Goal: Task Accomplishment & Management: Complete application form

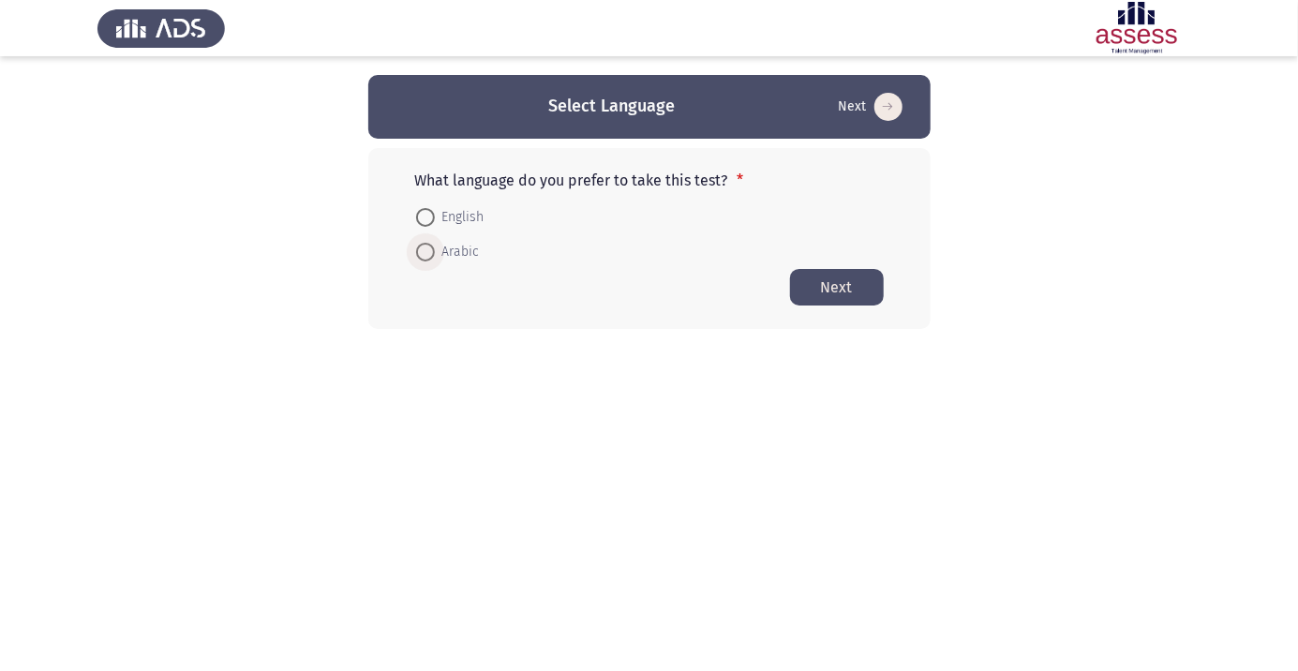
click at [425, 252] on span at bounding box center [425, 252] width 0 height 0
click at [425, 251] on input "Arabic" at bounding box center [425, 252] width 19 height 19
radio input "true"
click at [807, 298] on button "Next" at bounding box center [837, 286] width 94 height 37
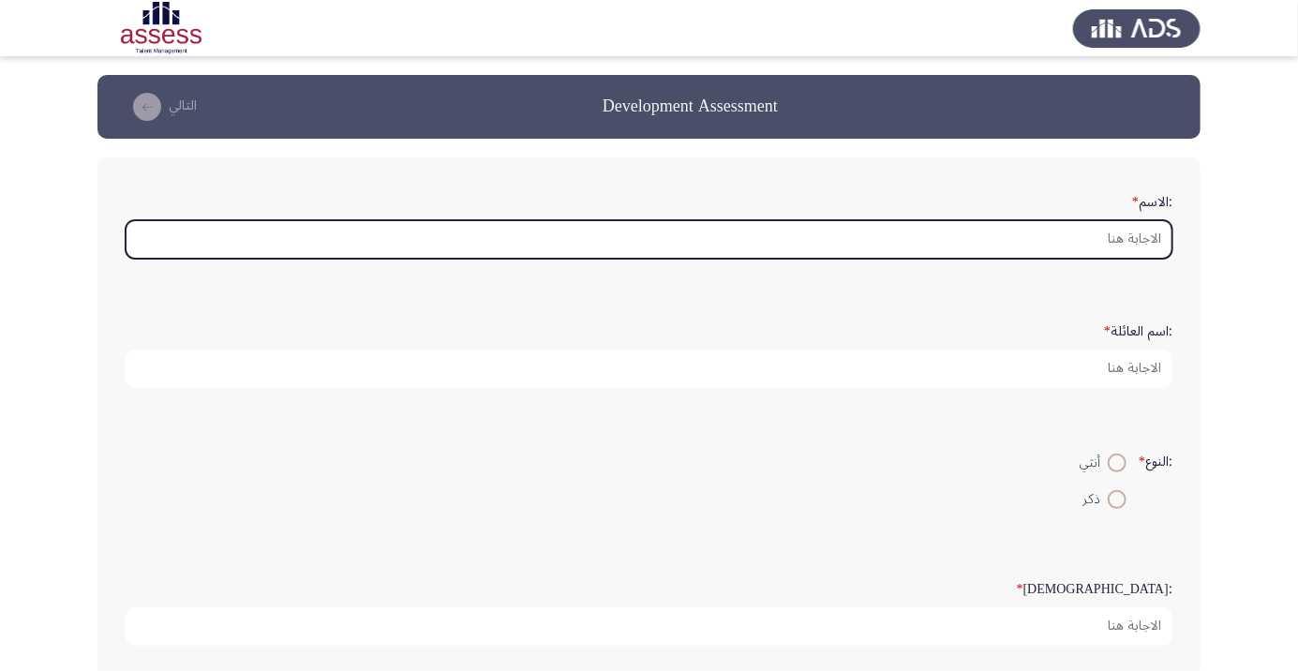
click at [811, 239] on input ":الاسم *" at bounding box center [649, 239] width 1047 height 38
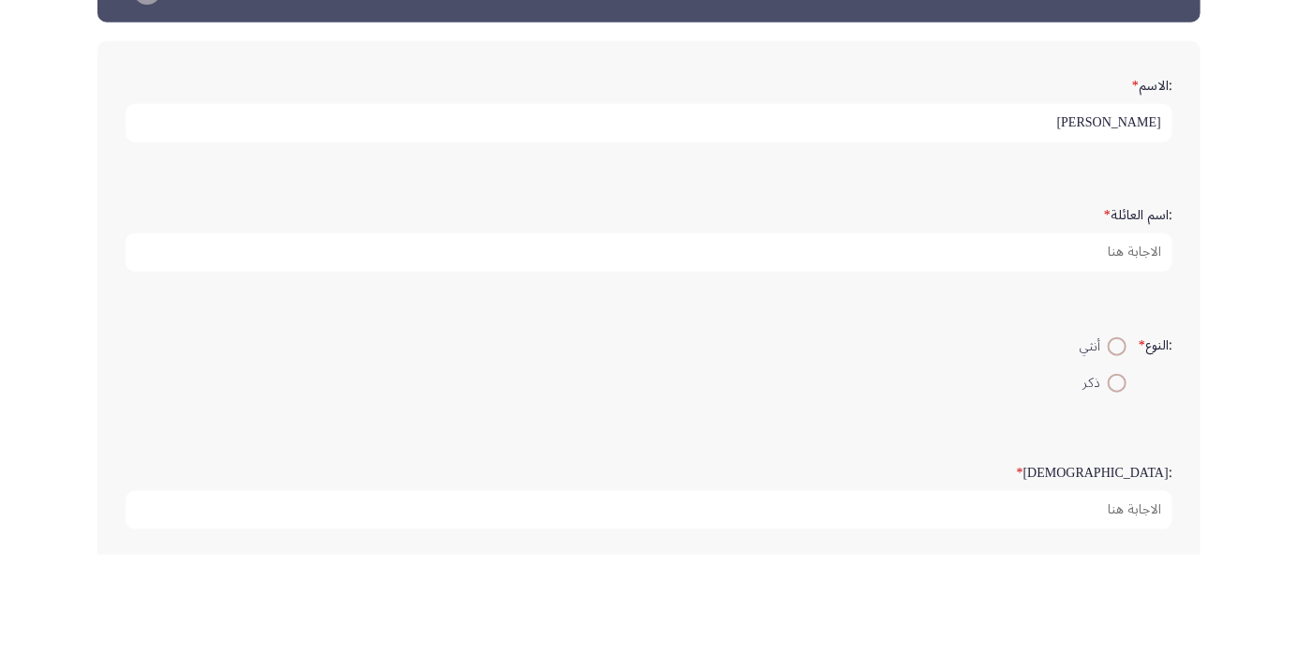
type input "[PERSON_NAME]"
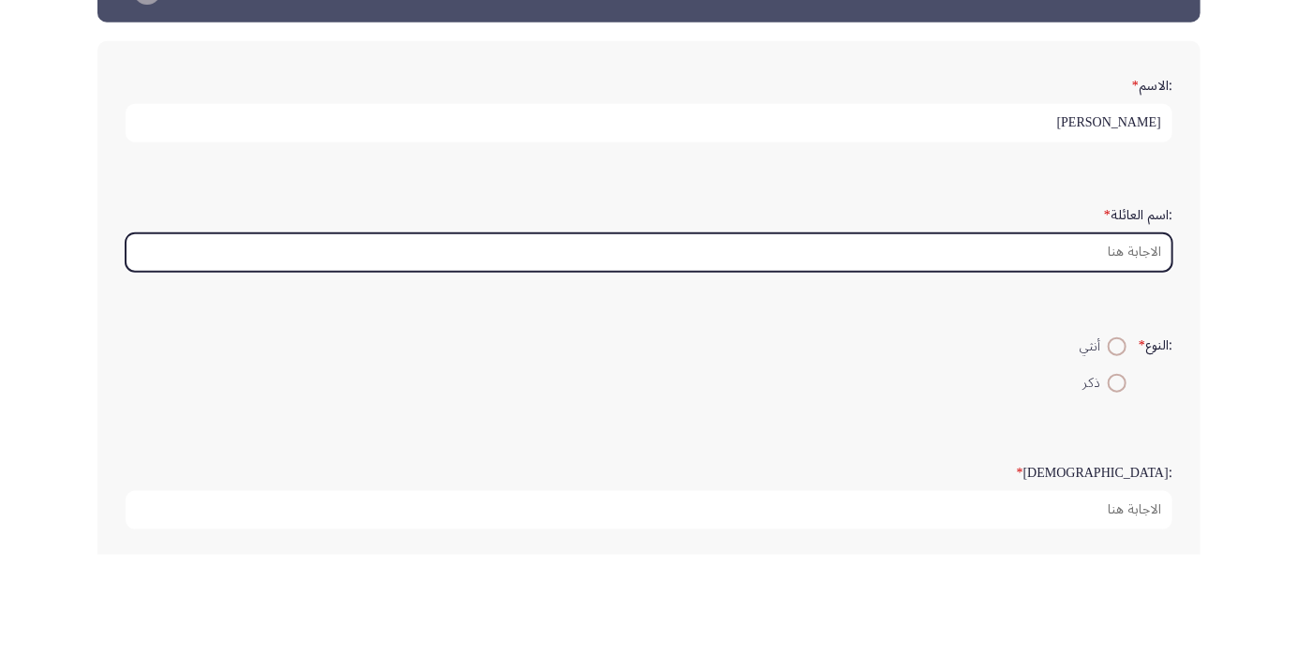
click at [811, 372] on input ":اسم العائلة *" at bounding box center [649, 369] width 1047 height 38
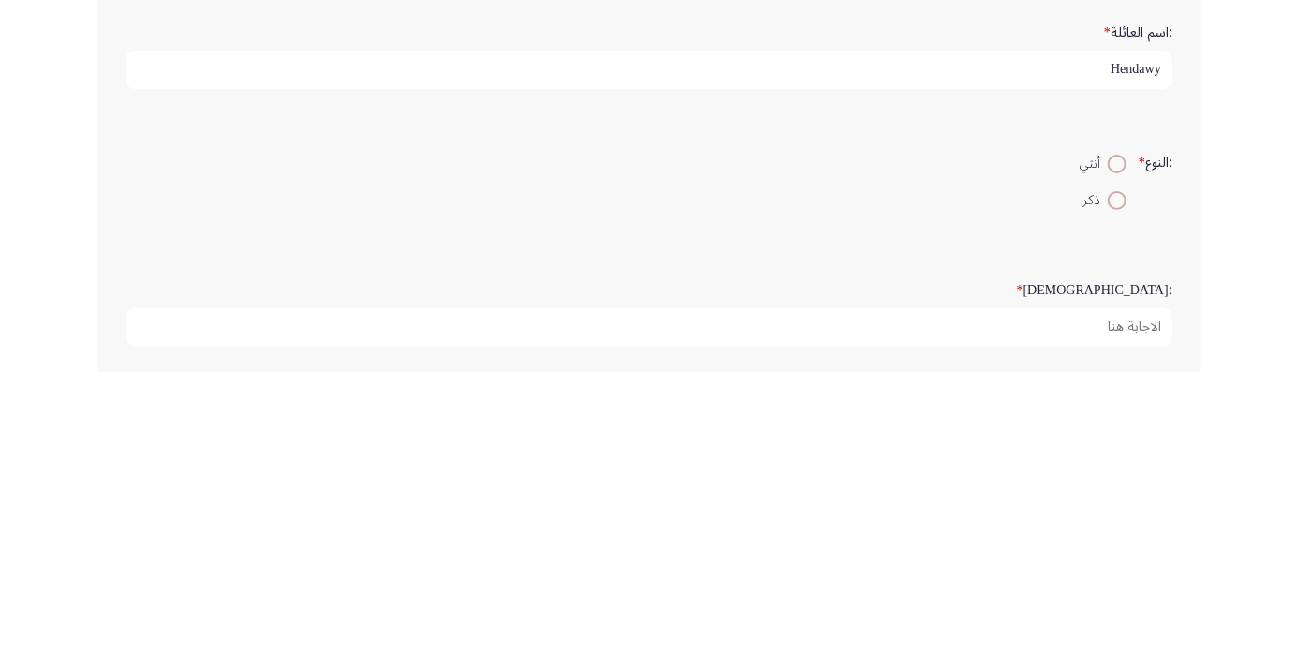
type input "Hendawy"
click at [811, 500] on span at bounding box center [1117, 500] width 0 height 0
click at [811, 497] on input "ذكر" at bounding box center [1117, 499] width 19 height 19
radio input "true"
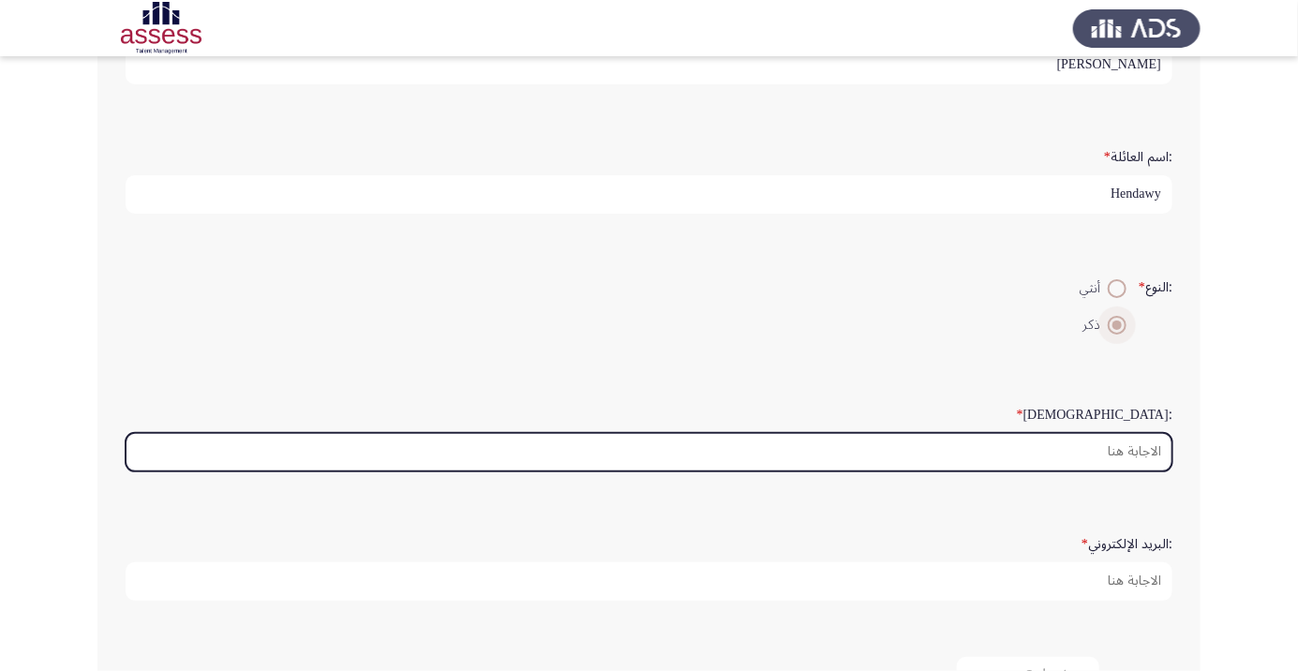
click at [811, 451] on input ":السن *" at bounding box center [649, 452] width 1047 height 38
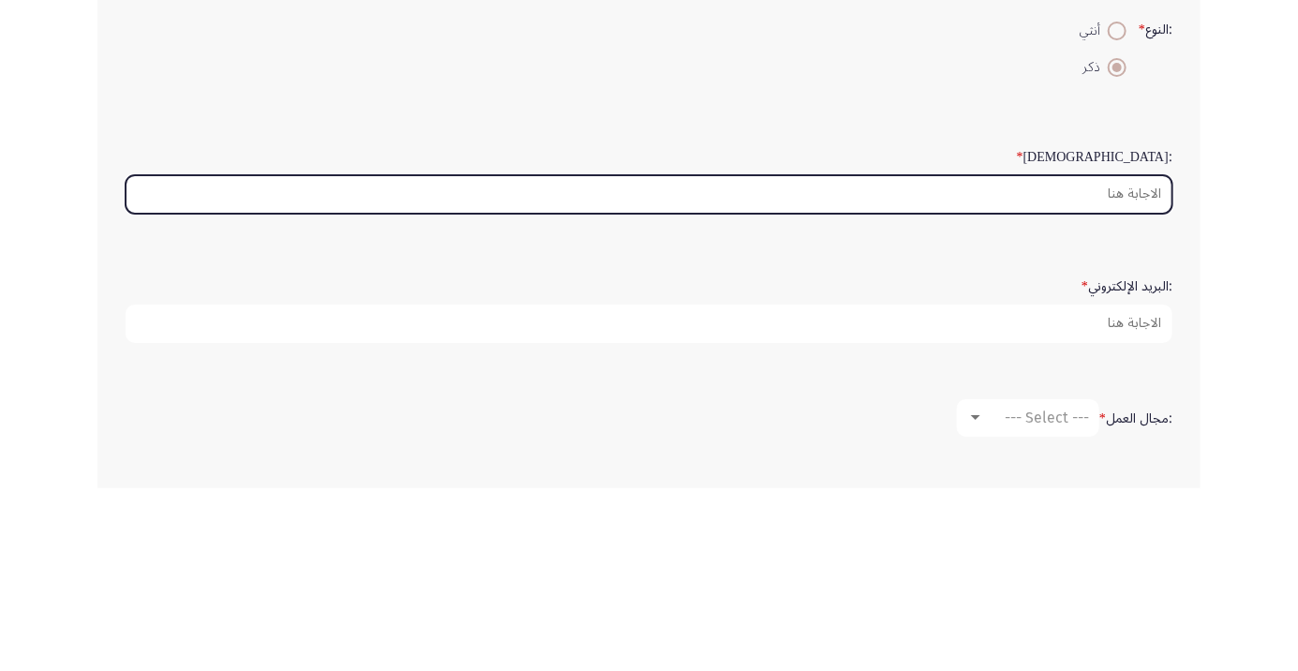
scroll to position [249, 0]
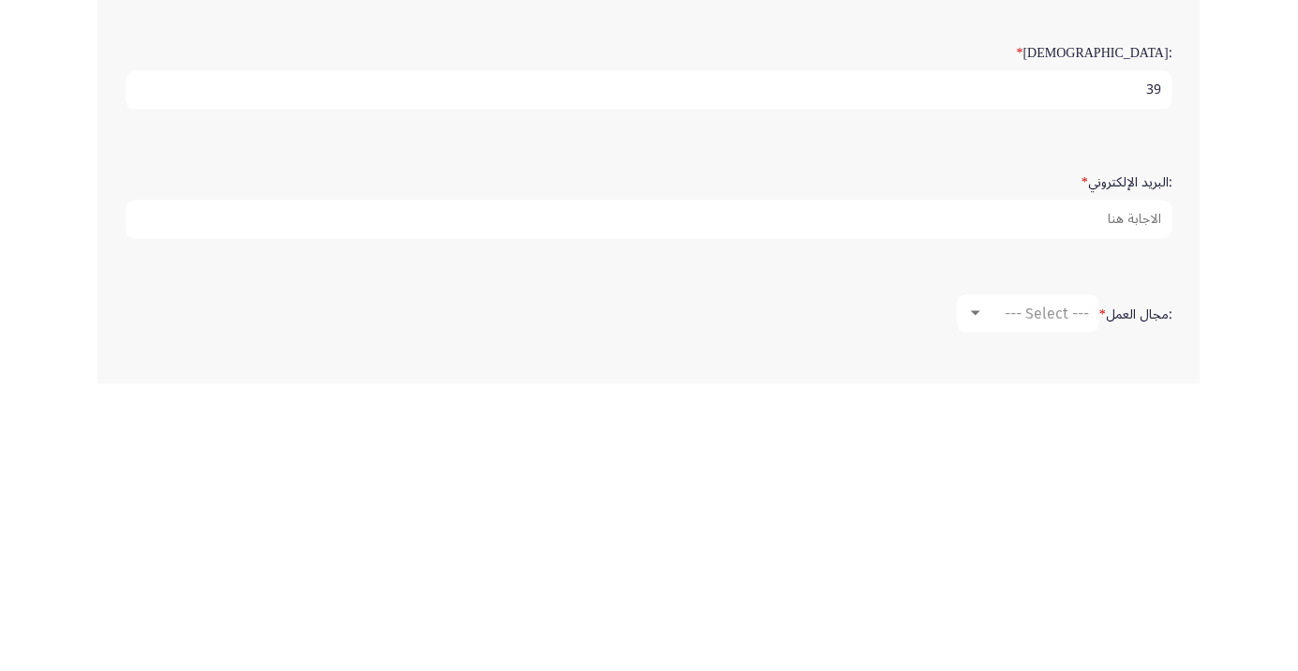
type input "39"
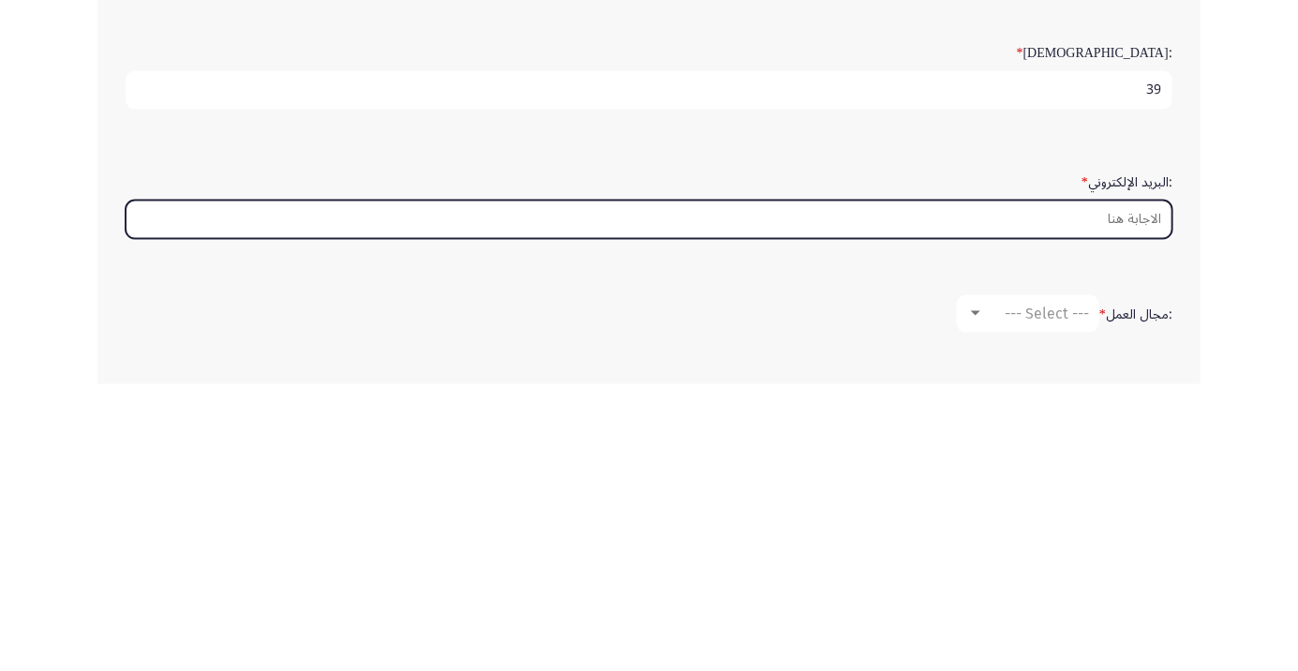
click at [811, 495] on input ":البريد الإلكتروني *" at bounding box center [649, 506] width 1047 height 38
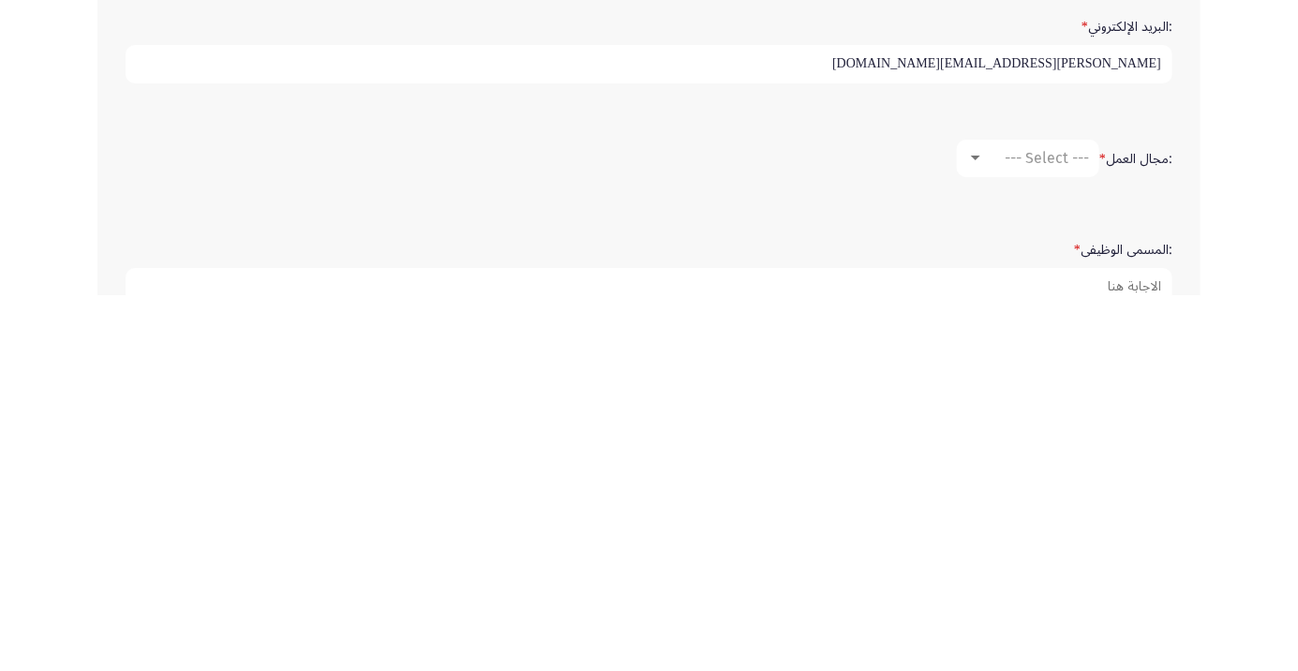
scroll to position [337, 0]
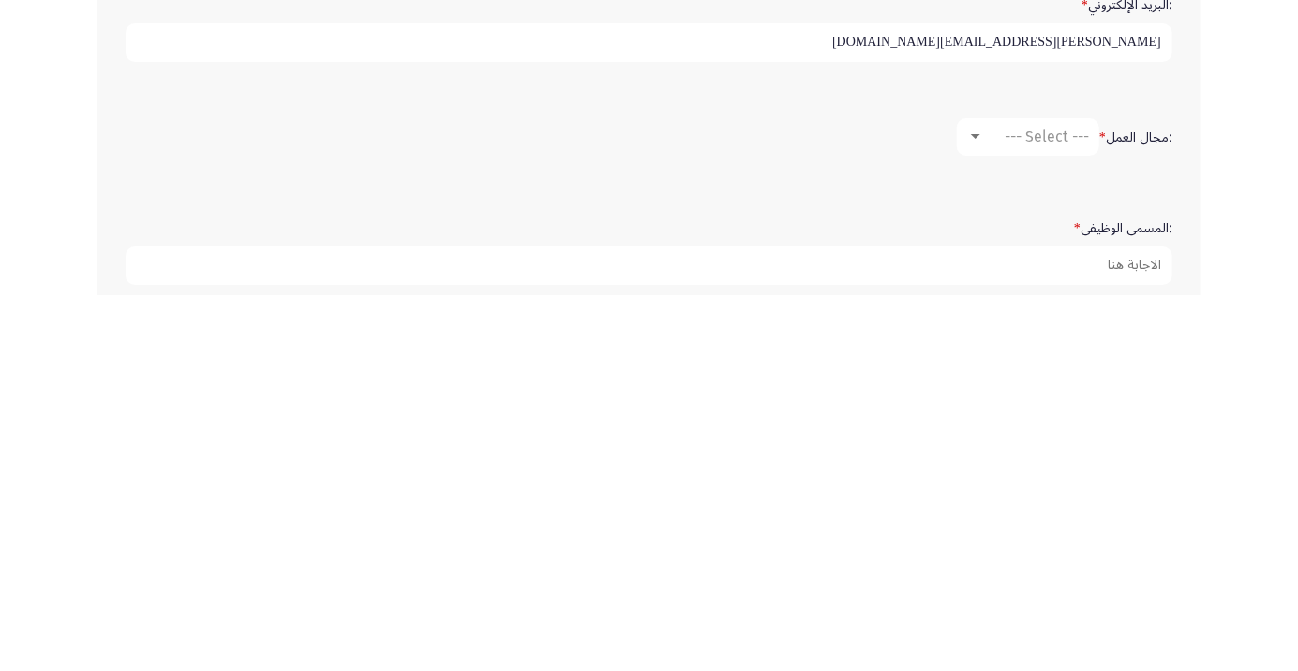
type input "[PERSON_NAME][EMAIL_ADDRESS][DOMAIN_NAME]"
click at [811, 511] on span "--- Select ---" at bounding box center [1047, 512] width 84 height 18
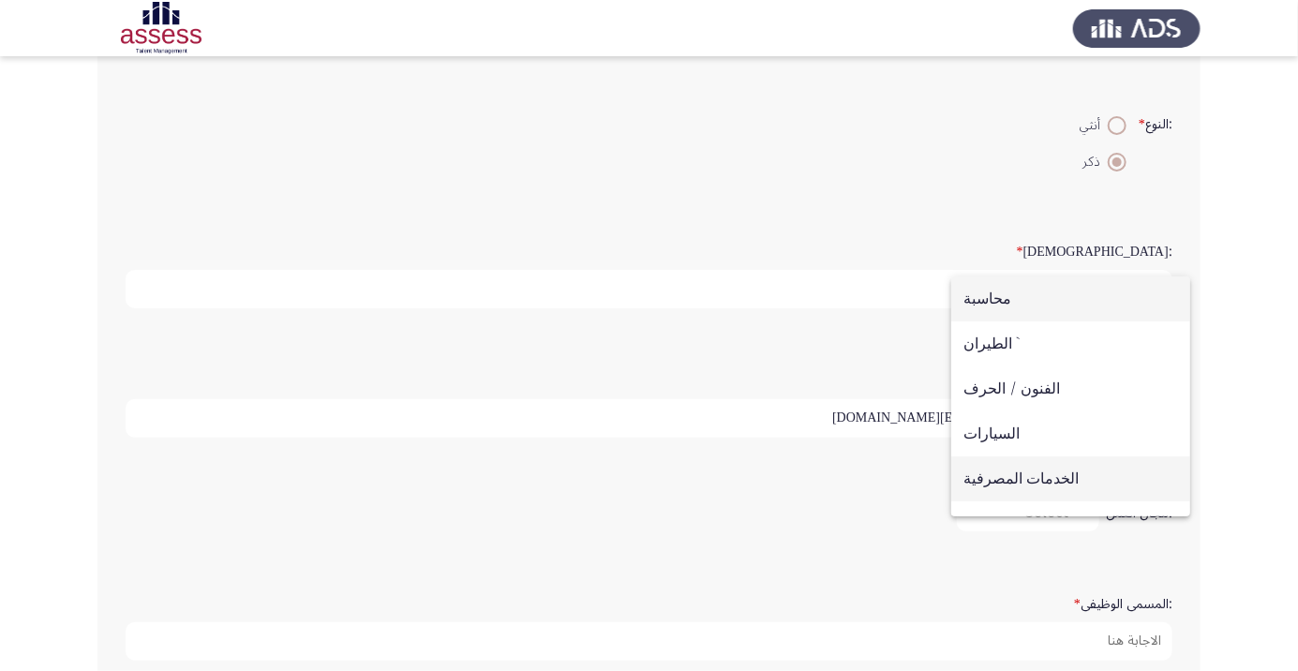
click at [811, 473] on span "الخدمات المصرفية" at bounding box center [1071, 478] width 215 height 45
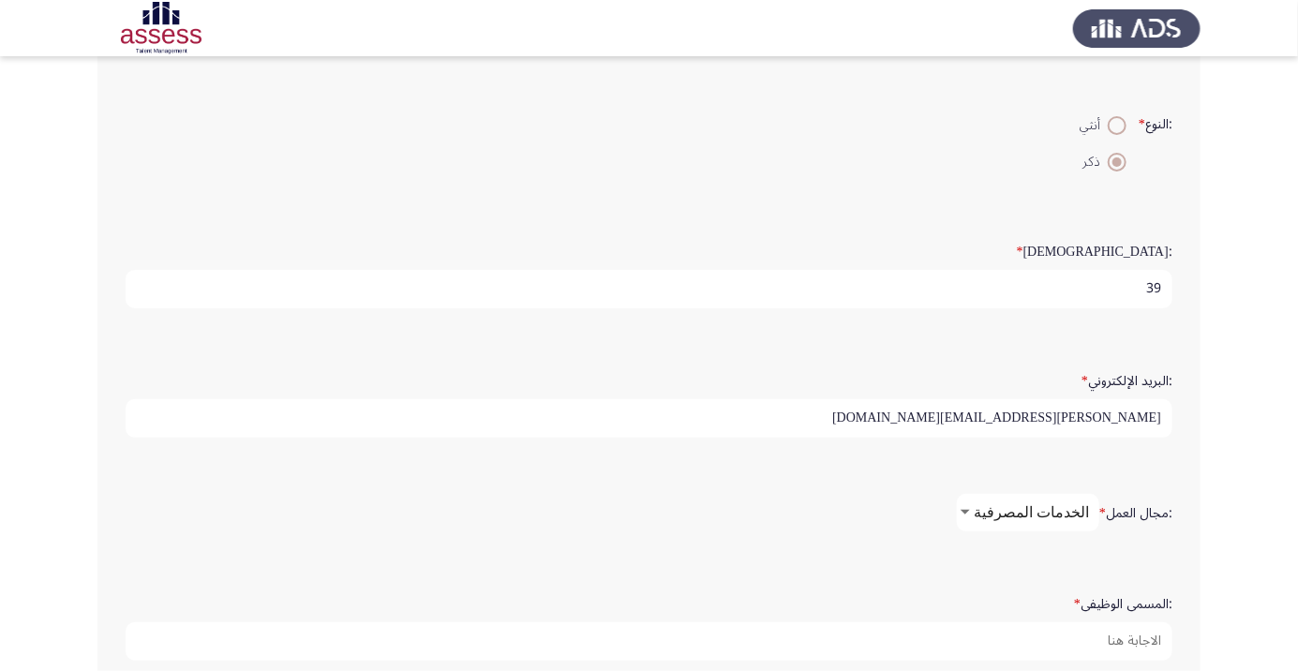
scroll to position [336, 0]
click at [811, 511] on span "الخدمات المصرفية" at bounding box center [1031, 513] width 115 height 18
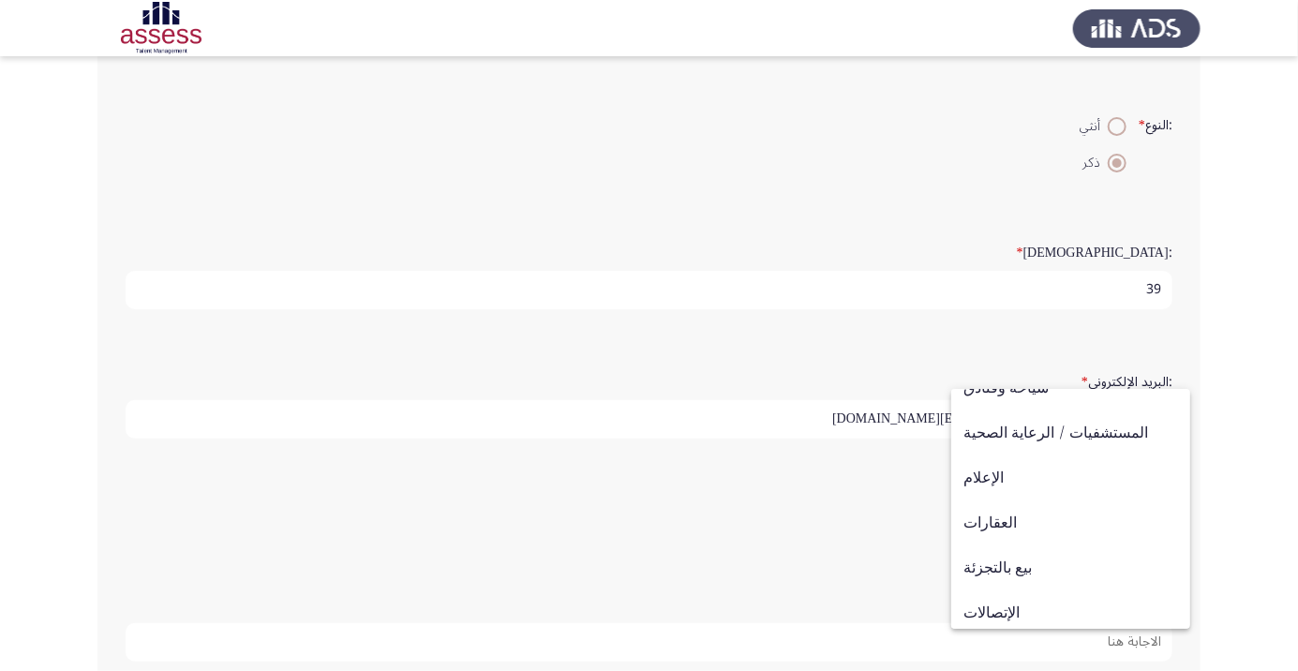
scroll to position [615, 0]
click at [811, 615] on span "آخر" at bounding box center [1071, 606] width 215 height 45
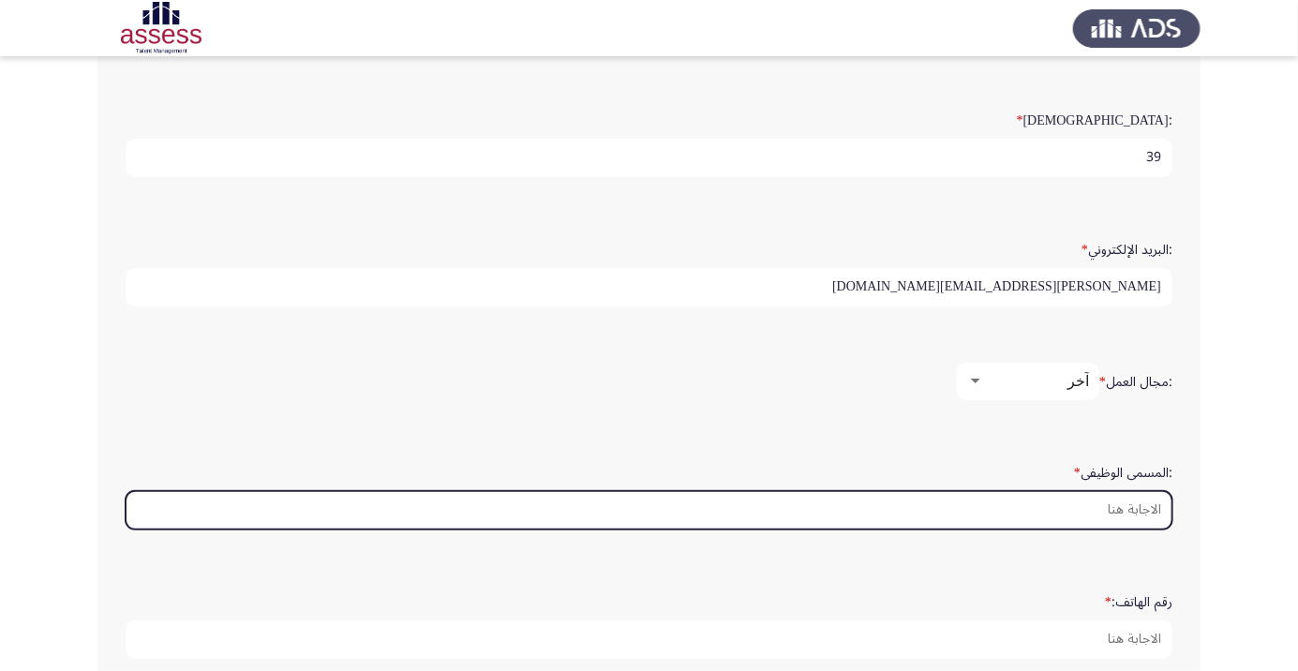
click at [811, 510] on input ":المسمى الوظيفى *" at bounding box center [649, 510] width 1047 height 38
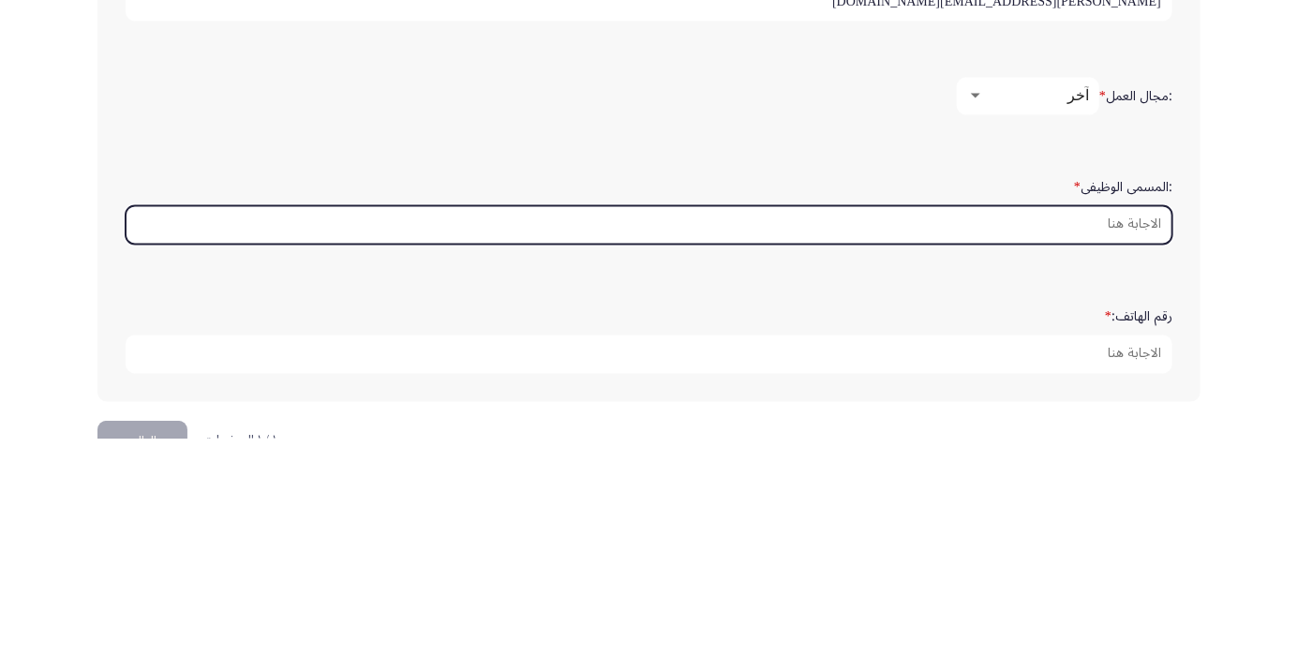
scroll to position [521, 0]
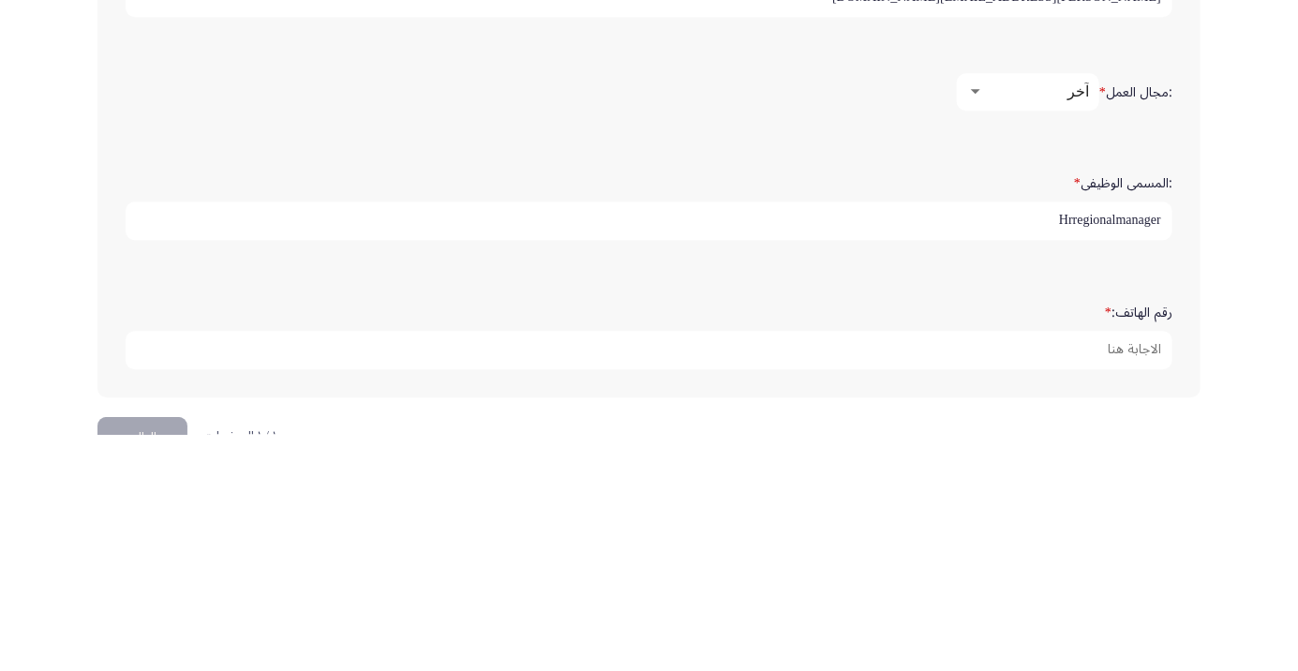
click at [811, 451] on input "Hrregionalmanager" at bounding box center [649, 458] width 1047 height 38
click at [811, 452] on input "Hrregionalmanager" at bounding box center [649, 458] width 1047 height 38
click at [811, 453] on input "Hr regionalmanager" at bounding box center [649, 458] width 1047 height 38
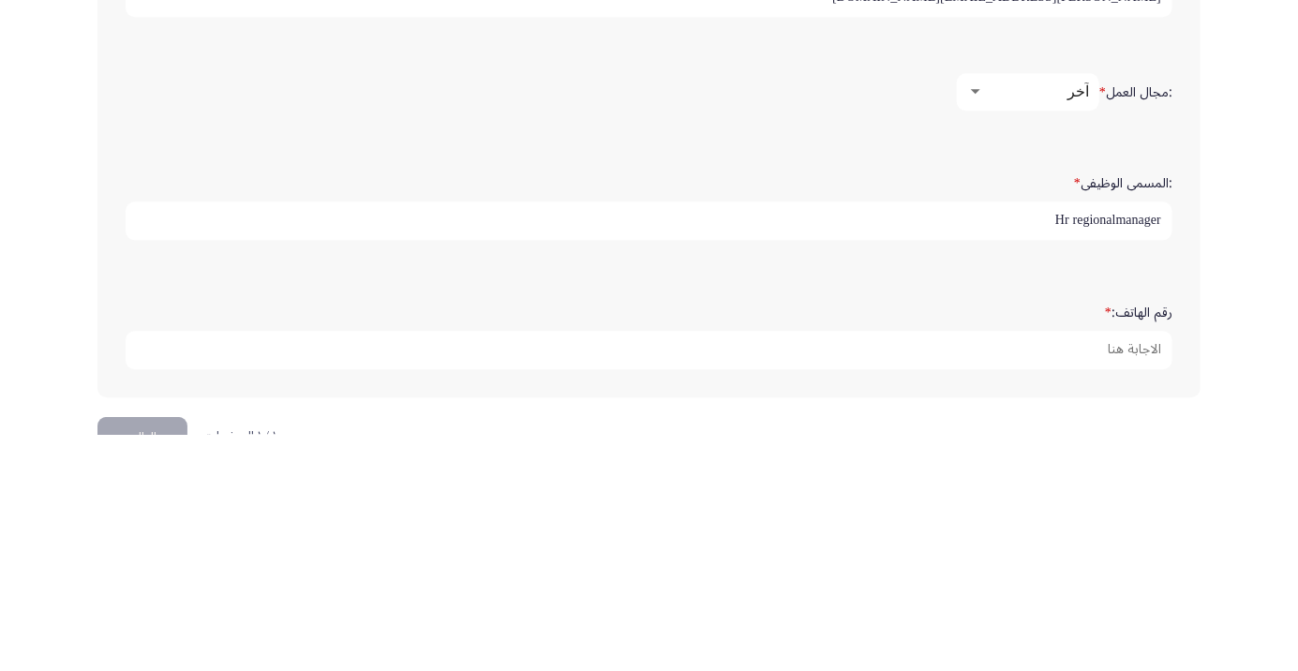
click at [811, 459] on input "Hr regionalmanager" at bounding box center [649, 458] width 1047 height 38
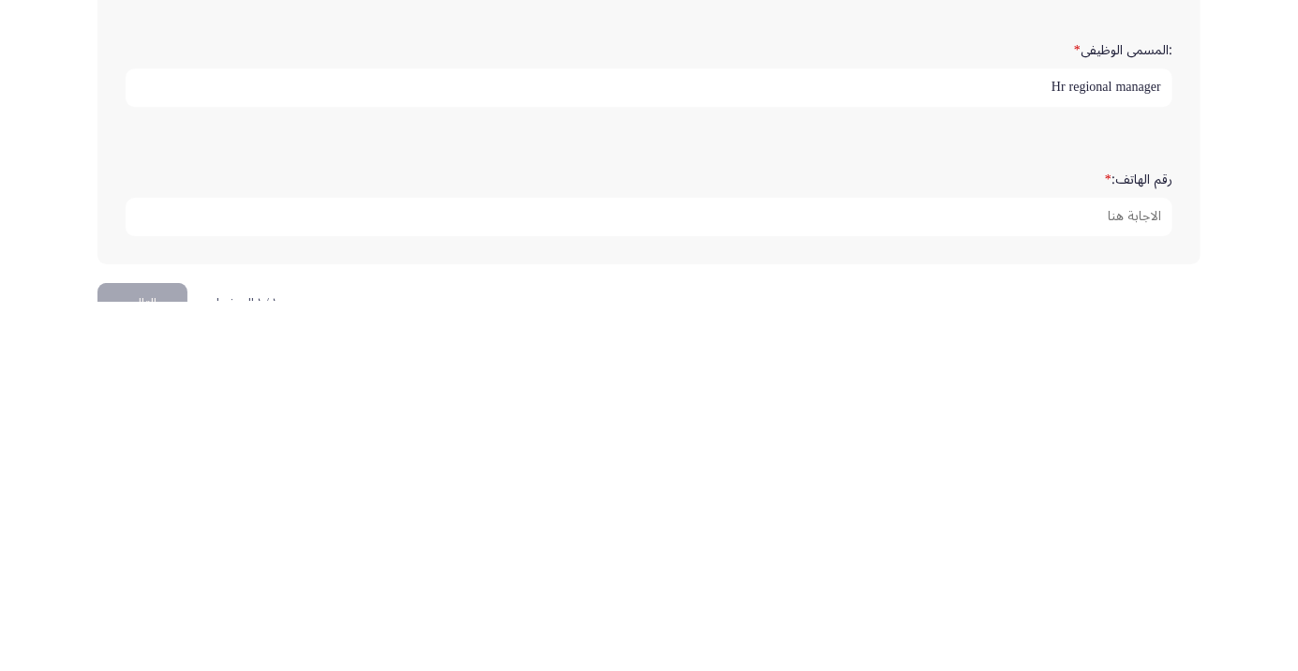
type input "Hr regional manager"
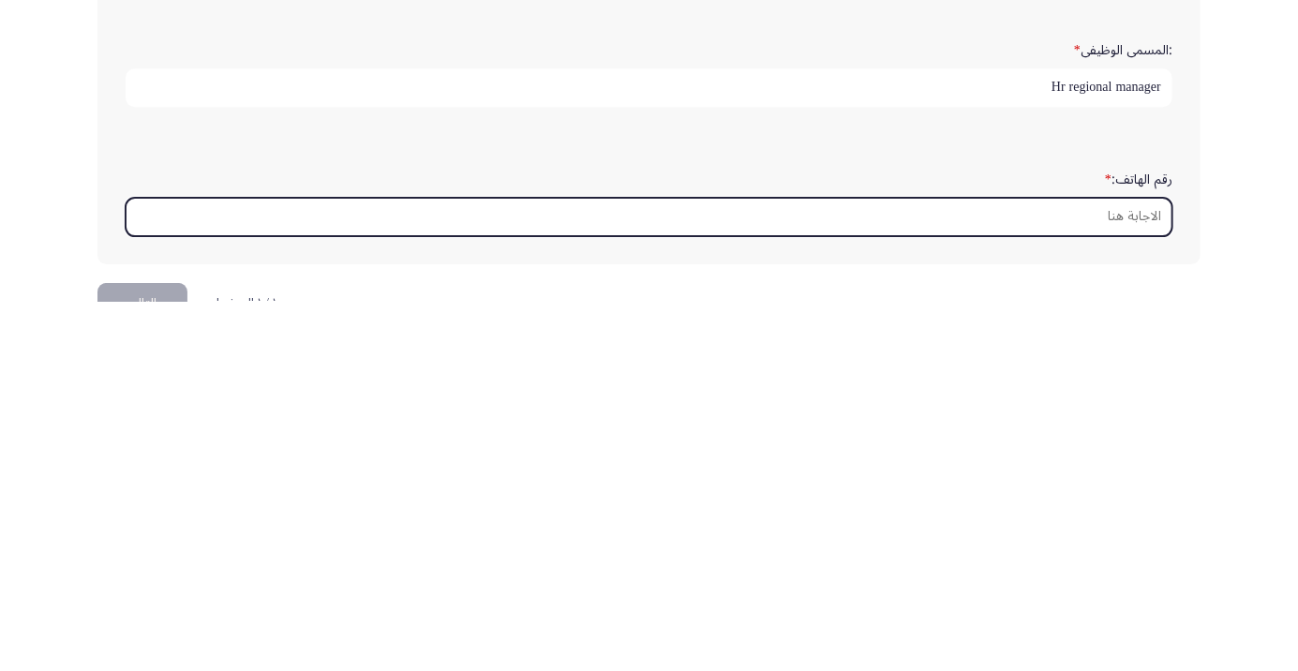
click at [811, 582] on input "رقم الهاتف: *" at bounding box center [649, 587] width 1047 height 38
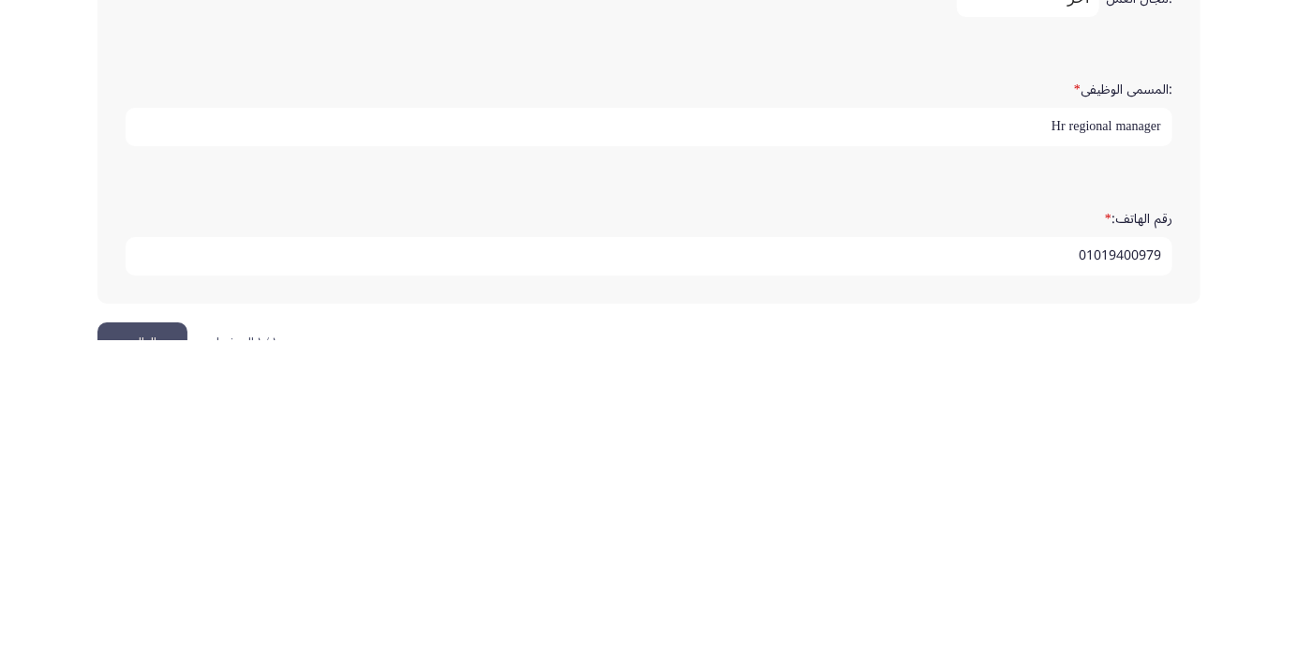
scroll to position [571, 0]
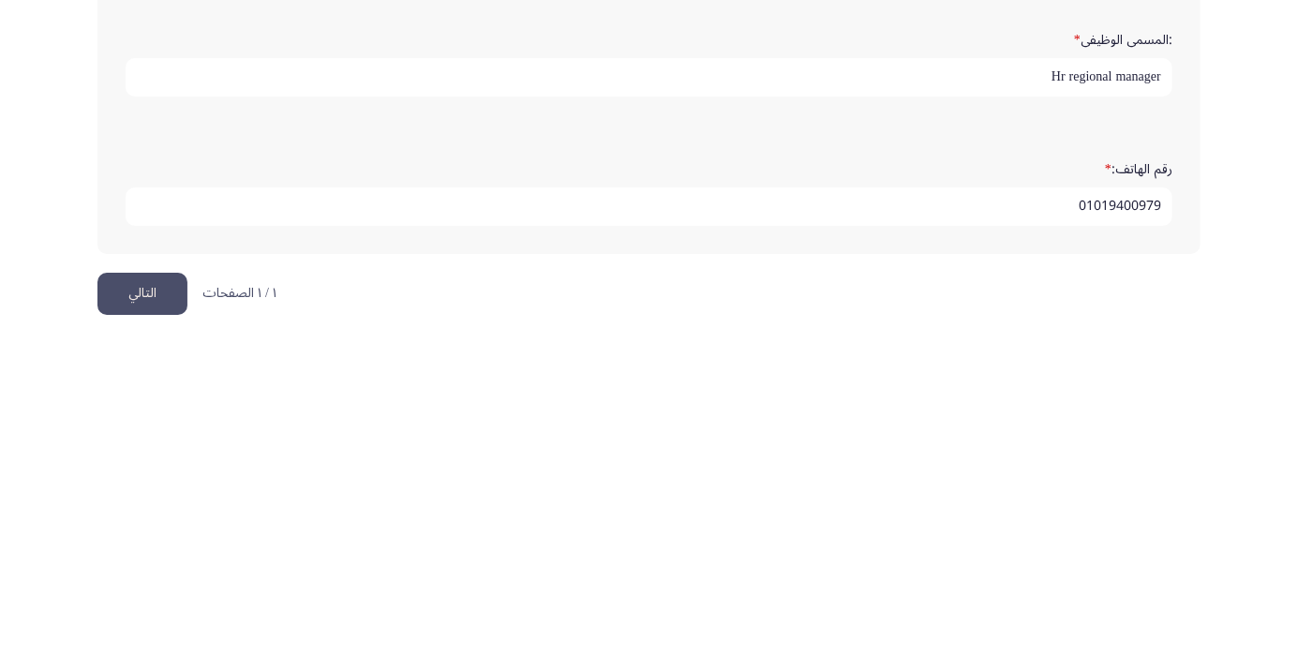
type input "01019400979"
click at [152, 620] on button "التالي" at bounding box center [142, 625] width 90 height 42
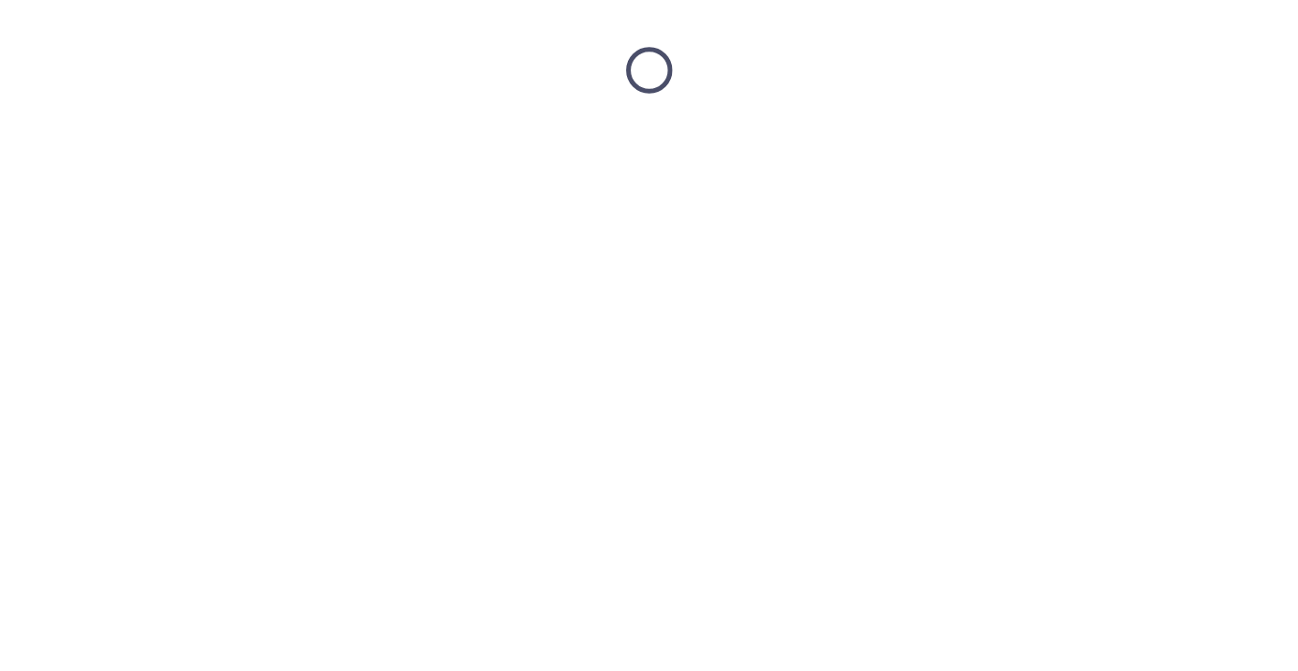
scroll to position [0, 0]
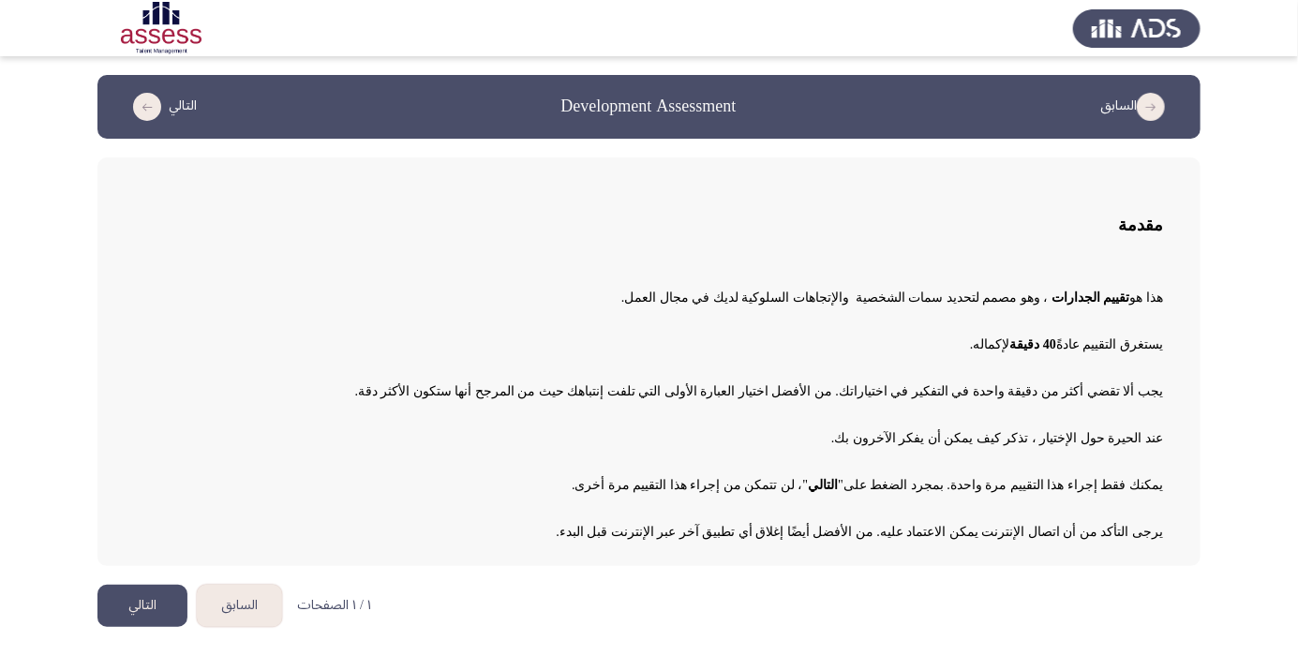
click at [669, 587] on html "السابق Development Assessment [DEMOGRAPHIC_DATA] مقدمة هذا هو تقييم الجدارات ، …" at bounding box center [649, 323] width 1298 height 646
click at [147, 611] on button "التالي" at bounding box center [142, 606] width 90 height 42
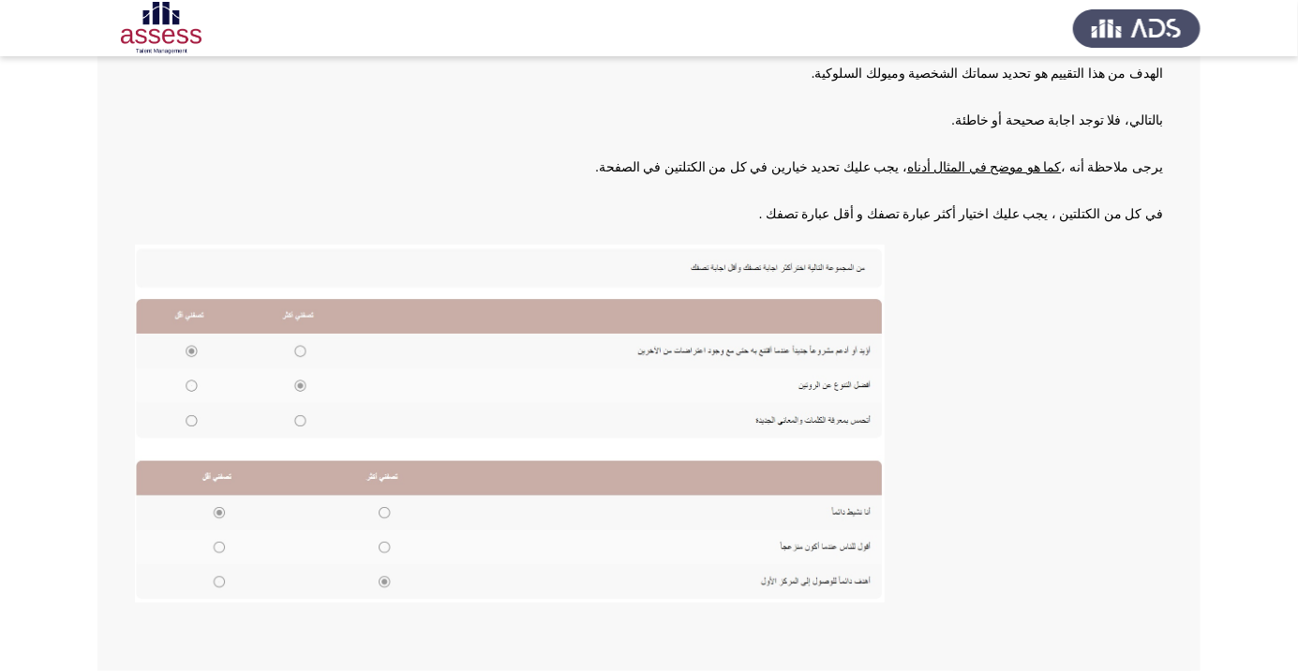
scroll to position [206, 0]
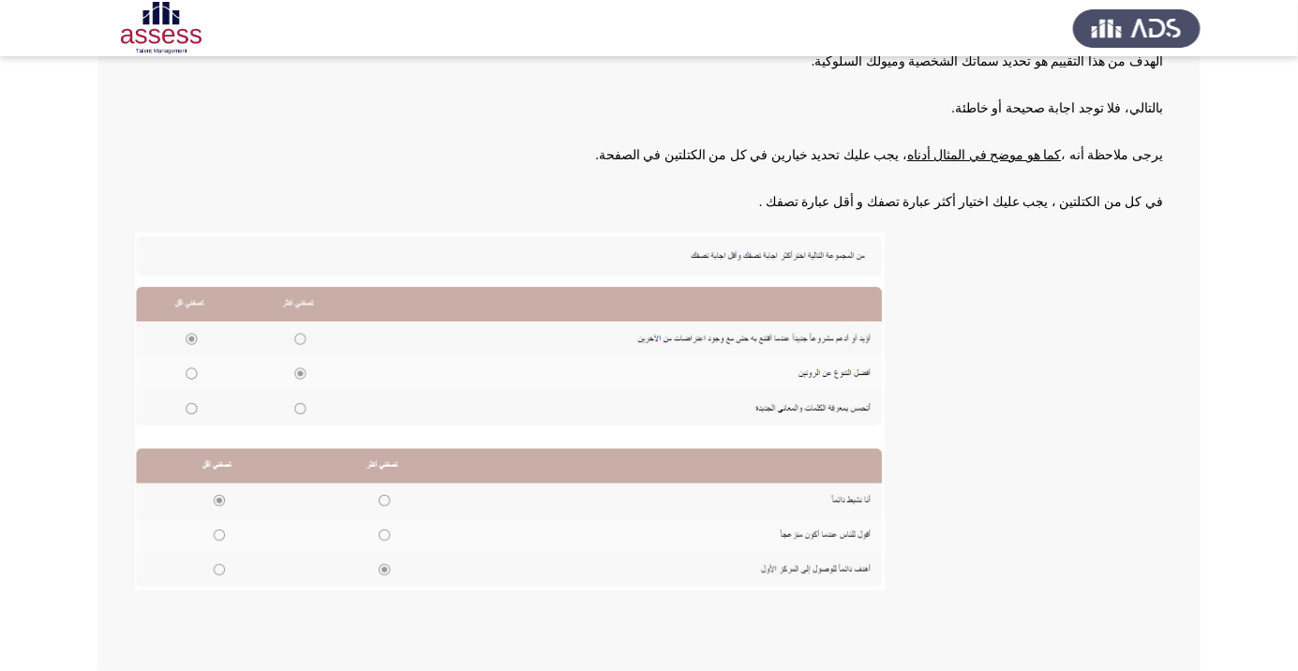
click at [689, 401] on img at bounding box center [510, 411] width 750 height 358
click at [811, 390] on p at bounding box center [649, 416] width 1028 height 369
click at [293, 421] on img at bounding box center [510, 411] width 750 height 358
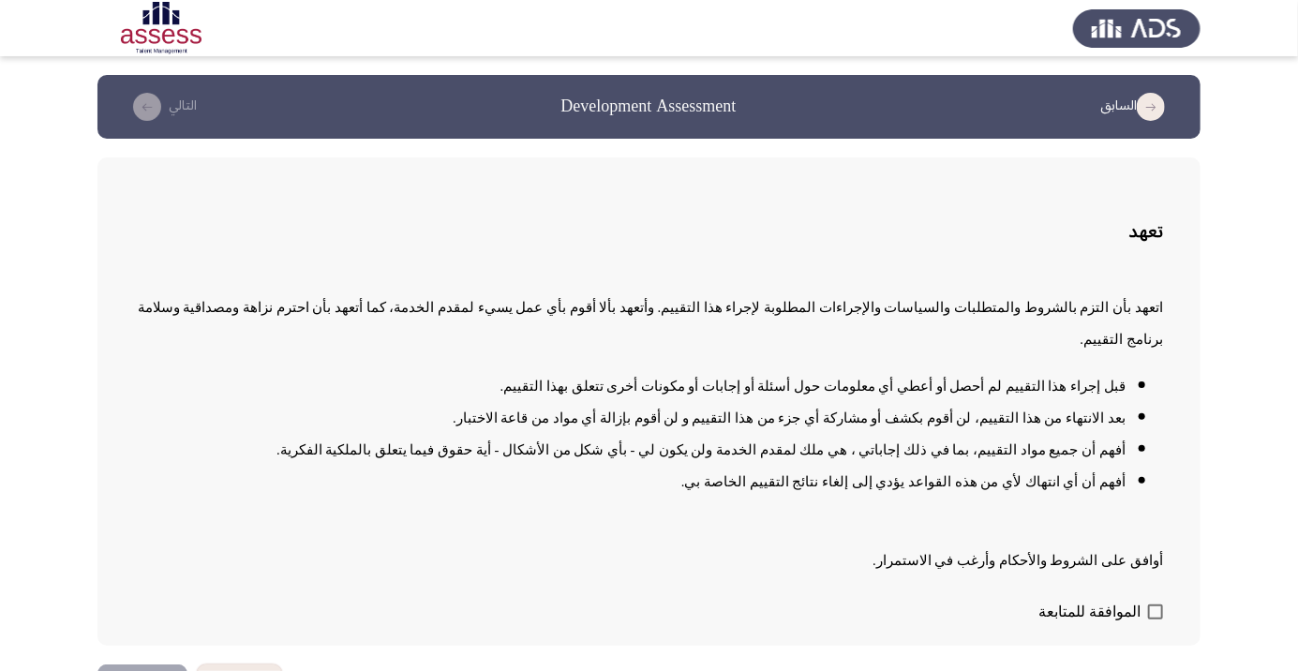
scroll to position [2, 0]
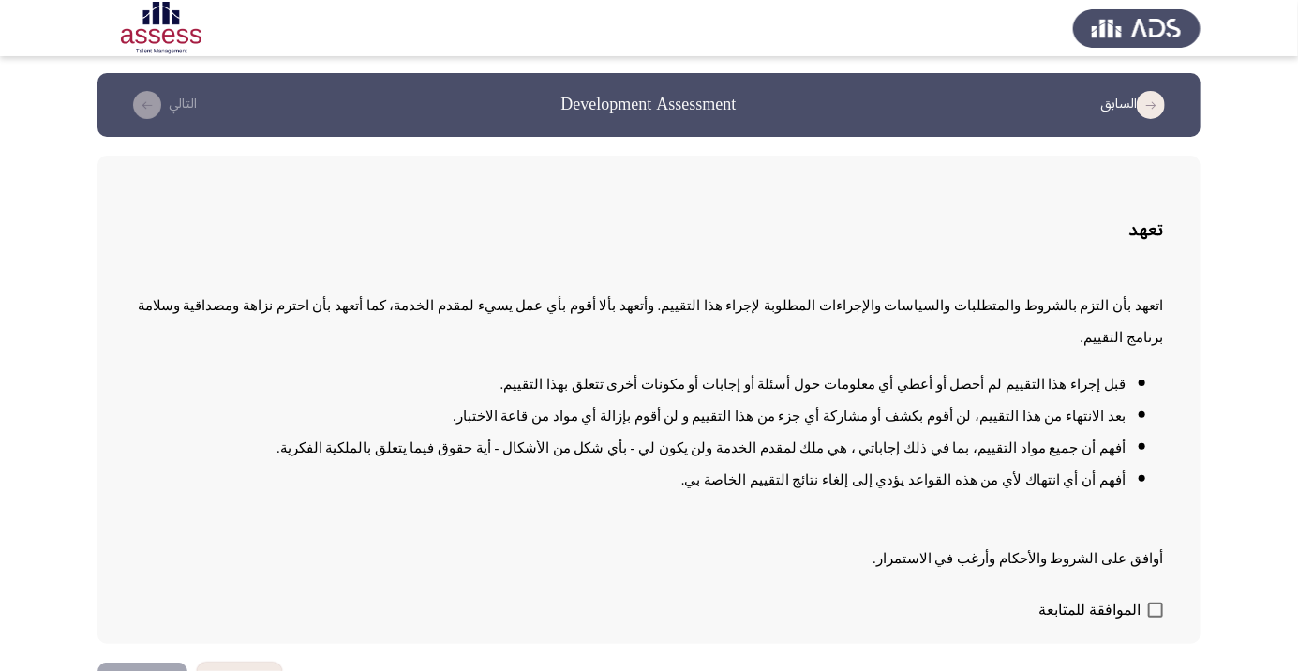
click at [811, 618] on span at bounding box center [1155, 610] width 15 height 15
click at [811, 619] on input "الموافقة للمتابعة" at bounding box center [1155, 618] width 1 height 1
checkbox input "true"
click at [152, 705] on button "التالي" at bounding box center [142, 684] width 90 height 42
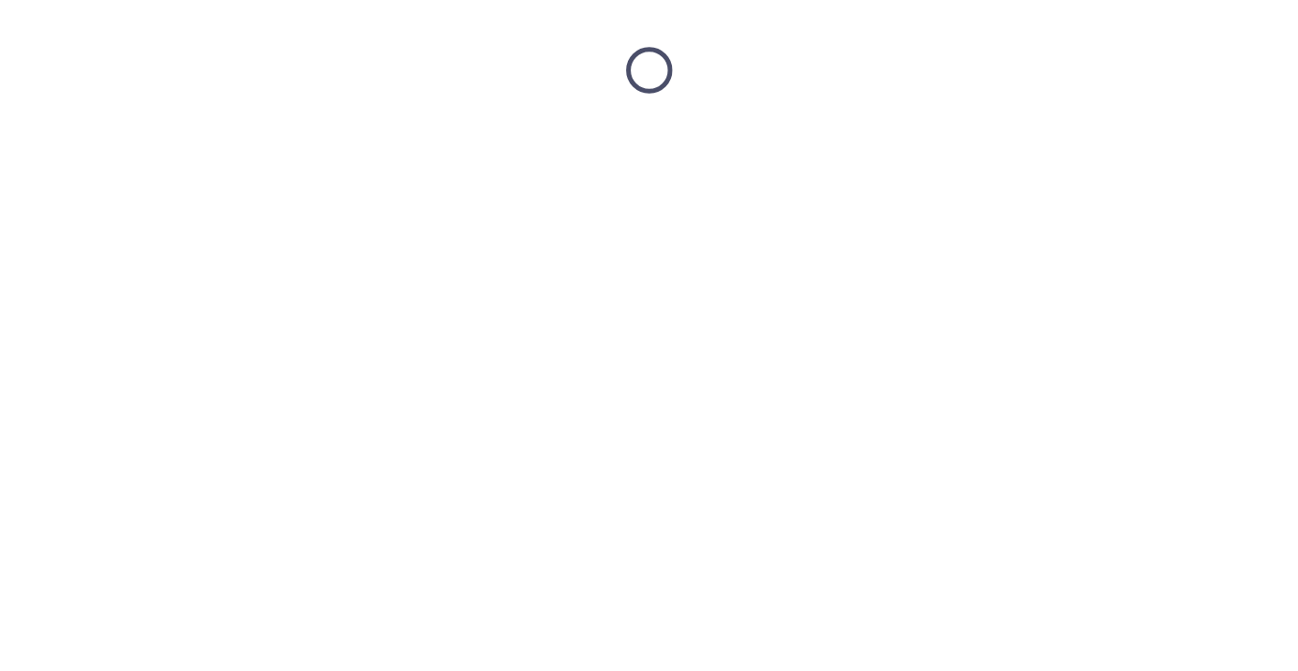
scroll to position [0, 0]
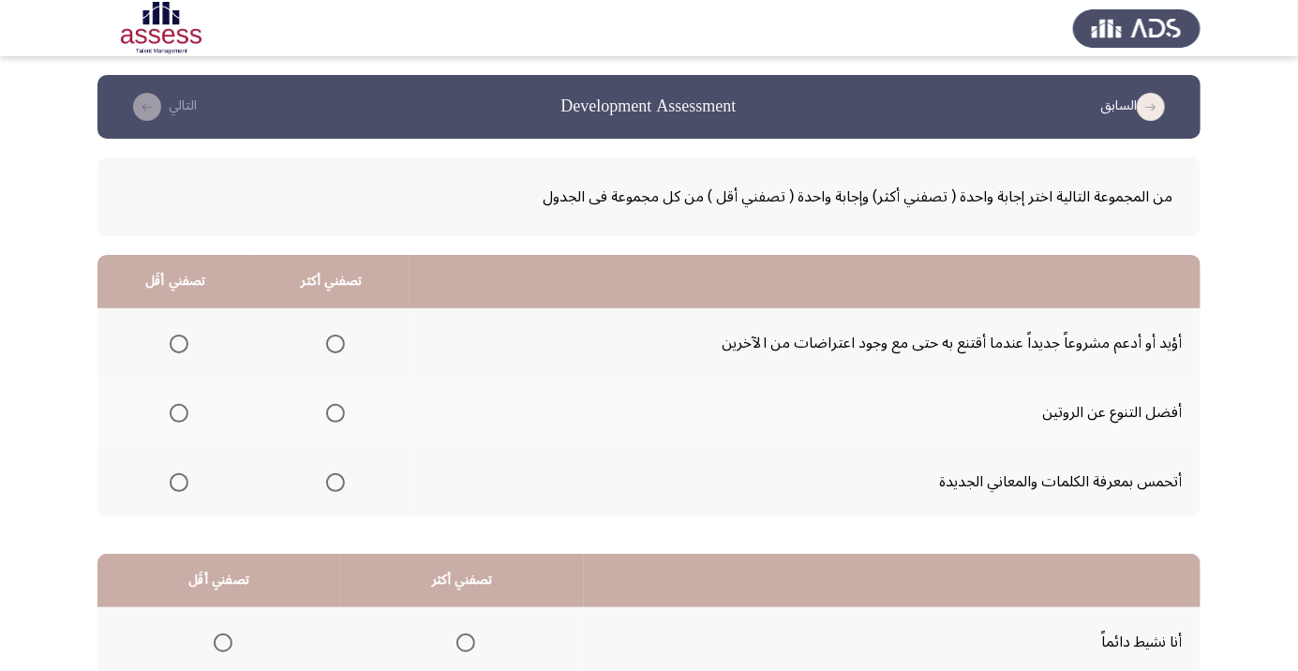
click at [336, 413] on span "Select an option" at bounding box center [336, 413] width 0 height 0
click at [334, 412] on input "Select an option" at bounding box center [335, 413] width 19 height 19
click at [179, 350] on span "Select an option" at bounding box center [179, 344] width 19 height 19
click at [179, 350] on input "Select an option" at bounding box center [179, 344] width 19 height 19
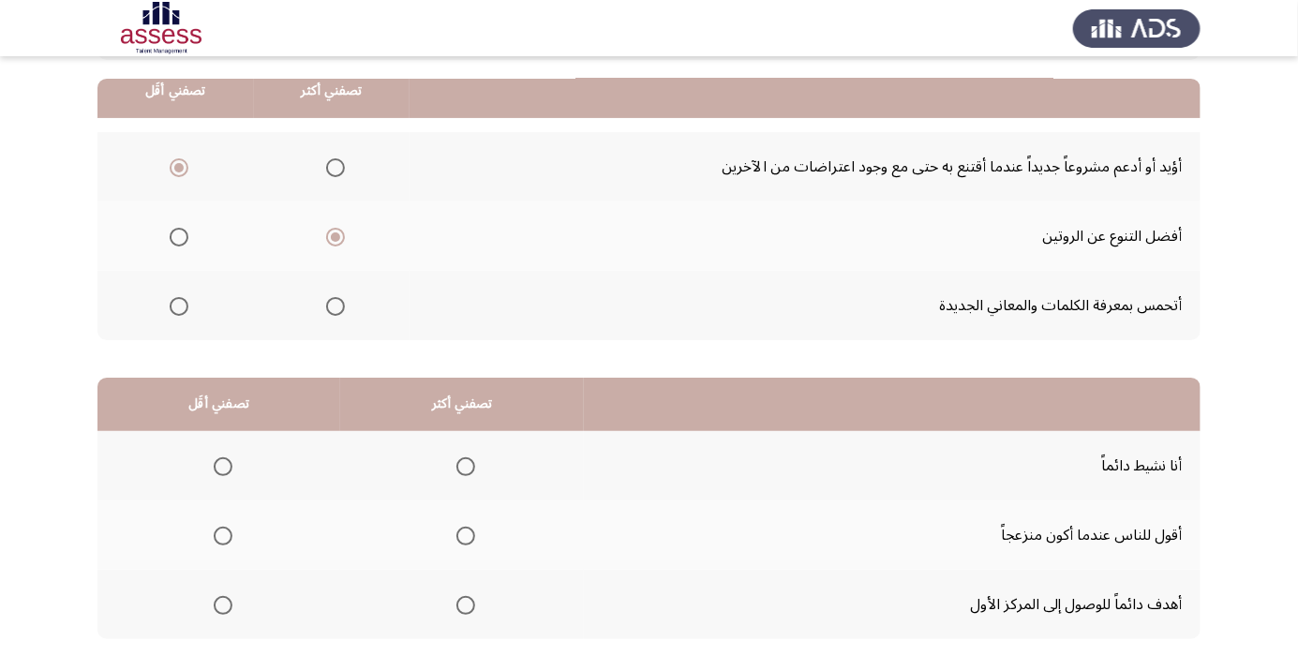
scroll to position [185, 0]
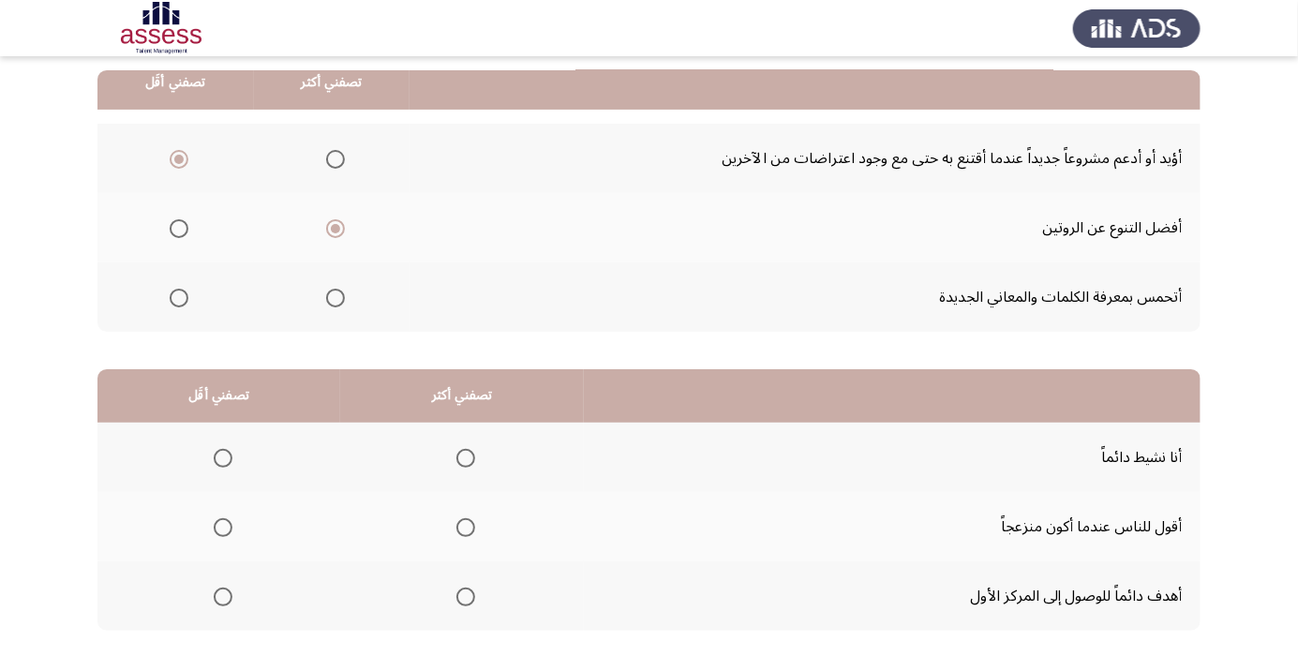
click at [466, 458] on span "Select an option" at bounding box center [466, 458] width 0 height 0
click at [463, 456] on input "Select an option" at bounding box center [465, 458] width 19 height 19
click at [466, 597] on span "Select an option" at bounding box center [466, 597] width 0 height 0
click at [463, 595] on input "Select an option" at bounding box center [465, 597] width 19 height 19
click at [223, 528] on span "Select an option" at bounding box center [223, 528] width 0 height 0
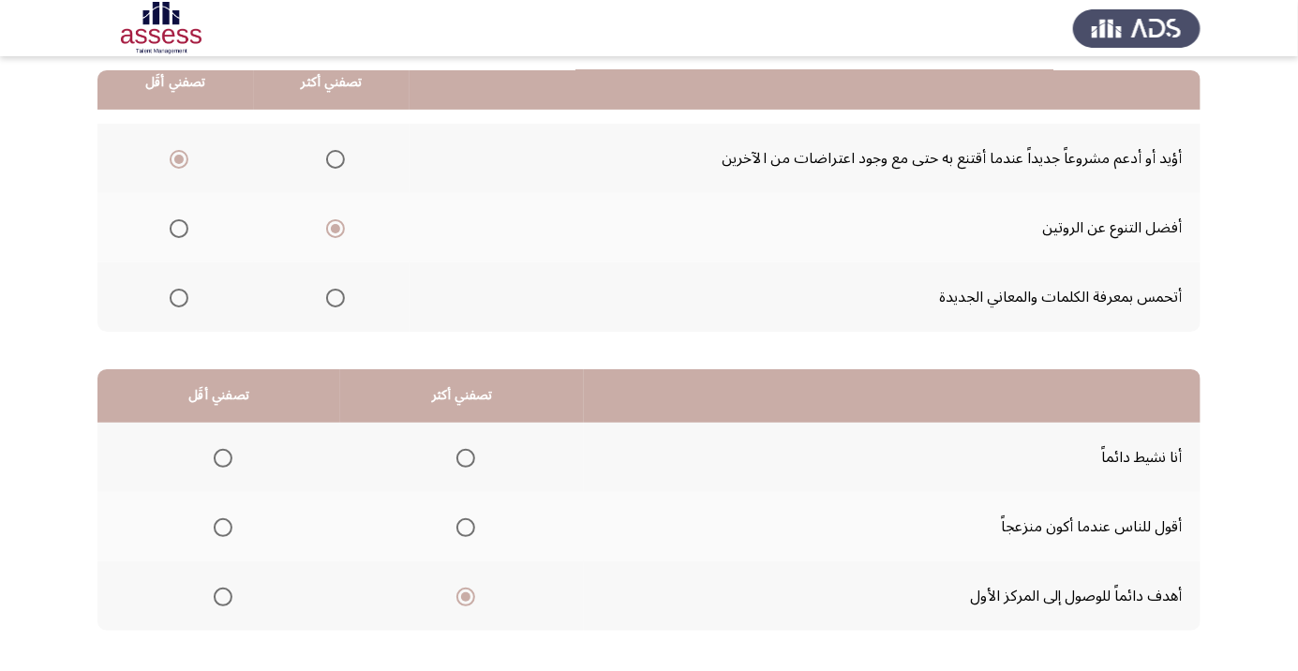
click at [221, 526] on input "Select an option" at bounding box center [223, 527] width 19 height 19
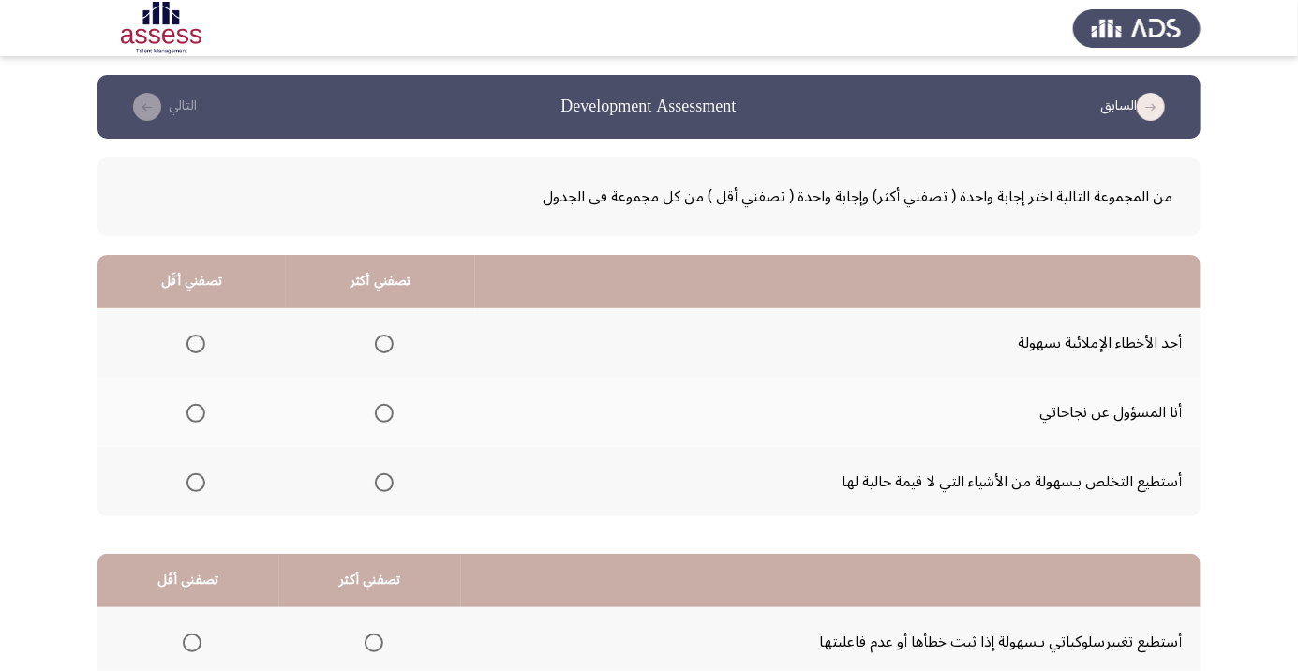
click at [385, 411] on span "Select an option" at bounding box center [384, 413] width 19 height 19
click at [385, 411] on input "Select an option" at bounding box center [384, 413] width 19 height 19
click at [194, 481] on span "Select an option" at bounding box center [196, 482] width 19 height 19
click at [194, 481] on input "Select an option" at bounding box center [196, 482] width 19 height 19
click at [194, 343] on span "Select an option" at bounding box center [196, 344] width 19 height 19
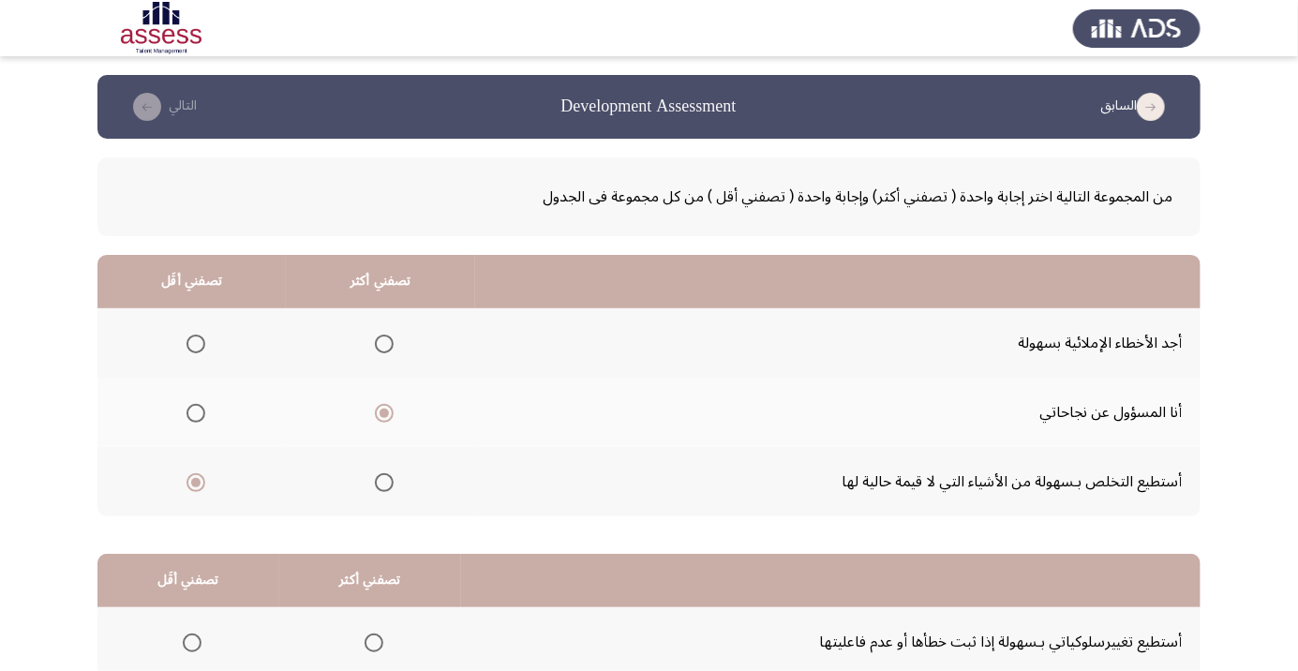
click at [194, 343] on input "Select an option" at bounding box center [196, 344] width 19 height 19
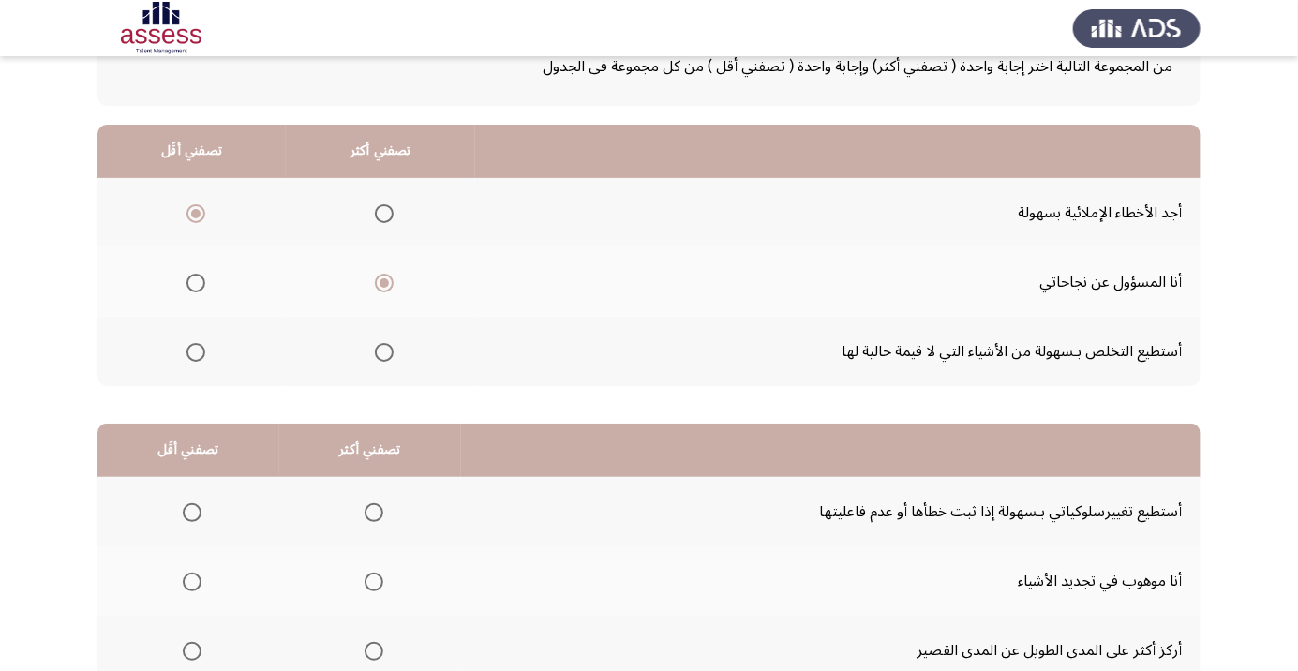
scroll to position [185, 0]
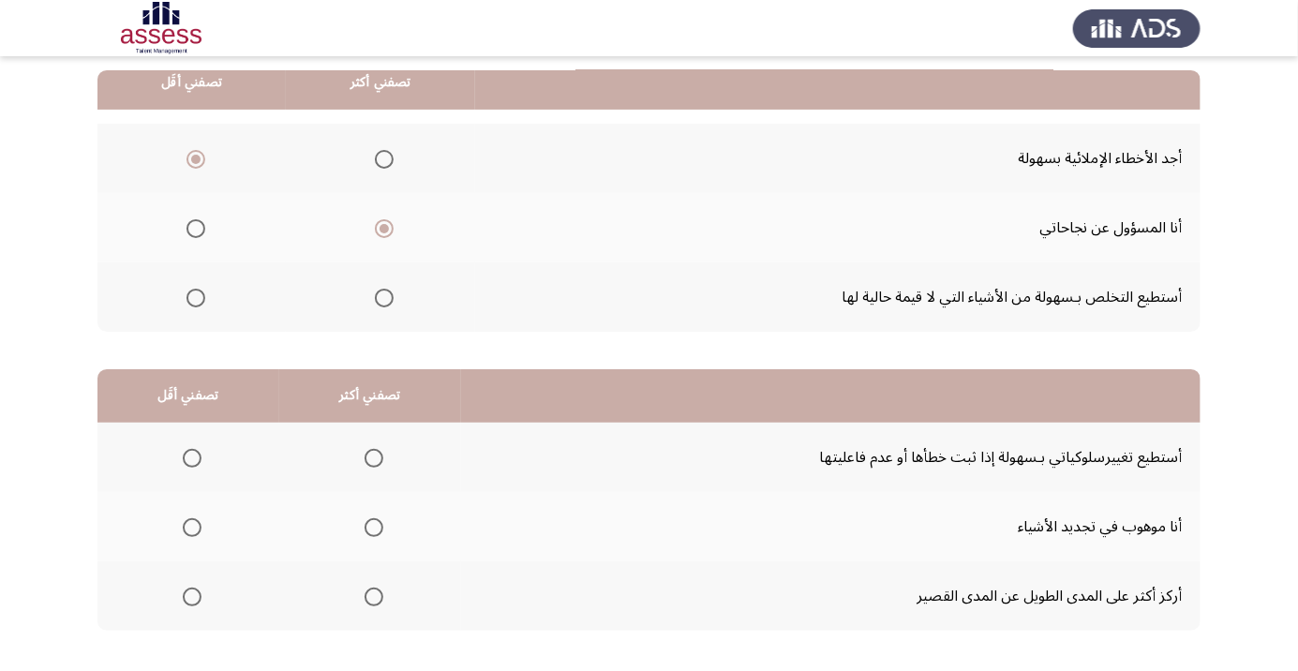
click at [369, 456] on span "Select an option" at bounding box center [374, 458] width 19 height 19
click at [369, 456] on input "Select an option" at bounding box center [374, 458] width 19 height 19
click at [192, 597] on span "Select an option" at bounding box center [192, 597] width 0 height 0
click at [190, 595] on input "Select an option" at bounding box center [192, 597] width 19 height 19
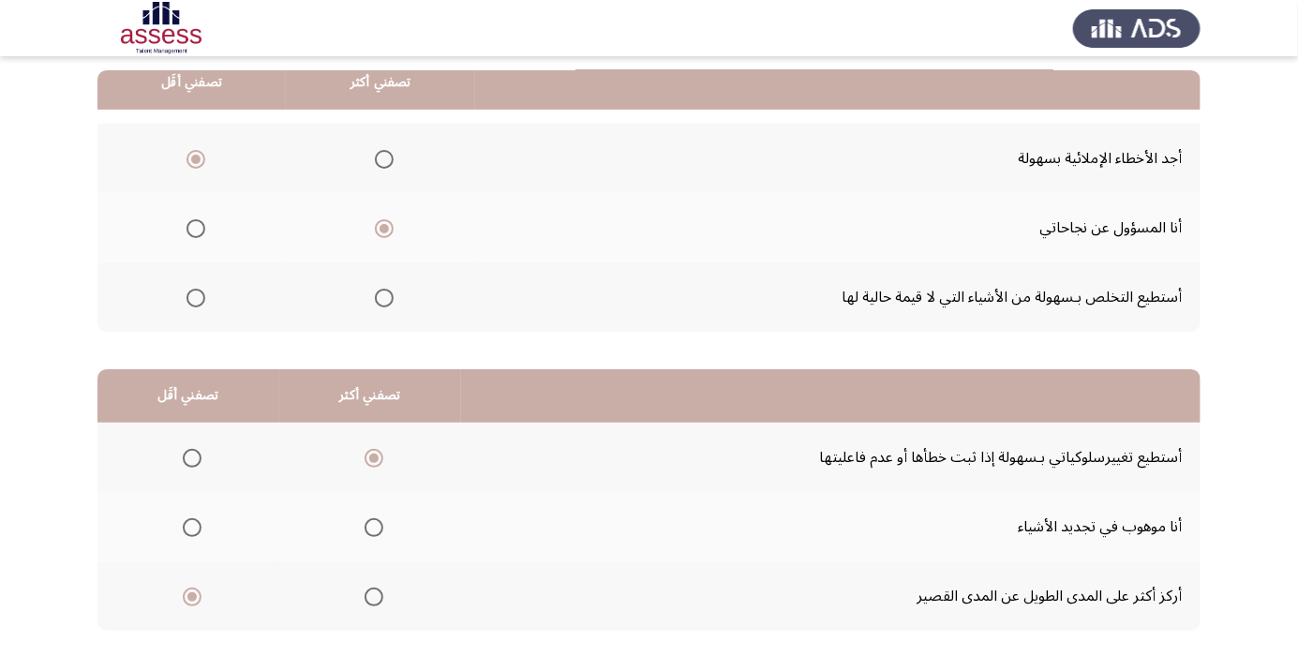
scroll to position [0, 0]
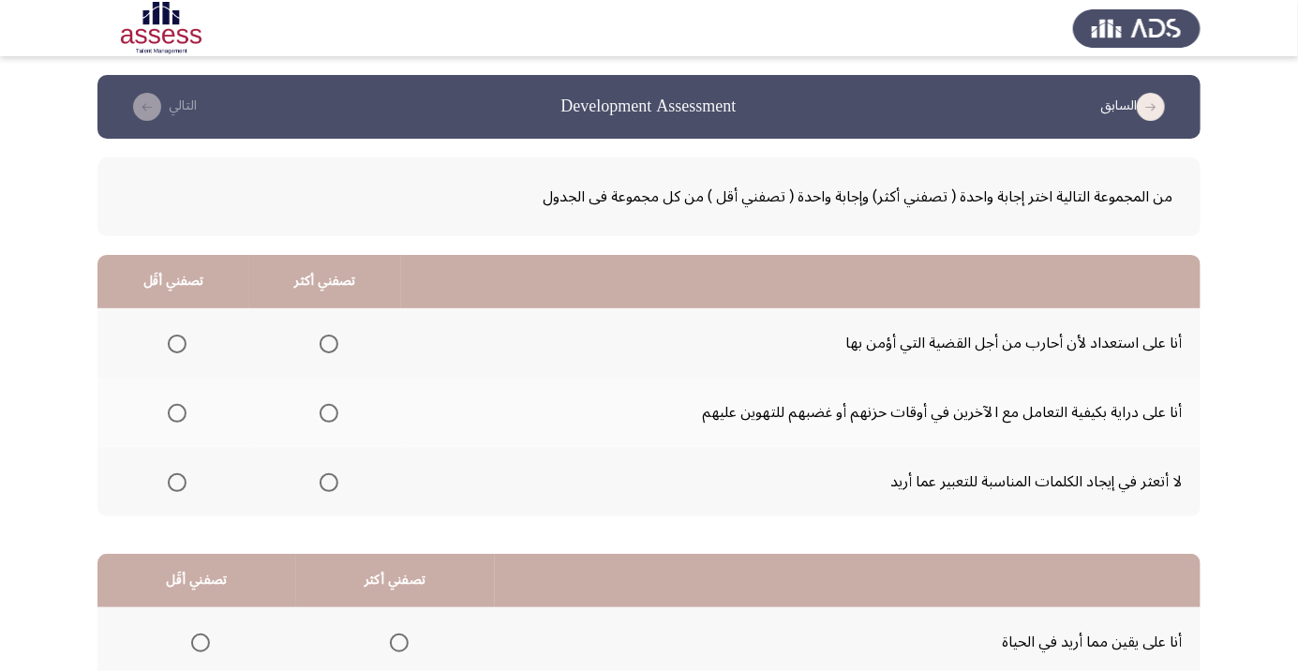
click at [323, 431] on th at bounding box center [325, 412] width 152 height 69
click at [335, 415] on span "Select an option" at bounding box center [329, 413] width 19 height 19
click at [335, 415] on input "Select an option" at bounding box center [329, 413] width 19 height 19
click at [178, 486] on span "Select an option" at bounding box center [177, 482] width 19 height 19
click at [178, 486] on input "Select an option" at bounding box center [177, 482] width 19 height 19
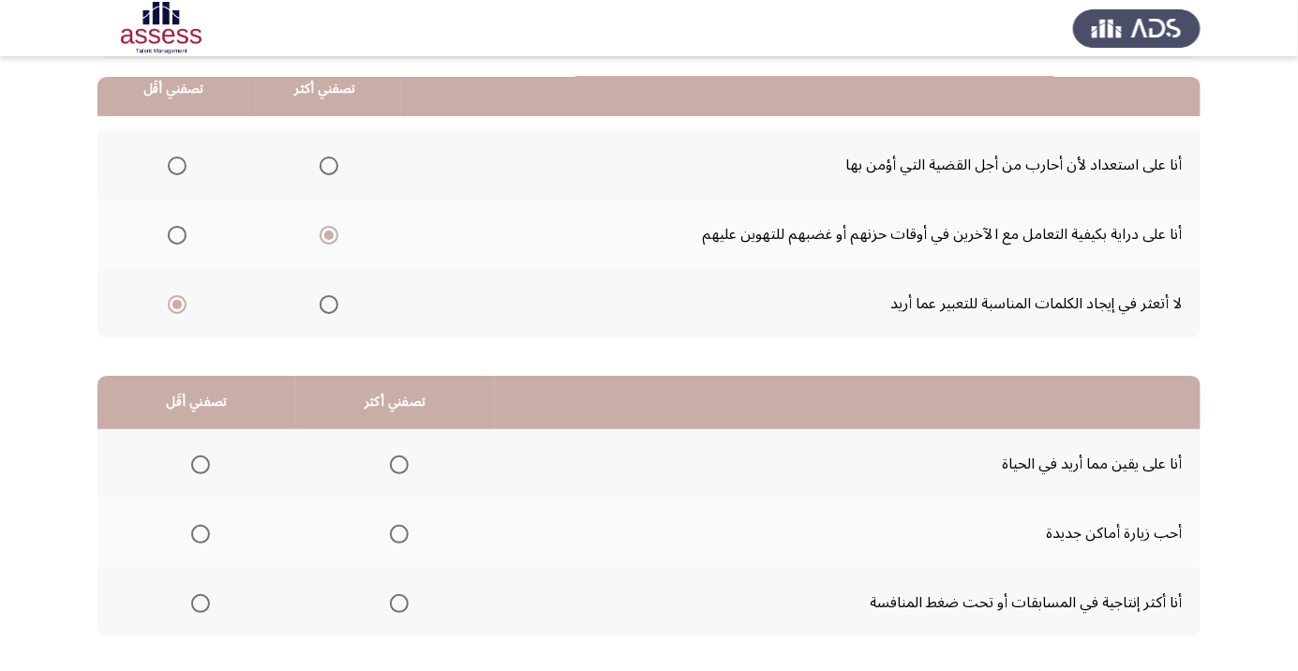
scroll to position [185, 0]
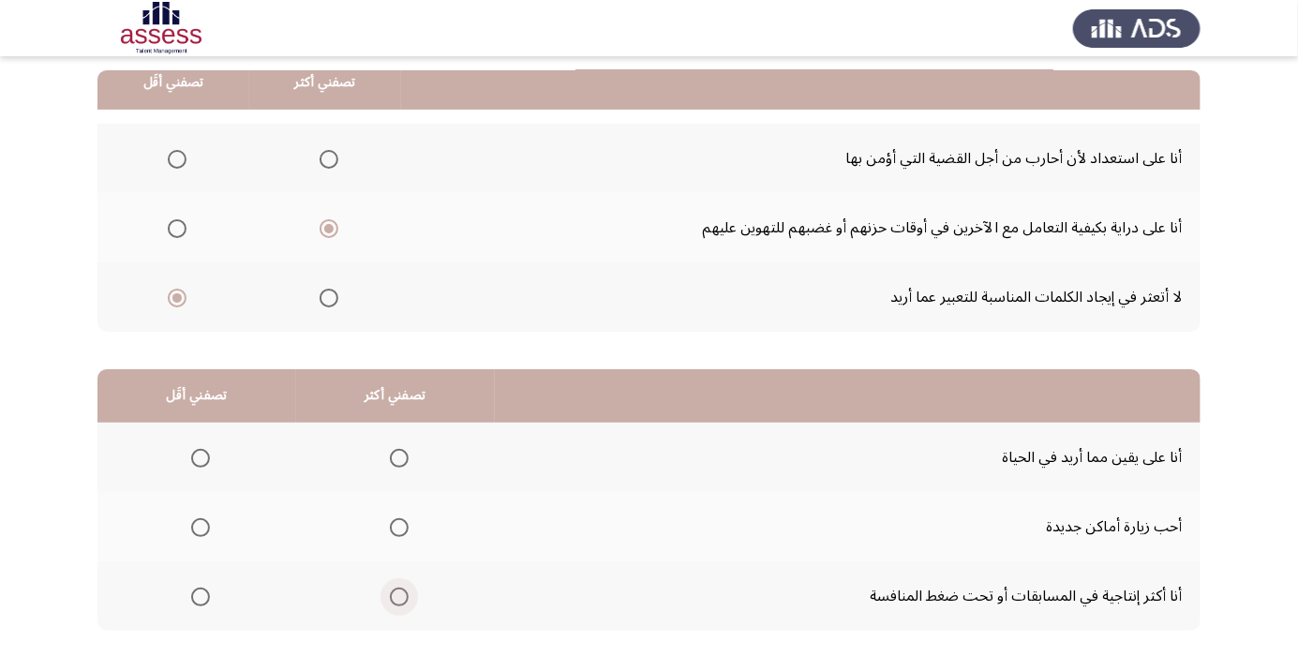
click at [395, 595] on span "Select an option" at bounding box center [399, 597] width 19 height 19
click at [395, 595] on input "Select an option" at bounding box center [399, 597] width 19 height 19
click at [199, 526] on span "Select an option" at bounding box center [200, 527] width 19 height 19
click at [199, 526] on input "Select an option" at bounding box center [200, 527] width 19 height 19
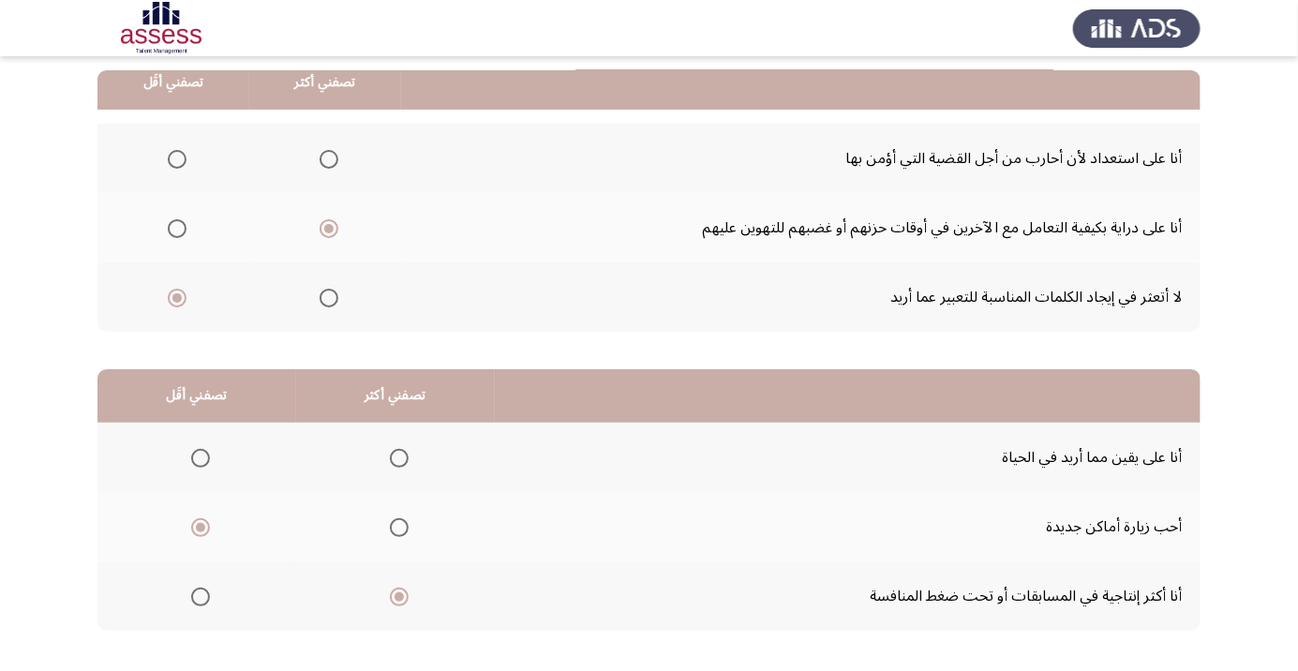
scroll to position [0, 0]
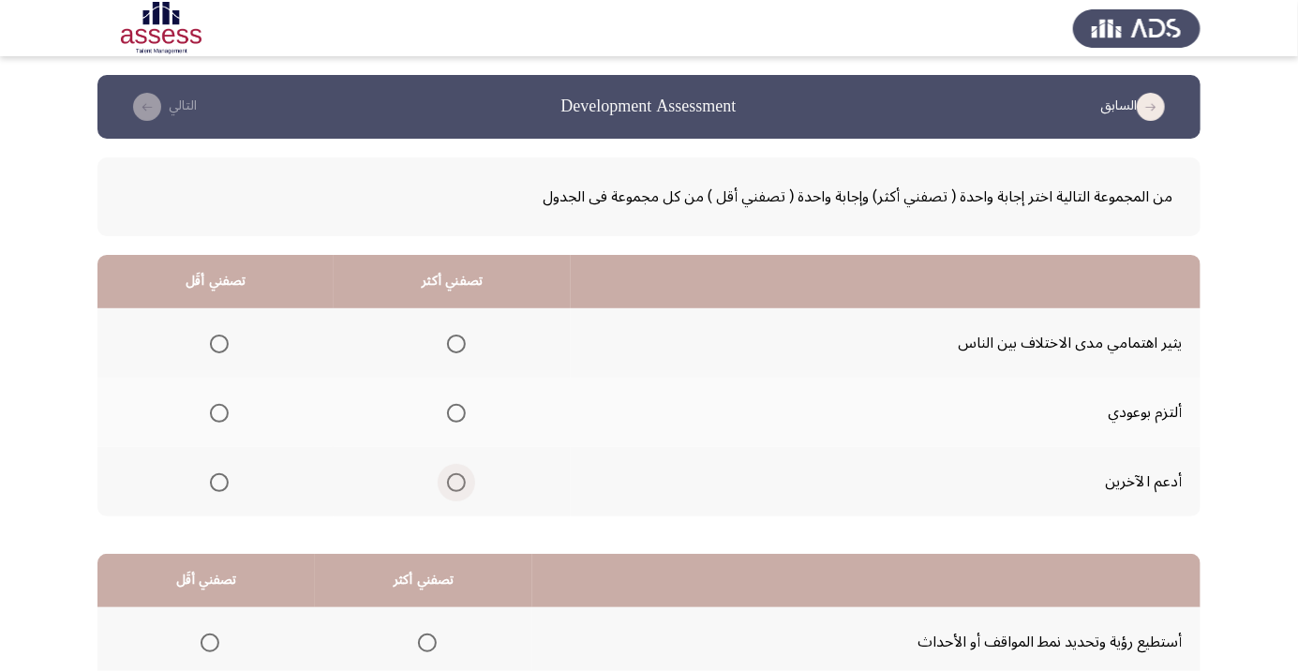
click at [452, 481] on span "Select an option" at bounding box center [456, 482] width 19 height 19
click at [452, 481] on input "Select an option" at bounding box center [456, 482] width 19 height 19
click at [217, 337] on span "Select an option" at bounding box center [219, 344] width 19 height 19
click at [217, 337] on input "Select an option" at bounding box center [219, 344] width 19 height 19
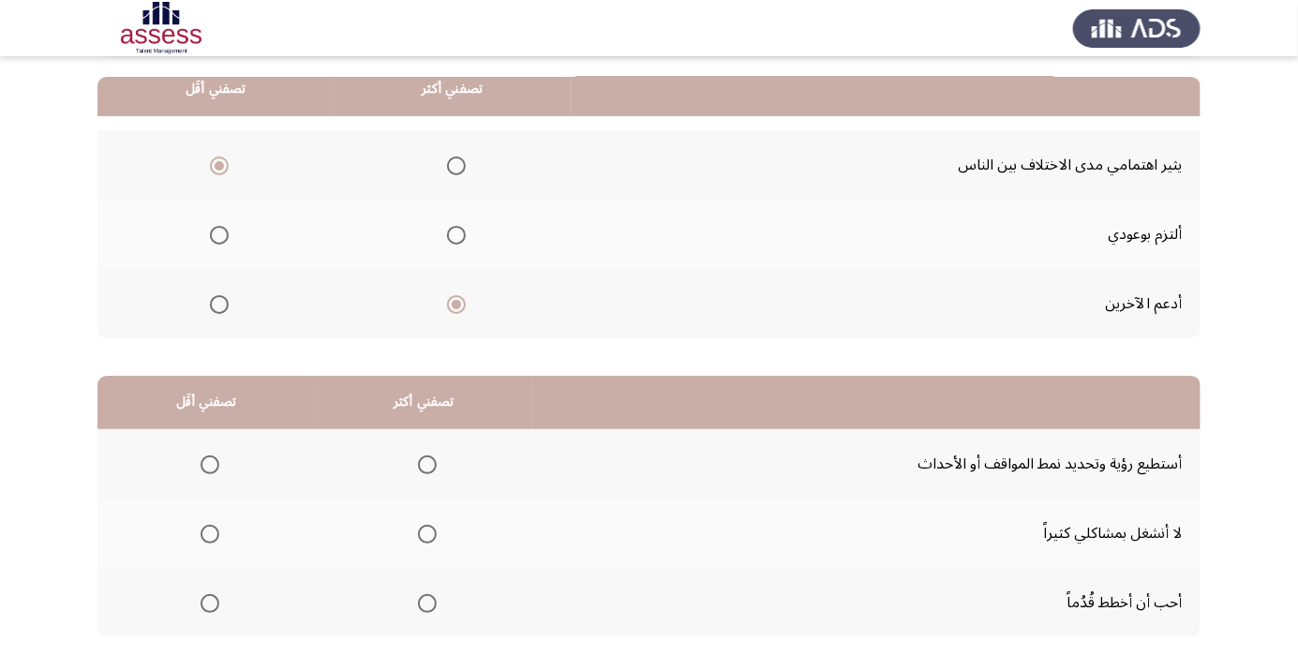
scroll to position [185, 0]
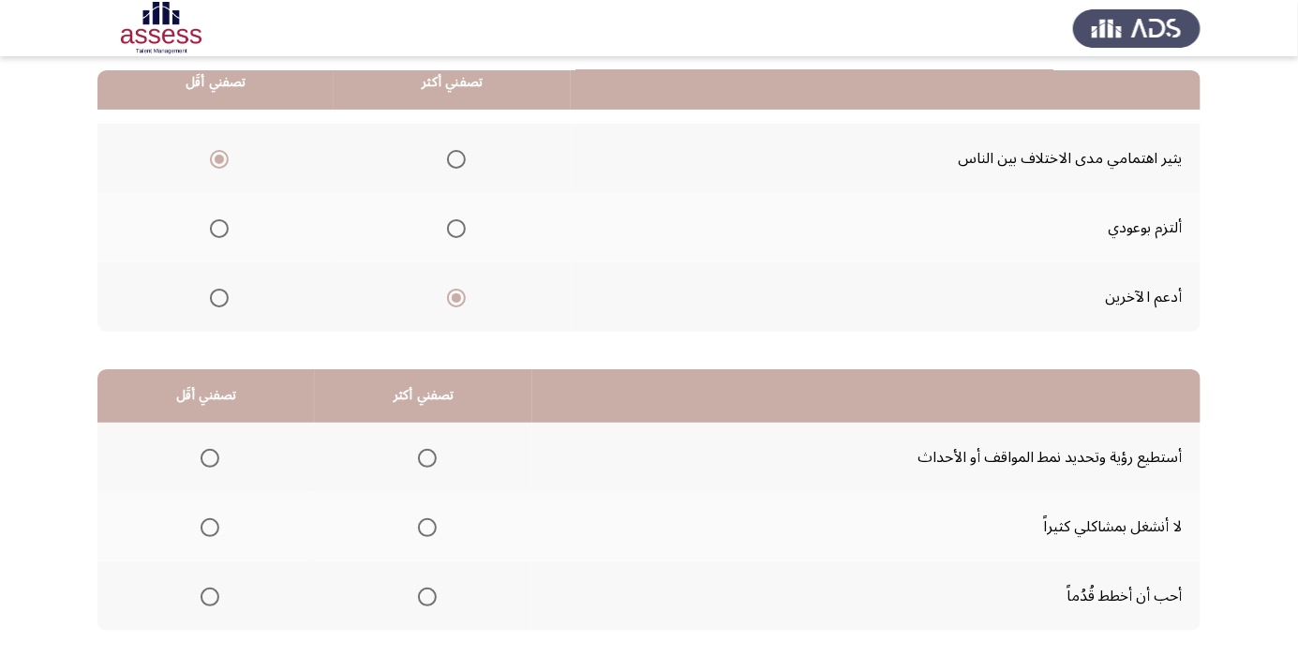
click at [427, 597] on span "Select an option" at bounding box center [427, 597] width 0 height 0
click at [422, 595] on input "Select an option" at bounding box center [427, 597] width 19 height 19
click at [210, 458] on span "Select an option" at bounding box center [210, 458] width 0 height 0
click at [208, 456] on input "Select an option" at bounding box center [210, 458] width 19 height 19
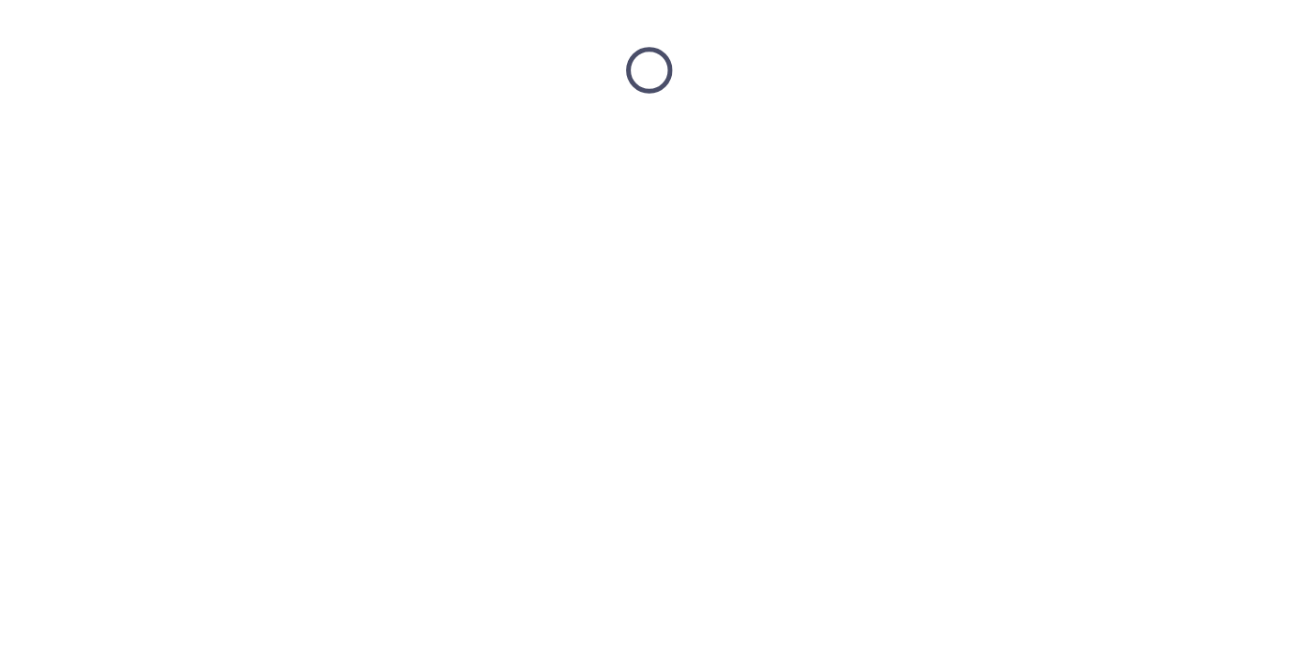
scroll to position [0, 0]
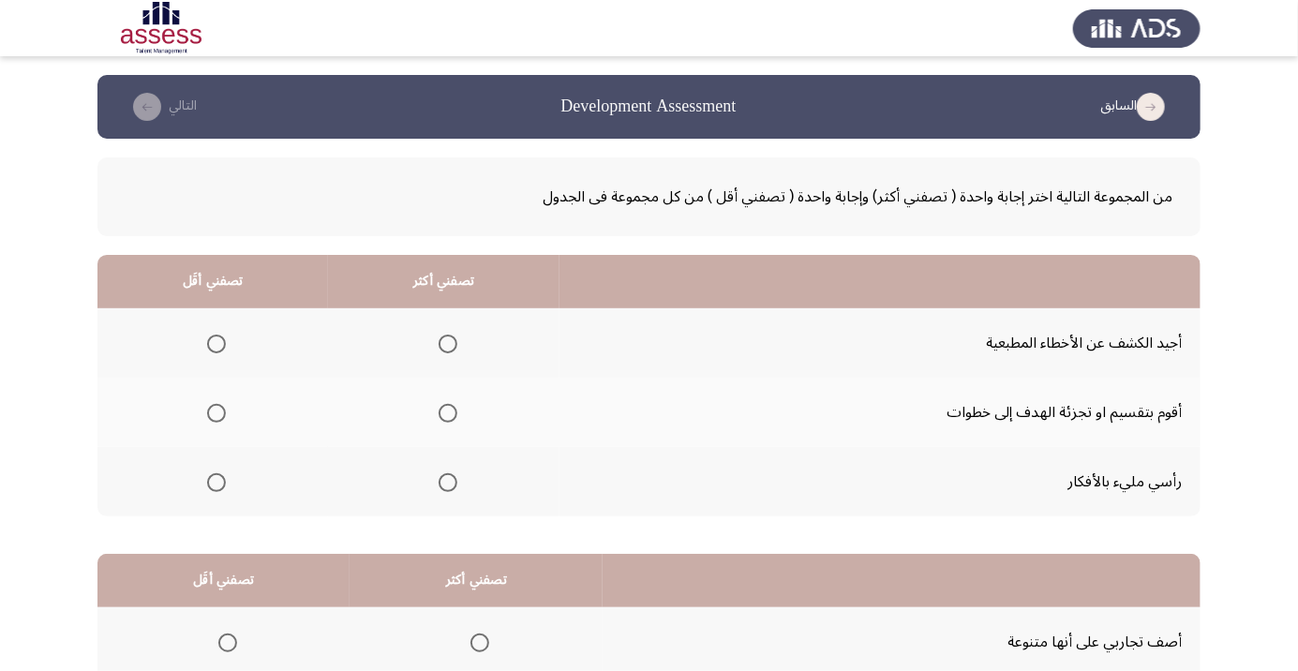
click at [448, 413] on span "Select an option" at bounding box center [448, 413] width 0 height 0
click at [444, 412] on input "Select an option" at bounding box center [448, 413] width 19 height 19
click at [215, 486] on span "Select an option" at bounding box center [216, 482] width 19 height 19
click at [215, 486] on input "Select an option" at bounding box center [216, 482] width 19 height 19
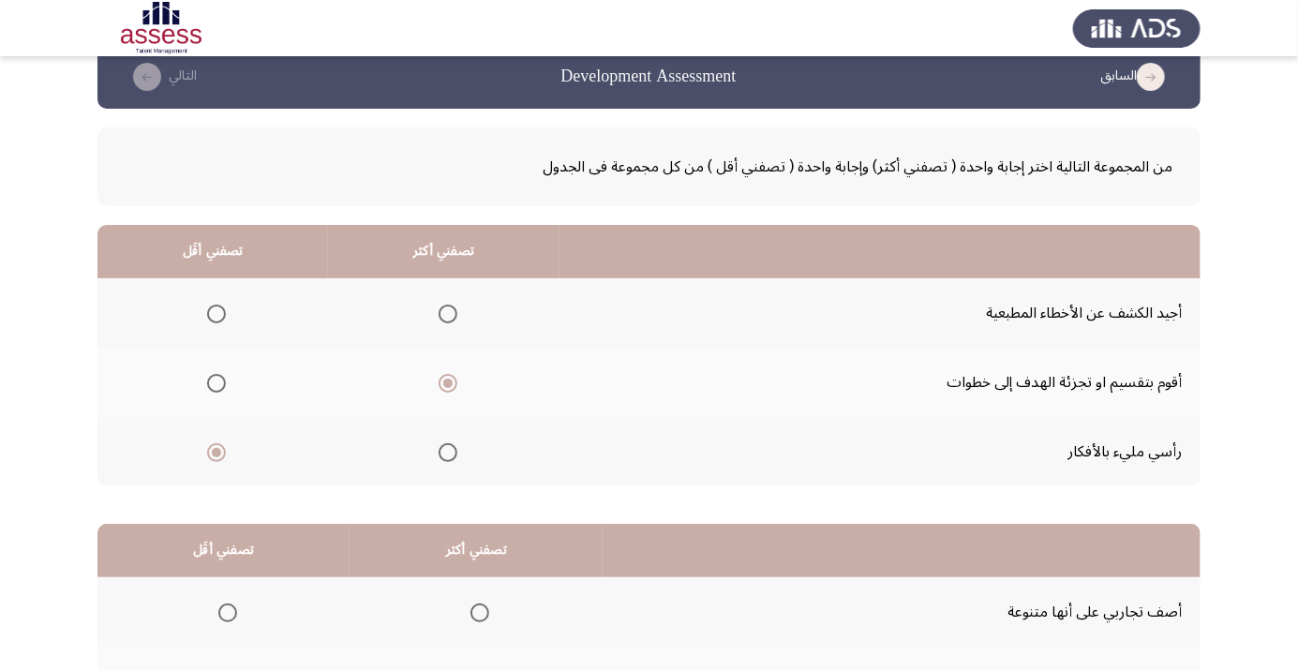
scroll to position [185, 0]
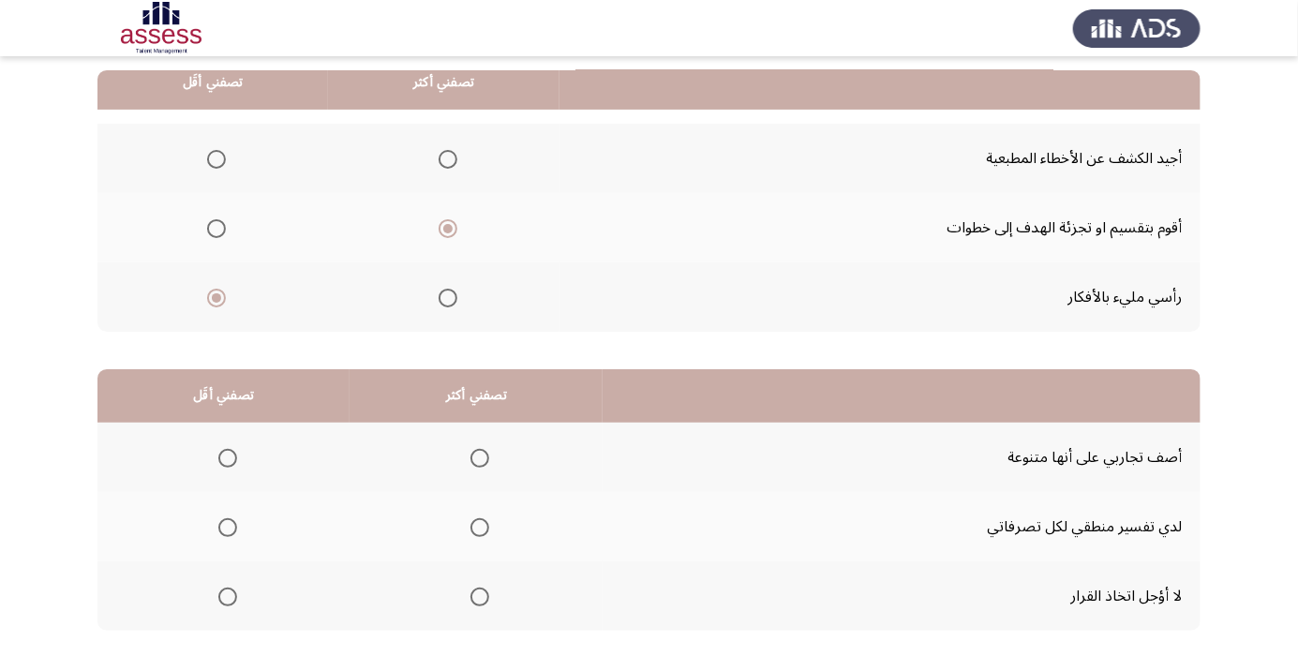
click at [480, 595] on span "Select an option" at bounding box center [480, 597] width 19 height 19
click at [480, 595] on input "Select an option" at bounding box center [480, 597] width 19 height 19
click at [229, 531] on span "Select an option" at bounding box center [227, 527] width 19 height 19
click at [229, 531] on input "Select an option" at bounding box center [227, 527] width 19 height 19
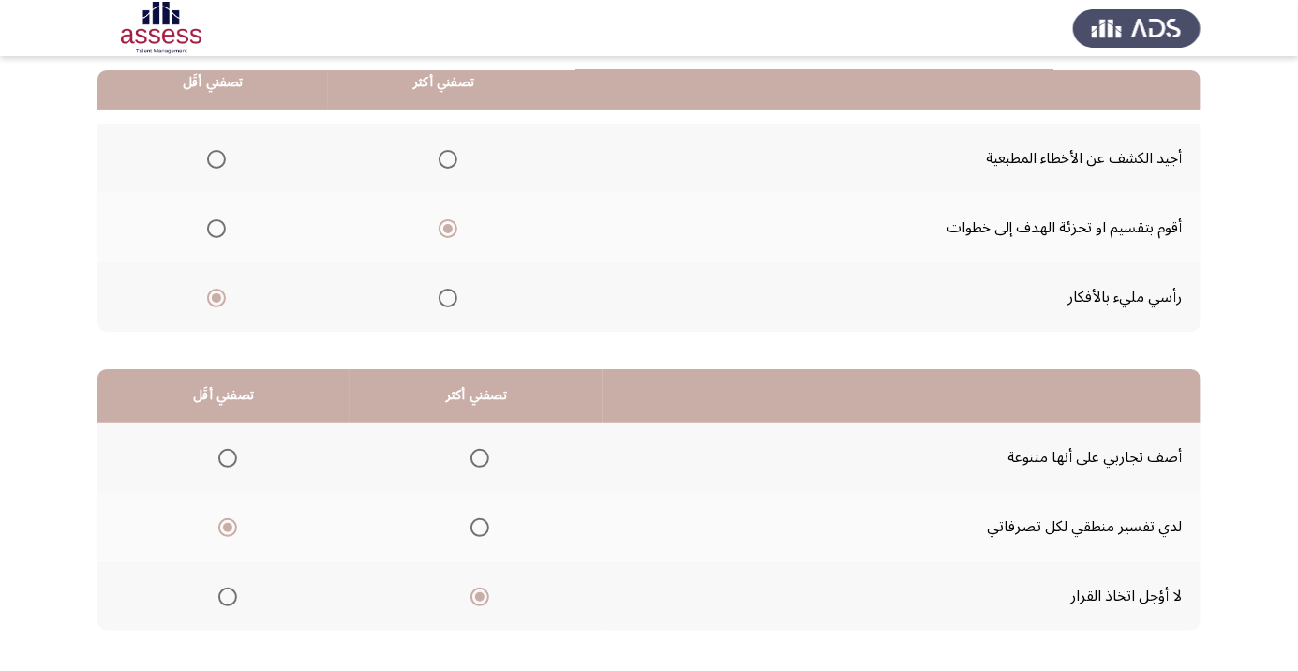
scroll to position [0, 0]
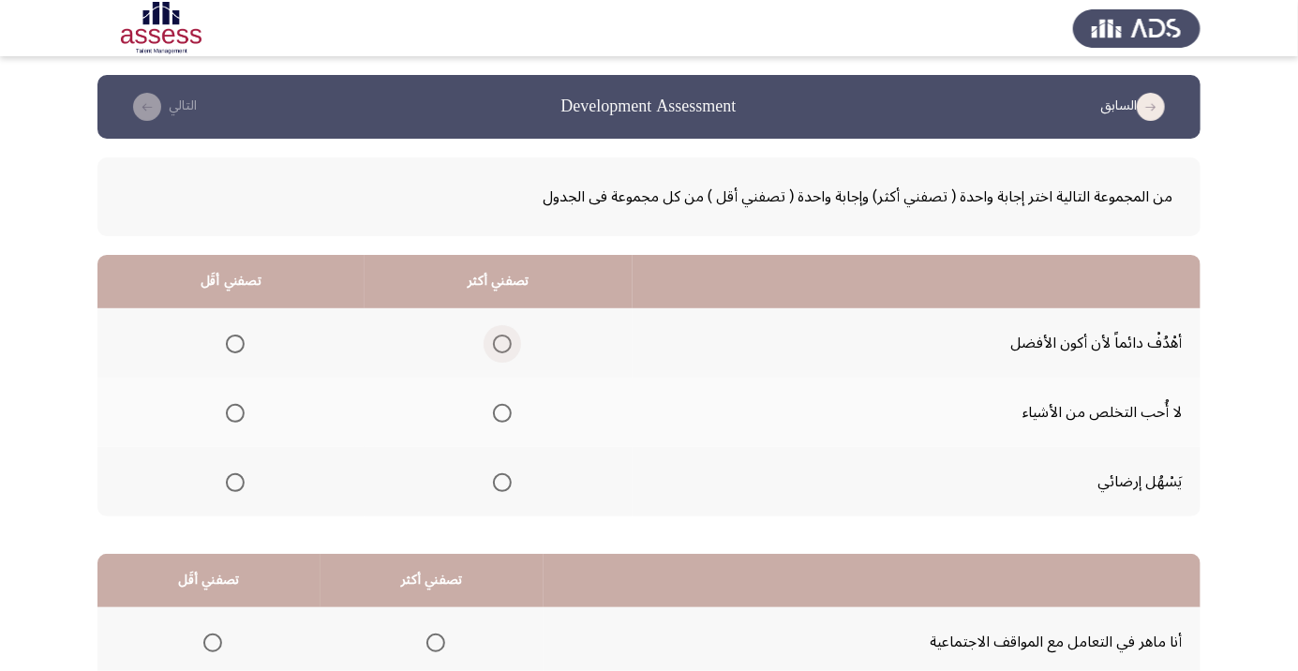
click at [502, 344] on span "Select an option" at bounding box center [502, 344] width 0 height 0
click at [501, 343] on input "Select an option" at bounding box center [502, 344] width 19 height 19
click at [236, 490] on span "Select an option" at bounding box center [235, 482] width 19 height 19
click at [236, 490] on input "Select an option" at bounding box center [235, 482] width 19 height 19
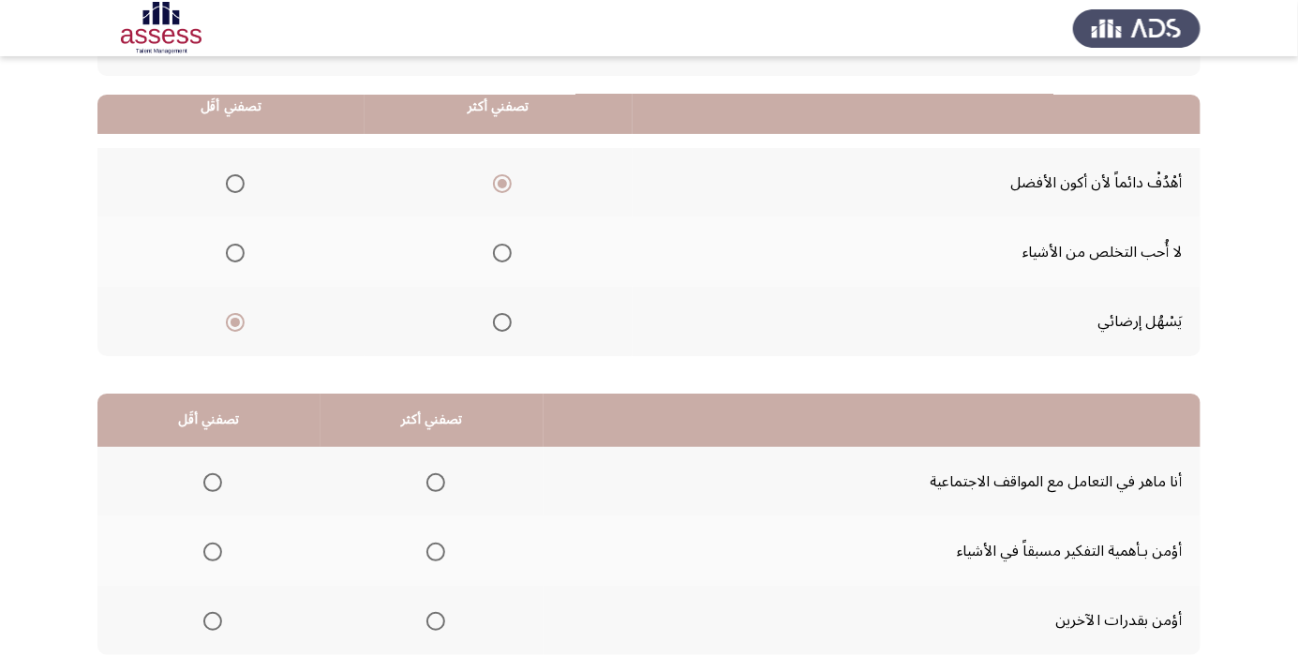
scroll to position [185, 0]
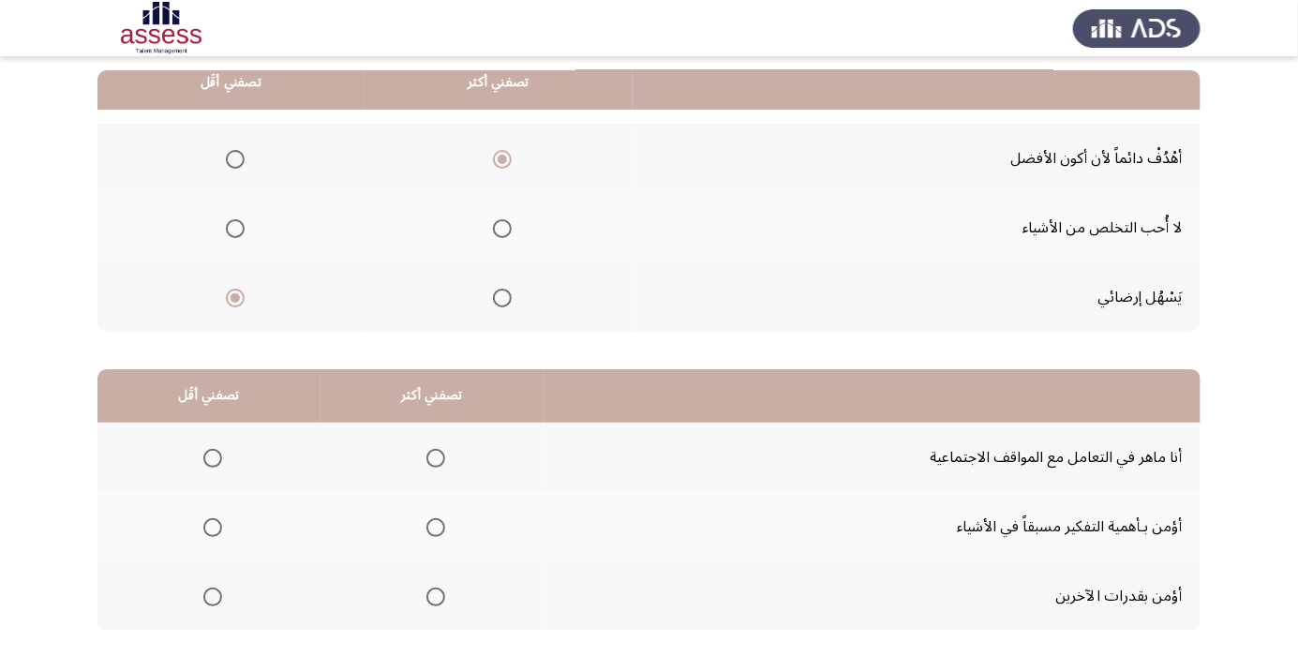
click at [439, 594] on span "Select an option" at bounding box center [435, 597] width 19 height 19
click at [439, 594] on input "Select an option" at bounding box center [435, 597] width 19 height 19
click at [211, 532] on span "Select an option" at bounding box center [212, 527] width 19 height 19
click at [211, 532] on input "Select an option" at bounding box center [212, 527] width 19 height 19
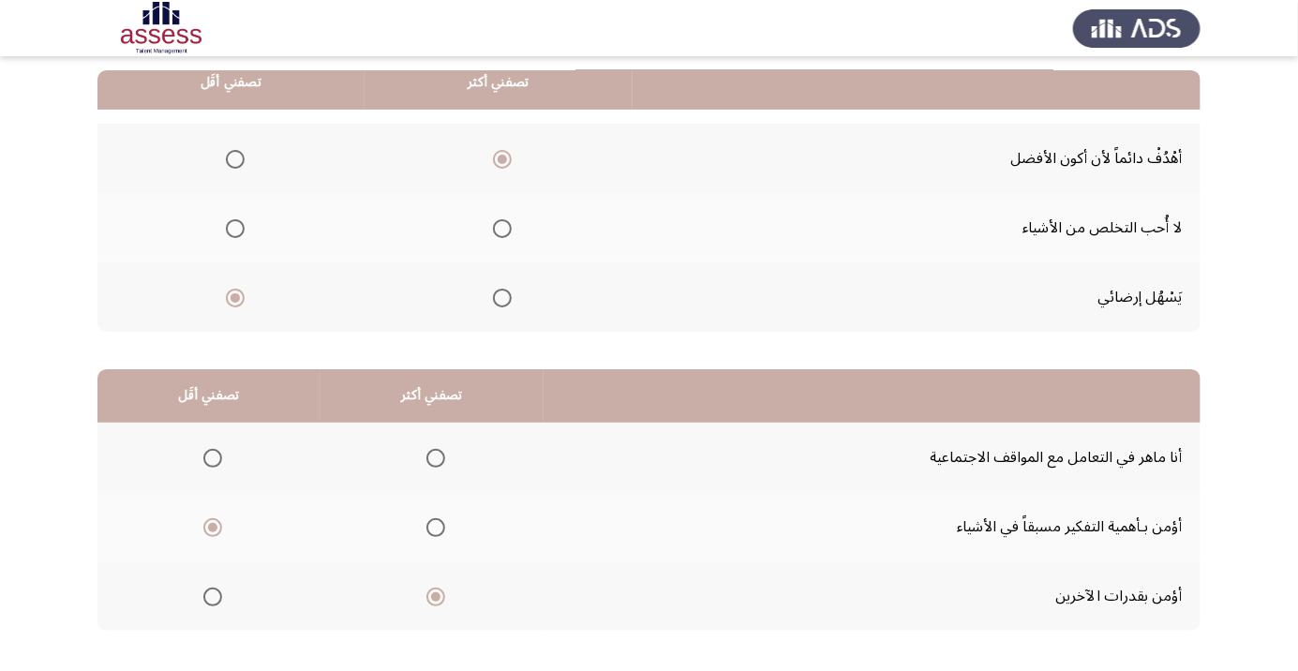
scroll to position [0, 0]
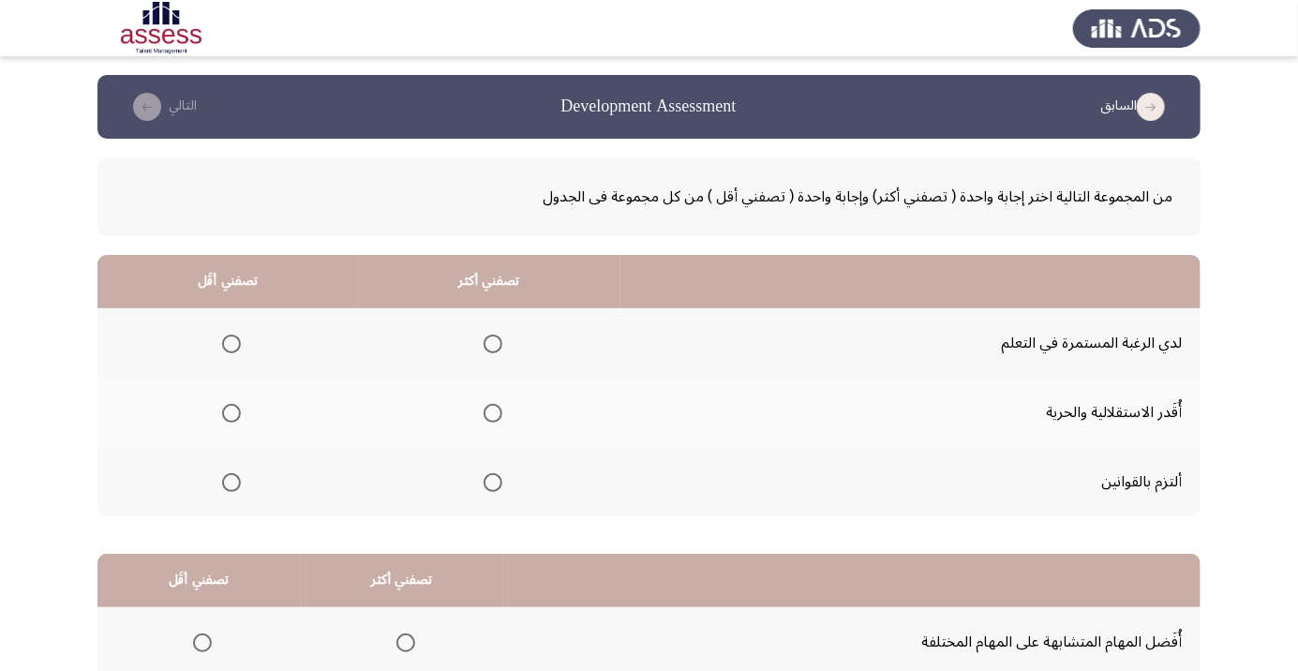
click at [490, 481] on span "Select an option" at bounding box center [493, 482] width 19 height 19
click at [490, 481] on input "Select an option" at bounding box center [493, 482] width 19 height 19
click at [229, 407] on span "Select an option" at bounding box center [231, 413] width 19 height 19
click at [229, 407] on input "Select an option" at bounding box center [231, 413] width 19 height 19
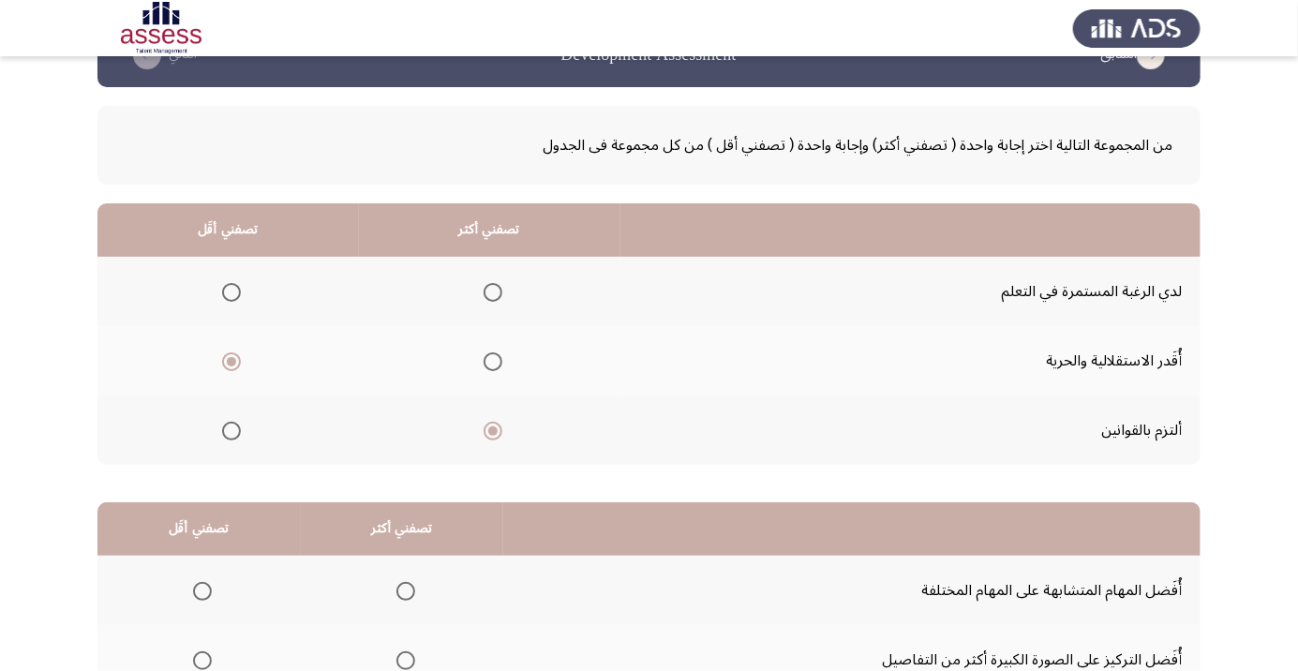
scroll to position [185, 0]
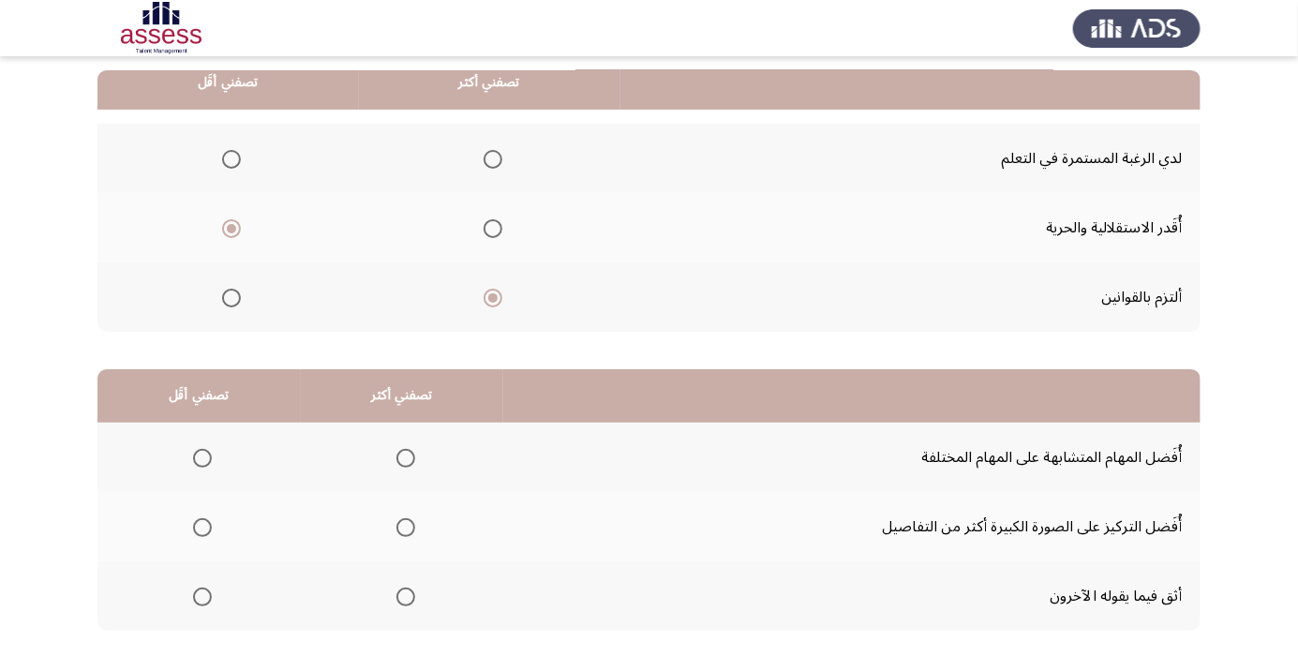
click at [619, 602] on td "أثق فيما يقوله الآخرون" at bounding box center [851, 595] width 697 height 69
click at [400, 602] on span "Select an option" at bounding box center [405, 597] width 19 height 19
click at [400, 602] on input "Select an option" at bounding box center [405, 597] width 19 height 19
click at [201, 531] on span "Select an option" at bounding box center [202, 527] width 19 height 19
click at [201, 531] on input "Select an option" at bounding box center [202, 527] width 19 height 19
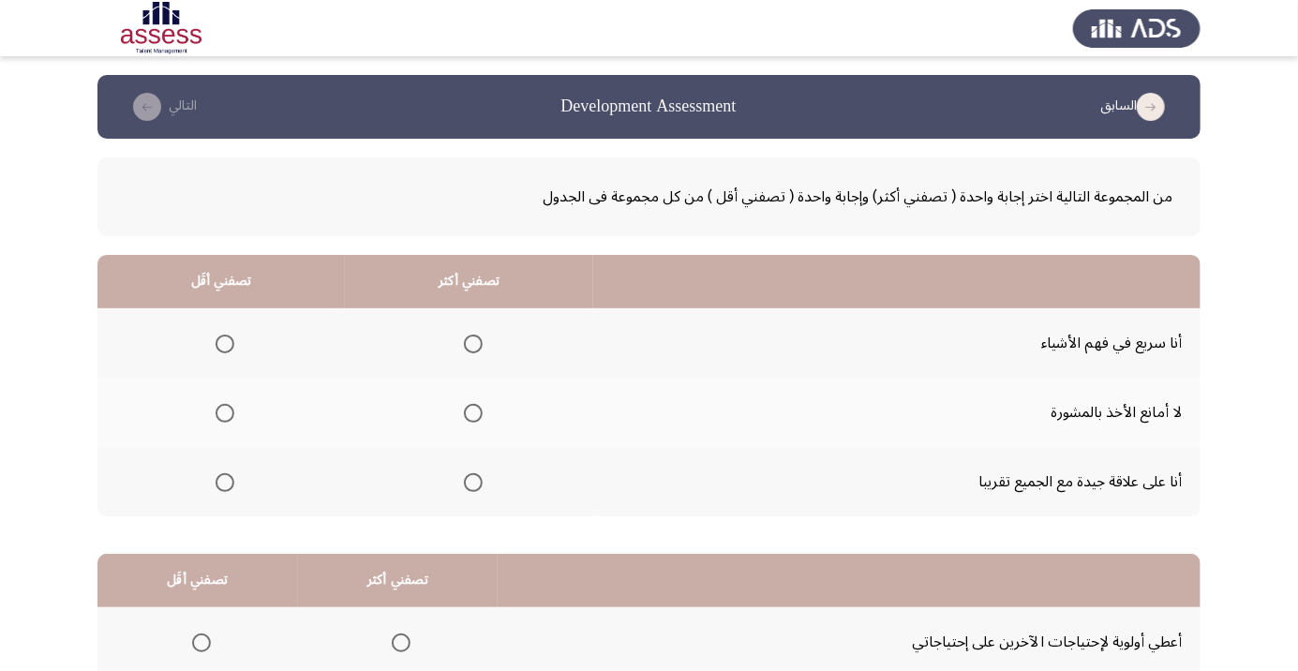
click at [473, 483] on span "Select an option" at bounding box center [473, 483] width 0 height 0
click at [468, 481] on input "Select an option" at bounding box center [473, 482] width 19 height 19
click at [225, 344] on span "Select an option" at bounding box center [225, 344] width 0 height 0
click at [223, 343] on input "Select an option" at bounding box center [225, 344] width 19 height 19
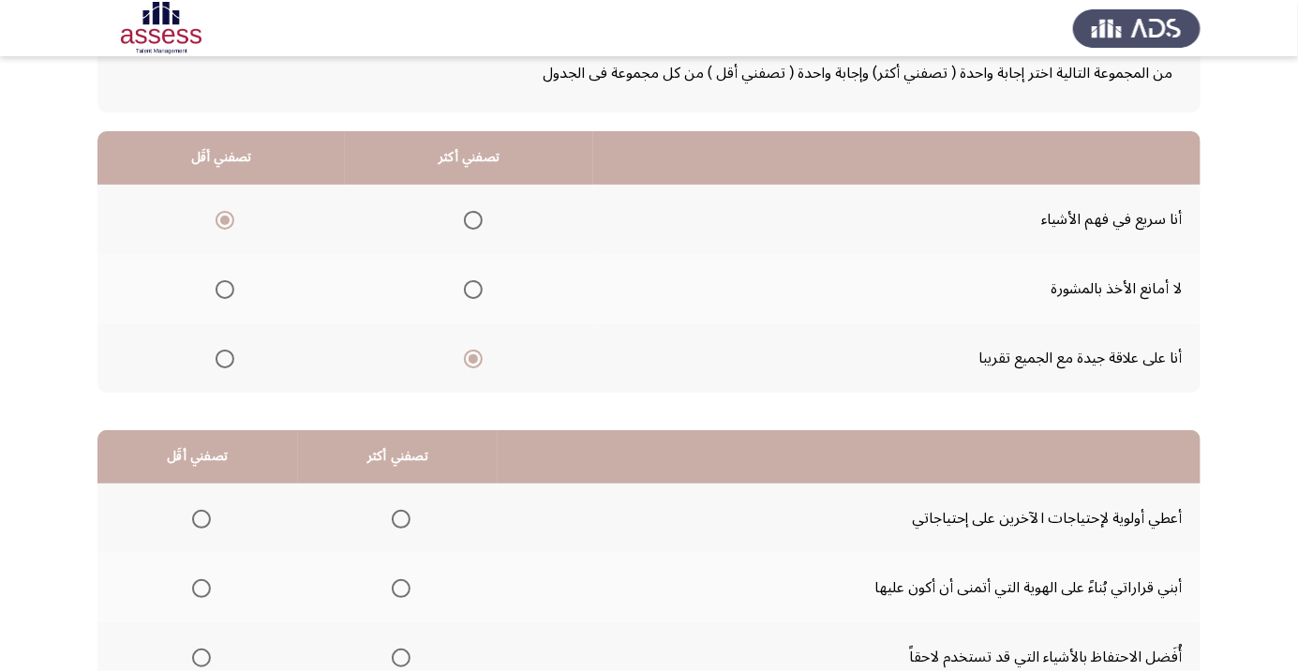
scroll to position [185, 0]
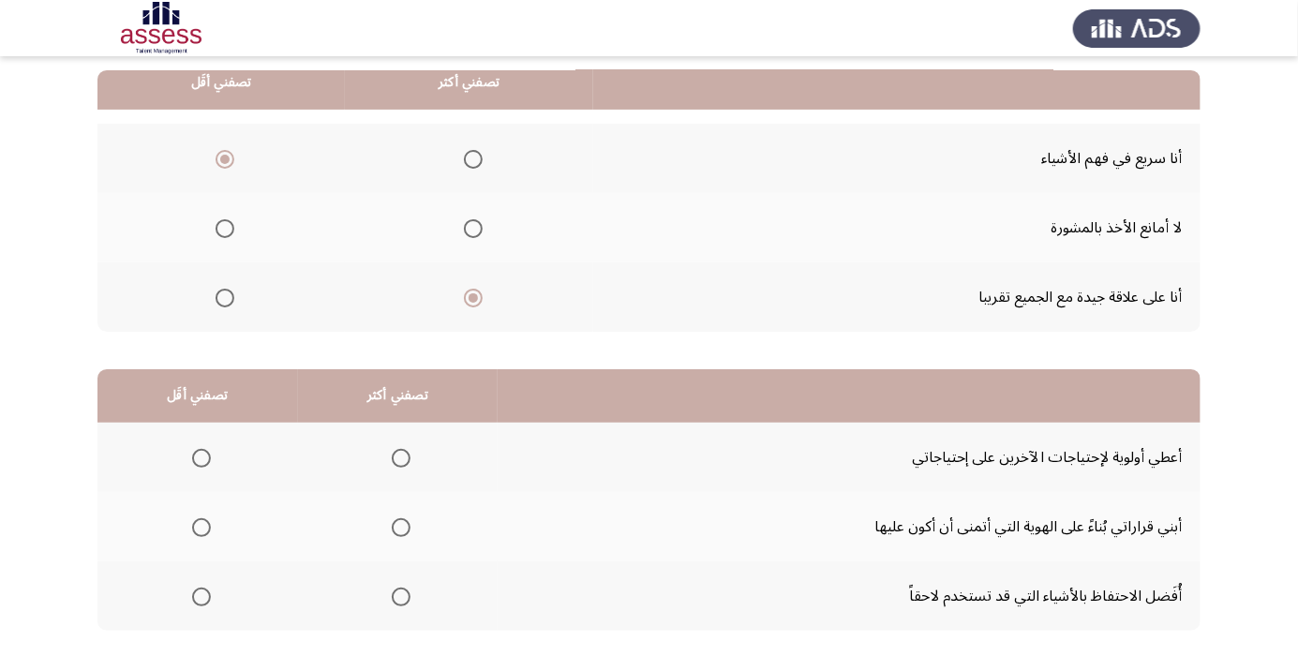
click at [401, 458] on span "Select an option" at bounding box center [401, 458] width 0 height 0
click at [399, 456] on input "Select an option" at bounding box center [401, 458] width 19 height 19
click at [202, 597] on span "Select an option" at bounding box center [202, 597] width 0 height 0
click at [201, 595] on input "Select an option" at bounding box center [201, 597] width 19 height 19
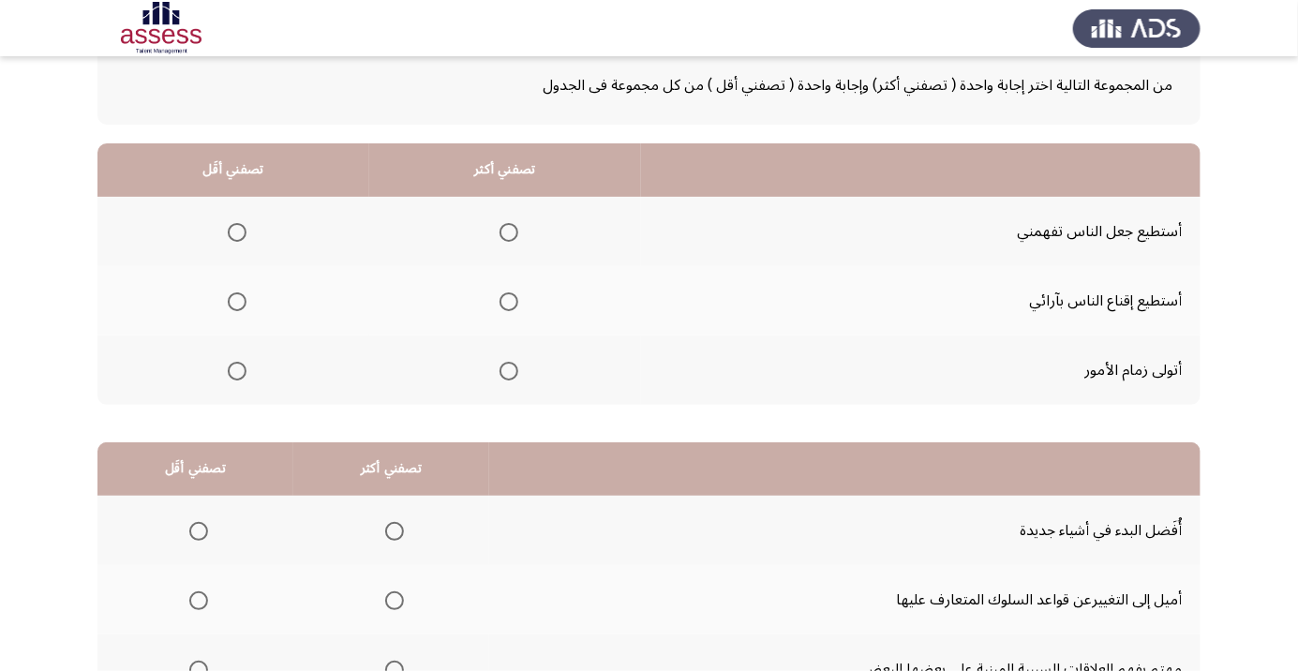
scroll to position [113, 0]
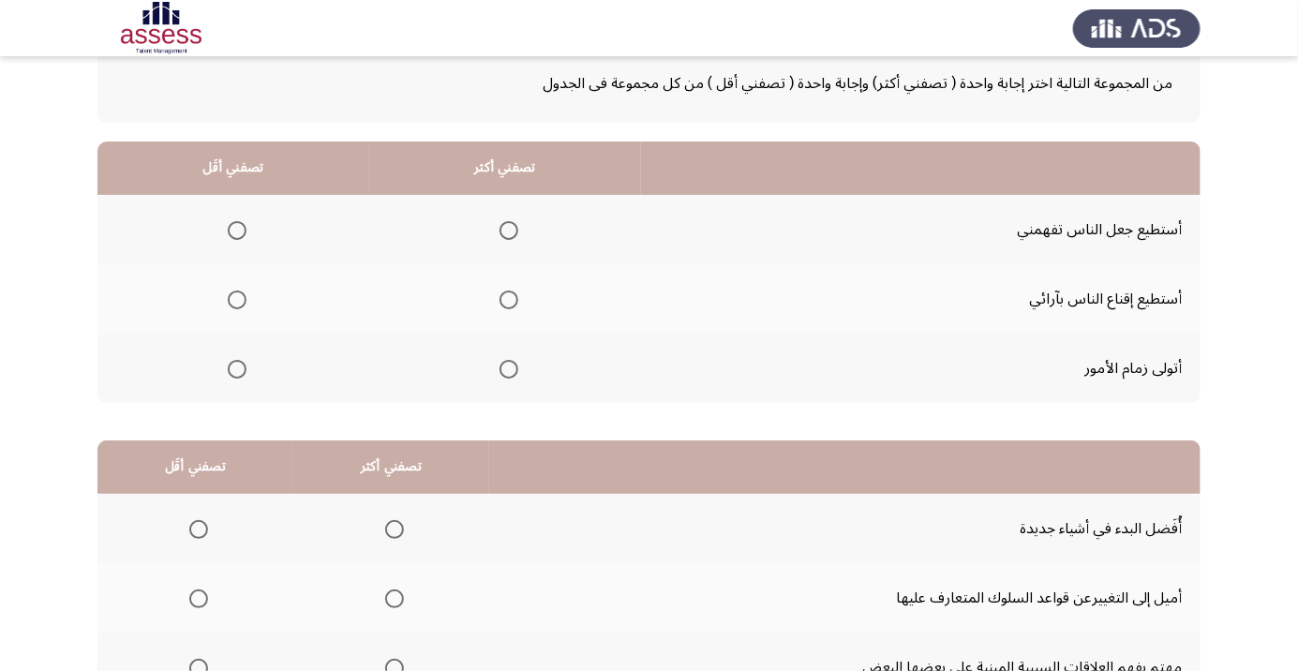
click at [505, 367] on span "Select an option" at bounding box center [509, 369] width 19 height 19
click at [505, 367] on input "Select an option" at bounding box center [509, 369] width 19 height 19
click at [237, 300] on span "Select an option" at bounding box center [237, 300] width 0 height 0
click at [235, 298] on input "Select an option" at bounding box center [237, 300] width 19 height 19
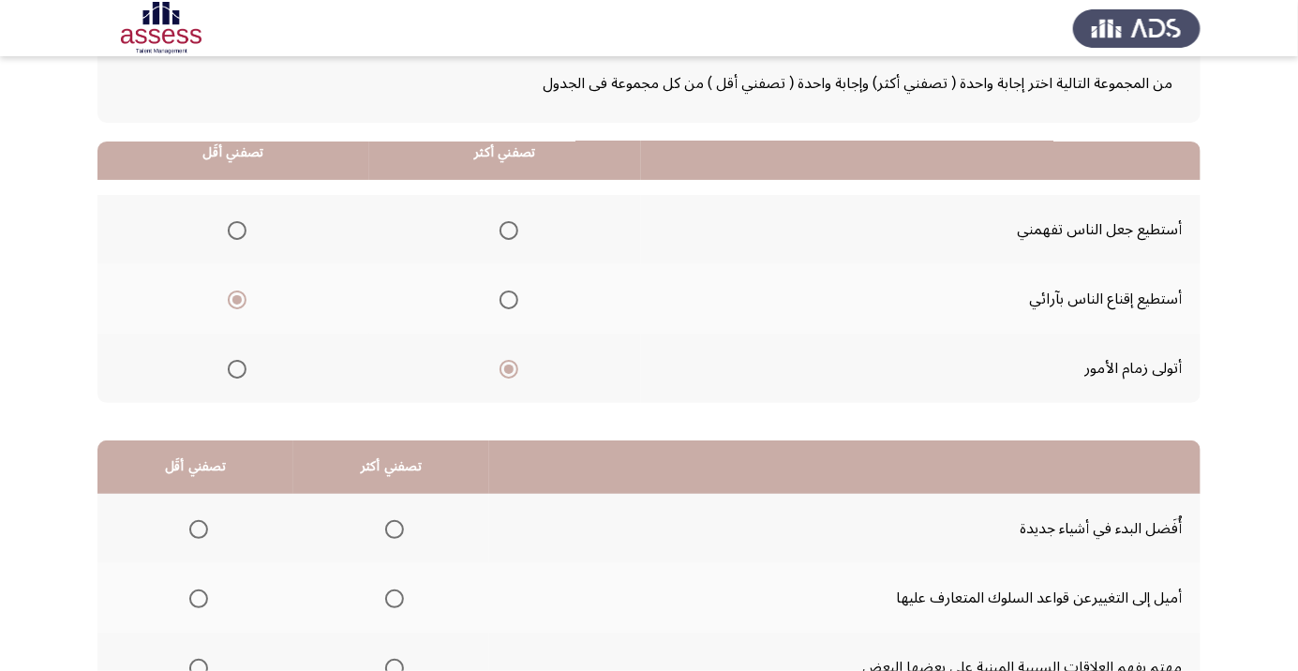
scroll to position [185, 0]
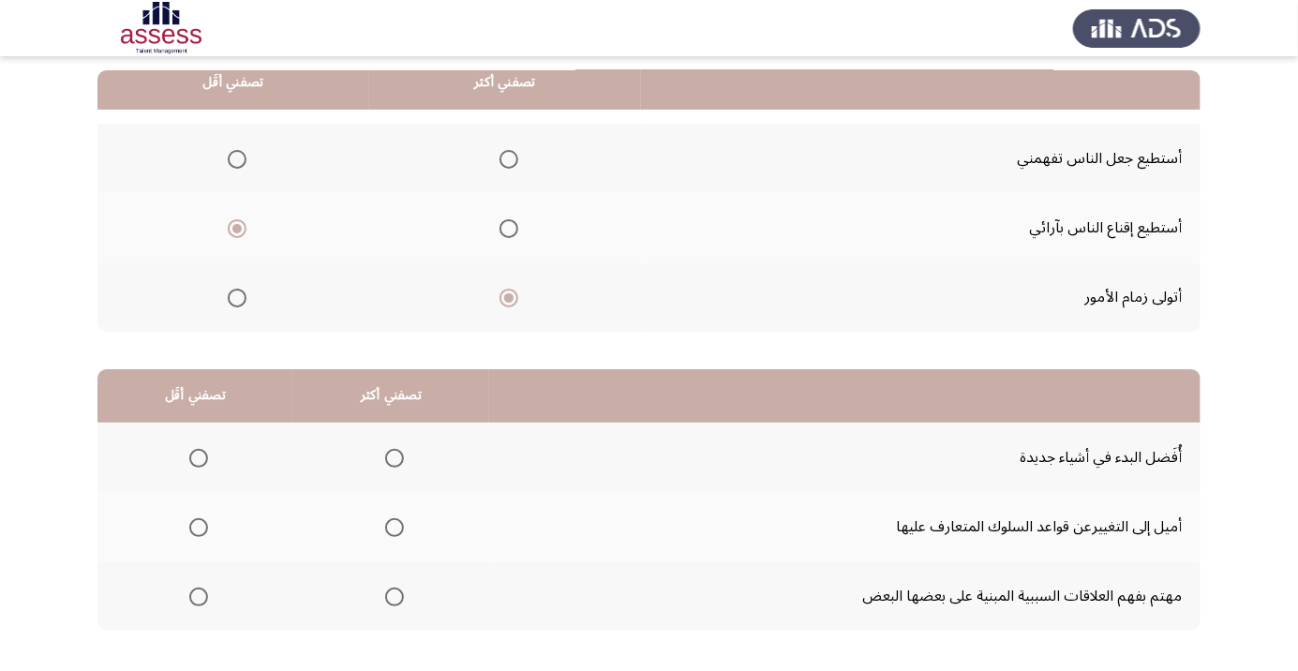
click at [199, 528] on span "Select an option" at bounding box center [199, 528] width 0 height 0
click at [198, 526] on input "Select an option" at bounding box center [198, 527] width 19 height 19
click at [395, 597] on span "Select an option" at bounding box center [395, 597] width 0 height 0
click at [391, 595] on input "Select an option" at bounding box center [394, 597] width 19 height 19
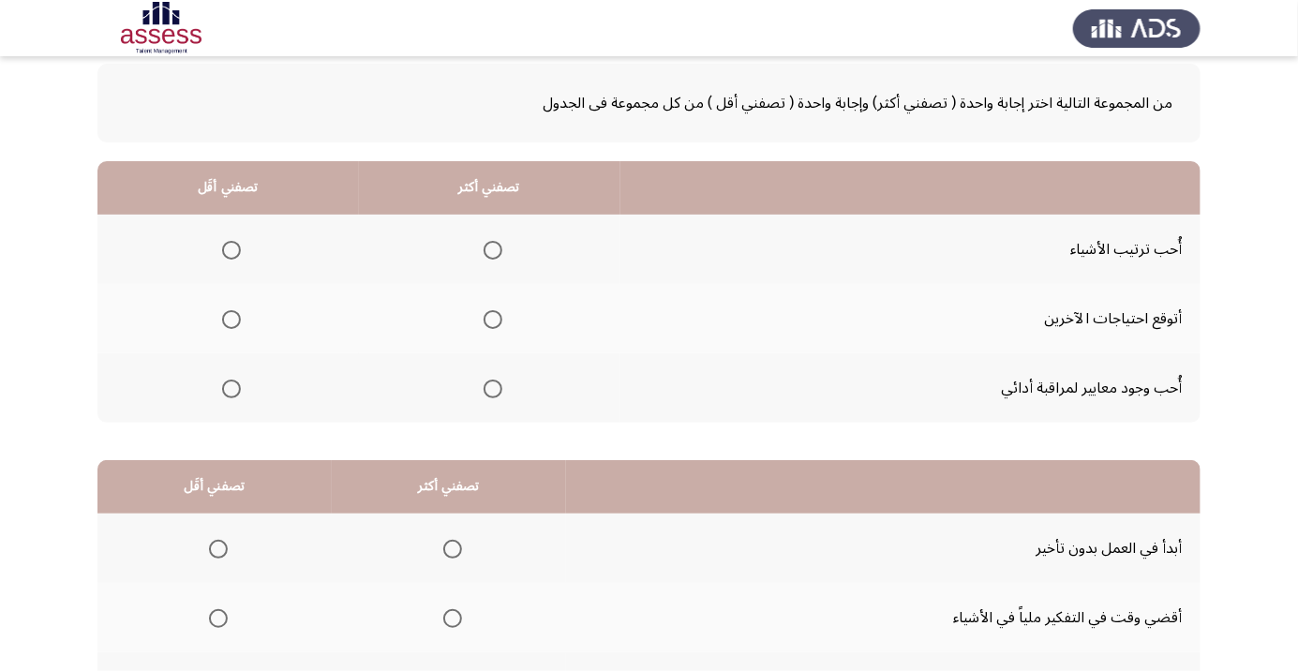
scroll to position [94, 0]
click at [490, 322] on span "Select an option" at bounding box center [493, 319] width 19 height 19
click at [490, 322] on input "Select an option" at bounding box center [493, 319] width 19 height 19
click at [493, 250] on span "Select an option" at bounding box center [493, 250] width 0 height 0
click at [489, 248] on input "Select an option" at bounding box center [493, 250] width 19 height 19
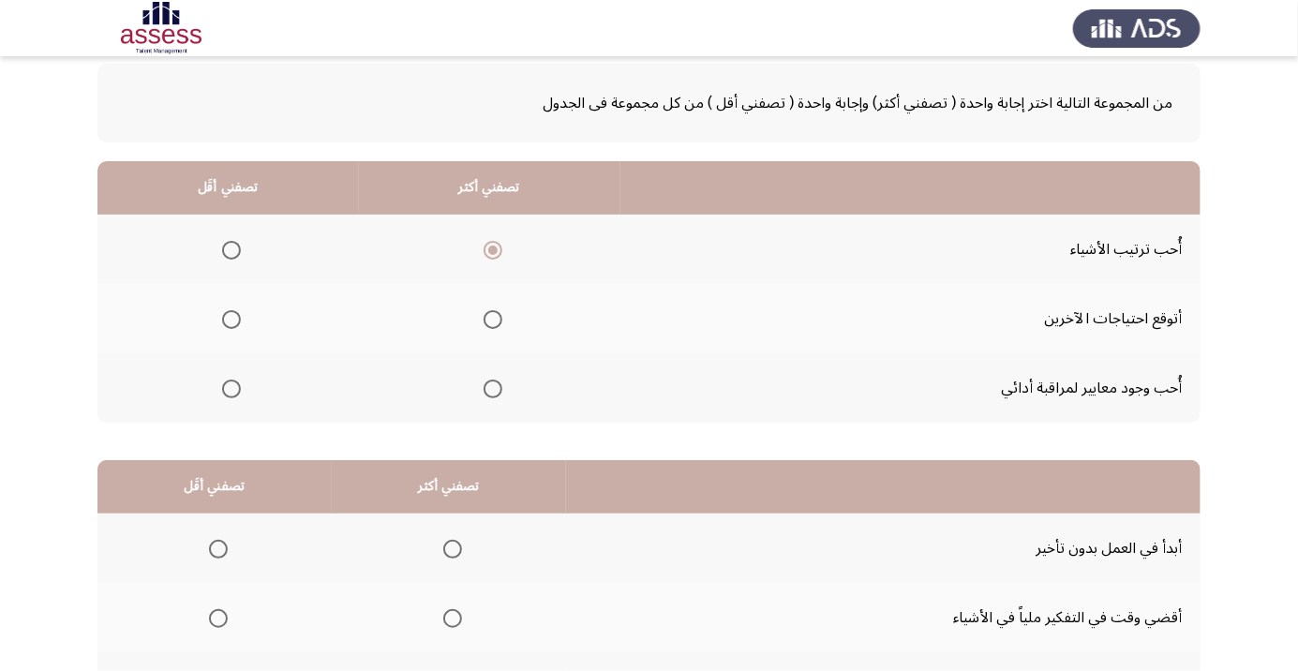
click at [232, 389] on span "Select an option" at bounding box center [232, 389] width 0 height 0
click at [231, 387] on input "Select an option" at bounding box center [231, 389] width 19 height 19
click at [232, 320] on span "Select an option" at bounding box center [232, 320] width 0 height 0
click at [231, 318] on input "Select an option" at bounding box center [231, 319] width 19 height 19
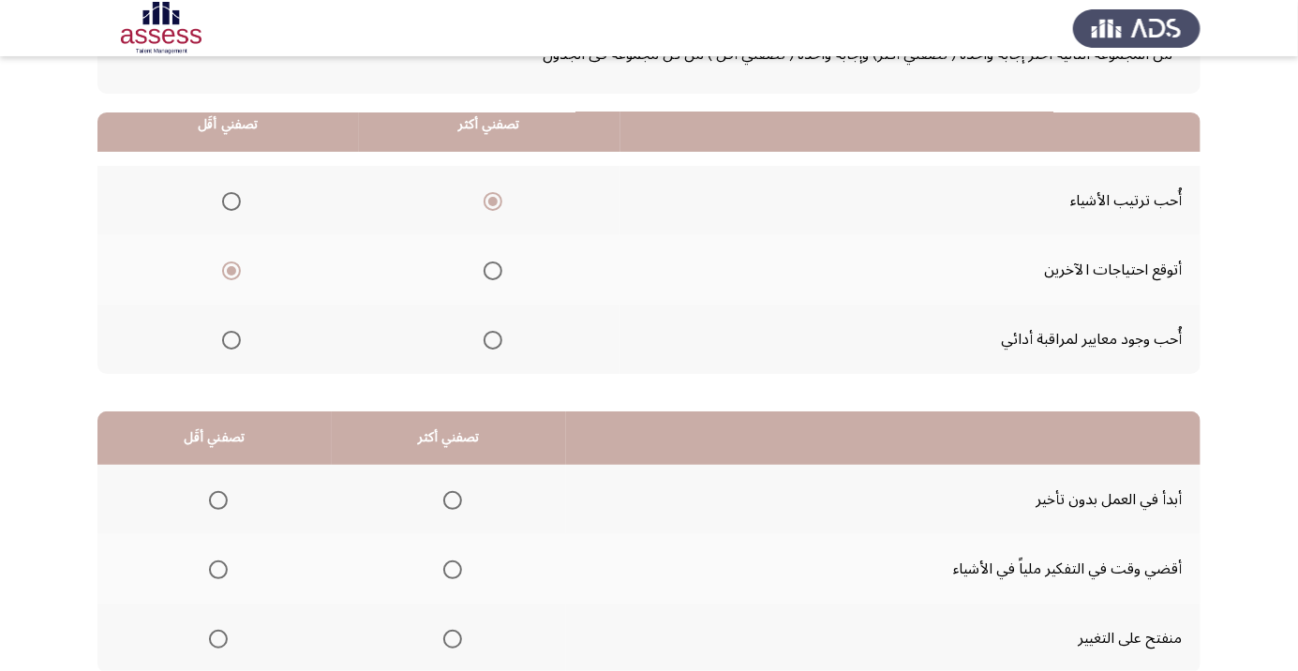
scroll to position [185, 0]
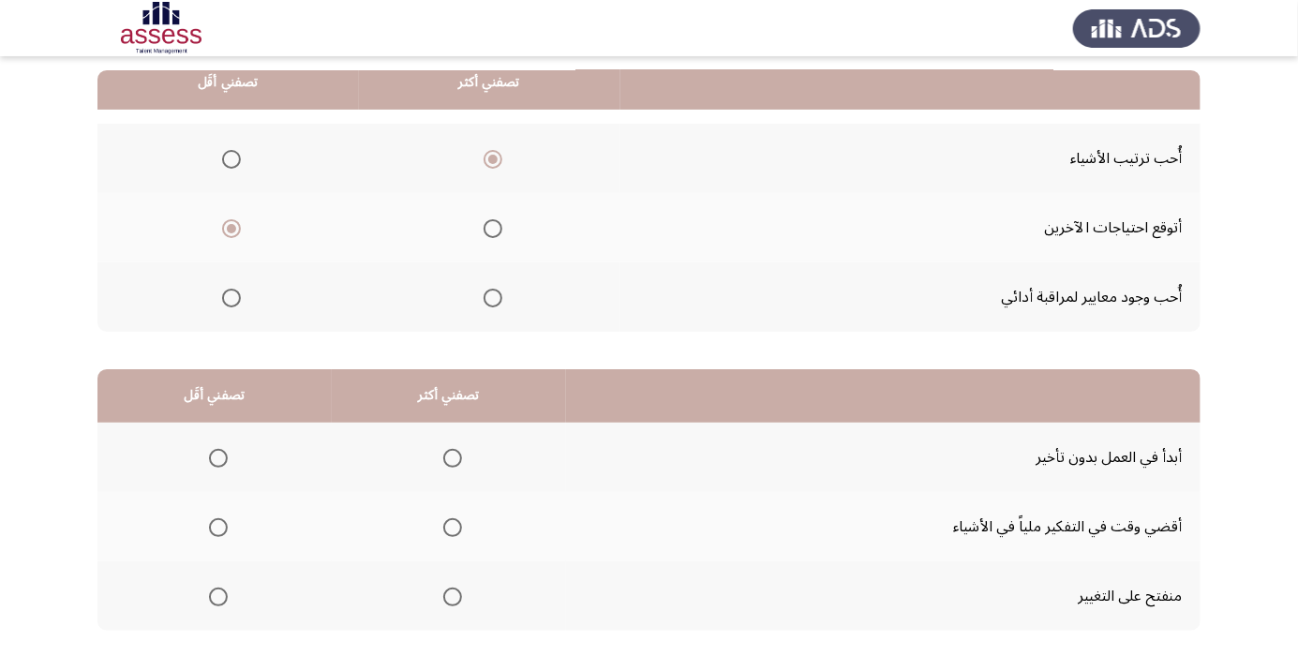
click at [453, 458] on span "Select an option" at bounding box center [453, 458] width 0 height 0
click at [450, 456] on input "Select an option" at bounding box center [452, 458] width 19 height 19
click at [218, 519] on span "Select an option" at bounding box center [218, 527] width 19 height 19
click at [218, 519] on input "Select an option" at bounding box center [218, 527] width 19 height 19
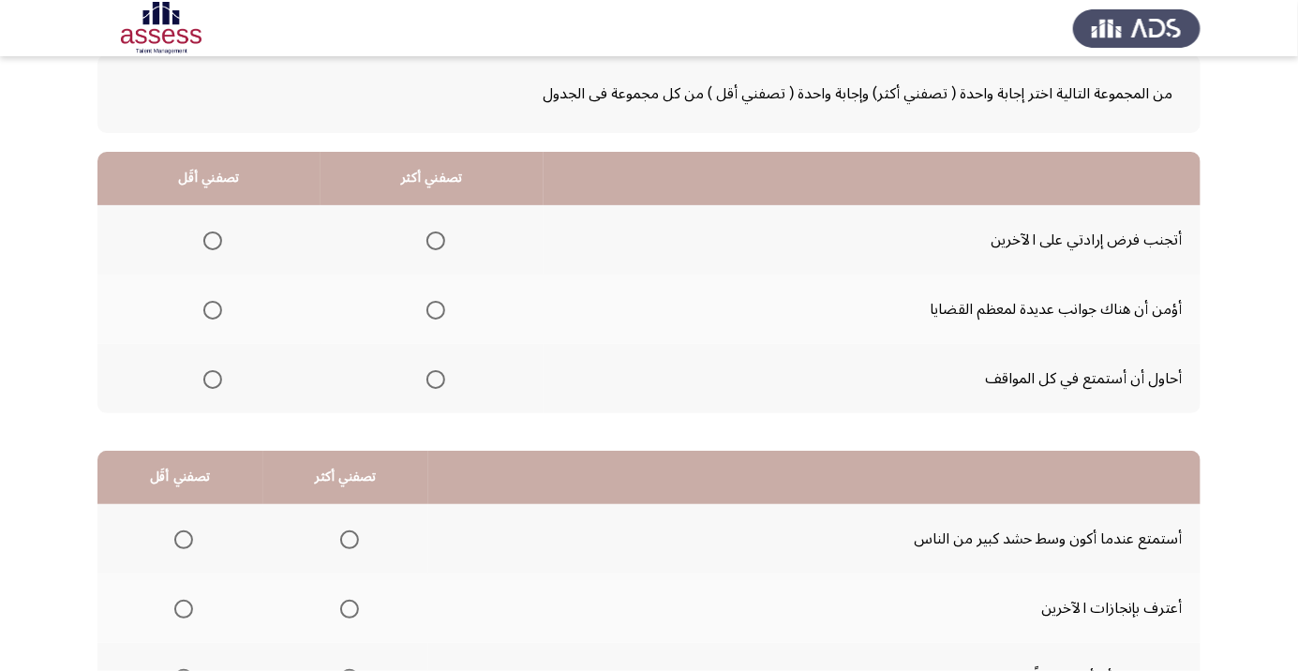
scroll to position [106, 0]
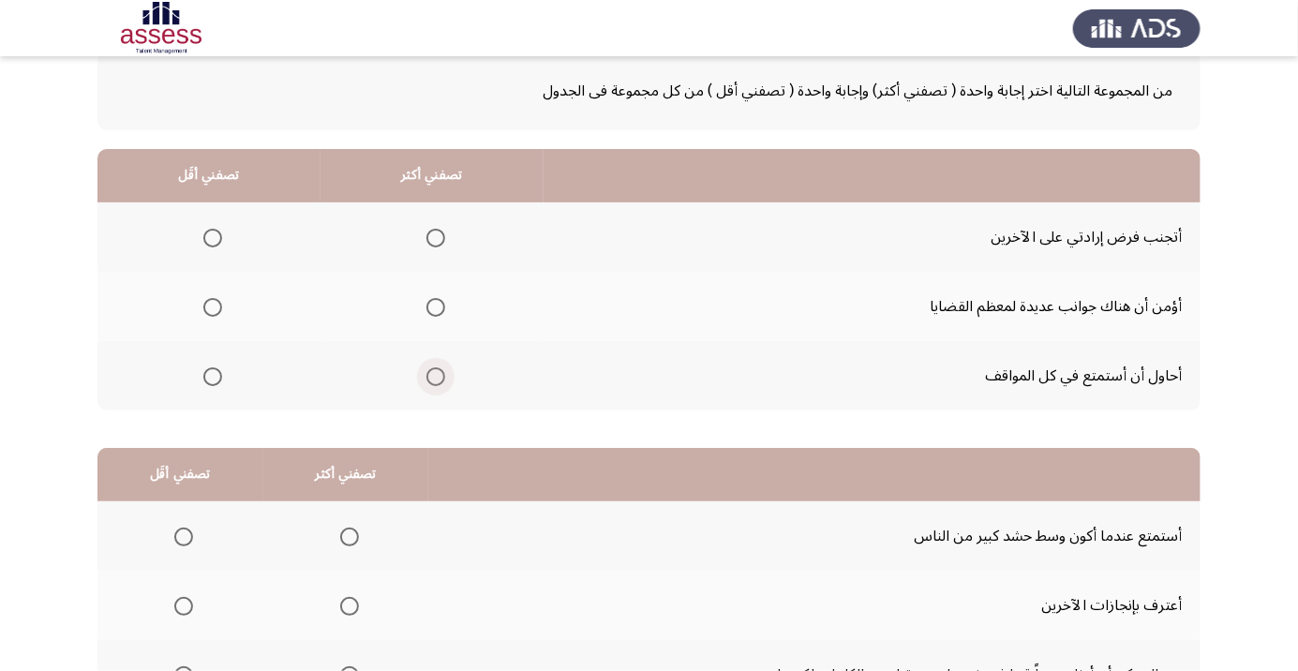
click at [426, 383] on span "Select an option" at bounding box center [435, 376] width 19 height 19
click at [426, 383] on input "Select an option" at bounding box center [435, 376] width 19 height 19
click at [210, 236] on span "Select an option" at bounding box center [212, 238] width 19 height 19
click at [210, 236] on input "Select an option" at bounding box center [212, 238] width 19 height 19
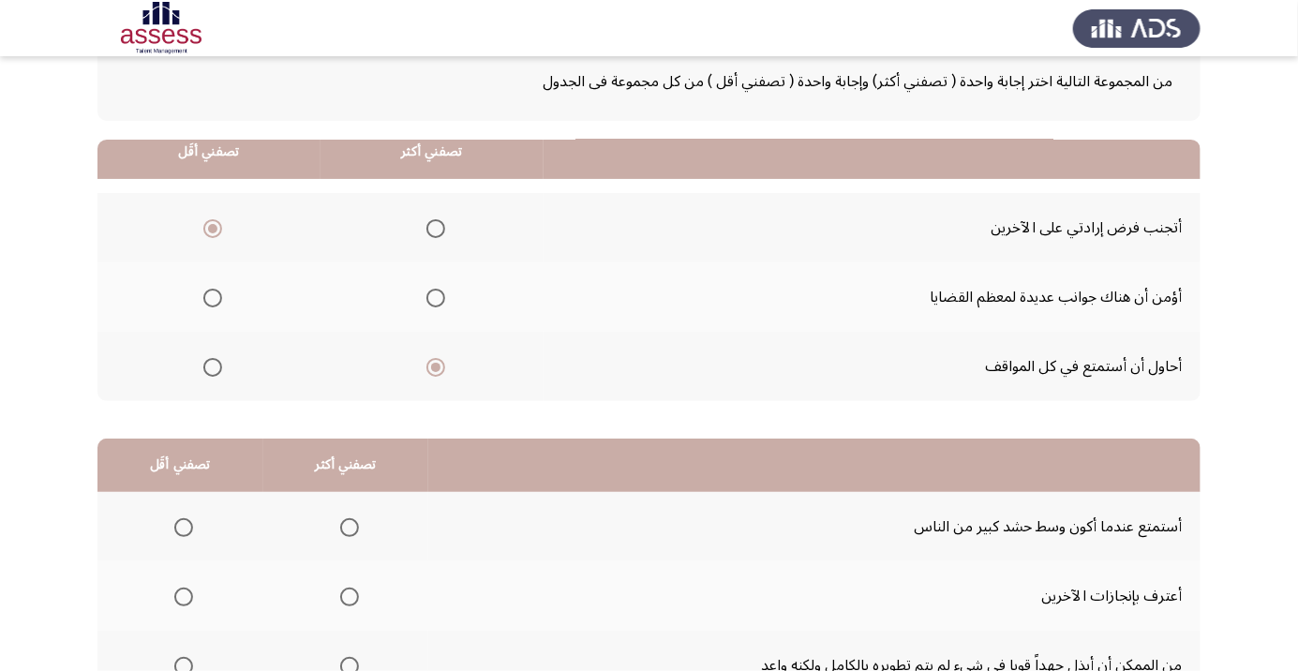
scroll to position [185, 0]
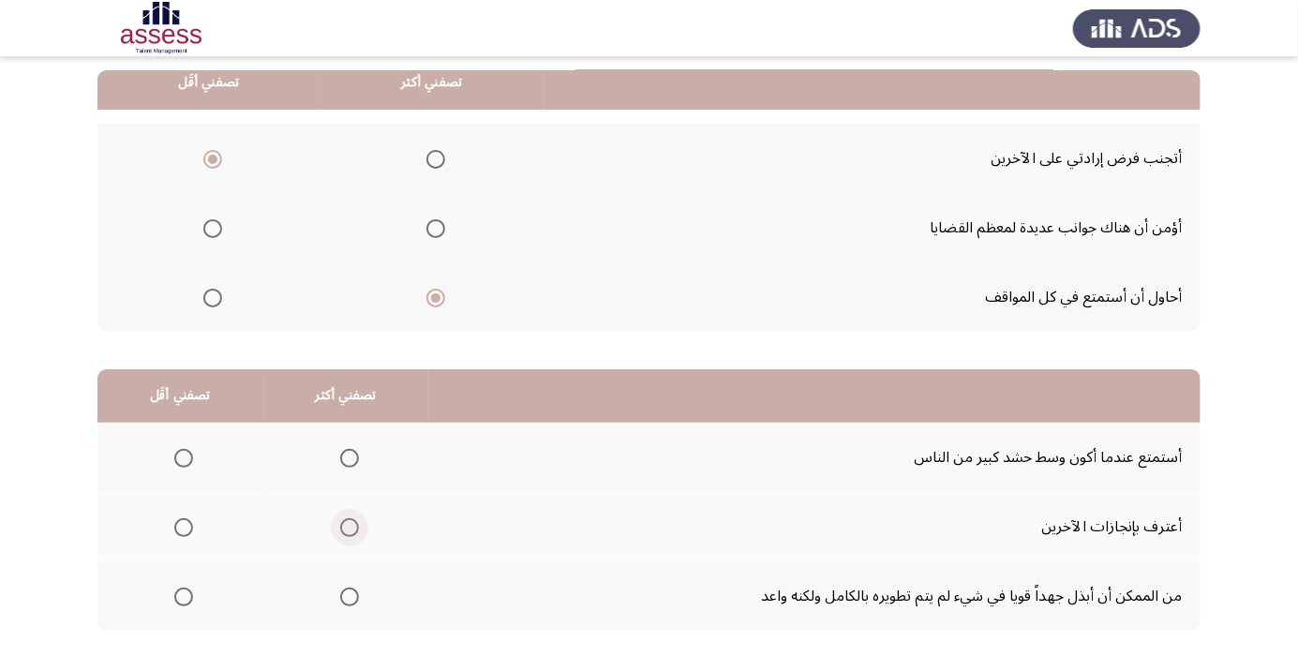
click at [350, 528] on span "Select an option" at bounding box center [350, 528] width 0 height 0
click at [347, 526] on input "Select an option" at bounding box center [349, 527] width 19 height 19
click at [180, 601] on span "Select an option" at bounding box center [183, 597] width 19 height 19
click at [180, 601] on input "Select an option" at bounding box center [183, 597] width 19 height 19
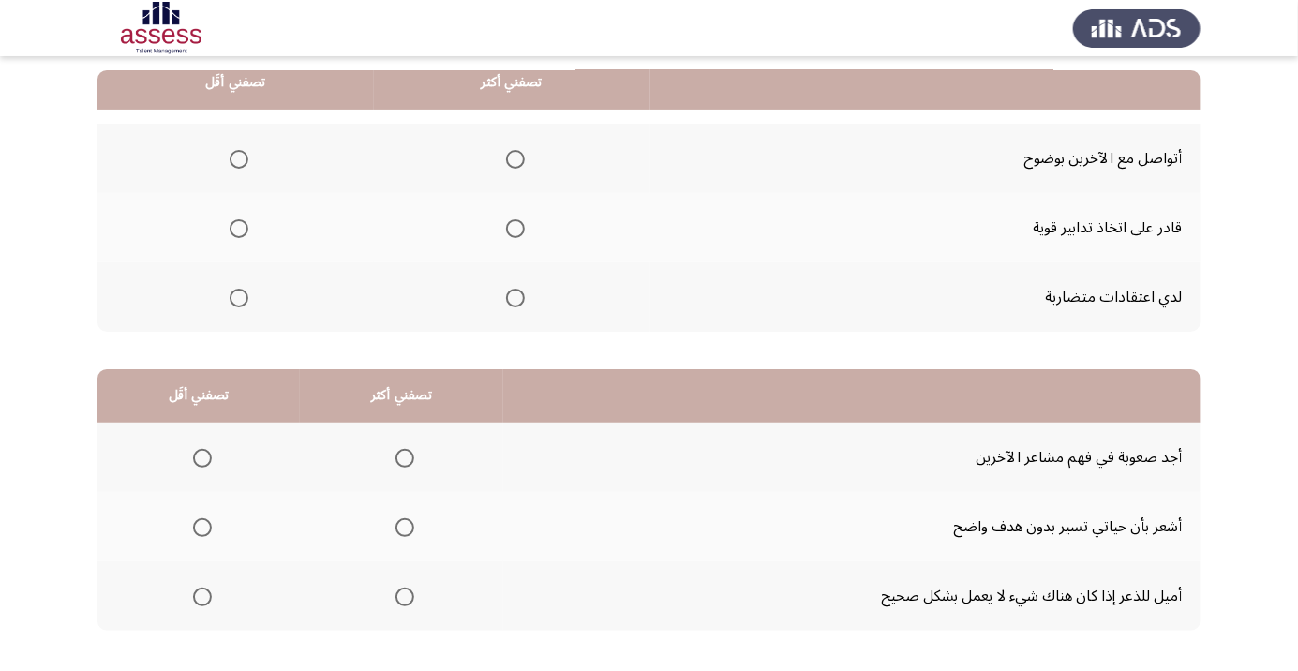
click at [238, 296] on span "Select an option" at bounding box center [239, 298] width 19 height 19
click at [238, 296] on input "Select an option" at bounding box center [239, 298] width 19 height 19
click at [811, 754] on html "السابق Development Assessment التالي من المجموعة التالية اختر إجابة واحدة ( تصف…" at bounding box center [649, 288] width 1298 height 947
click at [518, 225] on span "Select an option" at bounding box center [515, 228] width 19 height 19
click at [518, 225] on input "Select an option" at bounding box center [515, 228] width 19 height 19
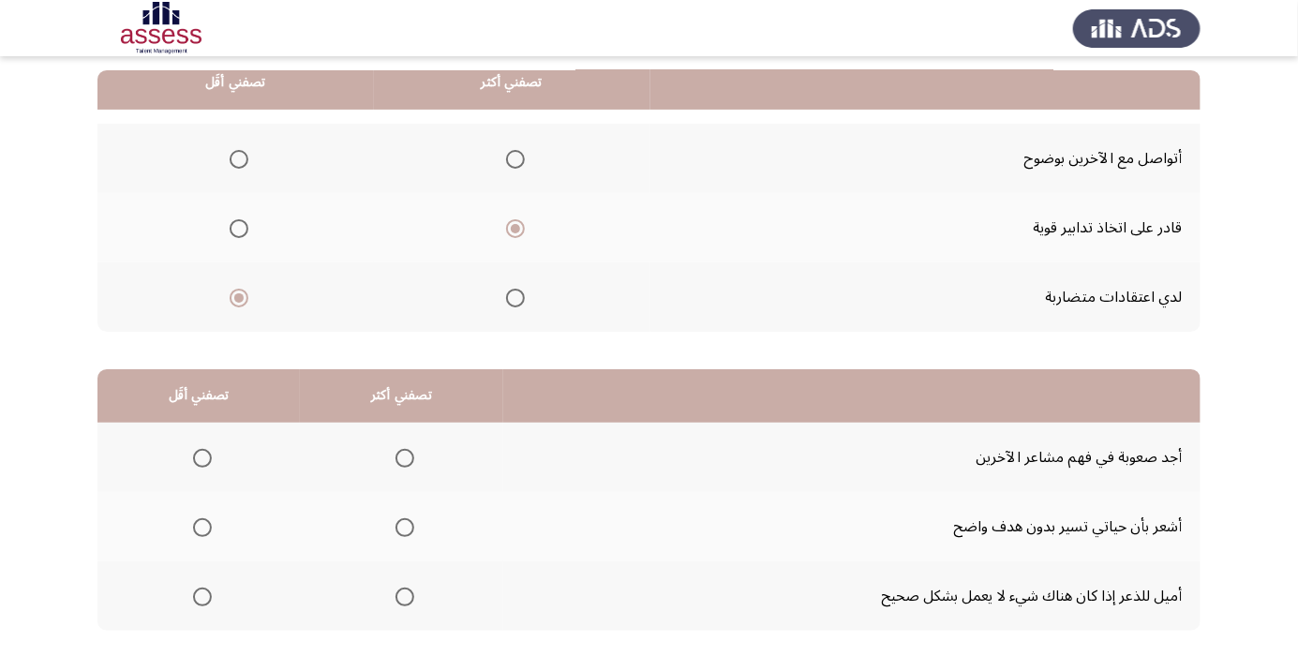
click at [517, 153] on span "Select an option" at bounding box center [515, 159] width 19 height 19
click at [517, 153] on input "Select an option" at bounding box center [515, 159] width 19 height 19
click at [198, 531] on span "Select an option" at bounding box center [202, 527] width 19 height 19
click at [198, 531] on input "Select an option" at bounding box center [202, 527] width 19 height 19
click at [384, 616] on th at bounding box center [401, 595] width 203 height 69
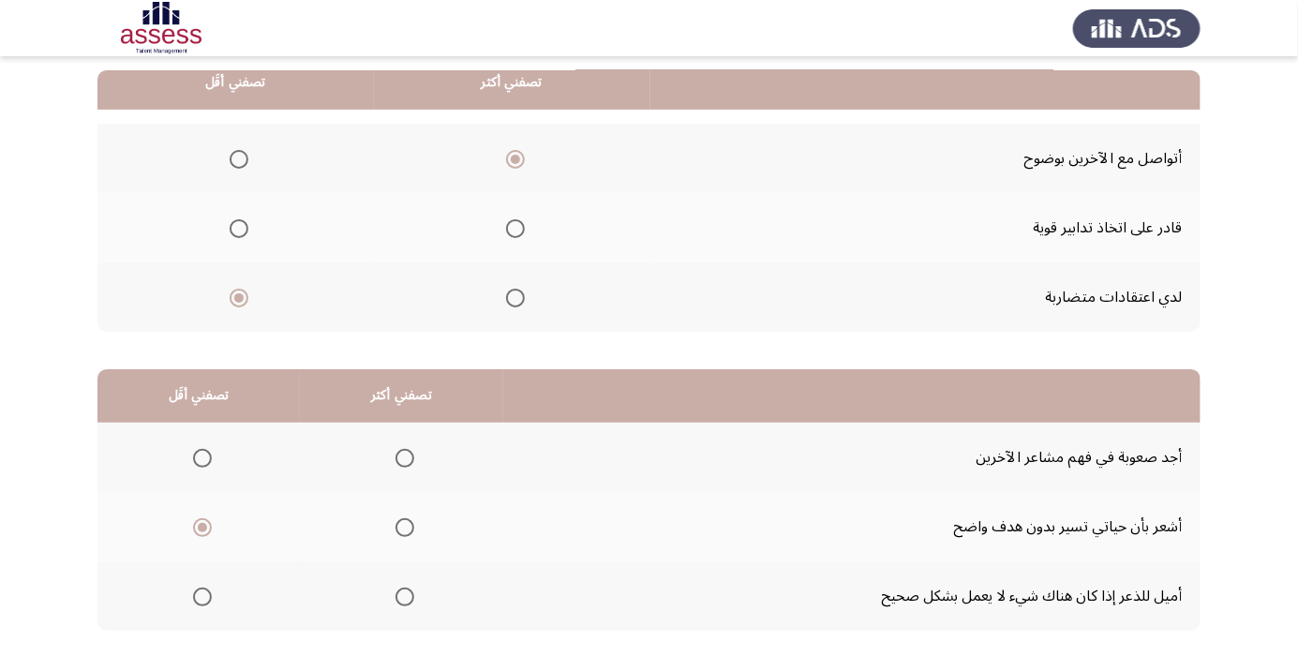
click at [401, 602] on span "Select an option" at bounding box center [405, 597] width 19 height 19
click at [401, 602] on input "Select an option" at bounding box center [405, 597] width 19 height 19
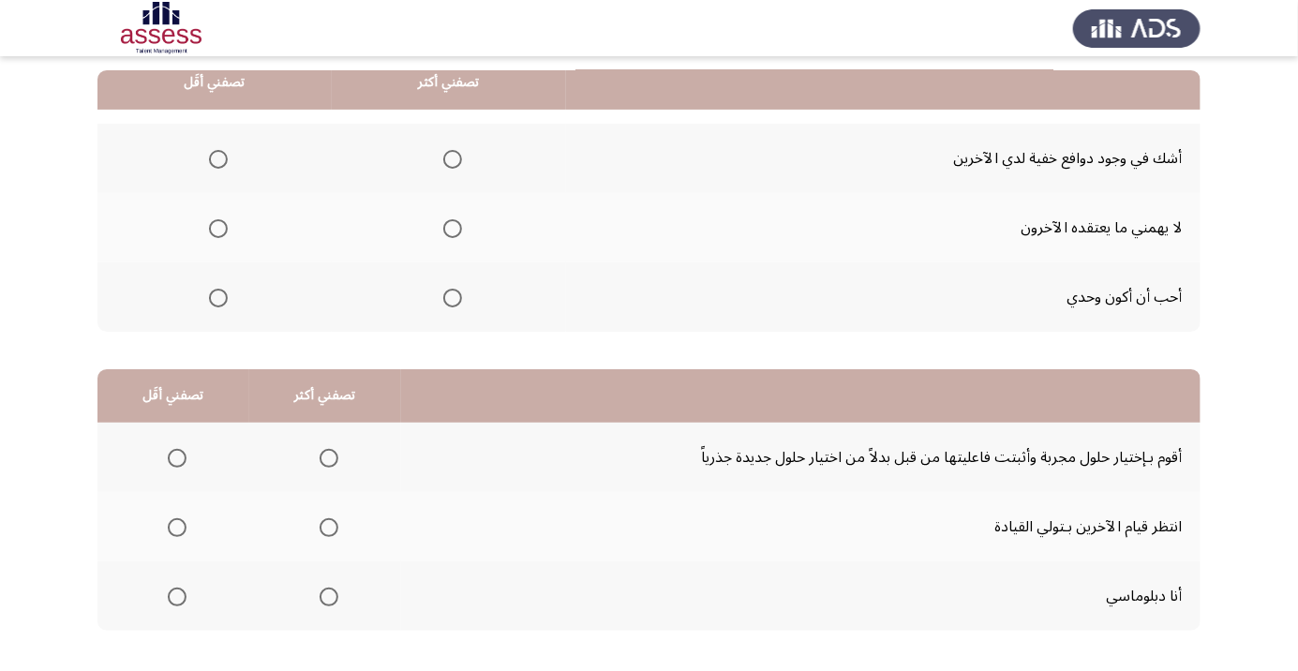
click at [218, 159] on span "Select an option" at bounding box center [218, 159] width 0 height 0
click at [217, 157] on input "Select an option" at bounding box center [218, 159] width 19 height 19
click at [454, 157] on span "Select an option" at bounding box center [452, 159] width 19 height 19
click at [454, 157] on input "Select an option" at bounding box center [452, 159] width 19 height 19
click at [218, 301] on span "Select an option" at bounding box center [218, 298] width 19 height 19
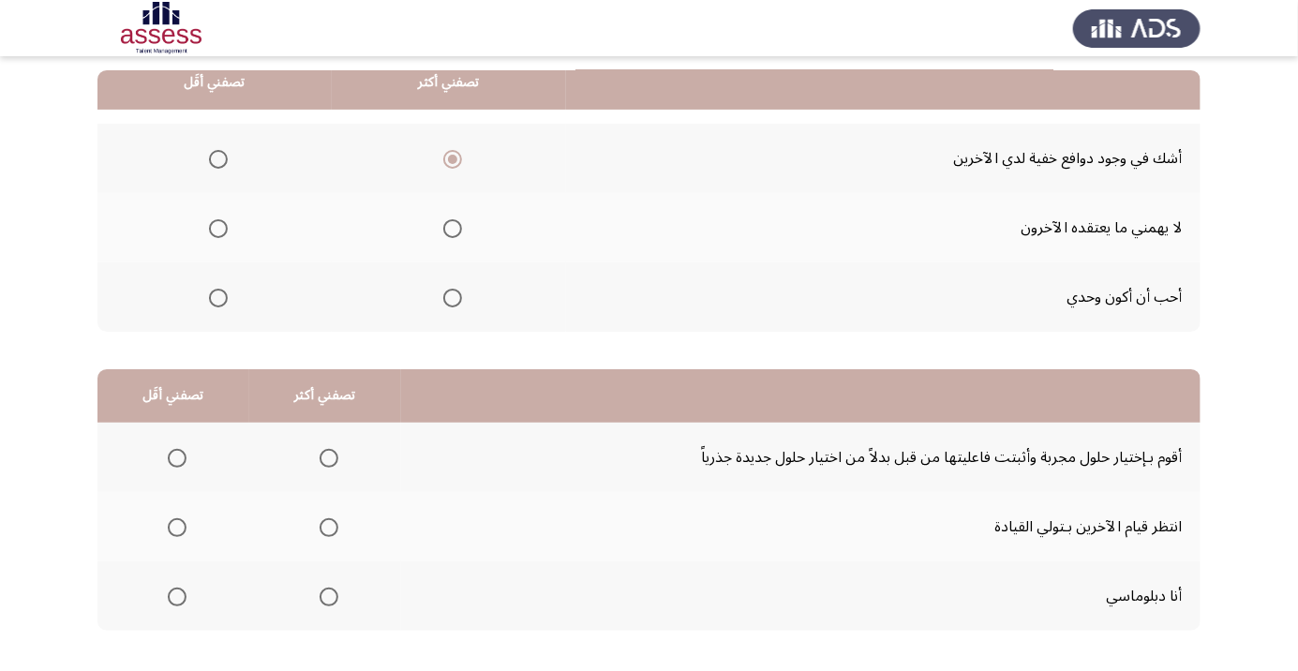
click at [218, 301] on input "Select an option" at bounding box center [218, 298] width 19 height 19
click at [177, 531] on span "Select an option" at bounding box center [177, 527] width 19 height 19
click at [177, 531] on input "Select an option" at bounding box center [177, 527] width 19 height 19
click at [324, 600] on span "Select an option" at bounding box center [329, 597] width 19 height 19
click at [324, 600] on input "Select an option" at bounding box center [329, 597] width 19 height 19
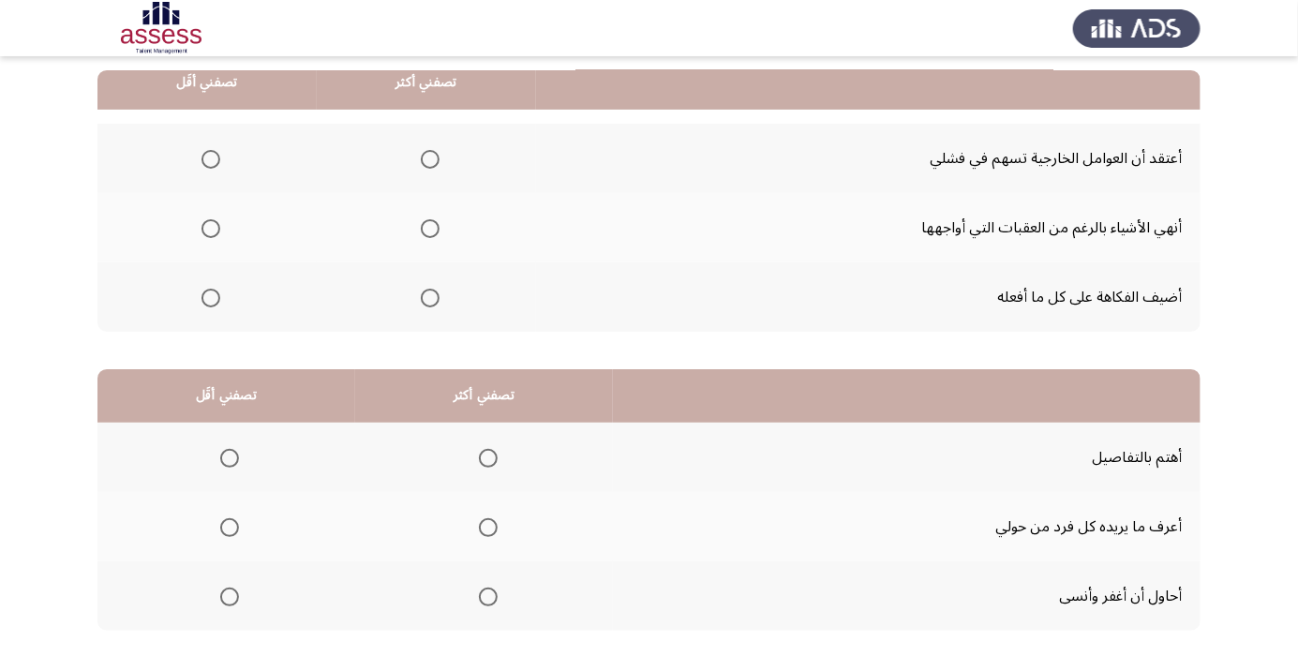
click at [430, 298] on span "Select an option" at bounding box center [430, 298] width 0 height 0
click at [428, 296] on input "Select an option" at bounding box center [430, 298] width 19 height 19
click at [428, 234] on span "Select an option" at bounding box center [430, 228] width 19 height 19
click at [428, 234] on input "Select an option" at bounding box center [430, 228] width 19 height 19
click at [211, 159] on span "Select an option" at bounding box center [211, 159] width 0 height 0
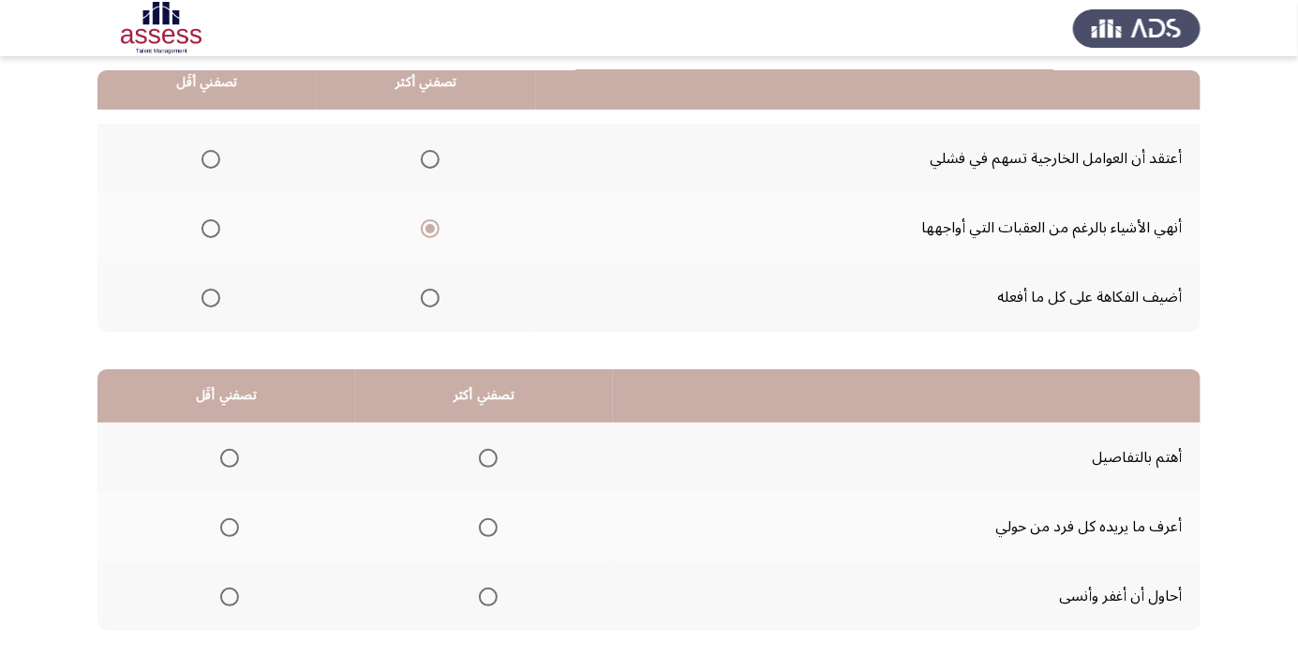
click at [210, 157] on input "Select an option" at bounding box center [211, 159] width 19 height 19
click at [488, 458] on span "Select an option" at bounding box center [488, 458] width 0 height 0
click at [487, 456] on input "Select an option" at bounding box center [488, 458] width 19 height 19
click at [230, 528] on span "Select an option" at bounding box center [230, 528] width 0 height 0
click at [230, 526] on input "Select an option" at bounding box center [229, 527] width 19 height 19
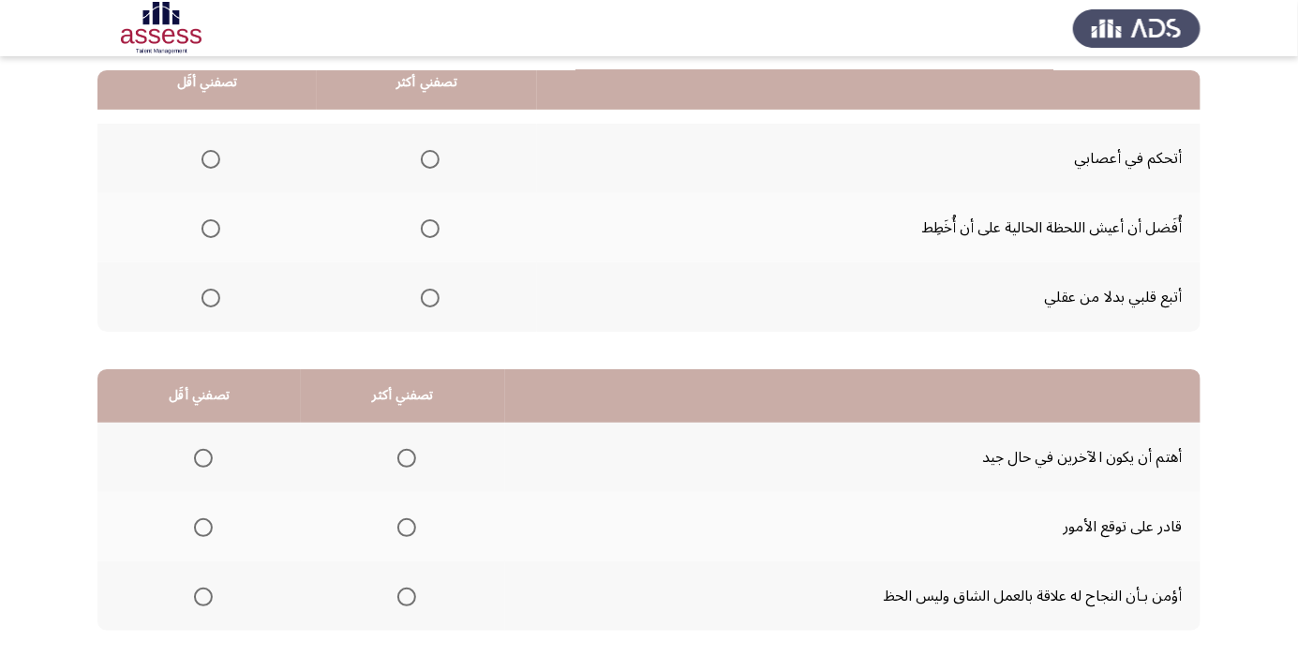
click at [203, 232] on span "Select an option" at bounding box center [211, 228] width 19 height 19
click at [203, 232] on input "Select an option" at bounding box center [211, 228] width 19 height 19
click at [430, 159] on span "Select an option" at bounding box center [430, 159] width 0 height 0
click at [425, 157] on input "Select an option" at bounding box center [430, 159] width 19 height 19
click at [397, 462] on span "Select an option" at bounding box center [406, 458] width 19 height 19
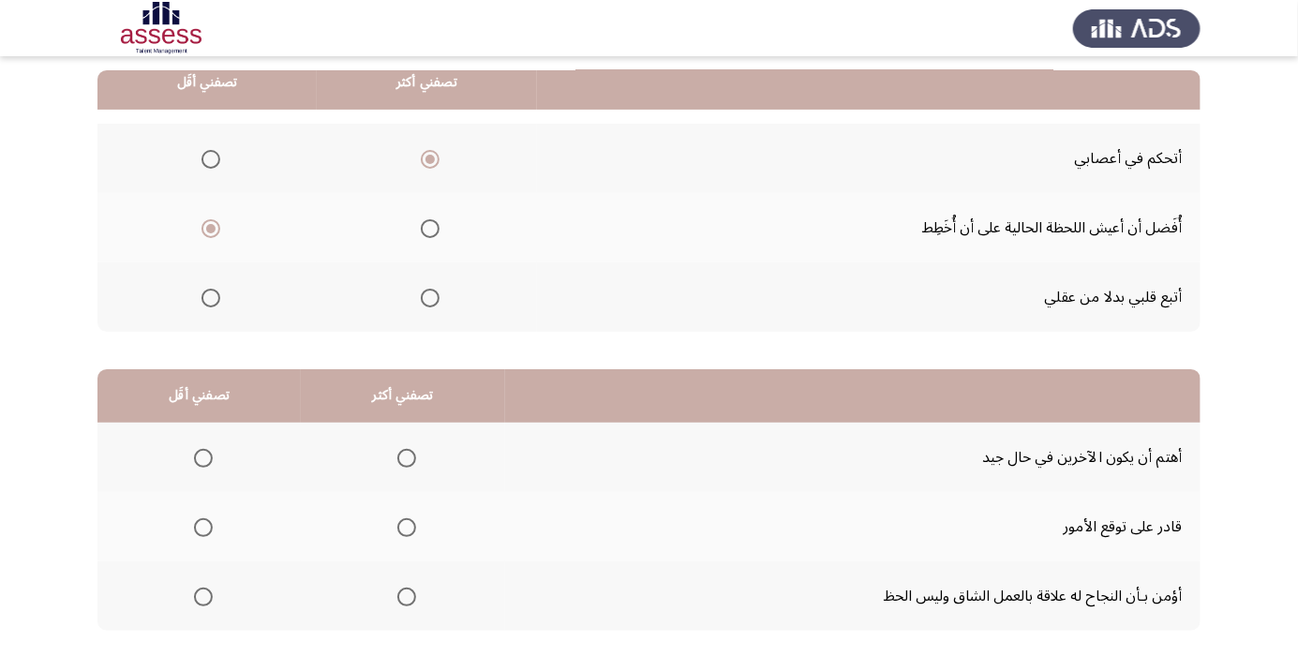
click at [397, 462] on input "Select an option" at bounding box center [406, 458] width 19 height 19
click at [195, 532] on span "Select an option" at bounding box center [203, 527] width 19 height 19
click at [195, 532] on input "Select an option" at bounding box center [203, 527] width 19 height 19
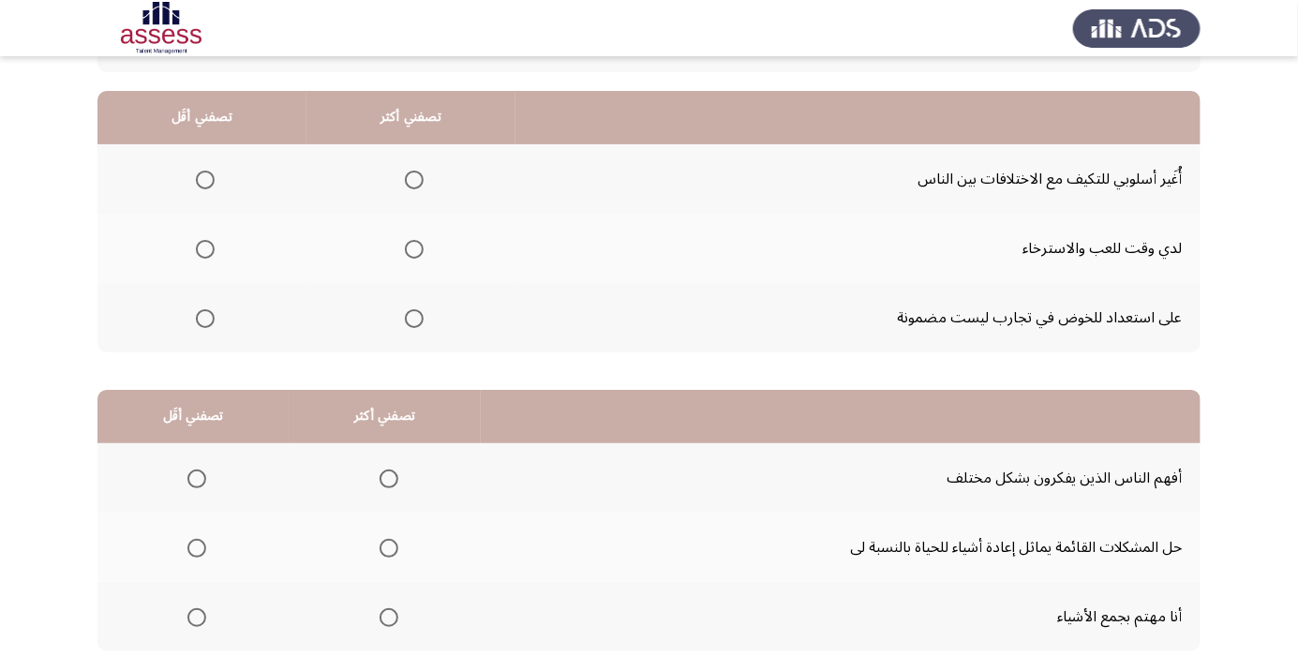
scroll to position [167, 0]
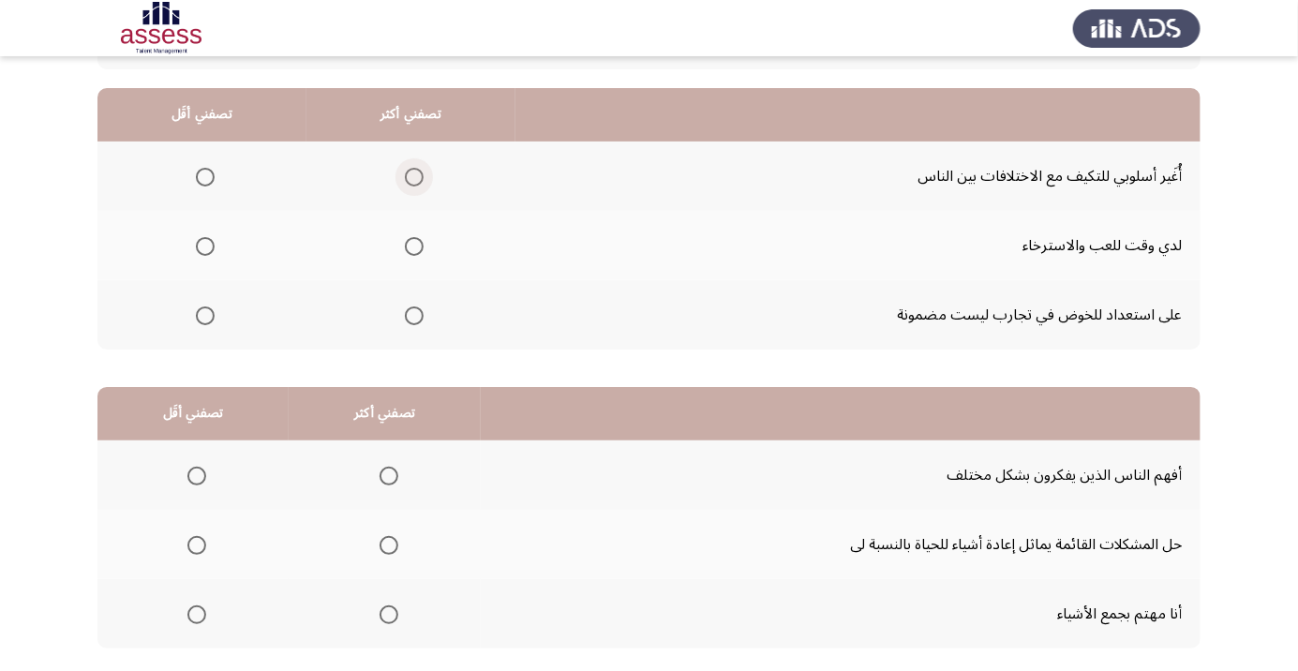
click at [411, 175] on span "Select an option" at bounding box center [414, 177] width 19 height 19
click at [411, 175] on input "Select an option" at bounding box center [414, 177] width 19 height 19
click at [199, 309] on span "Select an option" at bounding box center [205, 315] width 19 height 19
click at [199, 309] on input "Select an option" at bounding box center [205, 315] width 19 height 19
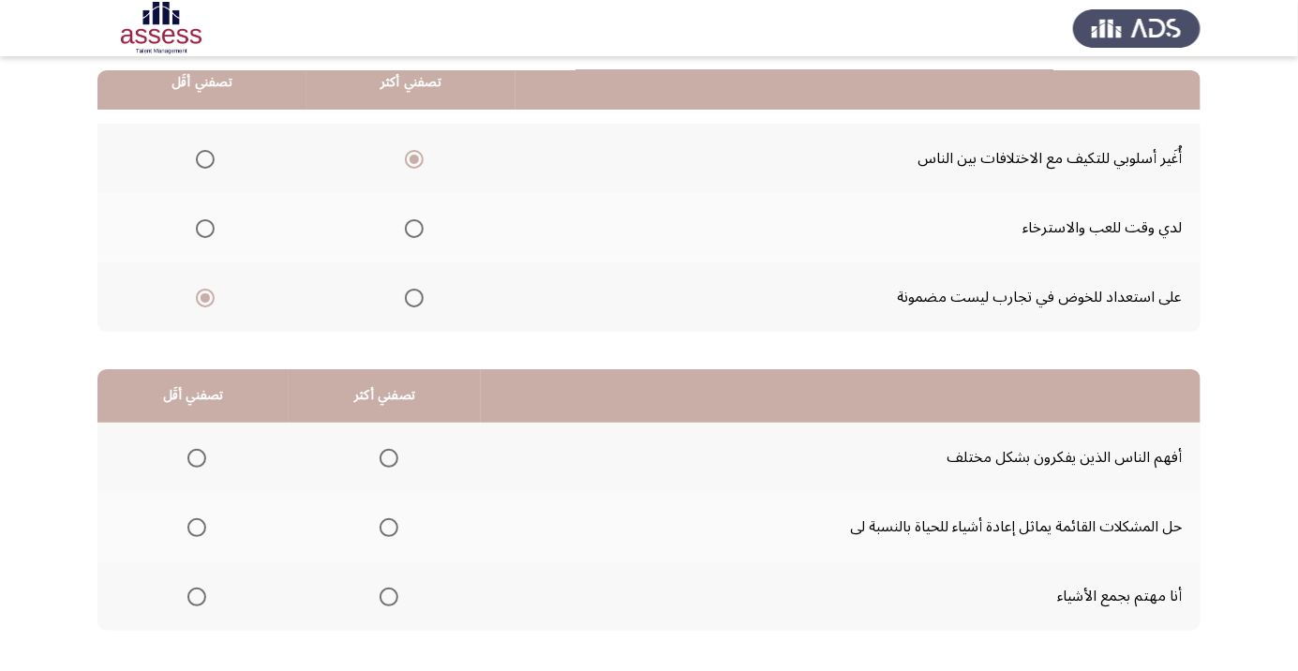
click at [389, 458] on span "Select an option" at bounding box center [389, 458] width 0 height 0
click at [382, 456] on input "Select an option" at bounding box center [389, 458] width 19 height 19
click at [189, 601] on span "Select an option" at bounding box center [196, 597] width 19 height 19
click at [189, 601] on input "Select an option" at bounding box center [196, 597] width 19 height 19
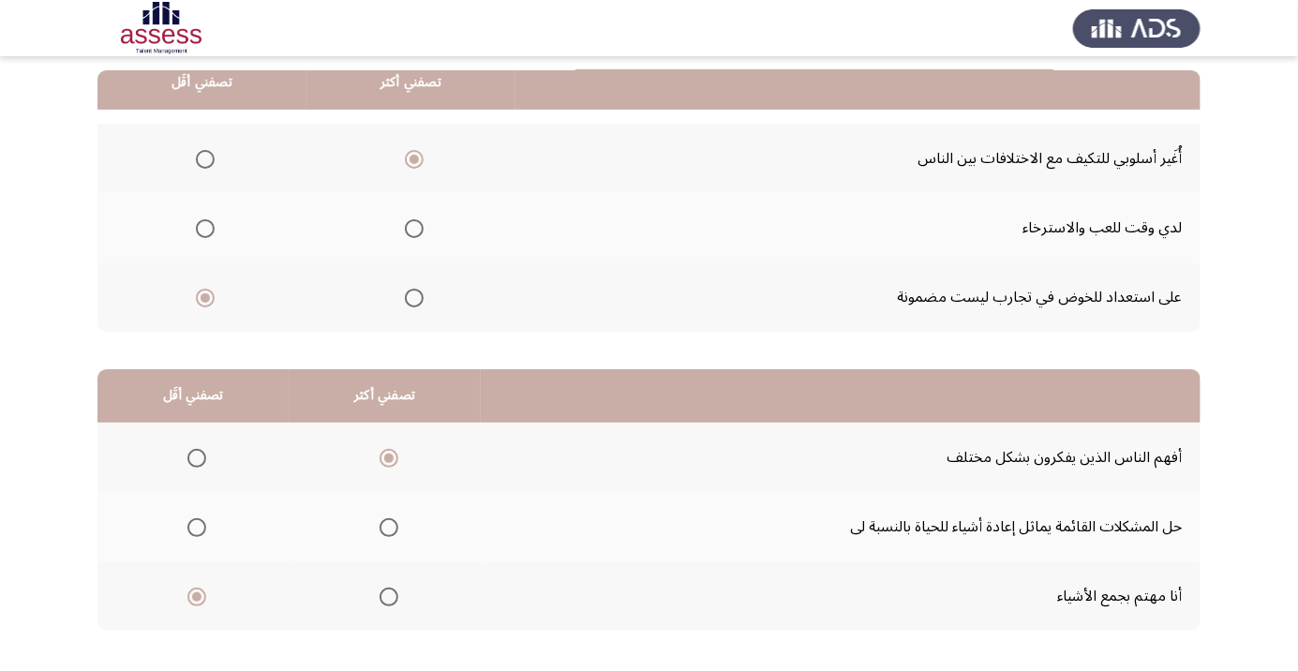
scroll to position [0, 0]
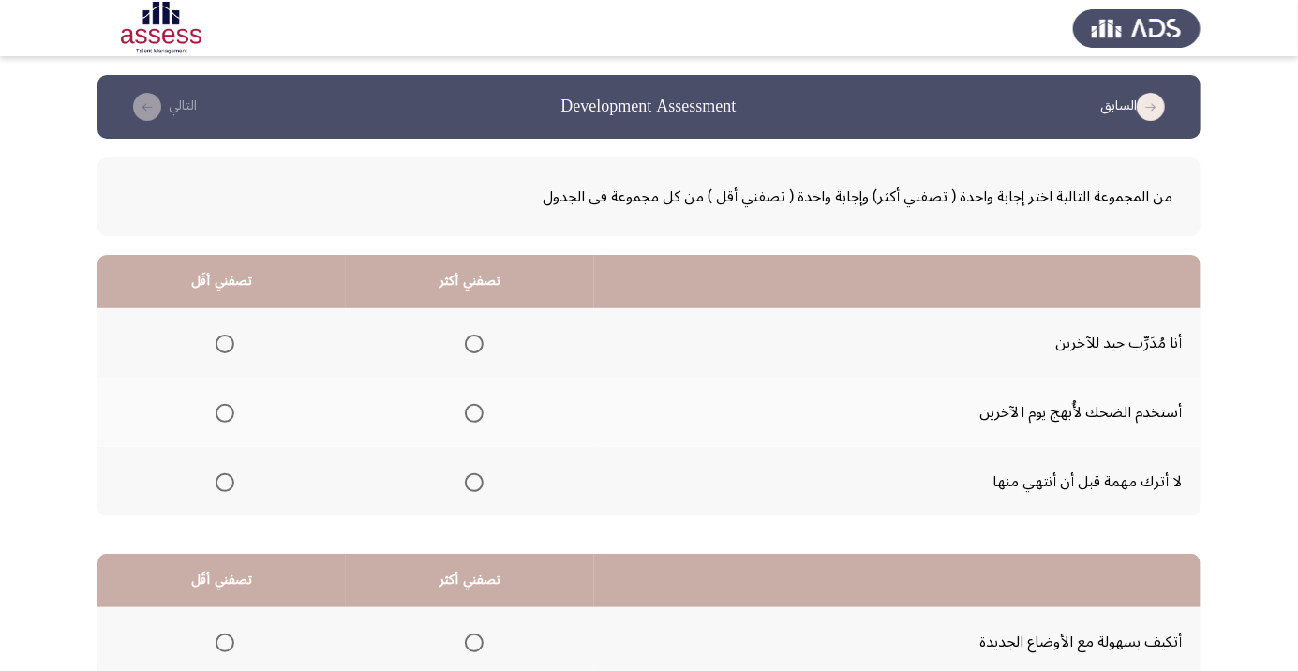
click at [473, 344] on span "Select an option" at bounding box center [473, 344] width 0 height 0
click at [472, 343] on input "Select an option" at bounding box center [474, 344] width 19 height 19
click at [217, 421] on span "Select an option" at bounding box center [225, 413] width 19 height 19
click at [217, 421] on input "Select an option" at bounding box center [225, 413] width 19 height 19
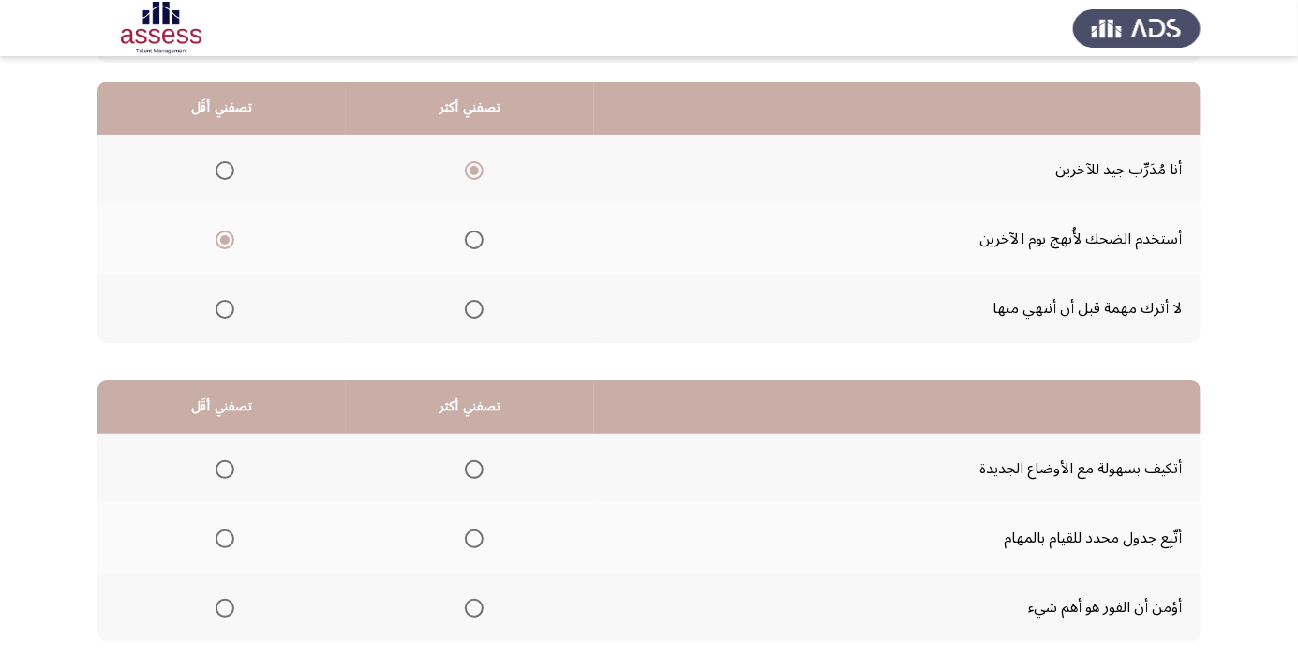
scroll to position [185, 0]
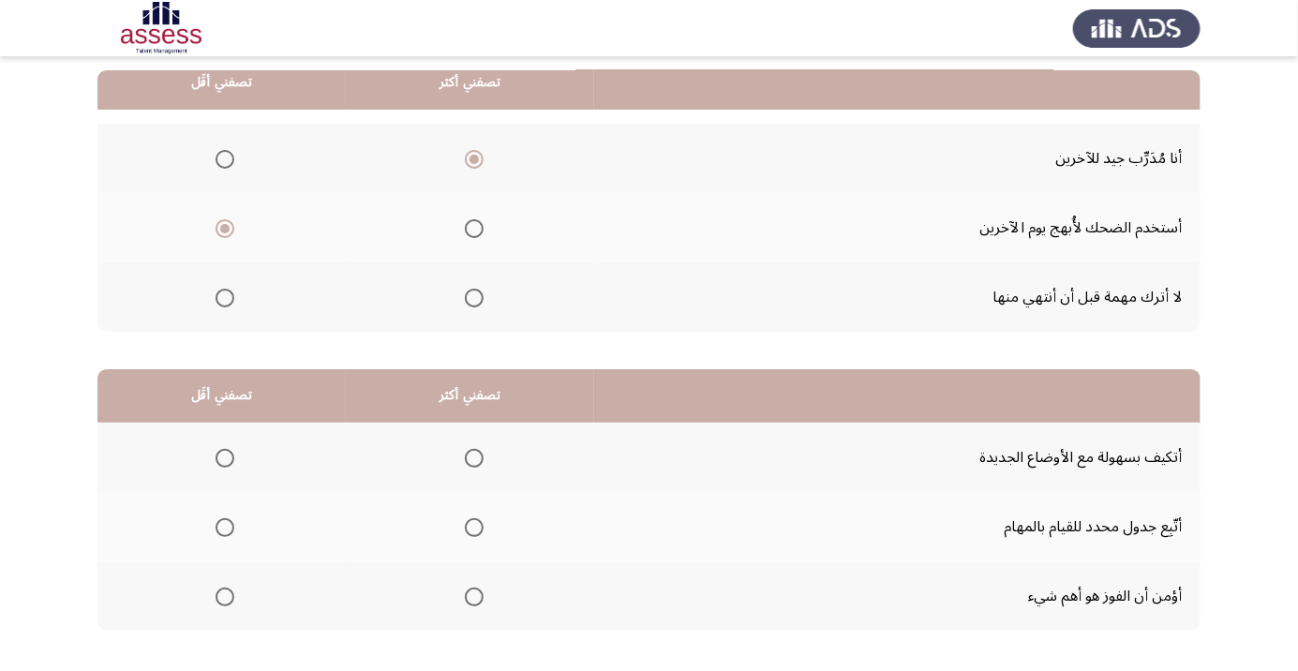
click at [224, 595] on span "Select an option" at bounding box center [225, 597] width 19 height 19
click at [224, 595] on input "Select an option" at bounding box center [225, 597] width 19 height 19
click at [473, 528] on span "Select an option" at bounding box center [473, 528] width 0 height 0
click at [472, 526] on input "Select an option" at bounding box center [474, 527] width 19 height 19
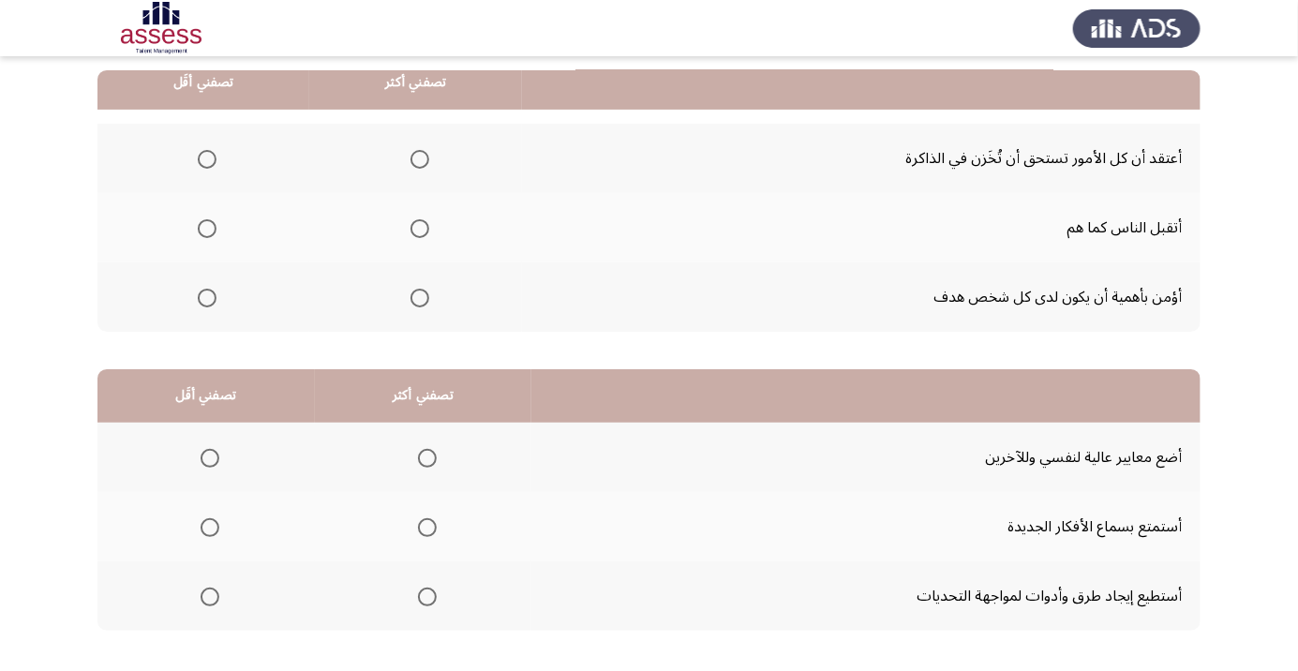
click at [420, 298] on span "Select an option" at bounding box center [420, 298] width 0 height 0
click at [420, 296] on input "Select an option" at bounding box center [420, 298] width 19 height 19
click at [207, 229] on span "Select an option" at bounding box center [207, 229] width 0 height 0
click at [207, 227] on input "Select an option" at bounding box center [207, 228] width 19 height 19
click at [202, 157] on span "Select an option" at bounding box center [207, 159] width 19 height 19
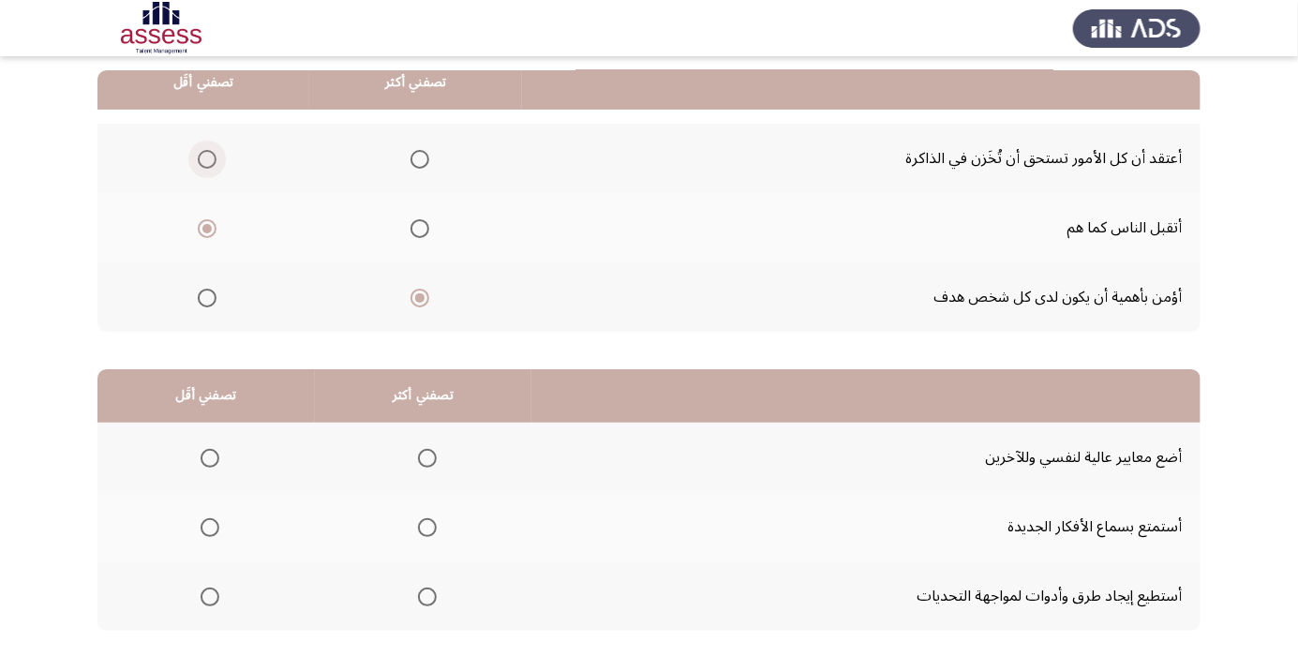
click at [202, 157] on input "Select an option" at bounding box center [207, 159] width 19 height 19
click at [427, 458] on span "Select an option" at bounding box center [427, 458] width 0 height 0
click at [423, 456] on input "Select an option" at bounding box center [427, 458] width 19 height 19
click at [208, 526] on span "Select an option" at bounding box center [210, 527] width 19 height 19
click at [208, 526] on input "Select an option" at bounding box center [210, 527] width 19 height 19
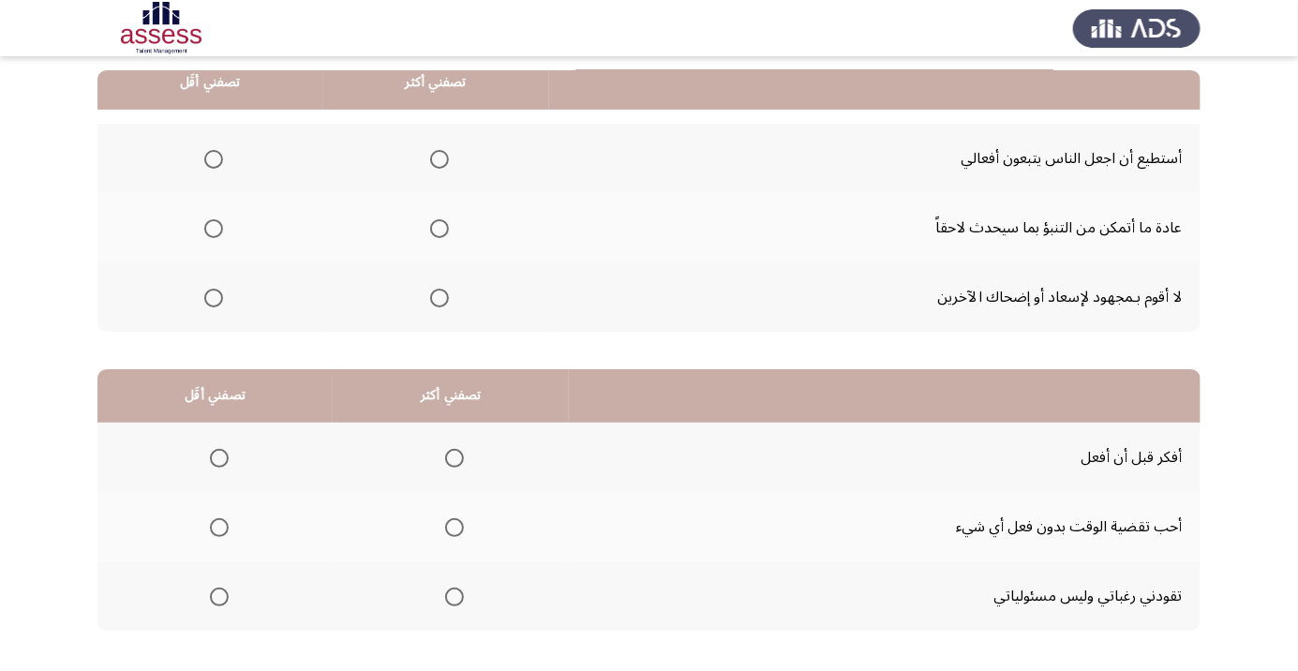
click at [204, 302] on span "Select an option" at bounding box center [213, 298] width 19 height 19
click at [204, 302] on input "Select an option" at bounding box center [213, 298] width 19 height 19
click at [440, 229] on span "Select an option" at bounding box center [440, 229] width 0 height 0
click at [436, 227] on input "Select an option" at bounding box center [439, 228] width 19 height 19
click at [215, 531] on span "Select an option" at bounding box center [219, 527] width 19 height 19
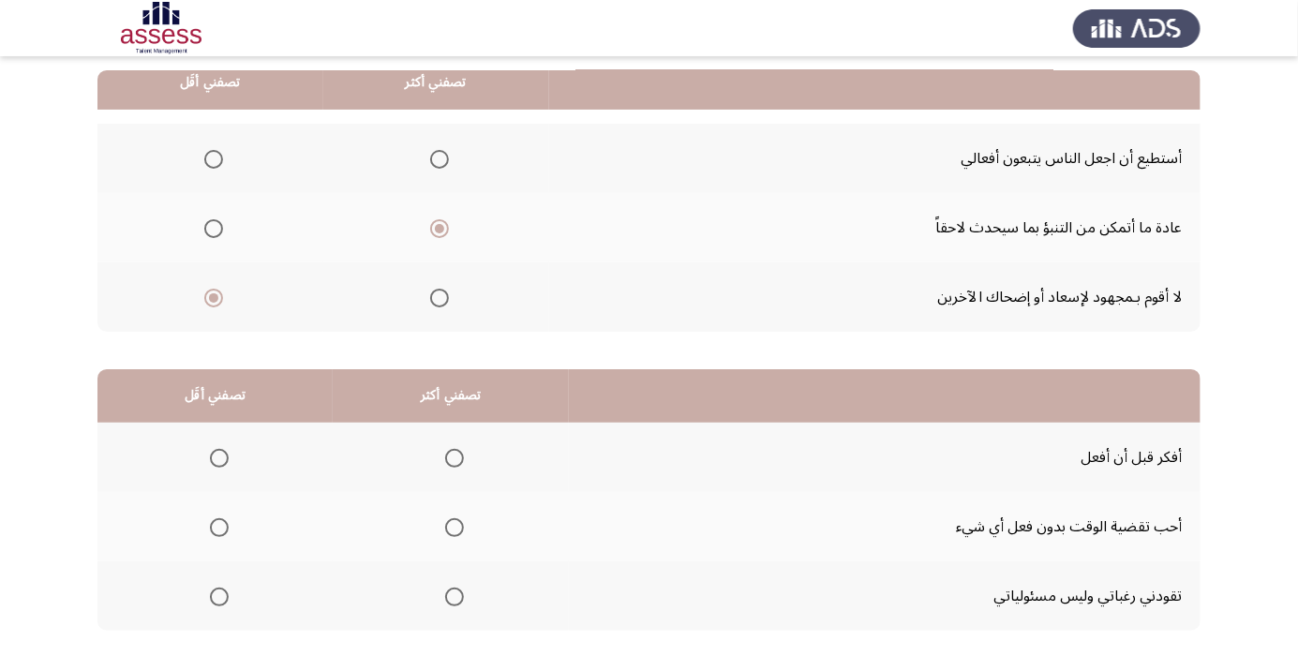
click at [215, 531] on input "Select an option" at bounding box center [219, 527] width 19 height 19
click at [219, 597] on span "Select an option" at bounding box center [219, 597] width 0 height 0
click at [217, 595] on input "Select an option" at bounding box center [219, 597] width 19 height 19
click at [445, 457] on span "Select an option" at bounding box center [454, 458] width 19 height 19
click at [445, 457] on input "Select an option" at bounding box center [454, 458] width 19 height 19
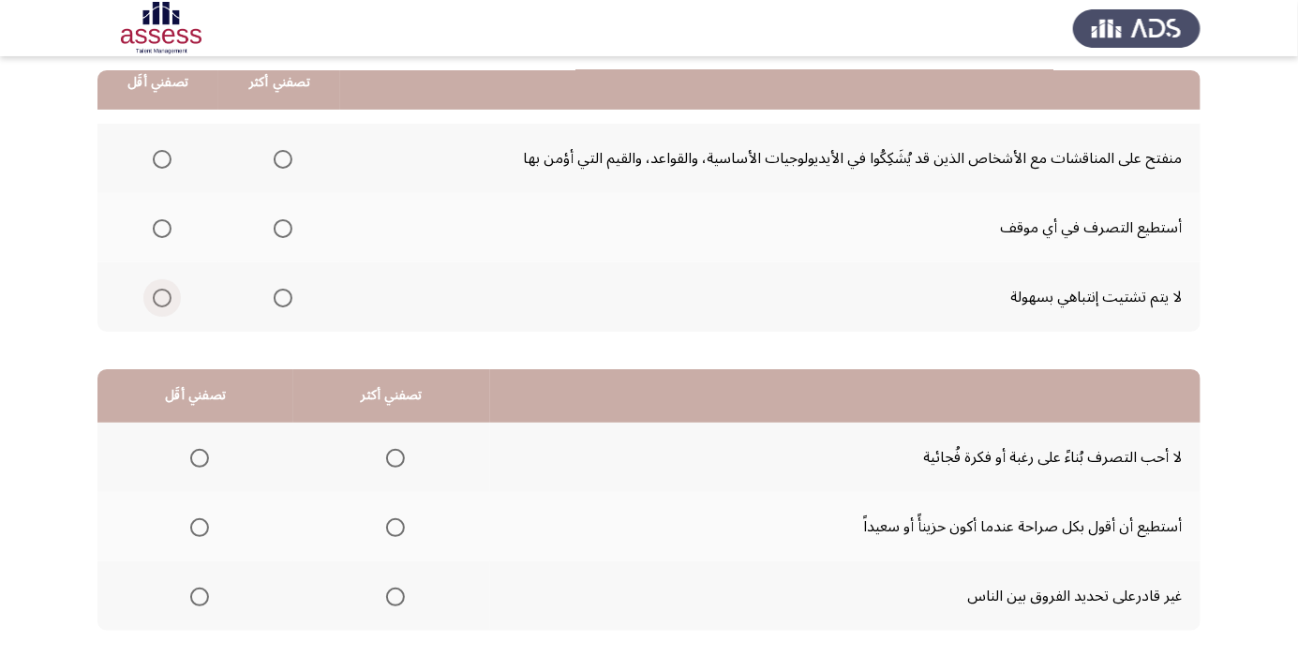
click at [158, 301] on span "Select an option" at bounding box center [162, 298] width 19 height 19
click at [158, 301] on input "Select an option" at bounding box center [162, 298] width 19 height 19
click at [286, 157] on span "Select an option" at bounding box center [283, 159] width 19 height 19
click at [286, 157] on input "Select an option" at bounding box center [283, 159] width 19 height 19
click at [190, 601] on span "Select an option" at bounding box center [199, 597] width 19 height 19
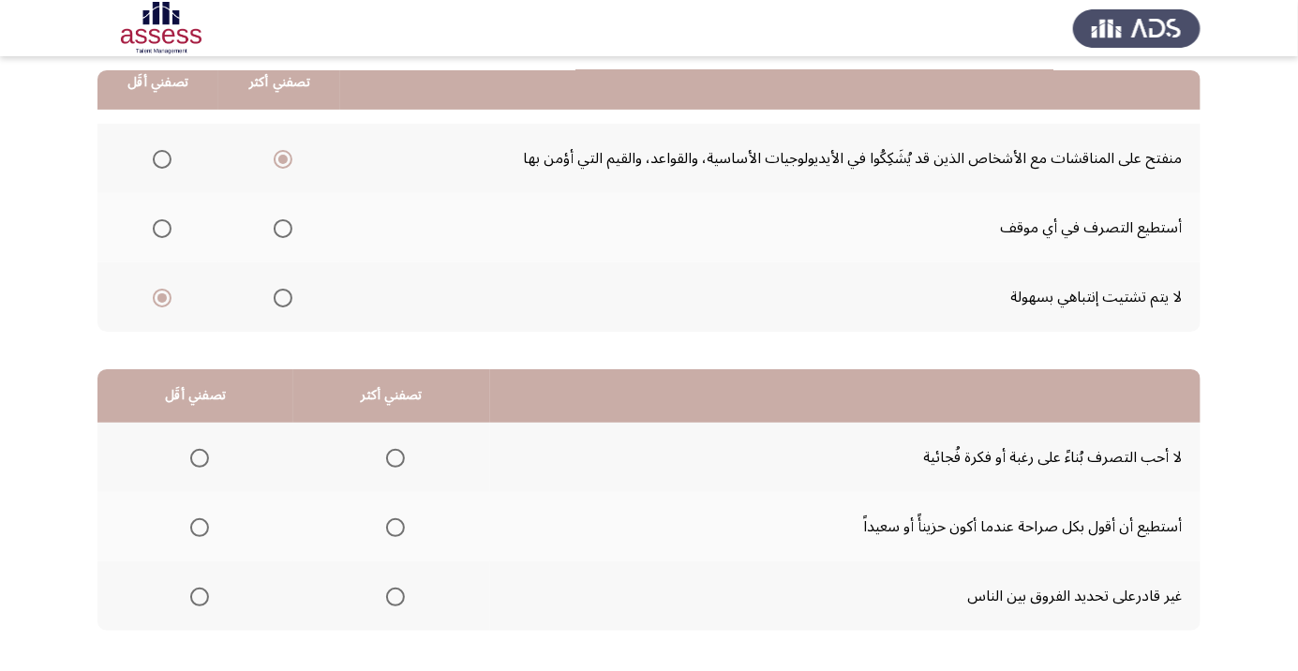
click at [190, 601] on input "Select an option" at bounding box center [199, 597] width 19 height 19
click at [386, 459] on span "Select an option" at bounding box center [395, 458] width 19 height 19
click at [386, 459] on input "Select an option" at bounding box center [395, 458] width 19 height 19
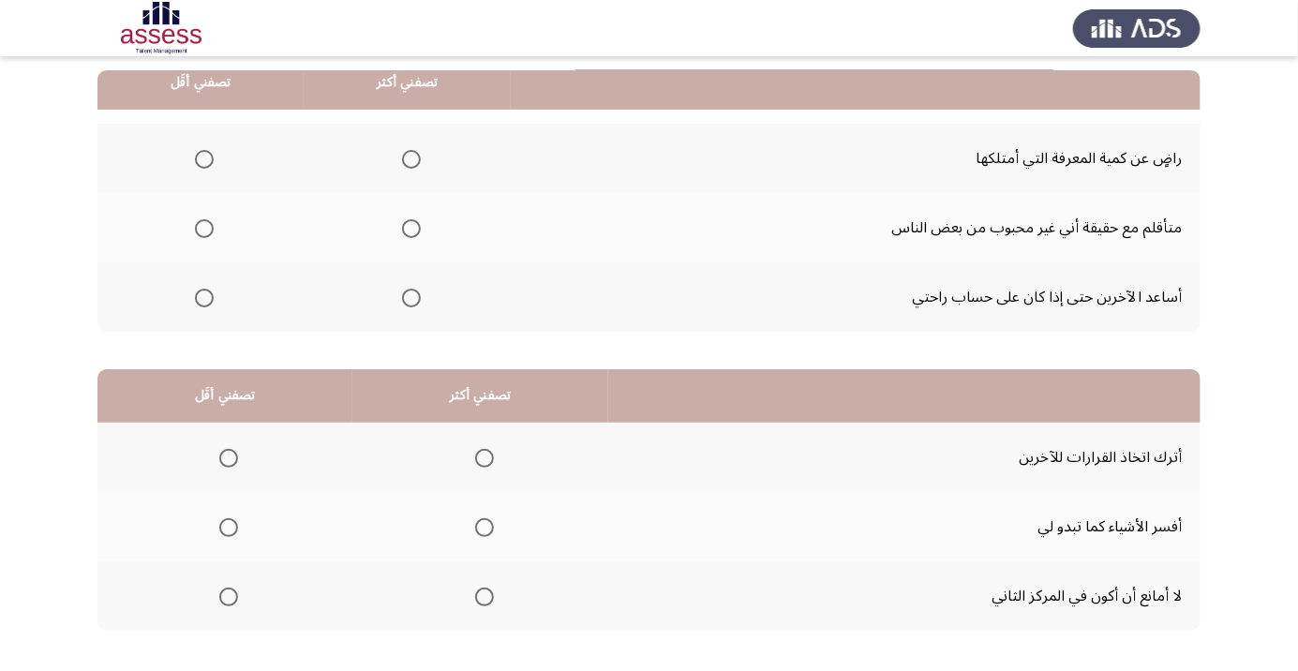
click at [411, 298] on span "Select an option" at bounding box center [411, 298] width 0 height 0
click at [408, 296] on input "Select an option" at bounding box center [411, 298] width 19 height 19
click at [204, 159] on span "Select an option" at bounding box center [204, 159] width 0 height 0
click at [202, 157] on input "Select an option" at bounding box center [204, 159] width 19 height 19
click at [485, 531] on span "Select an option" at bounding box center [484, 527] width 19 height 19
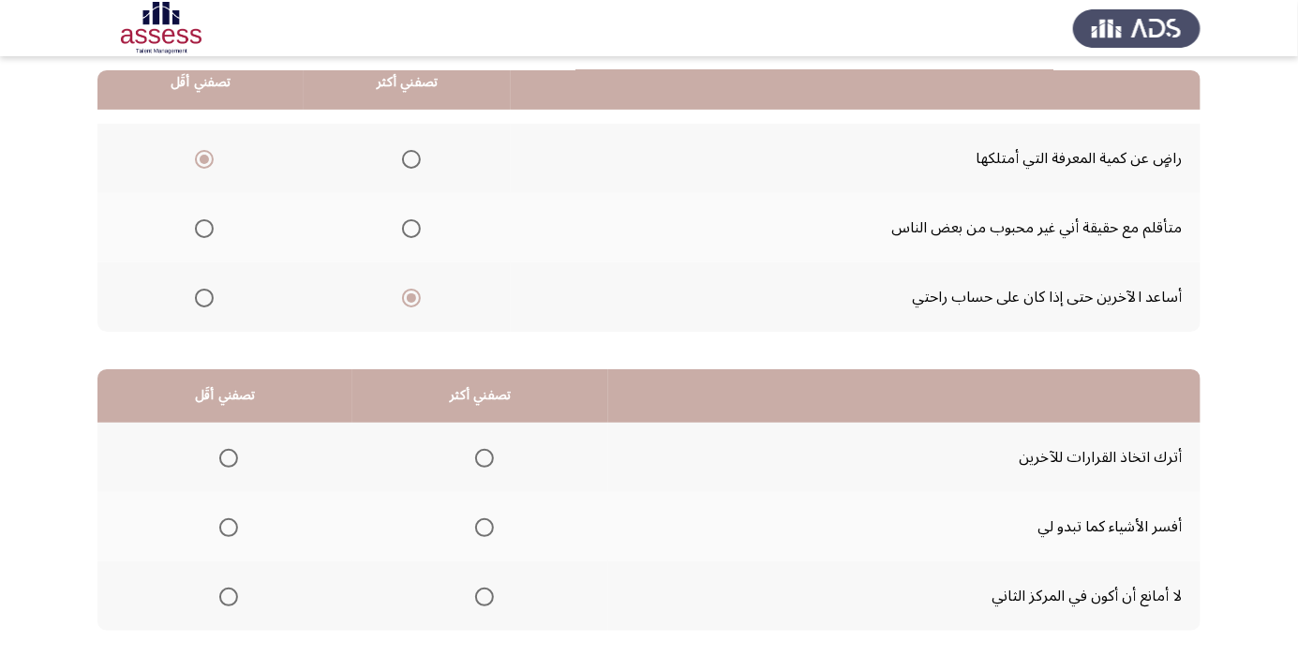
click at [485, 531] on input "Select an option" at bounding box center [484, 527] width 19 height 19
click at [486, 591] on span "Select an option" at bounding box center [484, 597] width 19 height 19
click at [486, 591] on input "Select an option" at bounding box center [484, 597] width 19 height 19
click at [223, 456] on span "Select an option" at bounding box center [228, 458] width 19 height 19
click at [223, 456] on input "Select an option" at bounding box center [228, 458] width 19 height 19
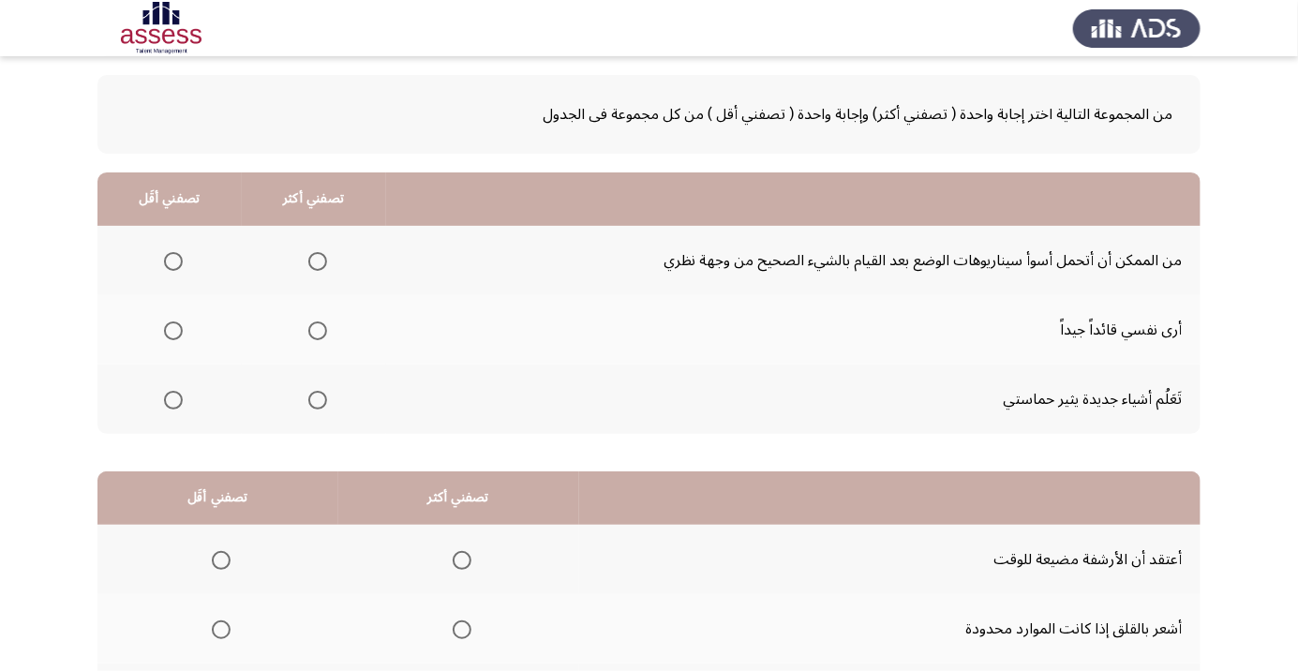
scroll to position [92, 0]
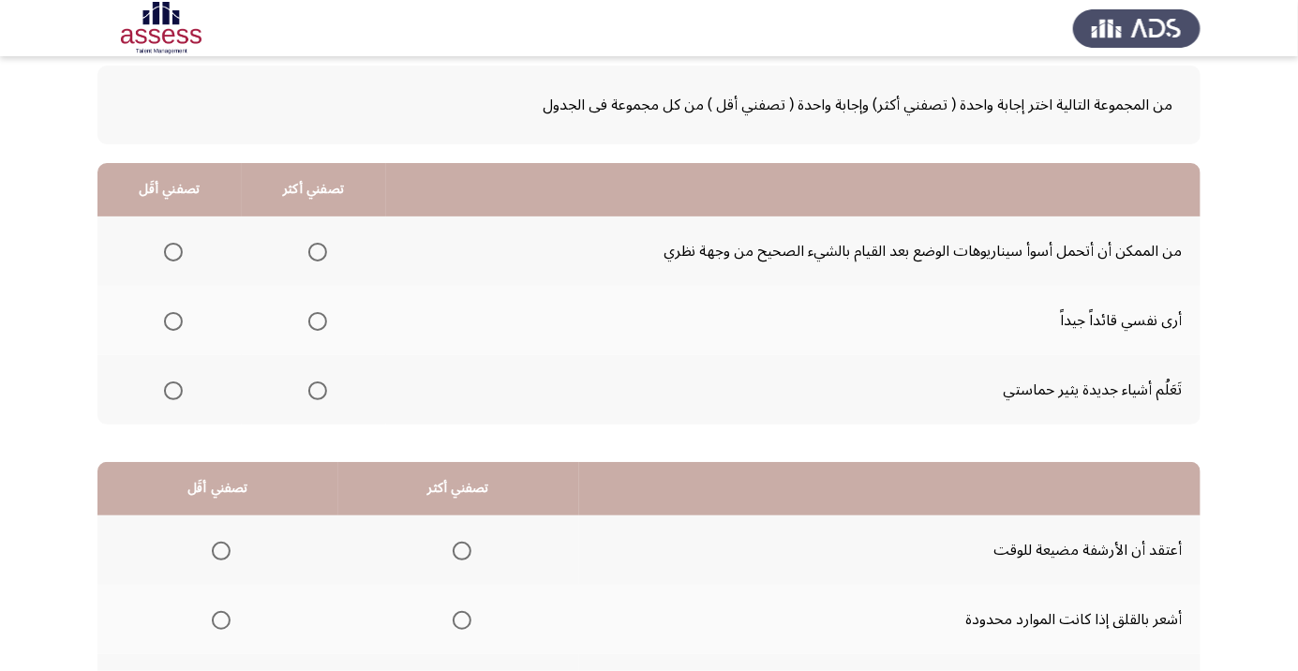
click at [318, 321] on span "Select an option" at bounding box center [318, 321] width 0 height 0
click at [314, 320] on input "Select an option" at bounding box center [317, 321] width 19 height 19
click at [322, 247] on span "Select an option" at bounding box center [317, 252] width 19 height 19
click at [322, 247] on input "Select an option" at bounding box center [317, 252] width 19 height 19
click at [190, 386] on th at bounding box center [169, 389] width 144 height 69
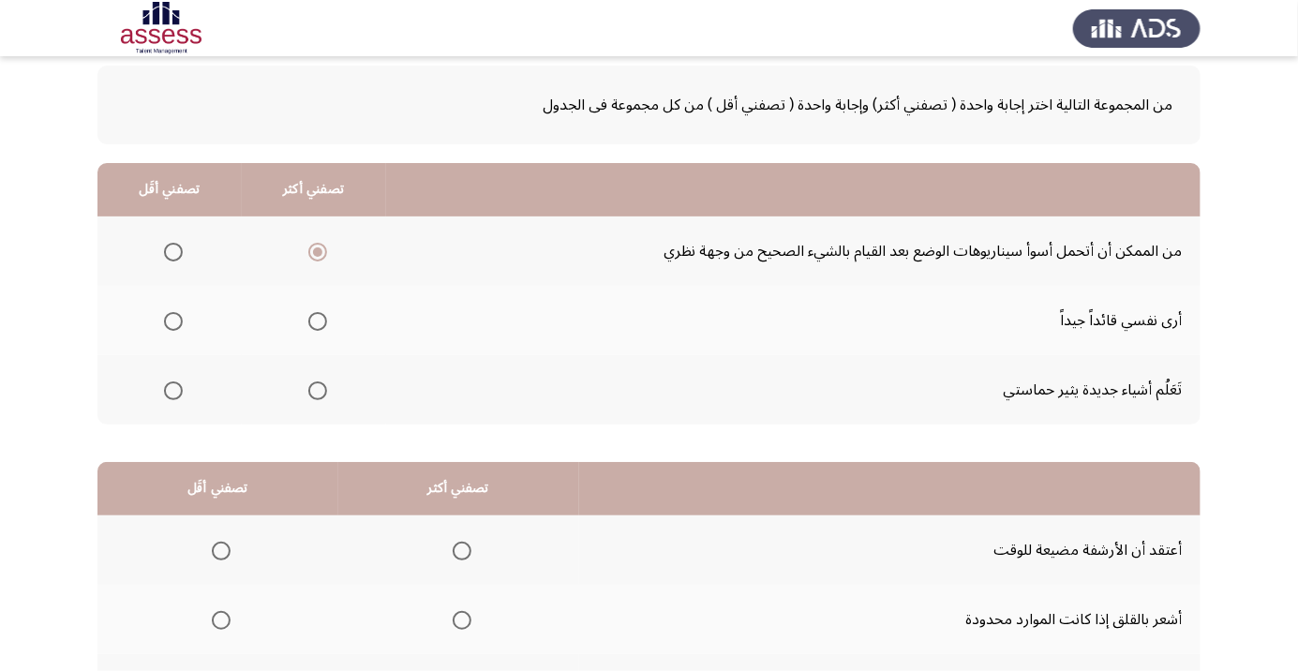
click at [173, 391] on span "Select an option" at bounding box center [173, 391] width 0 height 0
click at [172, 389] on input "Select an option" at bounding box center [173, 390] width 19 height 19
click at [318, 391] on span "Select an option" at bounding box center [318, 391] width 0 height 0
click at [314, 389] on input "Select an option" at bounding box center [317, 390] width 19 height 19
click at [318, 321] on span "Select an option" at bounding box center [318, 321] width 0 height 0
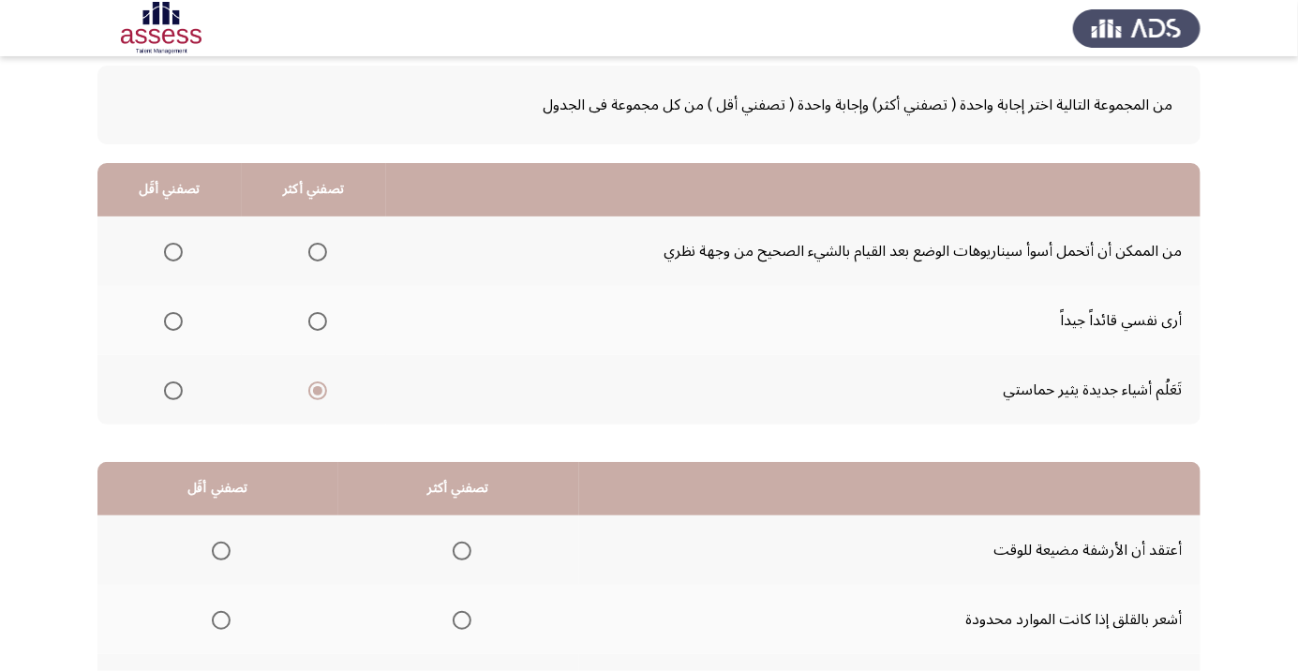
click at [314, 320] on input "Select an option" at bounding box center [317, 321] width 19 height 19
click at [173, 391] on span "Select an option" at bounding box center [173, 391] width 0 height 0
click at [172, 389] on input "Select an option" at bounding box center [173, 390] width 19 height 19
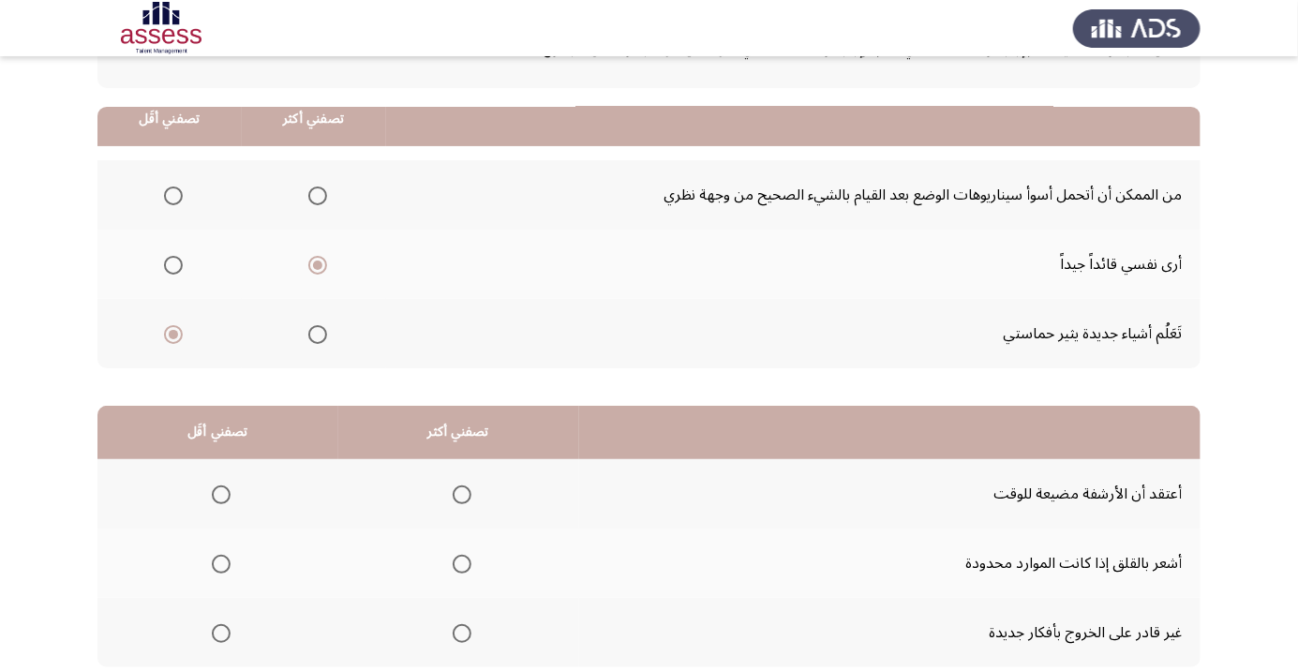
scroll to position [185, 0]
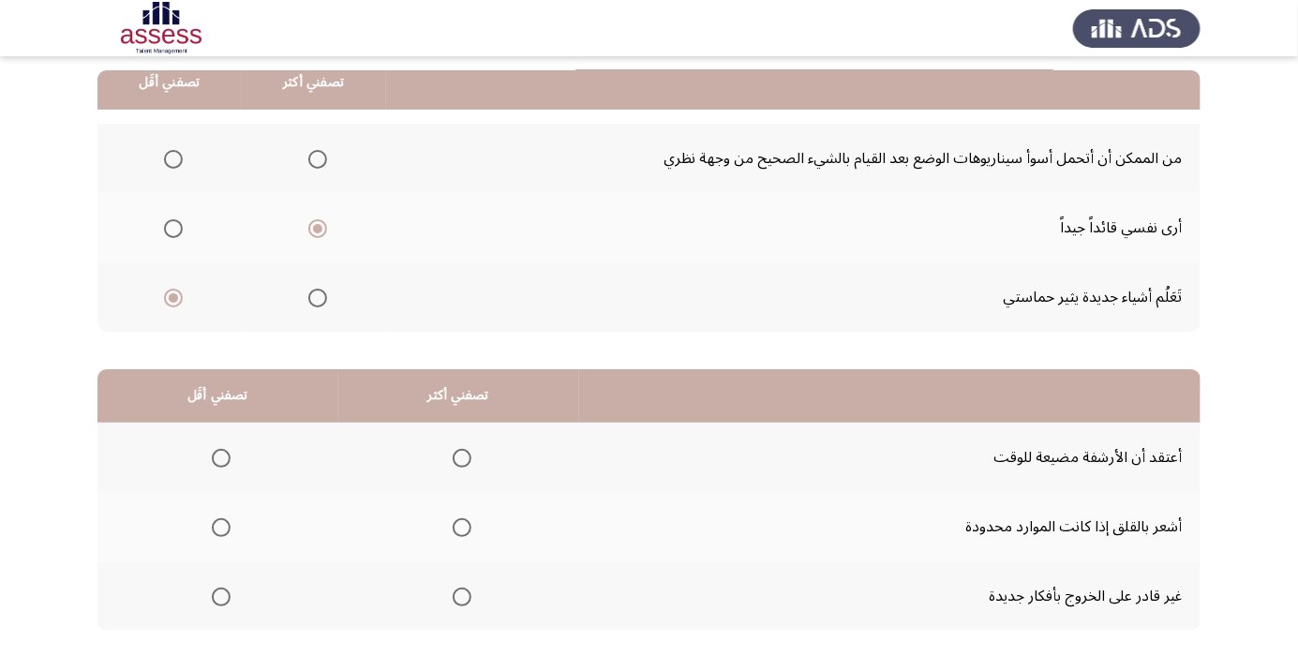
click at [318, 159] on span "Select an option" at bounding box center [318, 159] width 0 height 0
click at [314, 157] on input "Select an option" at bounding box center [317, 159] width 19 height 19
click at [462, 458] on span "Select an option" at bounding box center [462, 458] width 0 height 0
click at [459, 456] on input "Select an option" at bounding box center [462, 458] width 19 height 19
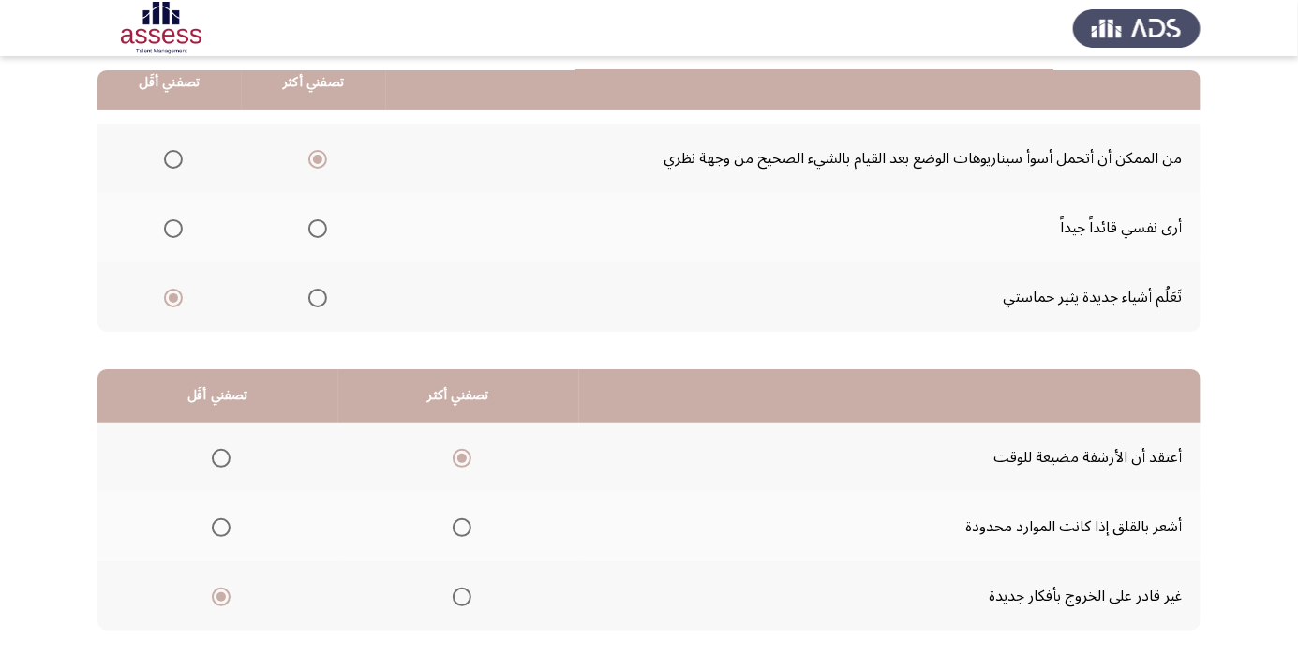
scroll to position [0, 0]
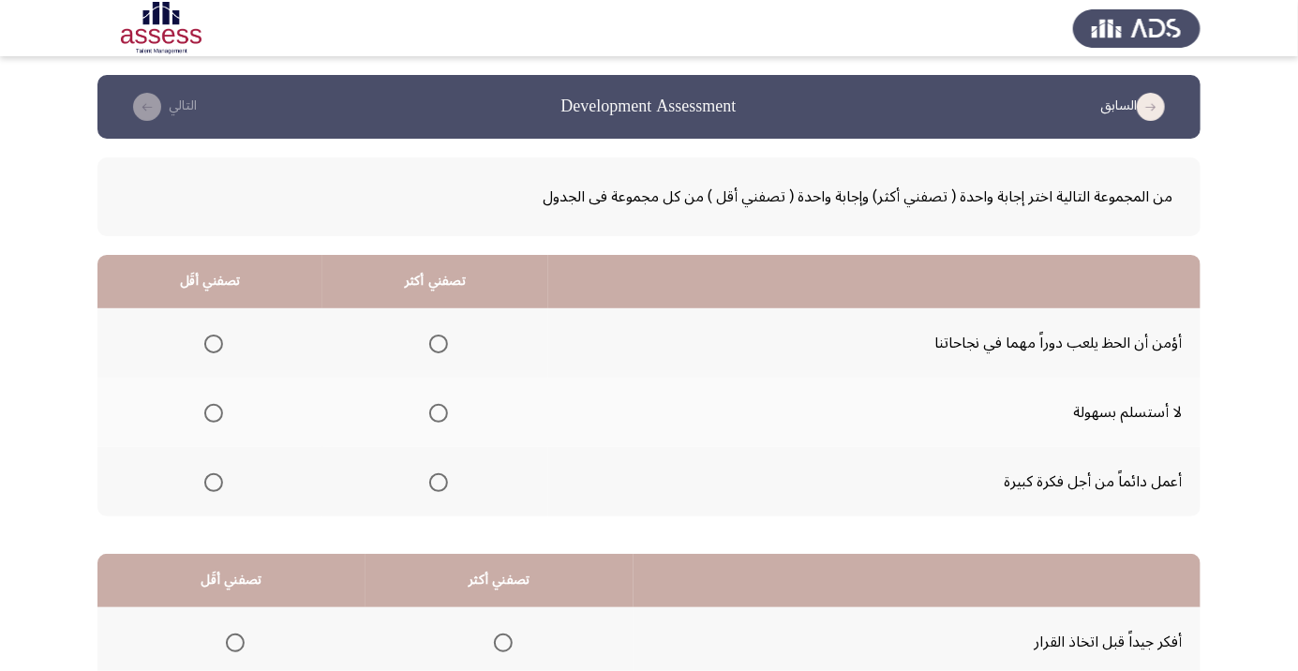
click at [811, 116] on icon "load previous page" at bounding box center [1151, 107] width 28 height 28
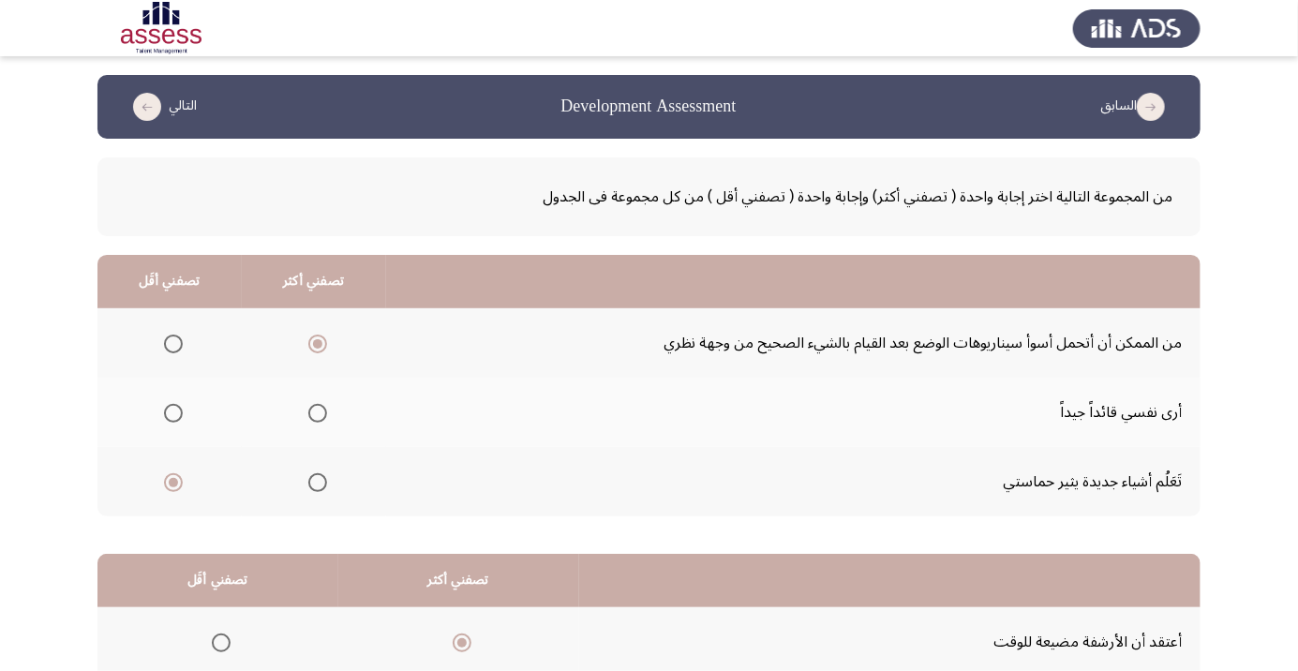
scroll to position [185, 0]
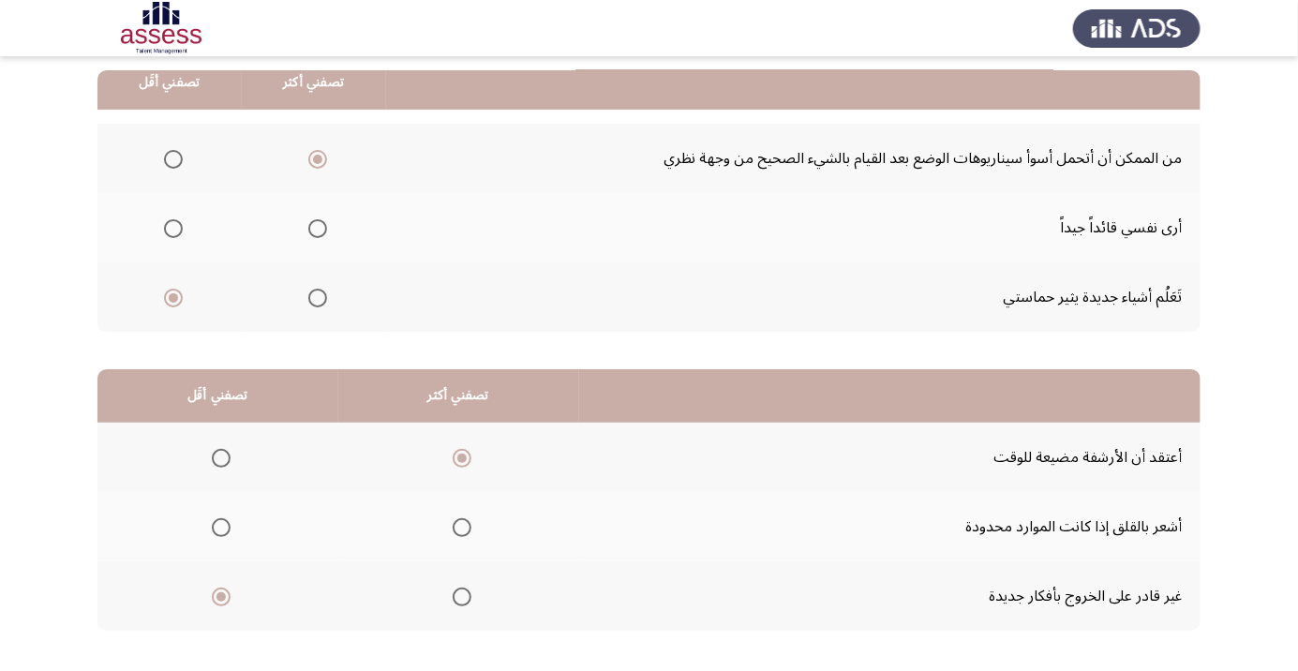
click at [462, 528] on span "Select an option" at bounding box center [462, 528] width 0 height 0
click at [459, 526] on input "Select an option" at bounding box center [462, 527] width 19 height 19
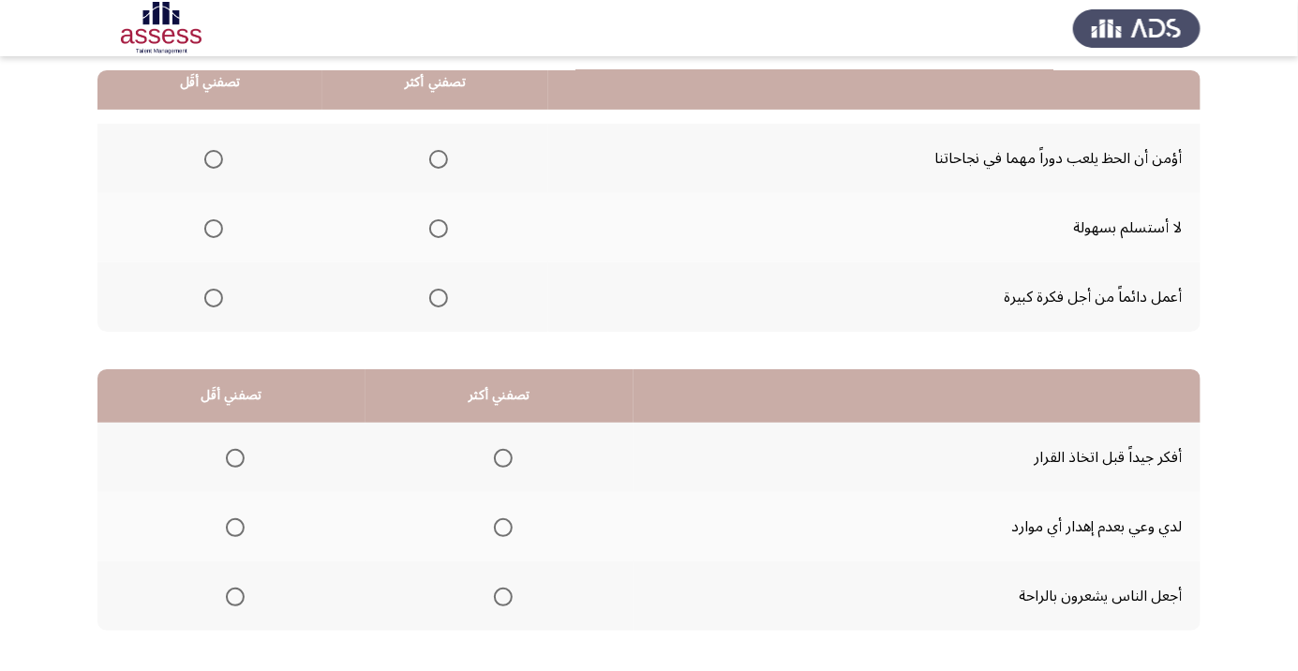
click at [439, 298] on span "Select an option" at bounding box center [439, 298] width 0 height 0
click at [435, 296] on input "Select an option" at bounding box center [438, 298] width 19 height 19
click at [214, 159] on span "Select an option" at bounding box center [214, 159] width 0 height 0
click at [212, 157] on input "Select an option" at bounding box center [213, 159] width 19 height 19
click at [486, 598] on label "Select an option" at bounding box center [499, 597] width 26 height 19
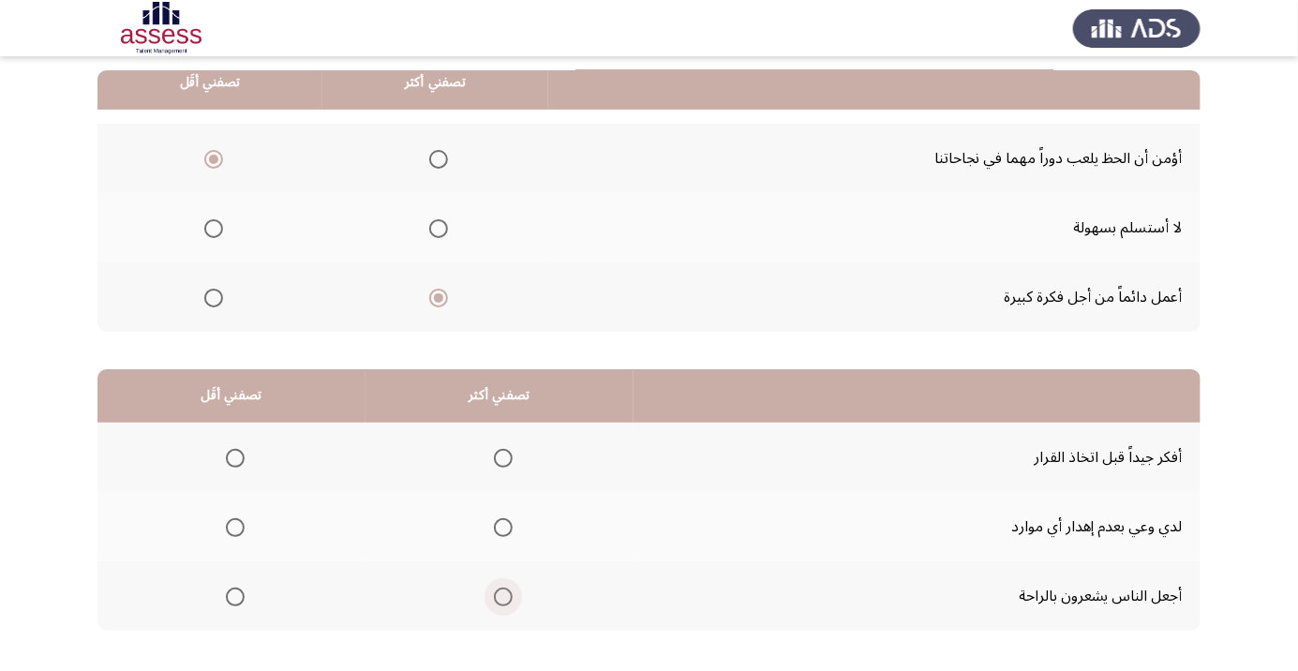
click at [494, 598] on input "Select an option" at bounding box center [503, 597] width 19 height 19
click at [503, 528] on span "Select an option" at bounding box center [503, 528] width 0 height 0
click at [499, 526] on input "Select an option" at bounding box center [503, 527] width 19 height 19
click at [235, 458] on span "Select an option" at bounding box center [235, 458] width 0 height 0
click at [233, 456] on input "Select an option" at bounding box center [235, 458] width 19 height 19
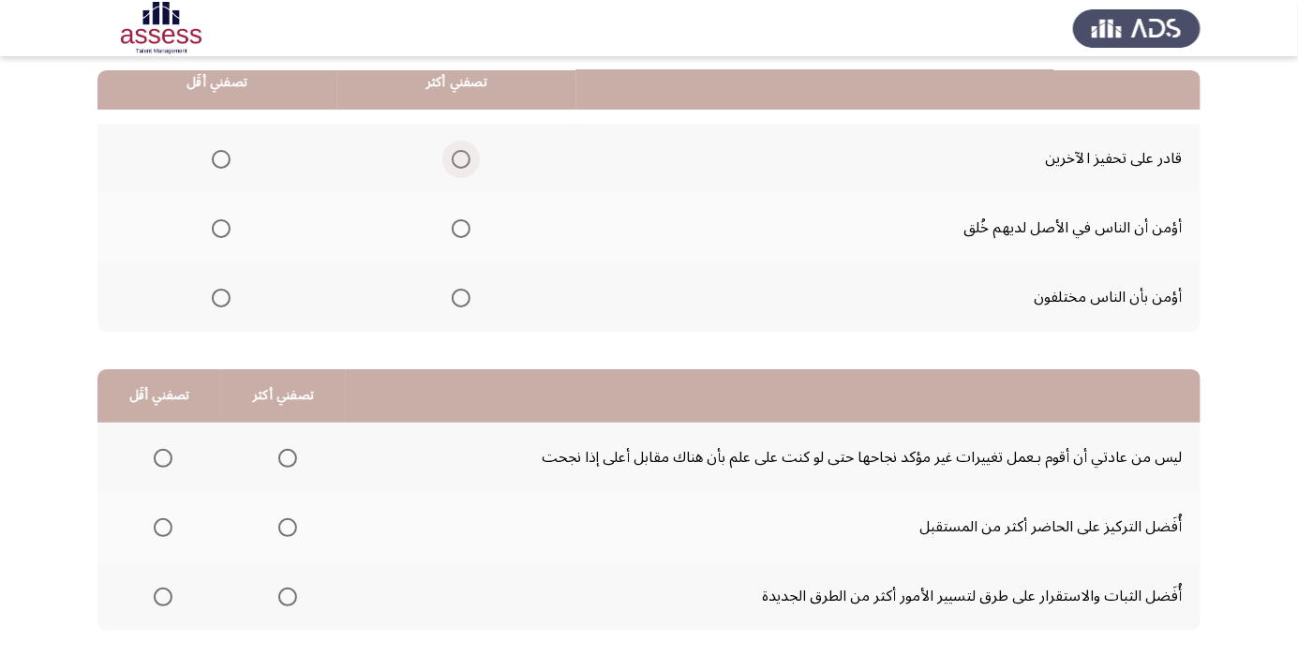
click at [460, 159] on span "Select an option" at bounding box center [460, 159] width 0 height 0
click at [460, 157] on input "Select an option" at bounding box center [461, 159] width 19 height 19
click at [221, 229] on span "Select an option" at bounding box center [221, 229] width 0 height 0
click at [220, 227] on input "Select an option" at bounding box center [221, 228] width 19 height 19
click at [221, 298] on span "Select an option" at bounding box center [221, 298] width 0 height 0
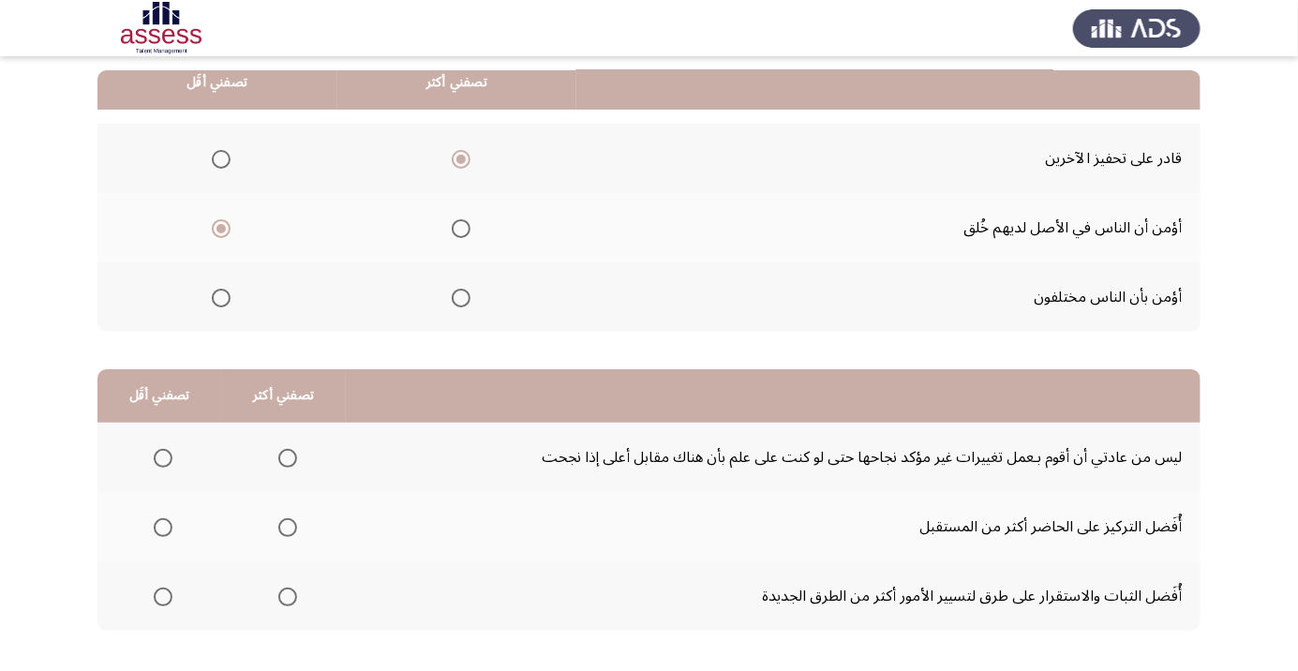
click at [220, 296] on input "Select an option" at bounding box center [221, 298] width 19 height 19
click at [161, 526] on span "Select an option" at bounding box center [163, 527] width 19 height 19
click at [161, 526] on input "Select an option" at bounding box center [163, 527] width 19 height 19
click at [284, 456] on span "Select an option" at bounding box center [287, 458] width 19 height 19
click at [284, 456] on input "Select an option" at bounding box center [287, 458] width 19 height 19
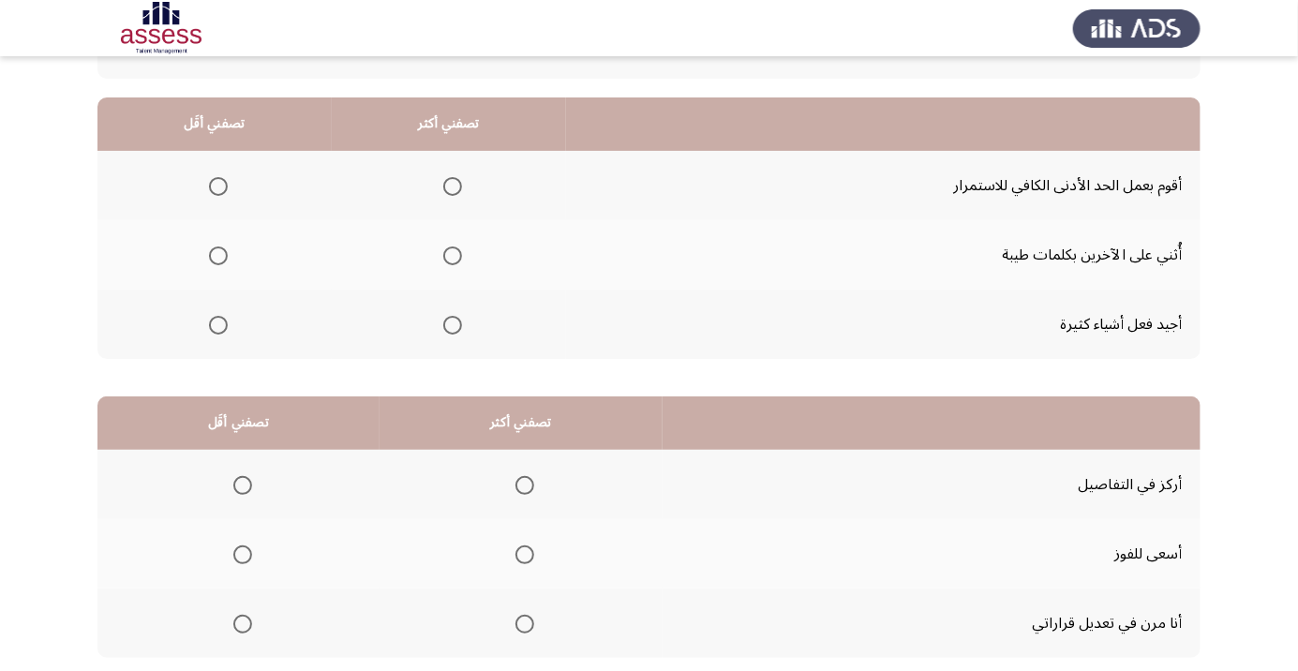
scroll to position [154, 0]
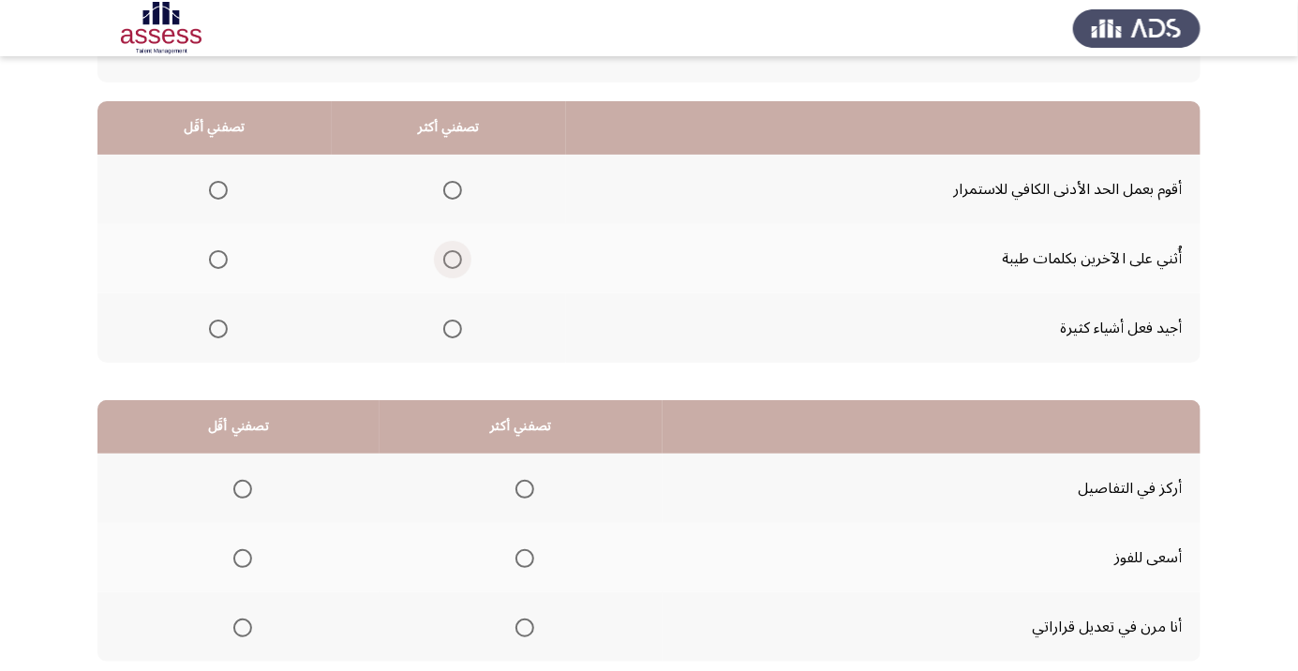
click at [449, 265] on span "Select an option" at bounding box center [452, 259] width 19 height 19
click at [449, 265] on input "Select an option" at bounding box center [452, 259] width 19 height 19
click at [217, 188] on span "Select an option" at bounding box center [218, 190] width 19 height 19
click at [217, 188] on input "Select an option" at bounding box center [218, 190] width 19 height 19
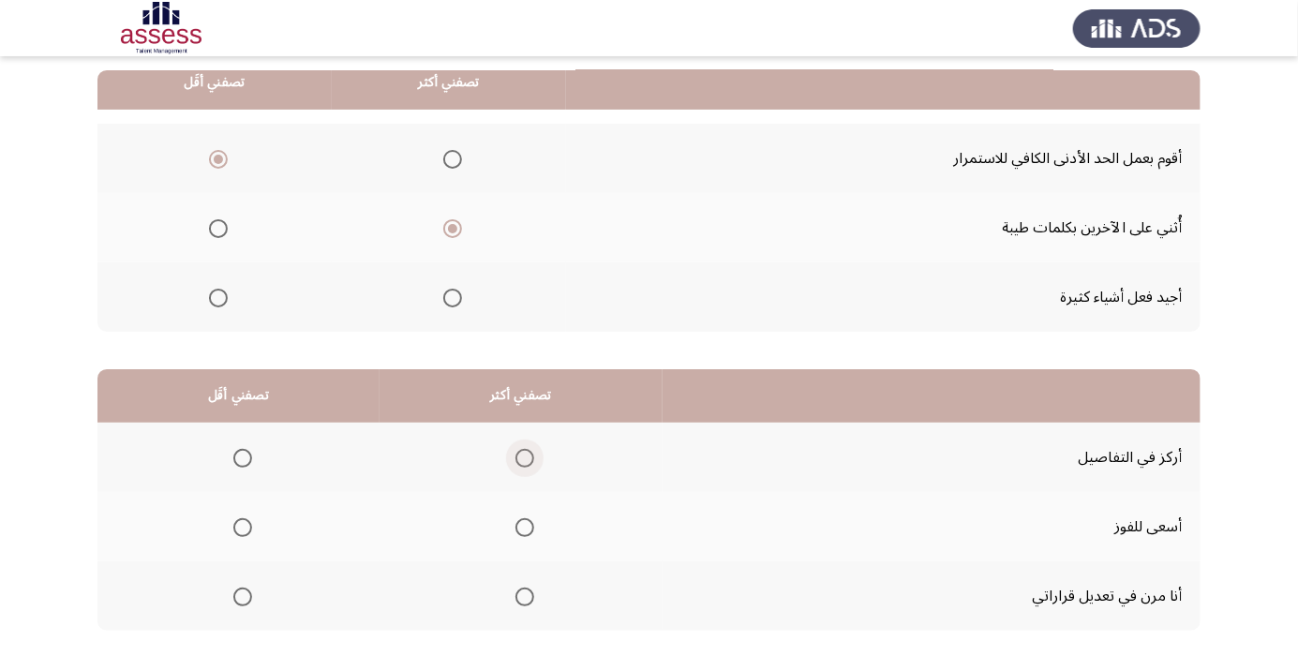
click at [525, 458] on span "Select an option" at bounding box center [525, 458] width 0 height 0
click at [520, 456] on input "Select an option" at bounding box center [525, 458] width 19 height 19
click at [243, 531] on span "Select an option" at bounding box center [242, 527] width 19 height 19
click at [243, 531] on input "Select an option" at bounding box center [242, 527] width 19 height 19
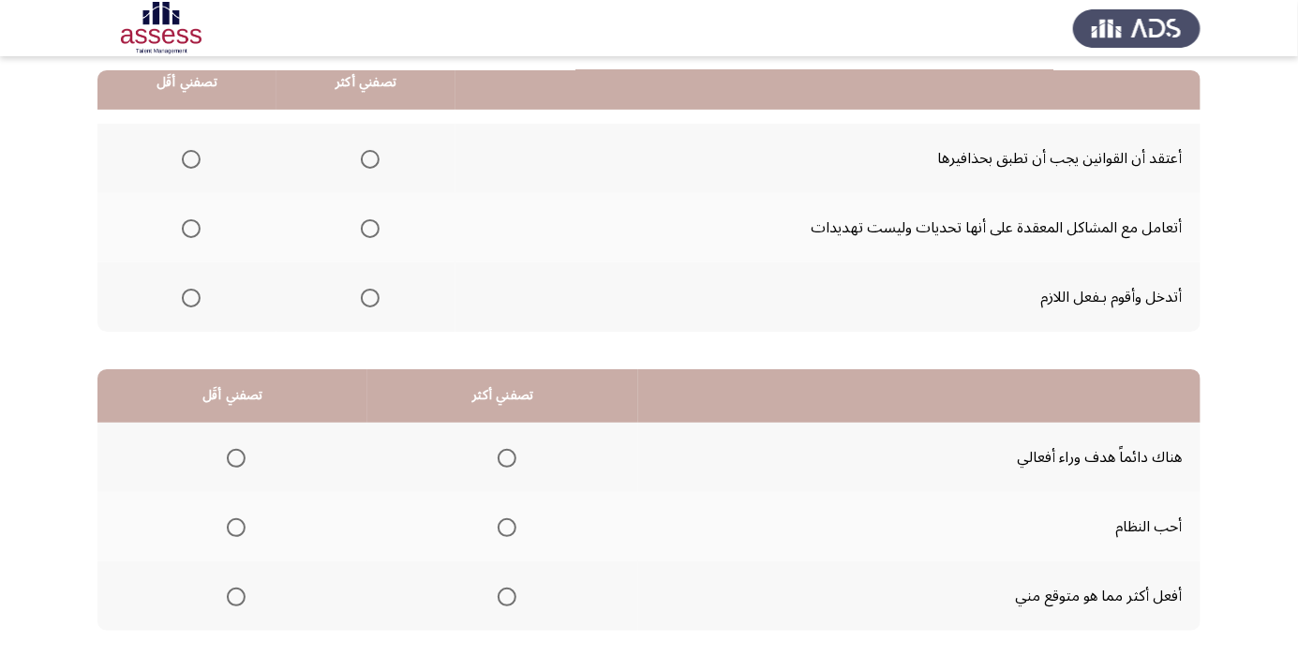
click at [370, 229] on span "Select an option" at bounding box center [370, 229] width 0 height 0
click at [368, 227] on input "Select an option" at bounding box center [370, 228] width 19 height 19
click at [191, 159] on span "Select an option" at bounding box center [191, 159] width 0 height 0
click at [189, 157] on input "Select an option" at bounding box center [191, 159] width 19 height 19
click at [503, 456] on span "Select an option" at bounding box center [507, 458] width 19 height 19
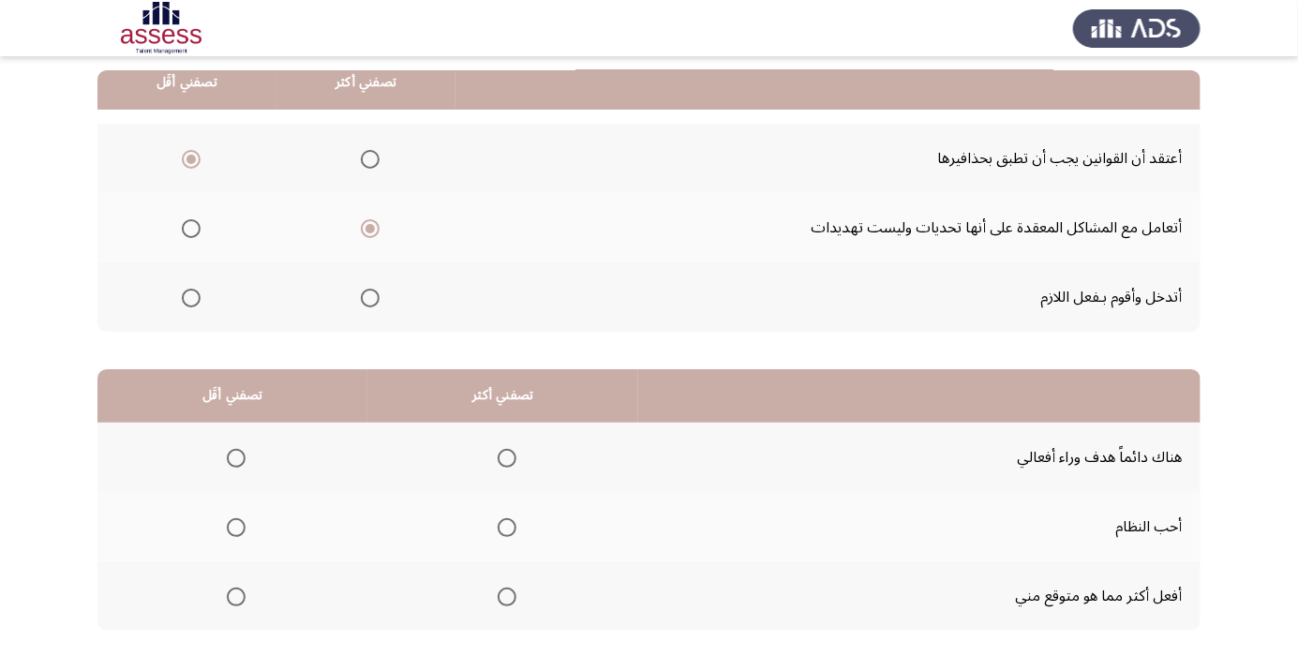
click at [503, 456] on input "Select an option" at bounding box center [507, 458] width 19 height 19
click at [232, 601] on span "Select an option" at bounding box center [236, 597] width 19 height 19
click at [232, 601] on input "Select an option" at bounding box center [236, 597] width 19 height 19
click at [240, 529] on span "Select an option" at bounding box center [236, 527] width 19 height 19
click at [240, 529] on input "Select an option" at bounding box center [236, 527] width 19 height 19
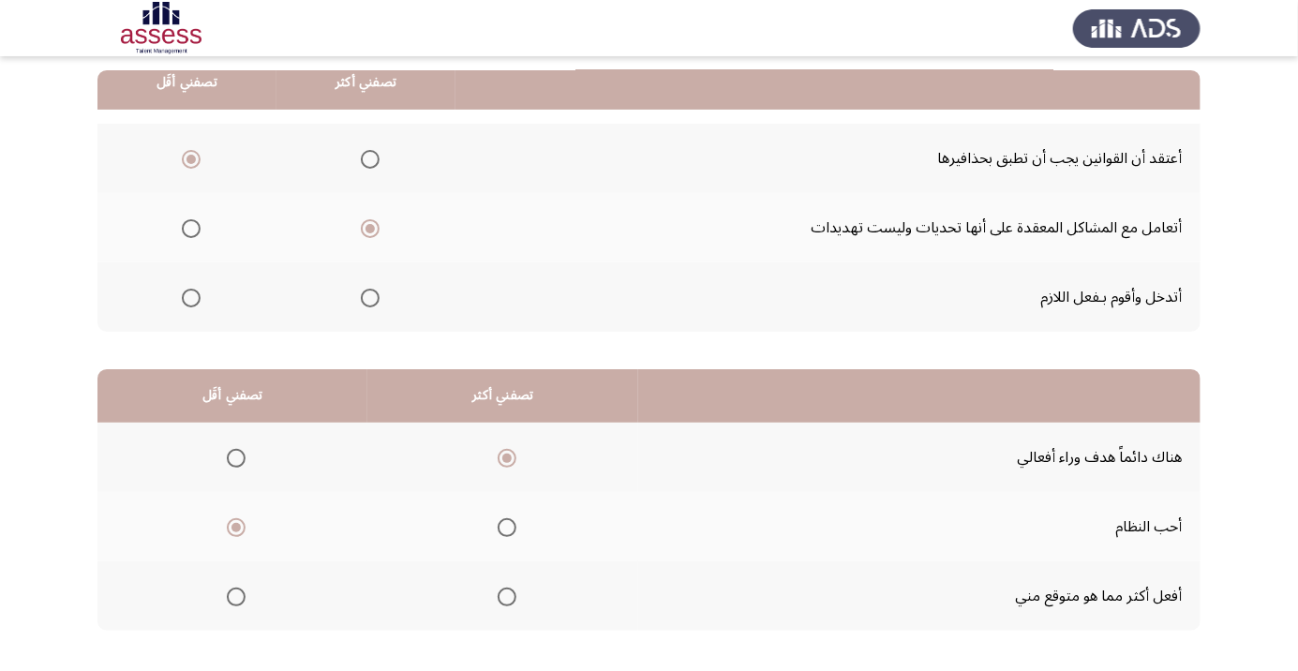
click at [503, 526] on span "Select an option" at bounding box center [507, 527] width 19 height 19
click at [503, 526] on input "Select an option" at bounding box center [507, 527] width 19 height 19
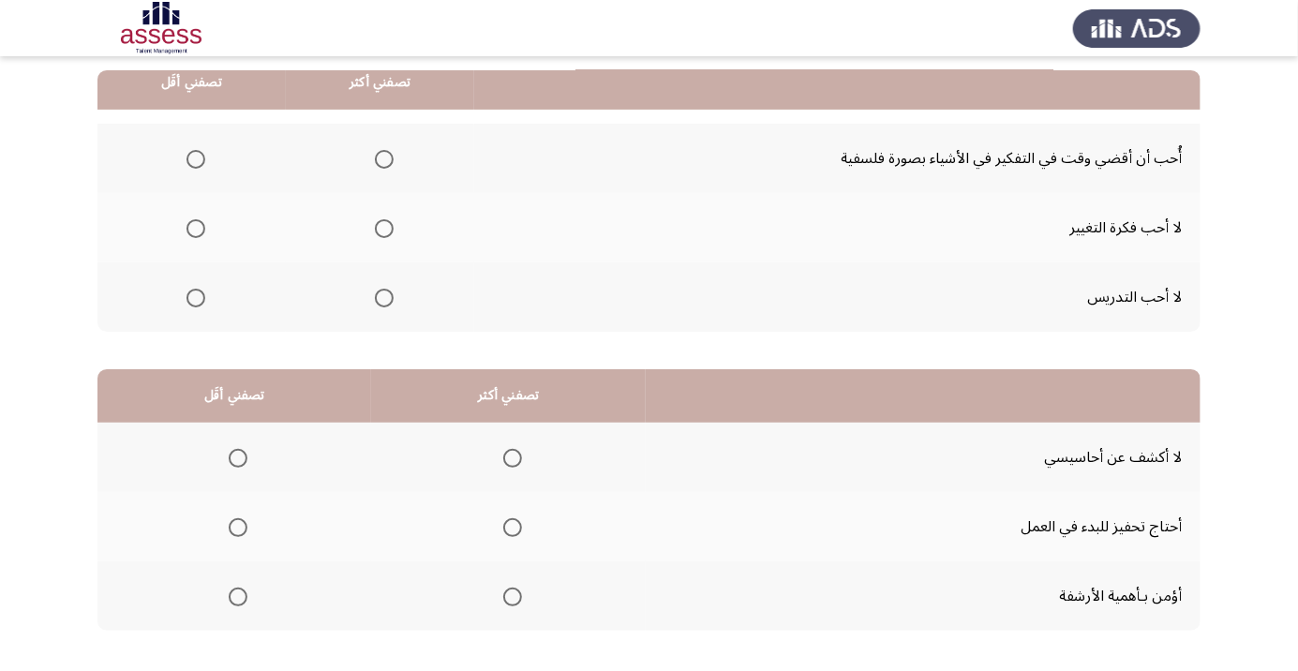
click at [381, 157] on span "Select an option" at bounding box center [384, 159] width 19 height 19
click at [381, 157] on input "Select an option" at bounding box center [384, 159] width 19 height 19
click at [195, 229] on span "Select an option" at bounding box center [195, 229] width 0 height 0
click at [194, 227] on input "Select an option" at bounding box center [196, 228] width 19 height 19
click at [500, 617] on th at bounding box center [508, 595] width 275 height 69
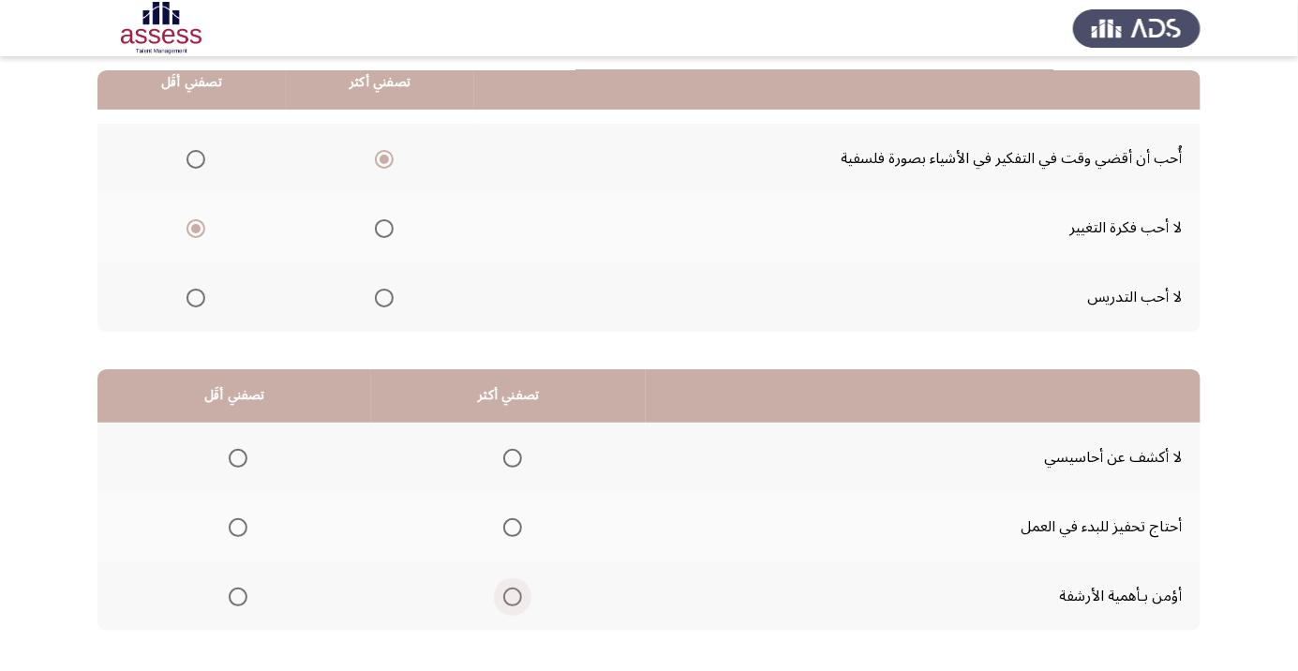
click at [509, 595] on span "Select an option" at bounding box center [512, 597] width 19 height 19
click at [509, 595] on input "Select an option" at bounding box center [512, 597] width 19 height 19
click at [236, 456] on span "Select an option" at bounding box center [238, 458] width 19 height 19
click at [236, 456] on input "Select an option" at bounding box center [238, 458] width 19 height 19
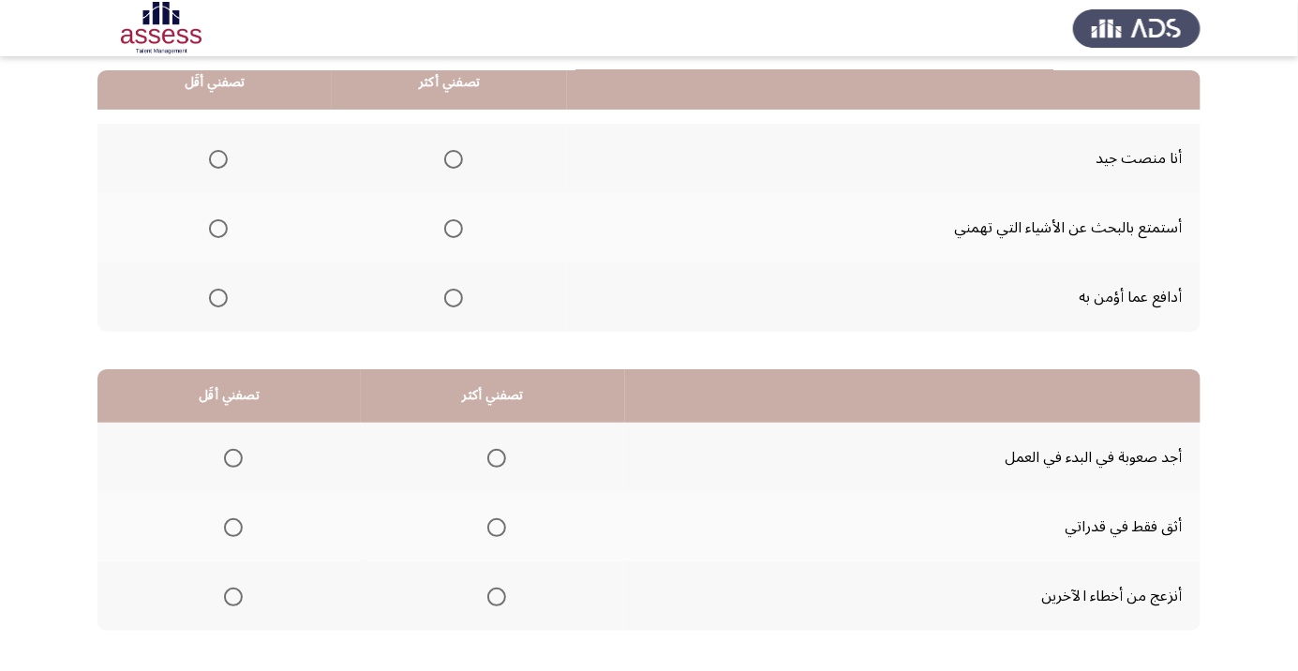
click at [811, 732] on html "السابق Development Assessment التالي من المجموعة التالية اختر إجابة واحدة ( تصف…" at bounding box center [649, 288] width 1298 height 947
click at [454, 298] on span "Select an option" at bounding box center [454, 298] width 0 height 0
click at [451, 296] on input "Select an option" at bounding box center [453, 298] width 19 height 19
click at [221, 235] on span "Select an option" at bounding box center [218, 228] width 19 height 19
click at [221, 235] on input "Select an option" at bounding box center [218, 228] width 19 height 19
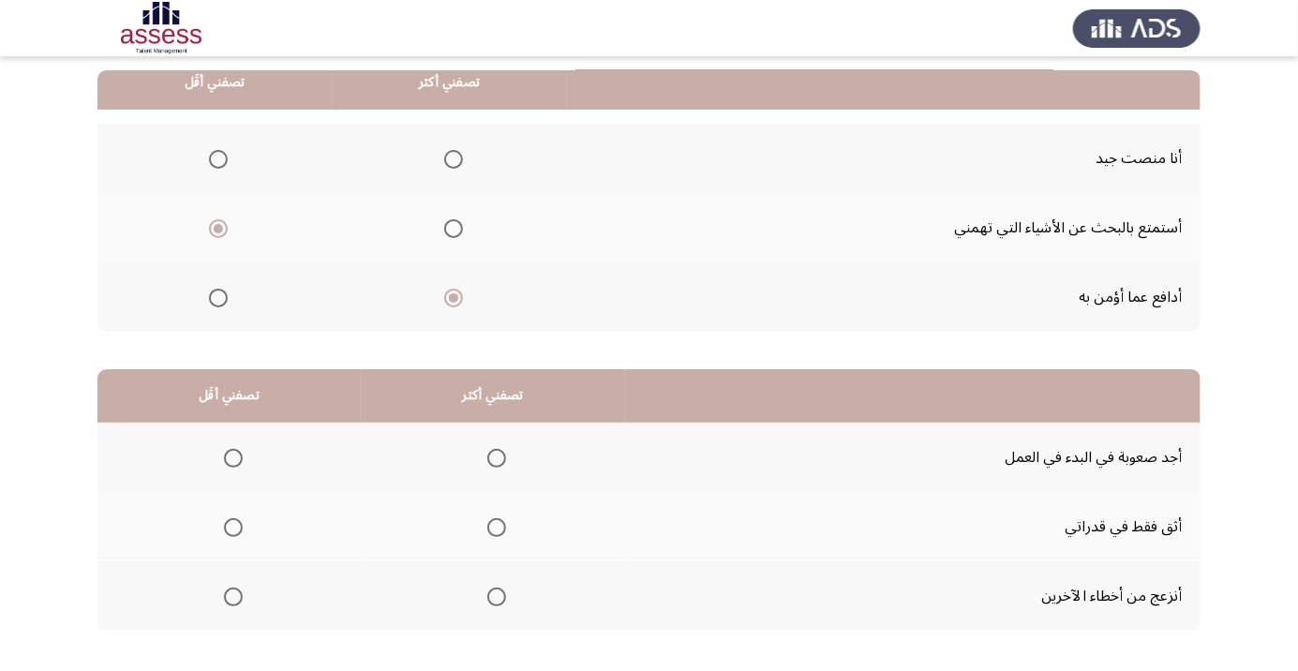
click at [238, 450] on span "Select an option" at bounding box center [233, 458] width 19 height 19
click at [238, 450] on input "Select an option" at bounding box center [233, 458] width 19 height 19
click at [493, 526] on span "Select an option" at bounding box center [496, 527] width 19 height 19
click at [493, 526] on input "Select an option" at bounding box center [496, 527] width 19 height 19
click at [228, 600] on span "Select an option" at bounding box center [233, 597] width 19 height 19
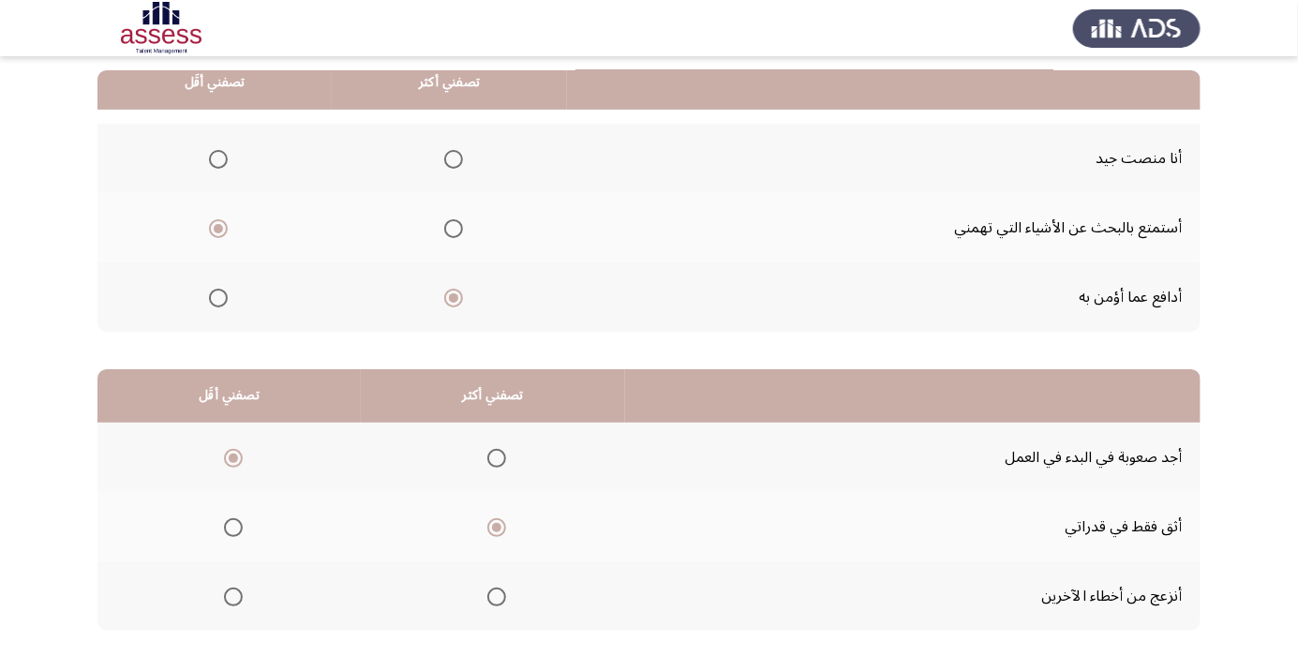
click at [228, 600] on input "Select an option" at bounding box center [233, 597] width 19 height 19
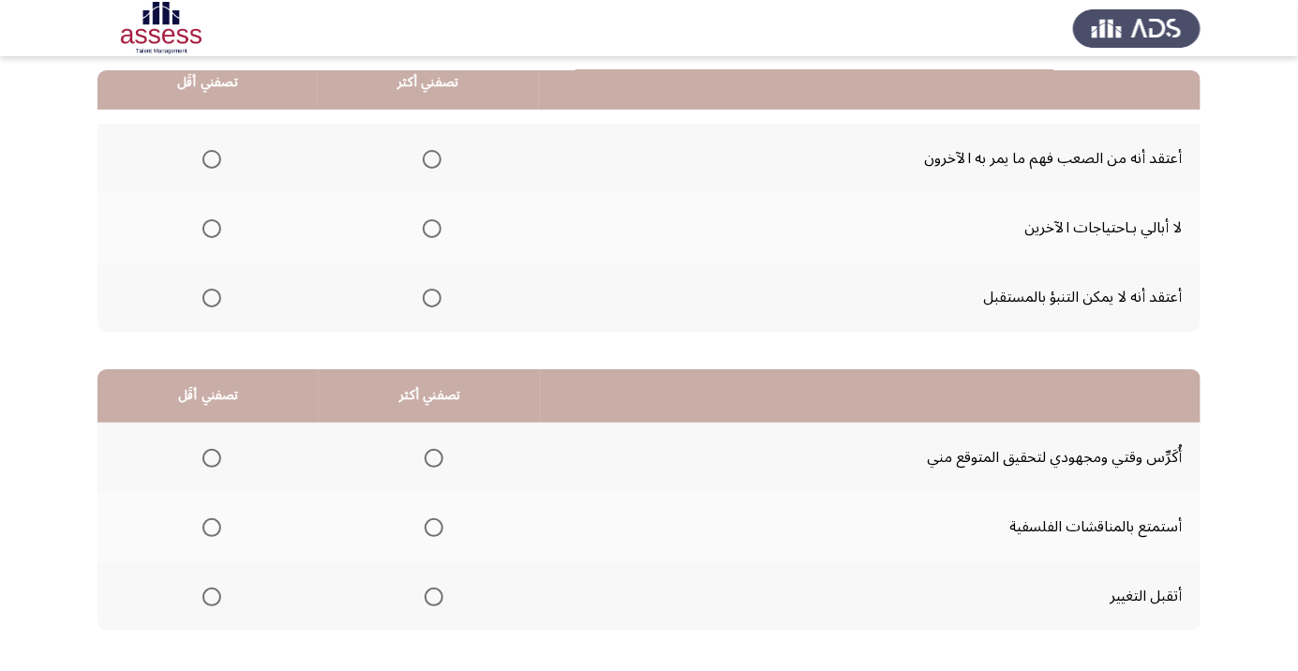
click at [429, 303] on span "Select an option" at bounding box center [432, 298] width 19 height 19
click at [429, 303] on input "Select an option" at bounding box center [432, 298] width 19 height 19
click at [210, 227] on span "Select an option" at bounding box center [211, 228] width 19 height 19
click at [210, 227] on input "Select an option" at bounding box center [211, 228] width 19 height 19
click at [430, 601] on span "Select an option" at bounding box center [434, 597] width 19 height 19
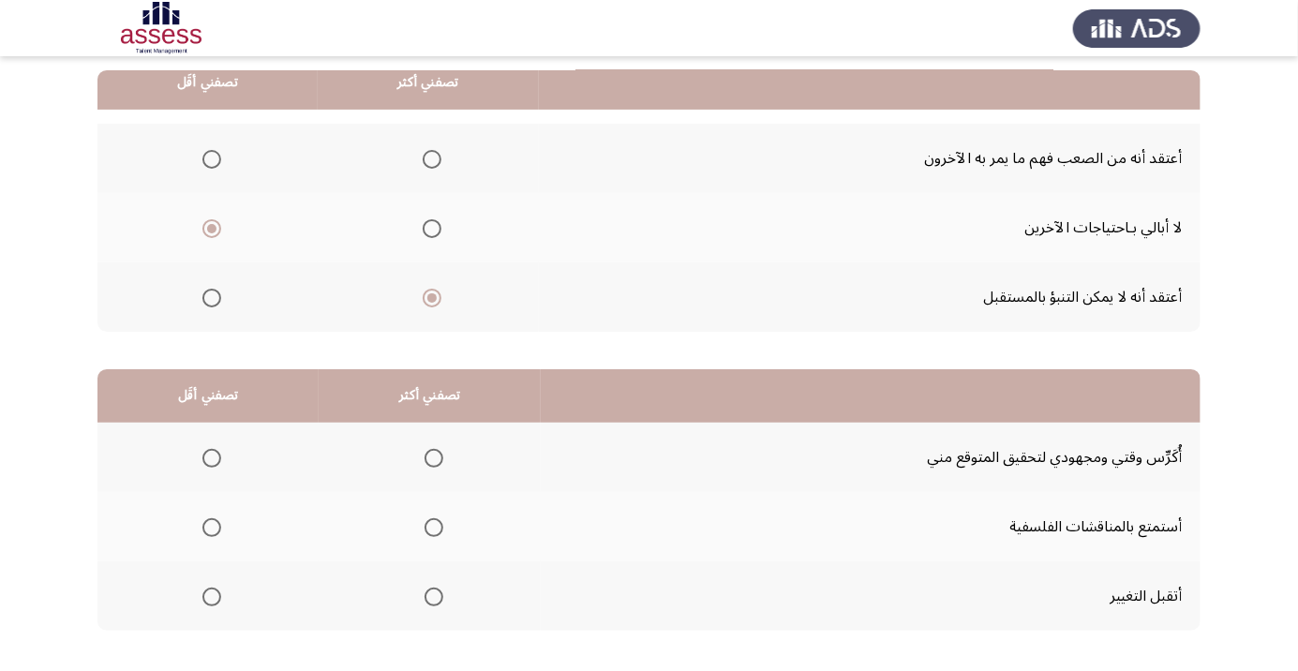
click at [430, 601] on input "Select an option" at bounding box center [434, 597] width 19 height 19
click at [212, 528] on span "Select an option" at bounding box center [212, 528] width 0 height 0
click at [211, 526] on input "Select an option" at bounding box center [211, 527] width 19 height 19
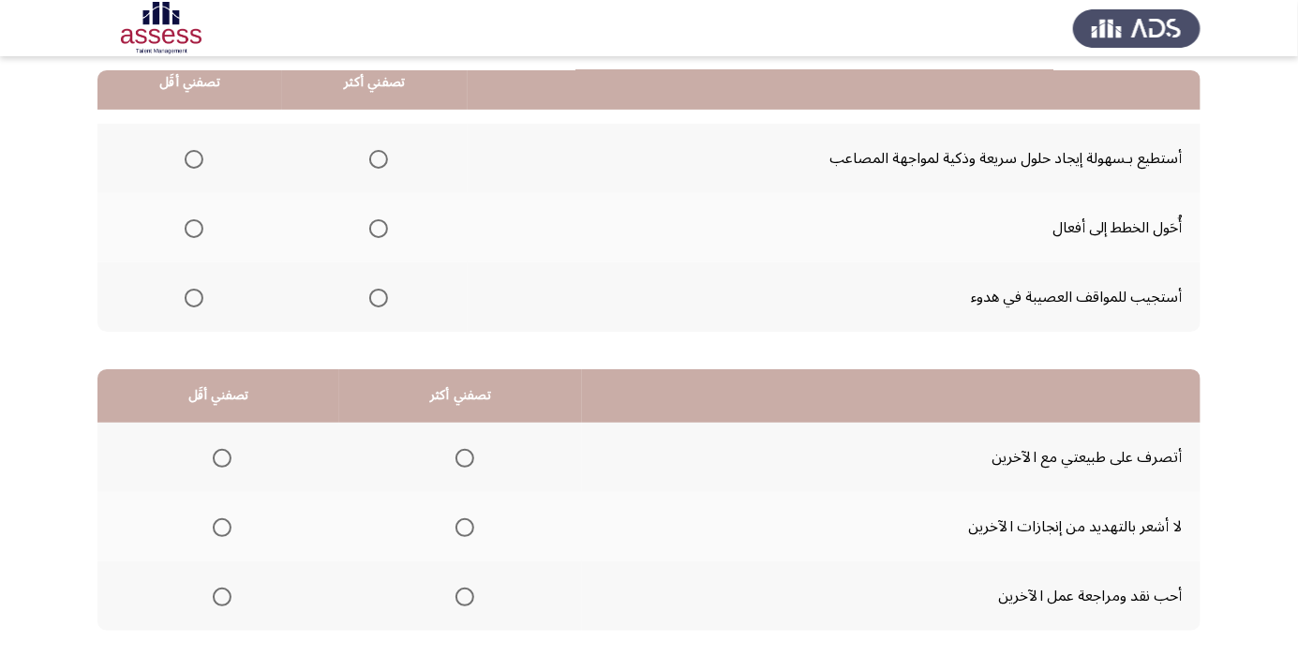
click at [379, 159] on span "Select an option" at bounding box center [379, 159] width 0 height 0
click at [374, 157] on input "Select an option" at bounding box center [378, 159] width 19 height 19
click at [194, 298] on span "Select an option" at bounding box center [194, 298] width 0 height 0
click at [191, 296] on input "Select an option" at bounding box center [194, 298] width 19 height 19
click at [464, 600] on span "Select an option" at bounding box center [465, 597] width 19 height 19
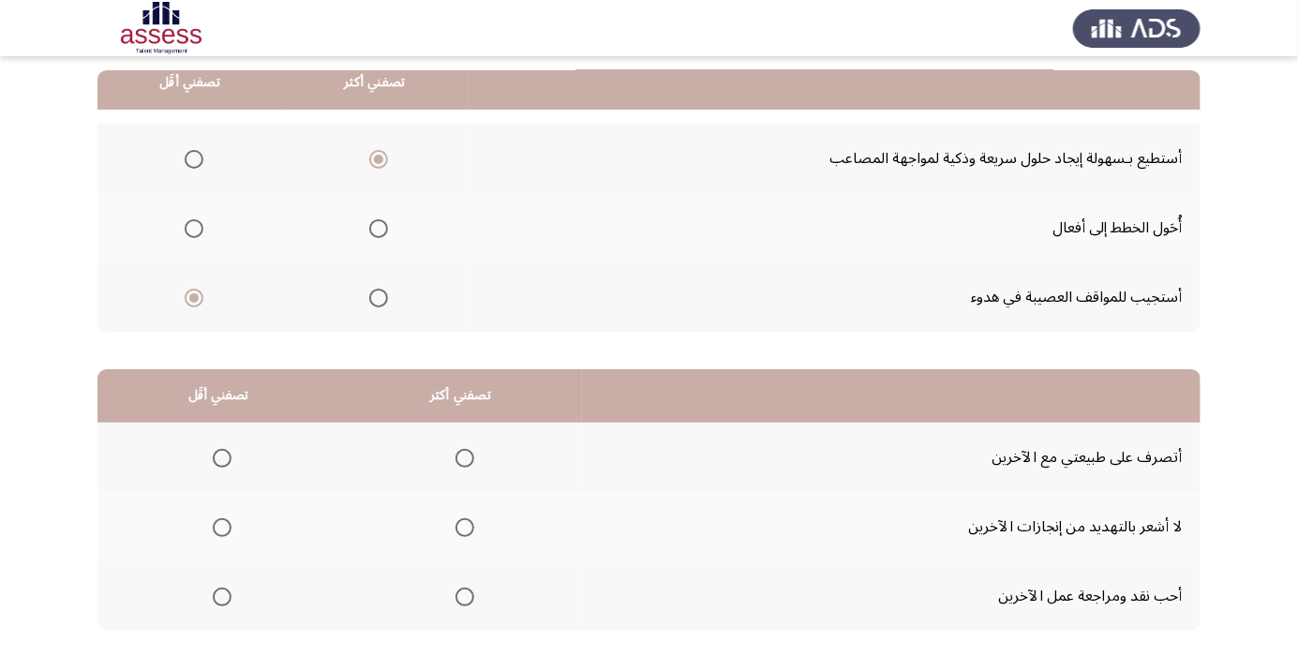
click at [464, 600] on input "Select an option" at bounding box center [465, 597] width 19 height 19
click at [222, 528] on span "Select an option" at bounding box center [222, 528] width 0 height 0
click at [221, 526] on input "Select an option" at bounding box center [222, 527] width 19 height 19
click at [222, 597] on span "Select an option" at bounding box center [222, 597] width 0 height 0
click at [221, 595] on input "Select an option" at bounding box center [222, 597] width 19 height 19
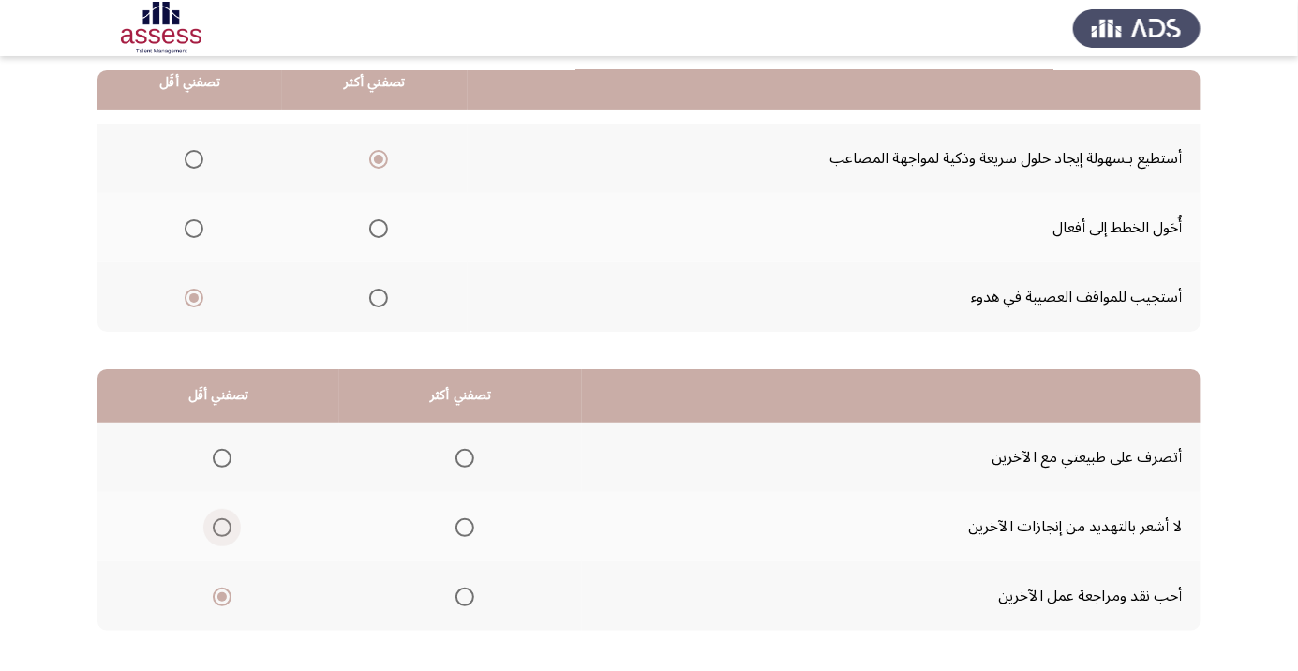
click at [222, 528] on span "Select an option" at bounding box center [222, 528] width 0 height 0
click at [221, 526] on input "Select an option" at bounding box center [222, 527] width 19 height 19
click at [457, 618] on th at bounding box center [460, 595] width 243 height 69
click at [468, 592] on span "Select an option" at bounding box center [465, 597] width 19 height 19
click at [468, 592] on input "Select an option" at bounding box center [465, 597] width 19 height 19
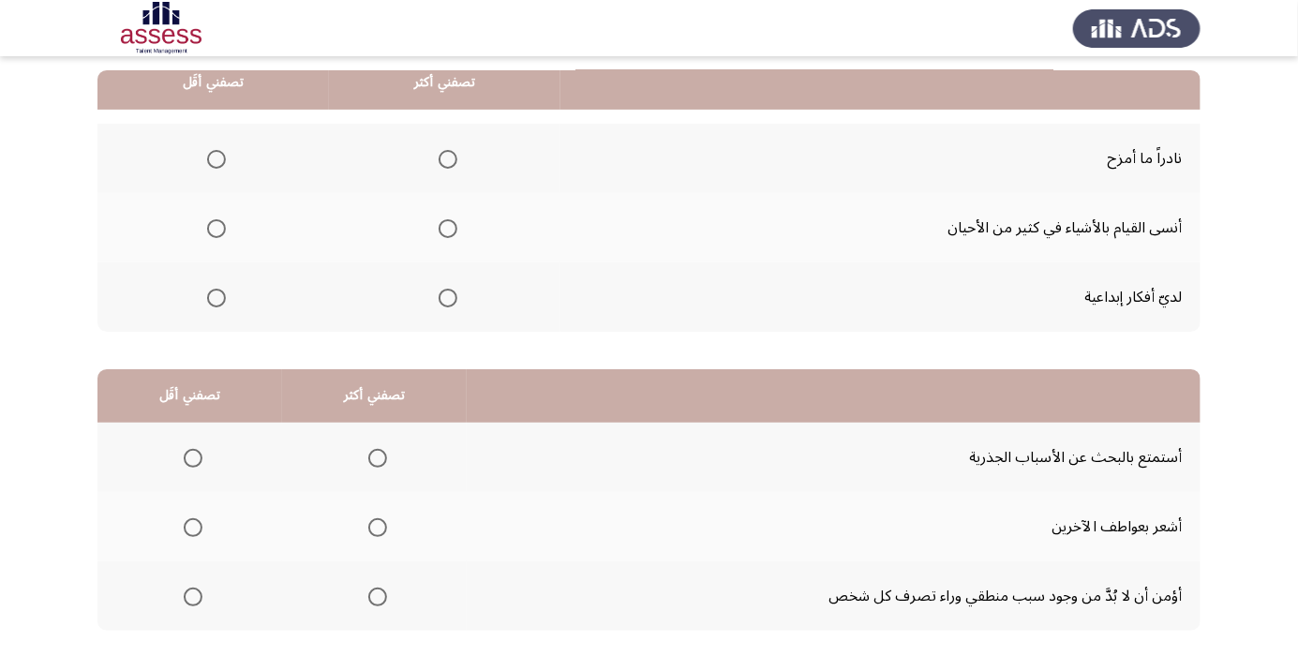
click at [434, 316] on th at bounding box center [445, 296] width 232 height 69
click at [448, 298] on span "Select an option" at bounding box center [448, 298] width 0 height 0
click at [445, 296] on input "Select an option" at bounding box center [448, 298] width 19 height 19
click at [212, 165] on span "Select an option" at bounding box center [216, 159] width 19 height 19
click at [212, 165] on input "Select an option" at bounding box center [216, 159] width 19 height 19
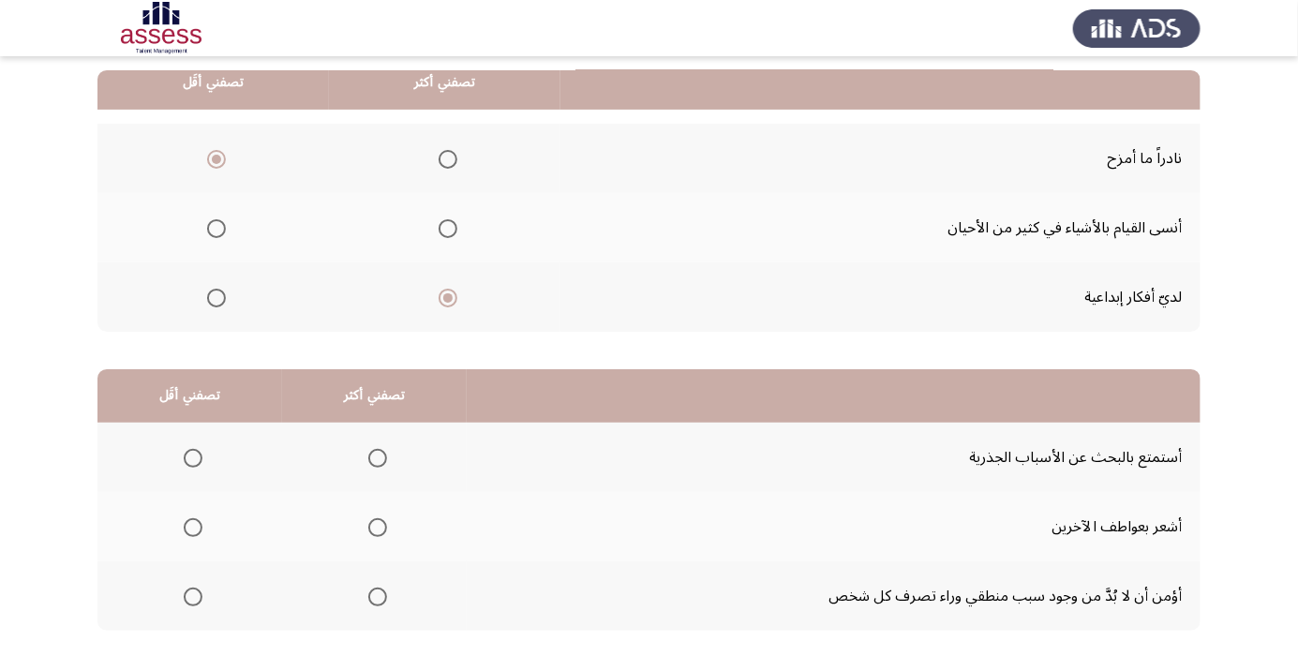
click at [378, 528] on span "Select an option" at bounding box center [378, 528] width 0 height 0
click at [375, 526] on input "Select an option" at bounding box center [377, 527] width 19 height 19
click at [190, 600] on span "Select an option" at bounding box center [193, 597] width 19 height 19
click at [190, 600] on input "Select an option" at bounding box center [193, 597] width 19 height 19
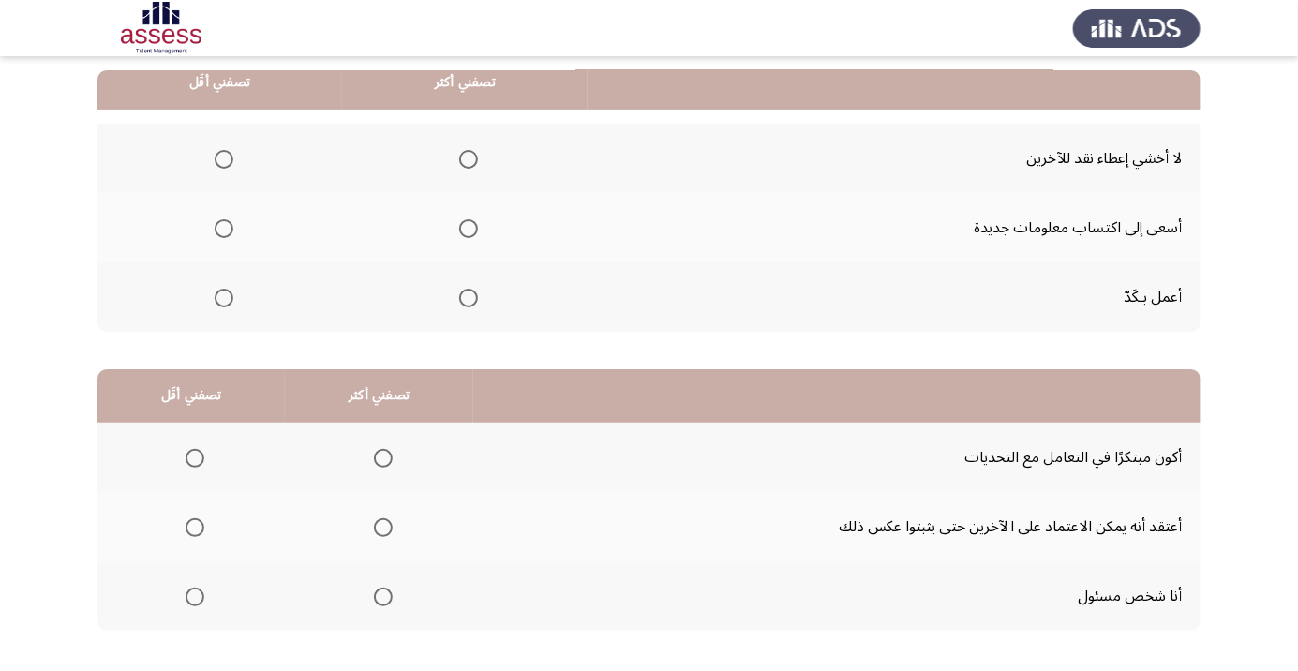
click at [463, 232] on span "Select an option" at bounding box center [468, 228] width 19 height 19
click at [463, 232] on input "Select an option" at bounding box center [468, 228] width 19 height 19
click at [224, 159] on span "Select an option" at bounding box center [224, 159] width 0 height 0
click at [223, 157] on input "Select an option" at bounding box center [224, 159] width 19 height 19
click at [378, 532] on span "Select an option" at bounding box center [383, 527] width 19 height 19
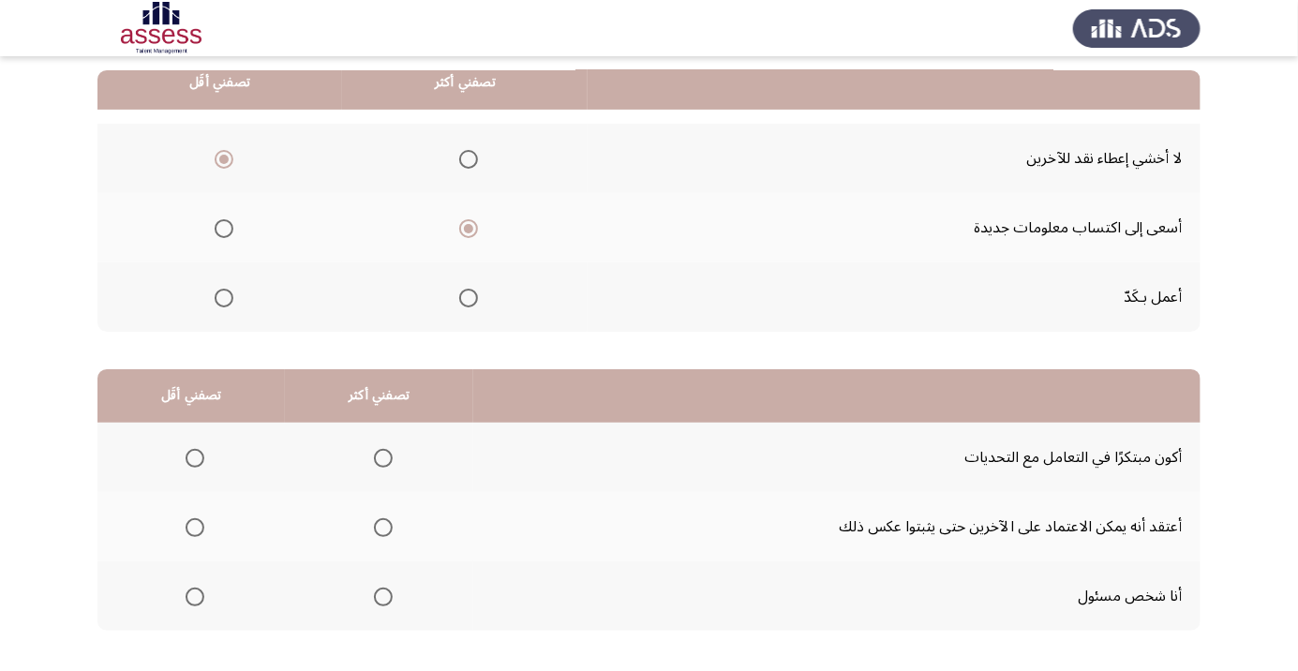
click at [378, 532] on input "Select an option" at bounding box center [383, 527] width 19 height 19
click at [195, 458] on span "Select an option" at bounding box center [195, 458] width 0 height 0
click at [194, 456] on input "Select an option" at bounding box center [195, 458] width 19 height 19
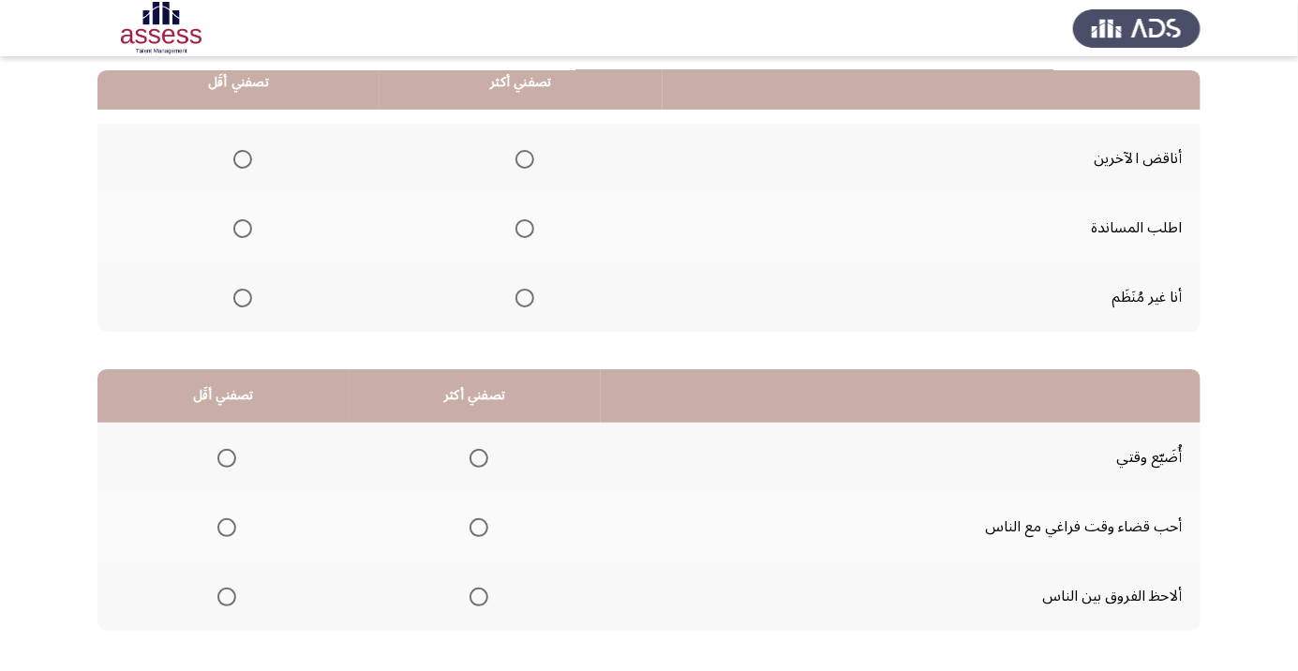
click at [233, 302] on span "Select an option" at bounding box center [242, 298] width 19 height 19
click at [233, 302] on input "Select an option" at bounding box center [242, 298] width 19 height 19
click at [525, 229] on span "Select an option" at bounding box center [525, 229] width 0 height 0
click at [520, 227] on input "Select an option" at bounding box center [525, 228] width 19 height 19
click at [472, 531] on span "Select an option" at bounding box center [479, 527] width 19 height 19
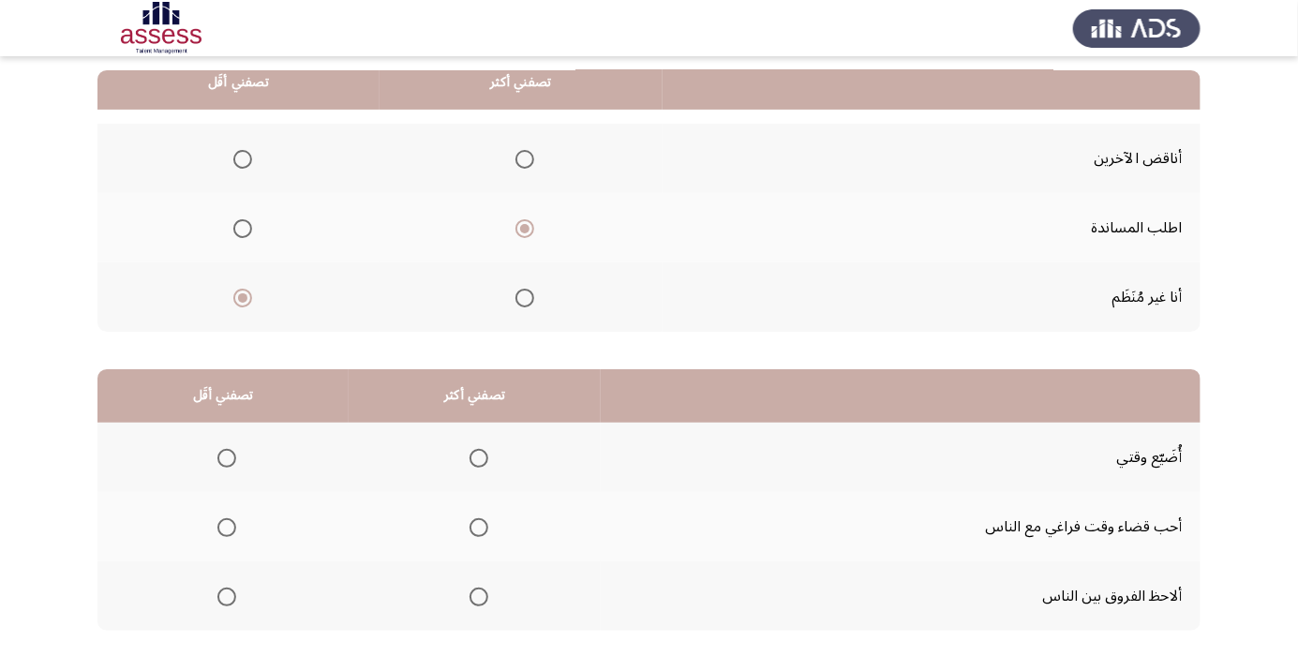
click at [472, 531] on input "Select an option" at bounding box center [479, 527] width 19 height 19
click at [225, 456] on span "Select an option" at bounding box center [226, 458] width 19 height 19
click at [225, 456] on input "Select an option" at bounding box center [226, 458] width 19 height 19
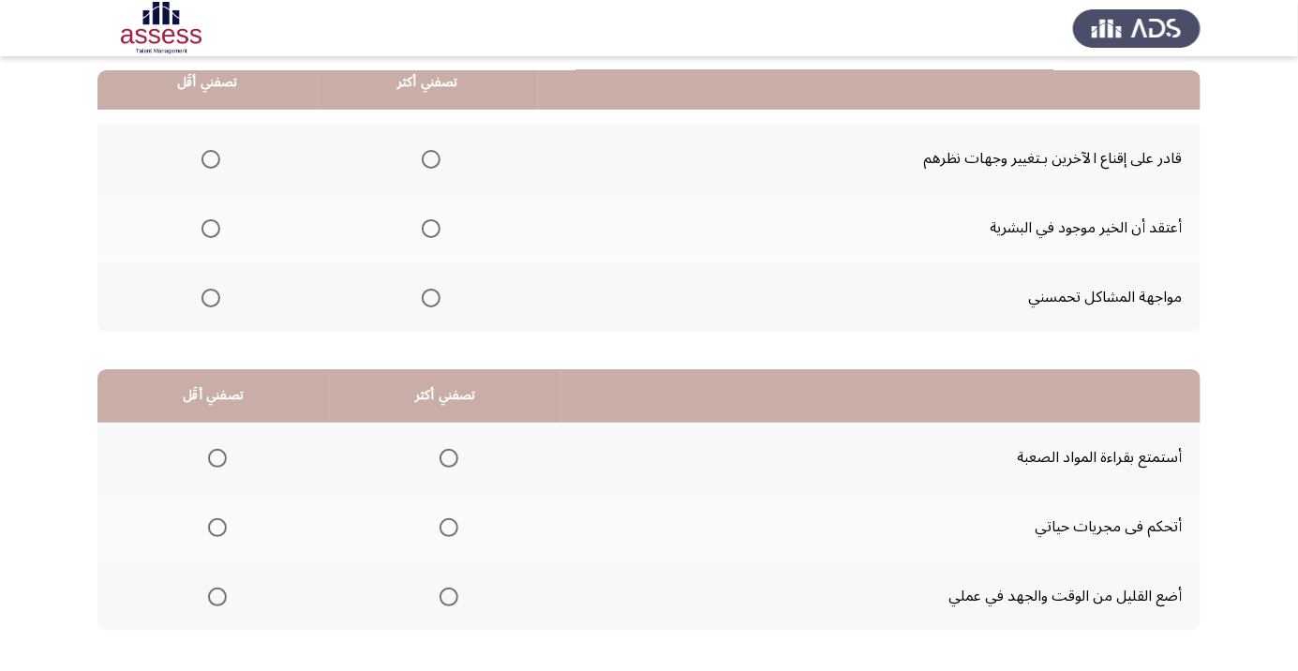
click at [210, 303] on span "Select an option" at bounding box center [211, 298] width 19 height 19
click at [210, 303] on input "Select an option" at bounding box center [211, 298] width 19 height 19
click at [431, 229] on span "Select an option" at bounding box center [431, 229] width 0 height 0
click at [426, 227] on input "Select an option" at bounding box center [431, 228] width 19 height 19
click at [431, 159] on span "Select an option" at bounding box center [431, 159] width 0 height 0
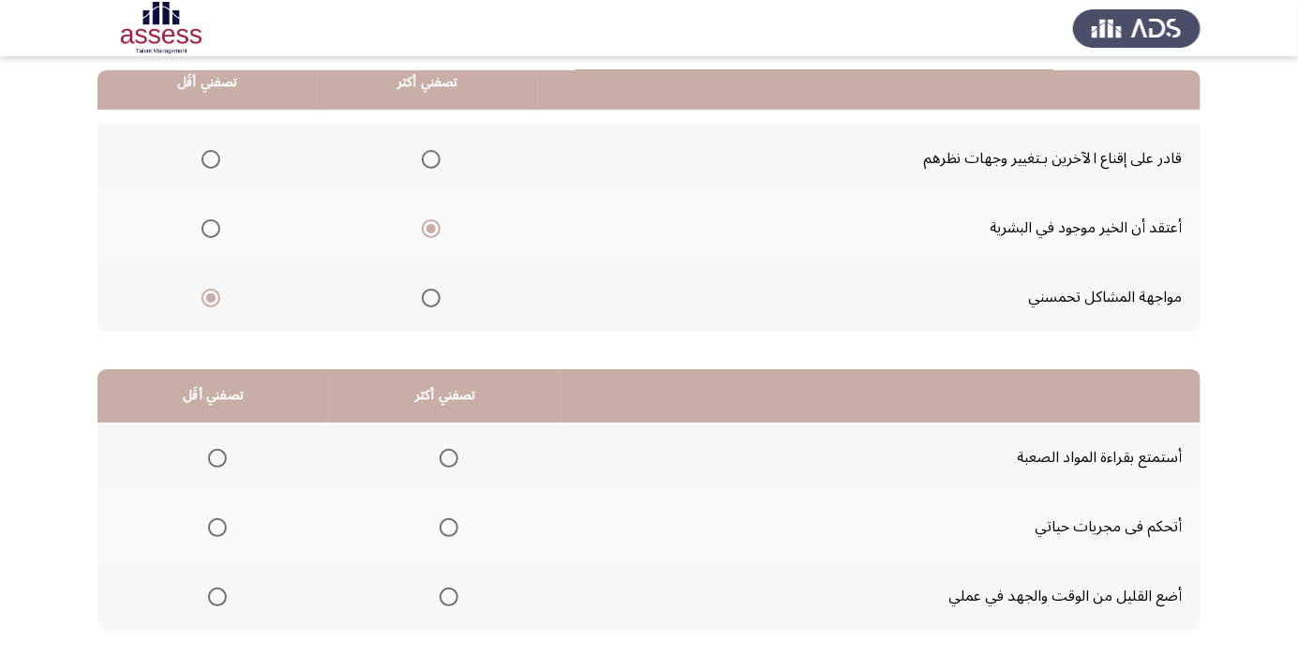
click at [426, 157] on input "Select an option" at bounding box center [431, 159] width 19 height 19
click at [218, 600] on span "Select an option" at bounding box center [217, 597] width 19 height 19
click at [218, 600] on input "Select an option" at bounding box center [217, 597] width 19 height 19
click at [455, 529] on span "Select an option" at bounding box center [449, 527] width 19 height 19
click at [446, 532] on span "Select an option" at bounding box center [449, 527] width 19 height 19
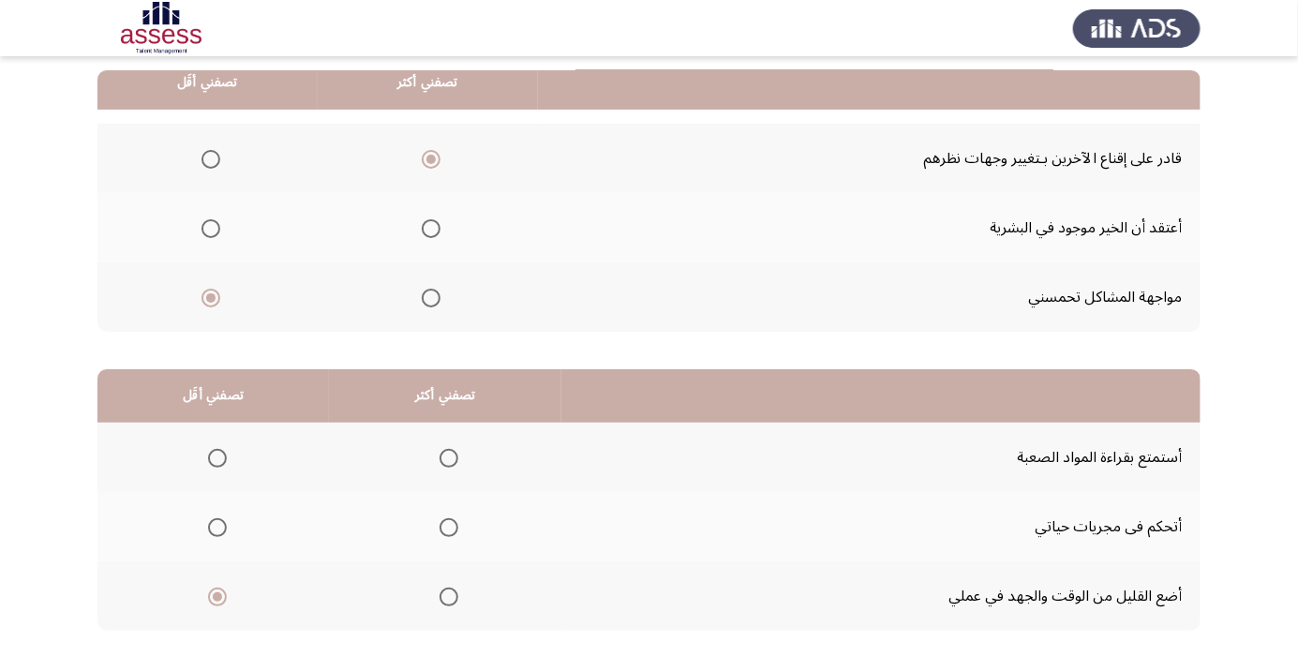
click at [446, 532] on input "Select an option" at bounding box center [449, 527] width 19 height 19
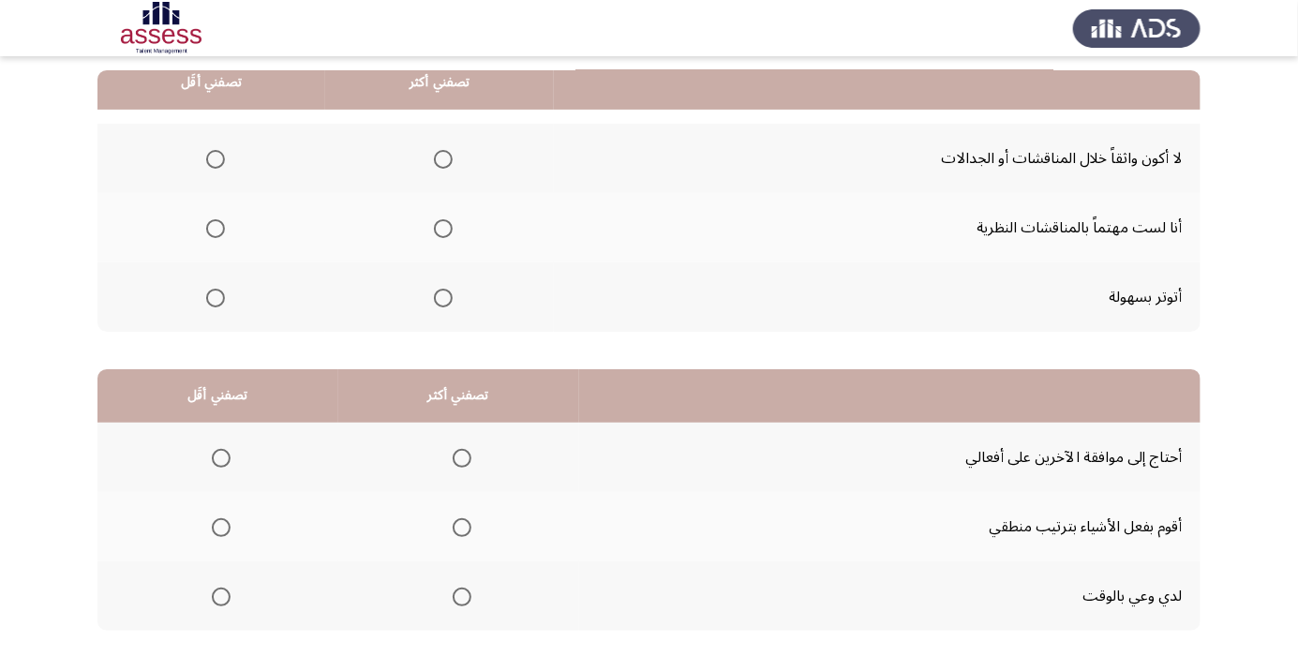
scroll to position [209, 0]
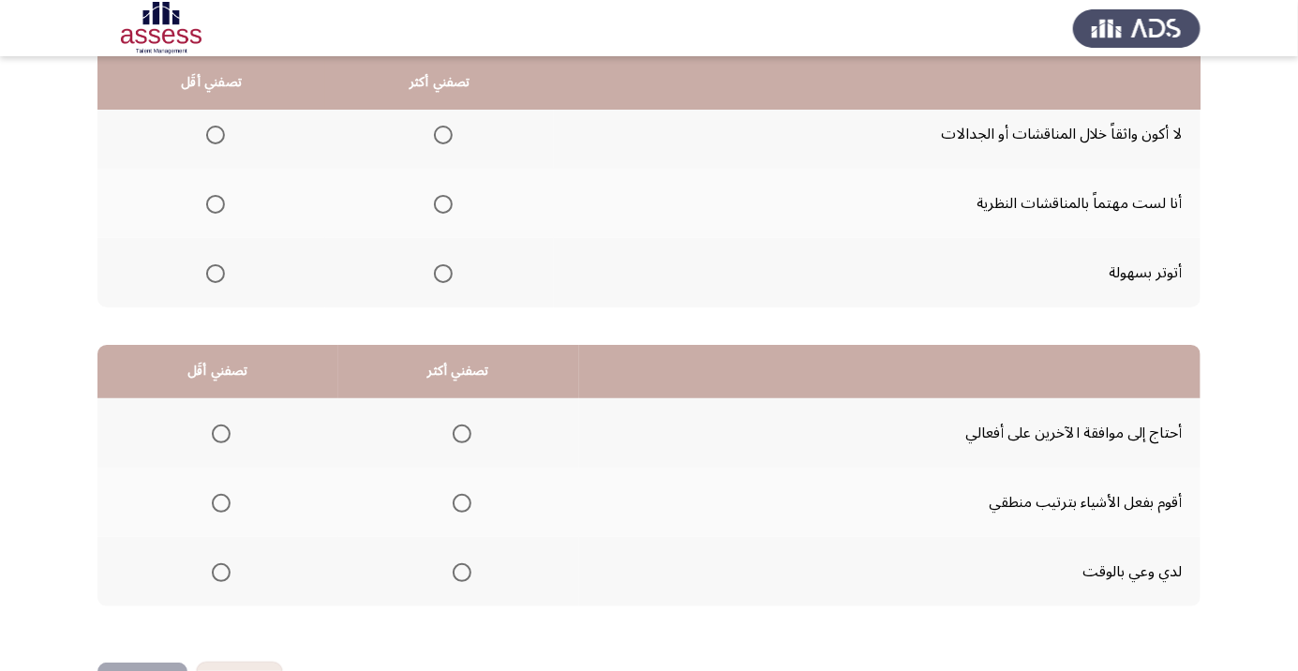
click at [216, 135] on span "Select an option" at bounding box center [216, 135] width 0 height 0
click at [214, 134] on input "Select an option" at bounding box center [215, 135] width 19 height 19
click at [214, 278] on span "Select an option" at bounding box center [215, 273] width 19 height 19
click at [214, 278] on input "Select an option" at bounding box center [215, 273] width 19 height 19
click at [440, 202] on span "Select an option" at bounding box center [443, 204] width 19 height 19
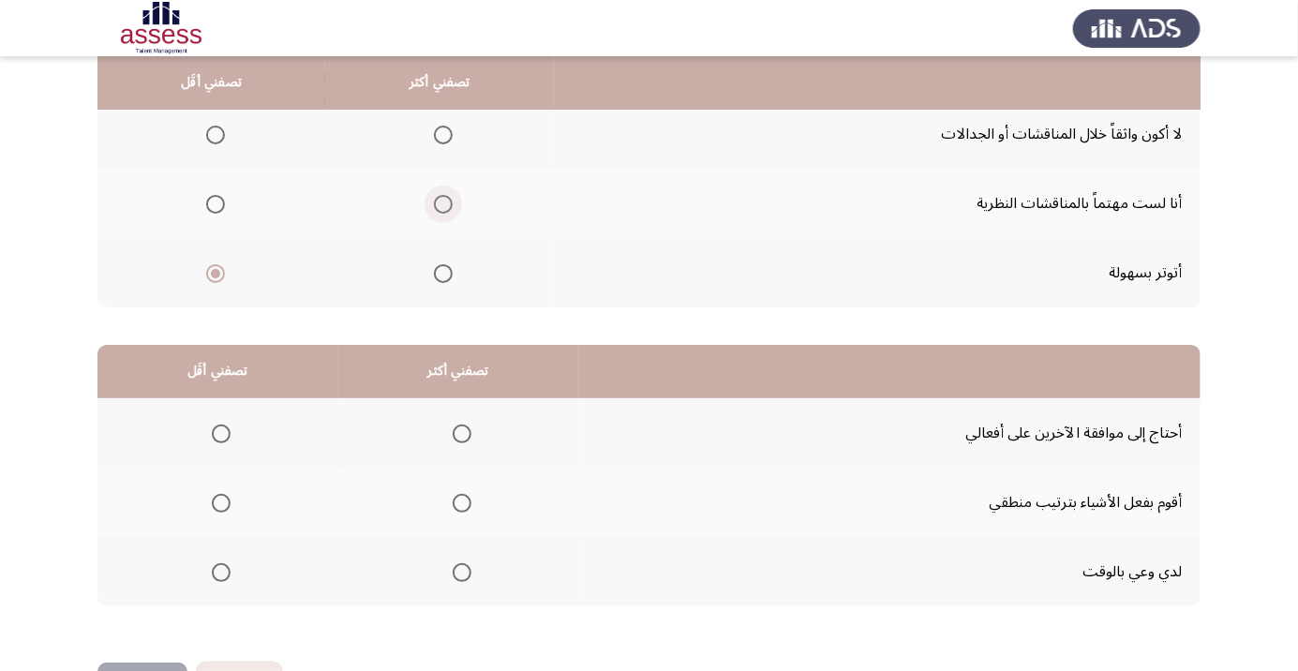
click at [440, 202] on input "Select an option" at bounding box center [443, 204] width 19 height 19
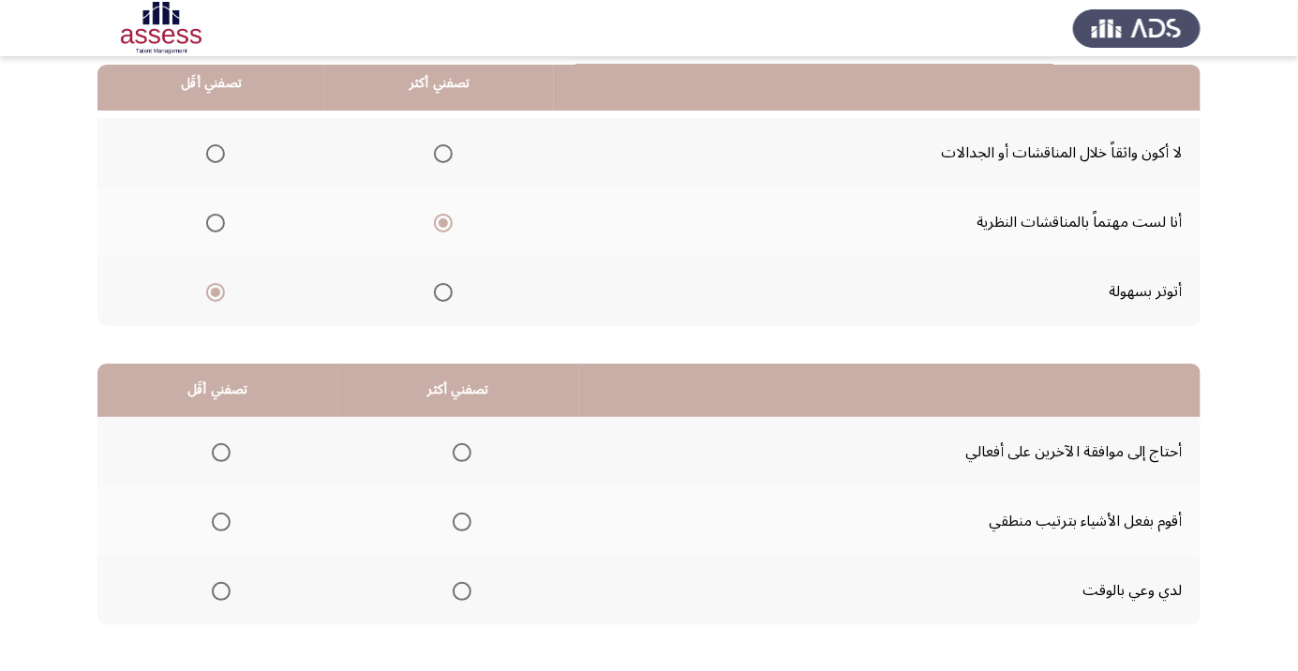
scroll to position [185, 0]
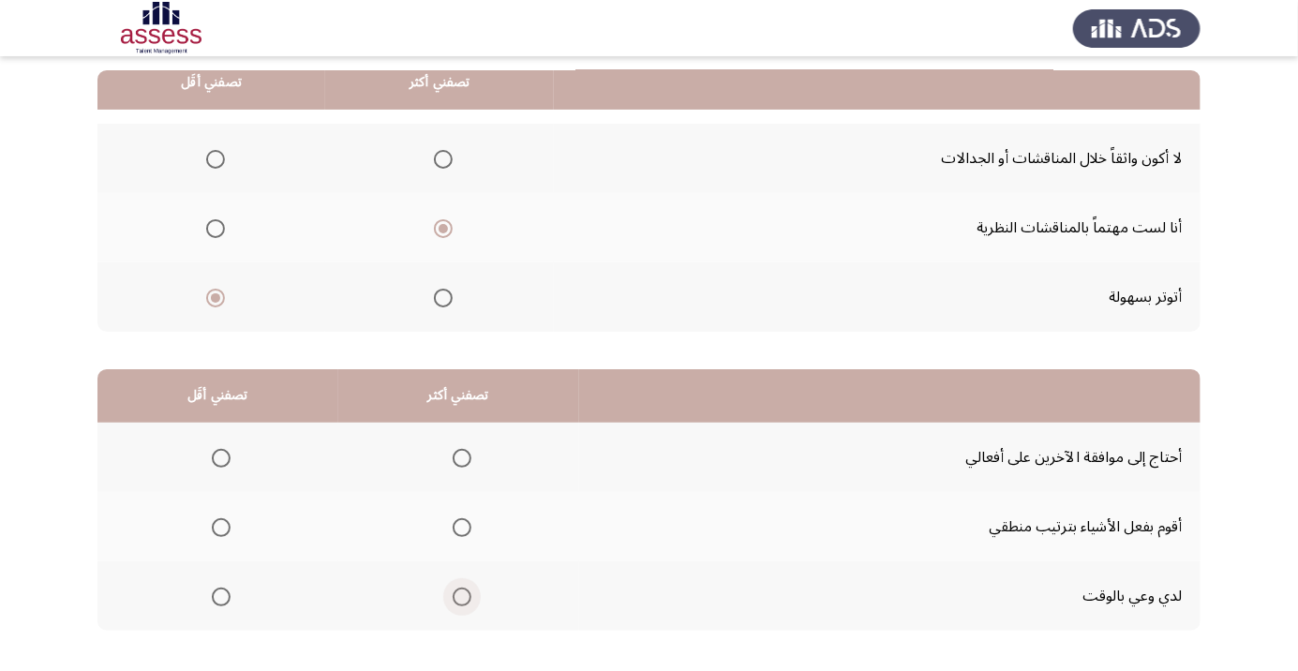
click at [456, 602] on span "Select an option" at bounding box center [462, 597] width 19 height 19
click at [456, 602] on input "Select an option" at bounding box center [462, 597] width 19 height 19
click at [215, 463] on span "Select an option" at bounding box center [221, 458] width 19 height 19
click at [215, 463] on input "Select an option" at bounding box center [221, 458] width 19 height 19
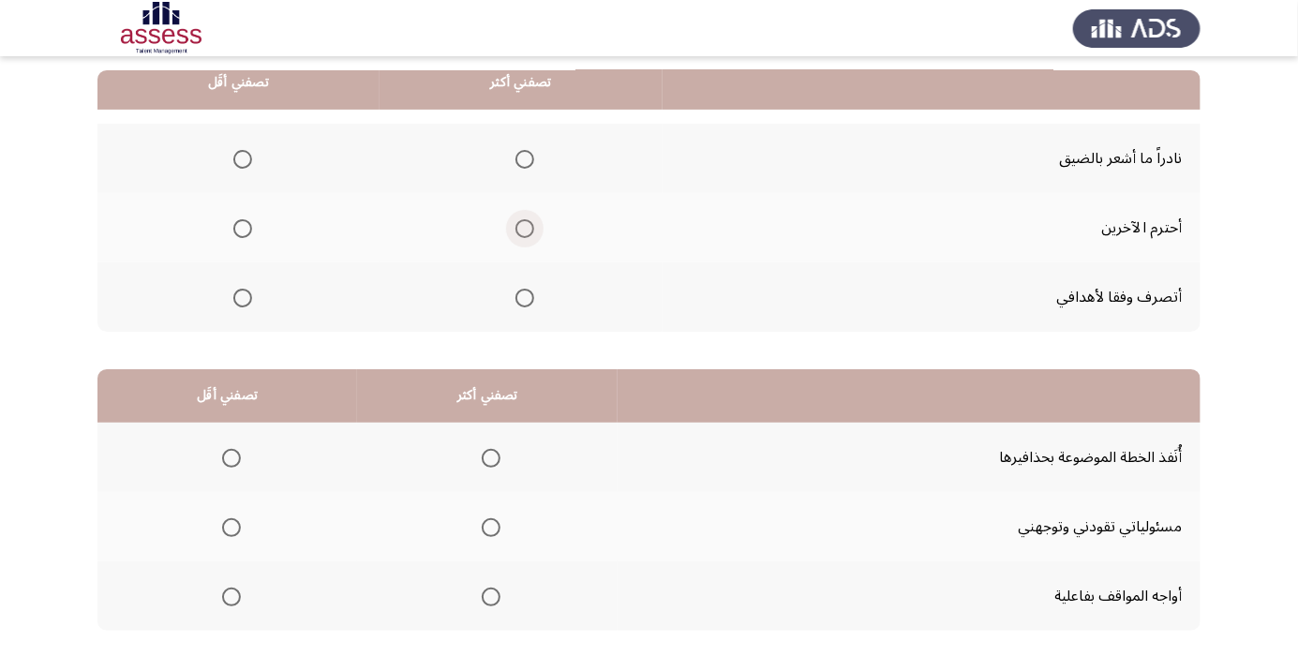
click at [525, 229] on span "Select an option" at bounding box center [525, 229] width 0 height 0
click at [520, 227] on input "Select an option" at bounding box center [525, 228] width 19 height 19
click at [238, 306] on span "Select an option" at bounding box center [242, 298] width 19 height 19
click at [238, 306] on input "Select an option" at bounding box center [242, 298] width 19 height 19
click at [243, 159] on span "Select an option" at bounding box center [243, 159] width 0 height 0
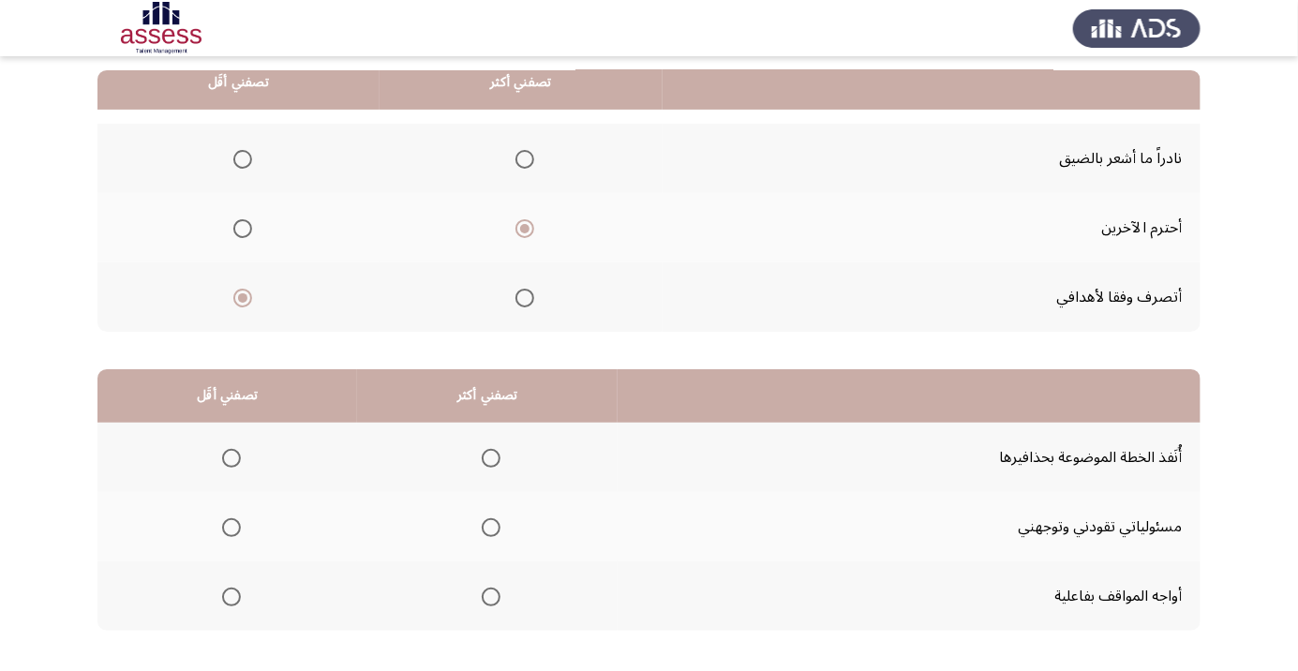
click at [240, 157] on input "Select an option" at bounding box center [242, 159] width 19 height 19
click at [482, 534] on span "Select an option" at bounding box center [491, 527] width 19 height 19
click at [482, 534] on input "Select an option" at bounding box center [491, 527] width 19 height 19
click at [232, 458] on span "Select an option" at bounding box center [232, 458] width 0 height 0
click at [229, 456] on input "Select an option" at bounding box center [231, 458] width 19 height 19
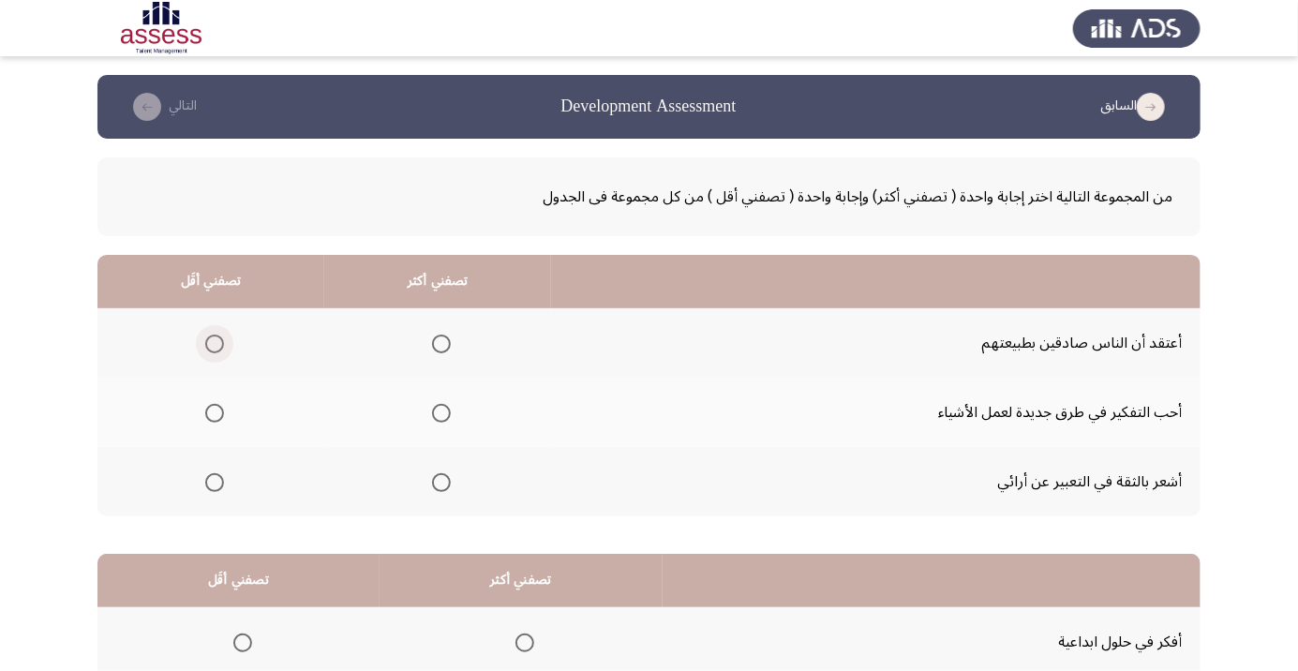
click at [210, 350] on span "Select an option" at bounding box center [214, 344] width 19 height 19
click at [210, 350] on input "Select an option" at bounding box center [214, 344] width 19 height 19
click at [441, 413] on span "Select an option" at bounding box center [441, 413] width 0 height 0
click at [437, 412] on input "Select an option" at bounding box center [441, 413] width 19 height 19
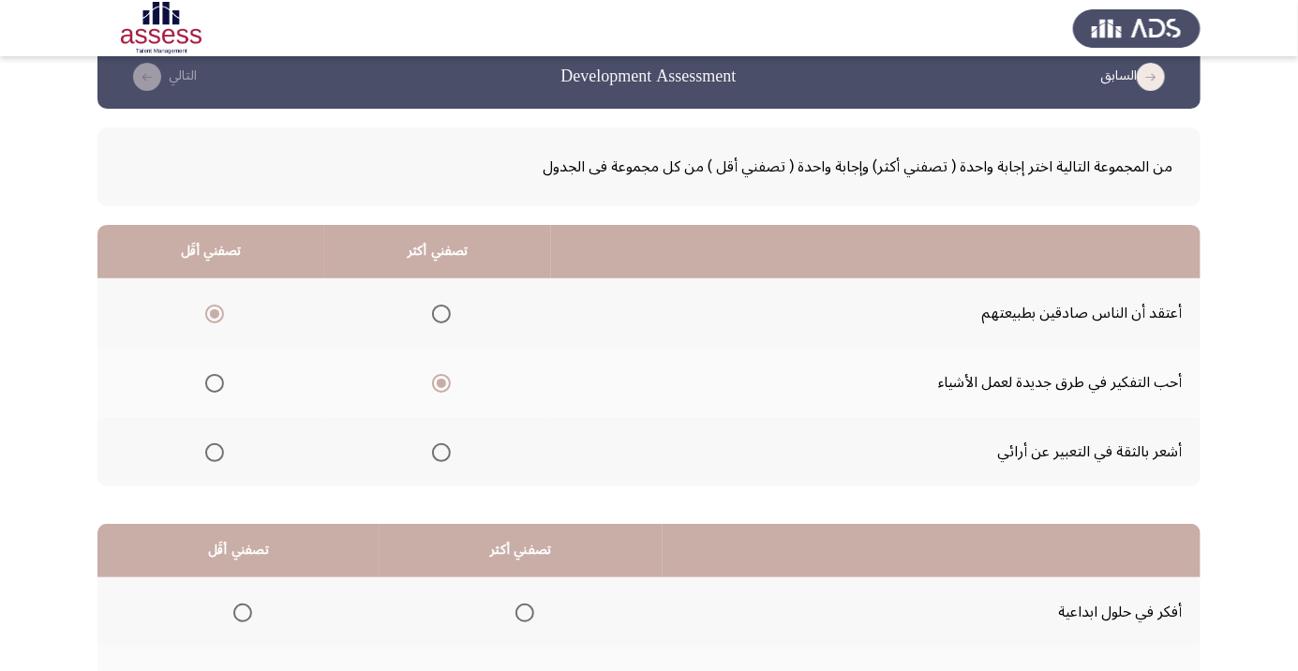
scroll to position [185, 0]
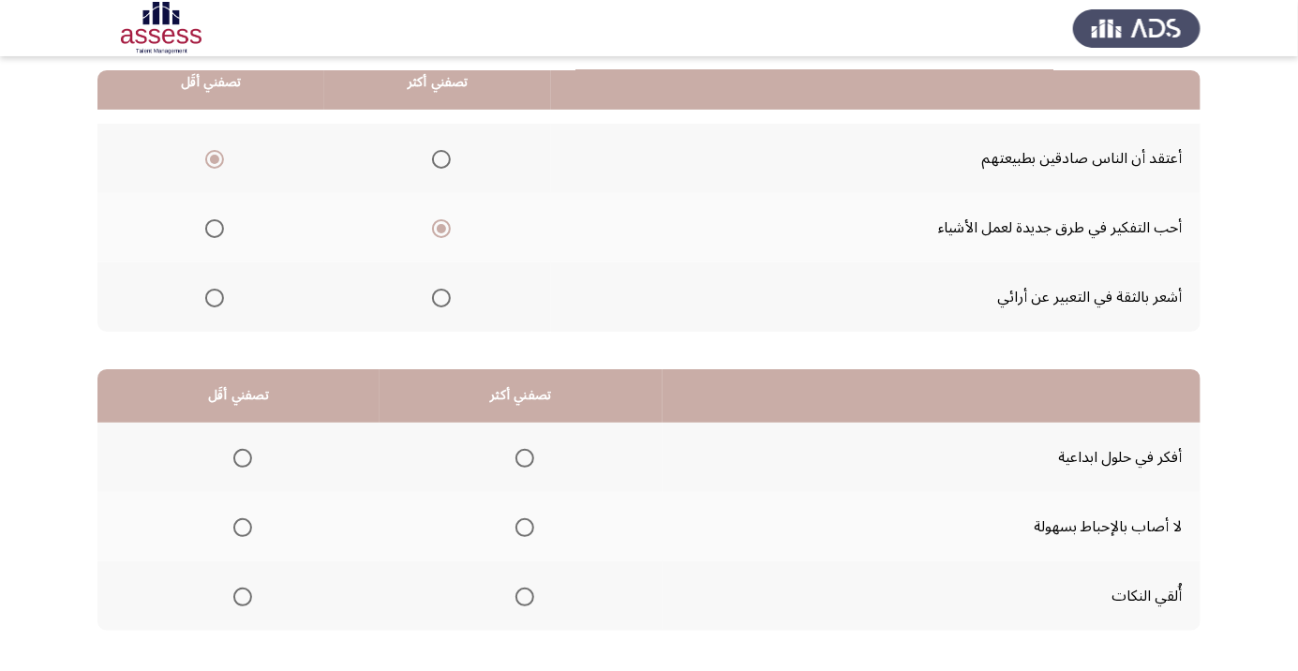
click at [441, 298] on span "Select an option" at bounding box center [441, 298] width 0 height 0
click at [437, 296] on input "Select an option" at bounding box center [441, 298] width 19 height 19
click at [243, 597] on span "Select an option" at bounding box center [243, 597] width 0 height 0
click at [240, 595] on input "Select an option" at bounding box center [242, 597] width 19 height 19
click at [523, 531] on span "Select an option" at bounding box center [525, 527] width 19 height 19
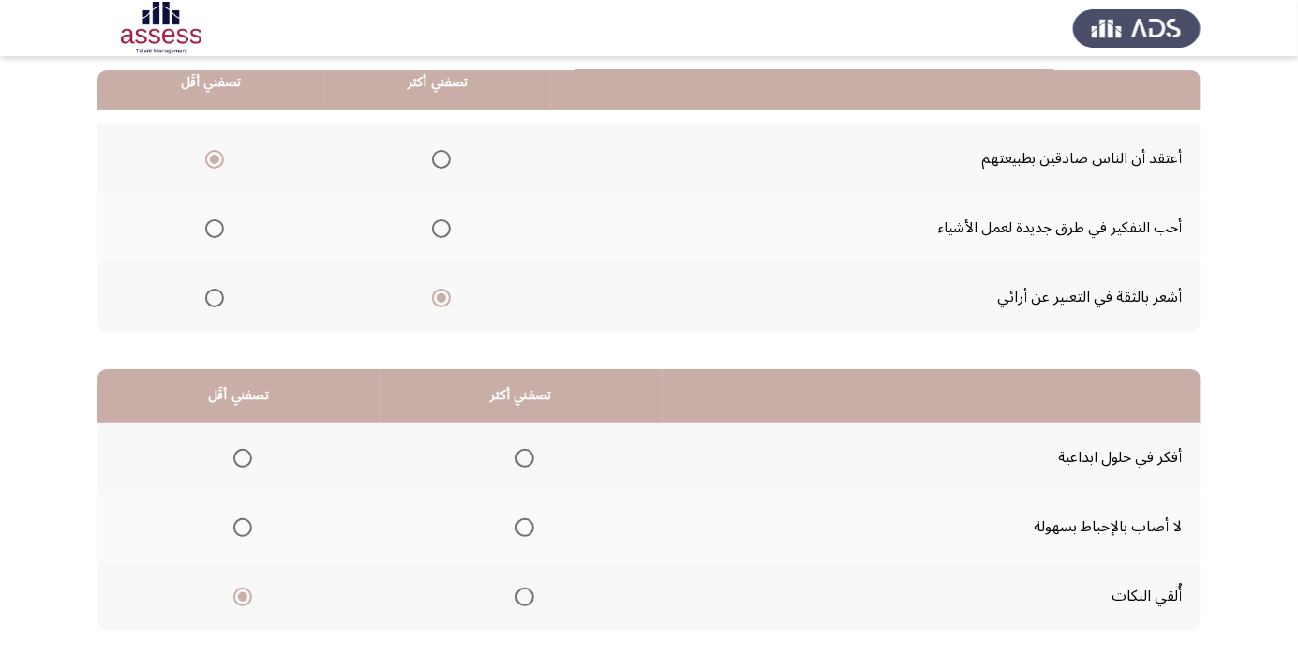
click at [523, 531] on input "Select an option" at bounding box center [525, 527] width 19 height 19
click at [516, 457] on span "Select an option" at bounding box center [525, 458] width 19 height 19
click at [516, 457] on input "Select an option" at bounding box center [525, 458] width 19 height 19
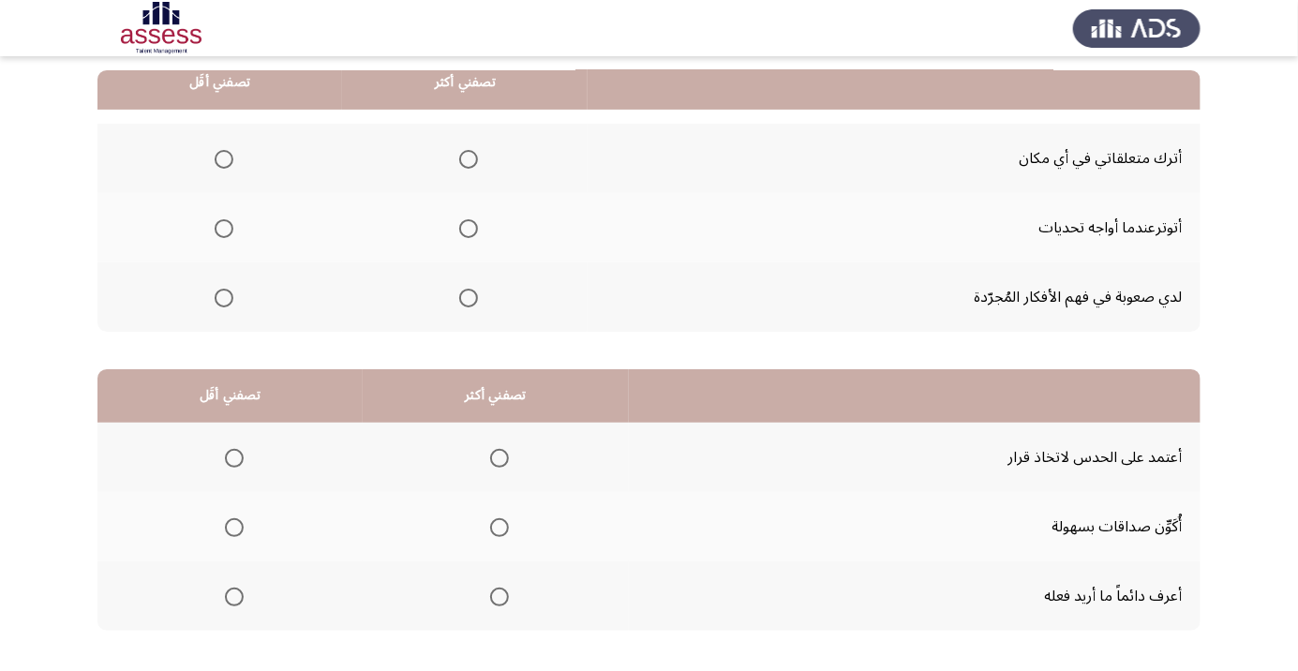
click at [215, 162] on span "Select an option" at bounding box center [224, 159] width 19 height 19
click at [215, 162] on input "Select an option" at bounding box center [224, 159] width 19 height 19
click at [459, 300] on span "Select an option" at bounding box center [468, 298] width 19 height 19
click at [459, 300] on input "Select an option" at bounding box center [468, 298] width 19 height 19
click at [500, 528] on span "Select an option" at bounding box center [500, 528] width 0 height 0
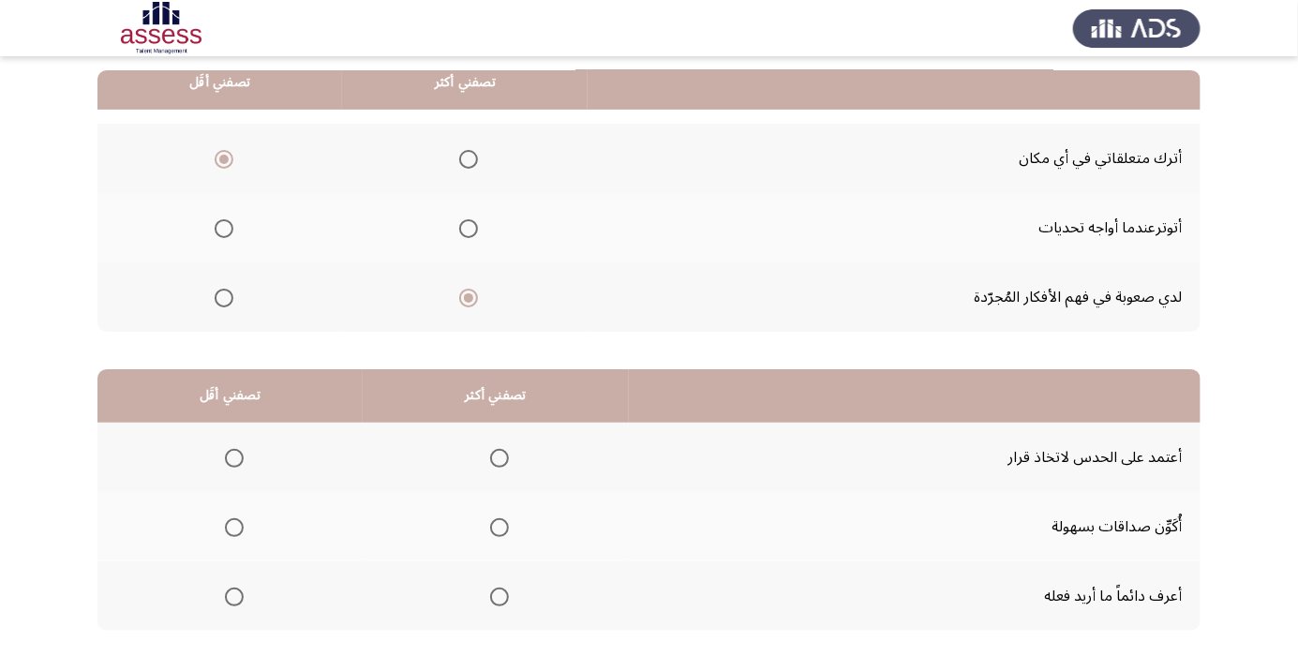
click at [499, 526] on input "Select an option" at bounding box center [499, 527] width 19 height 19
click at [234, 458] on span "Select an option" at bounding box center [234, 458] width 0 height 0
click at [233, 456] on input "Select an option" at bounding box center [234, 458] width 19 height 19
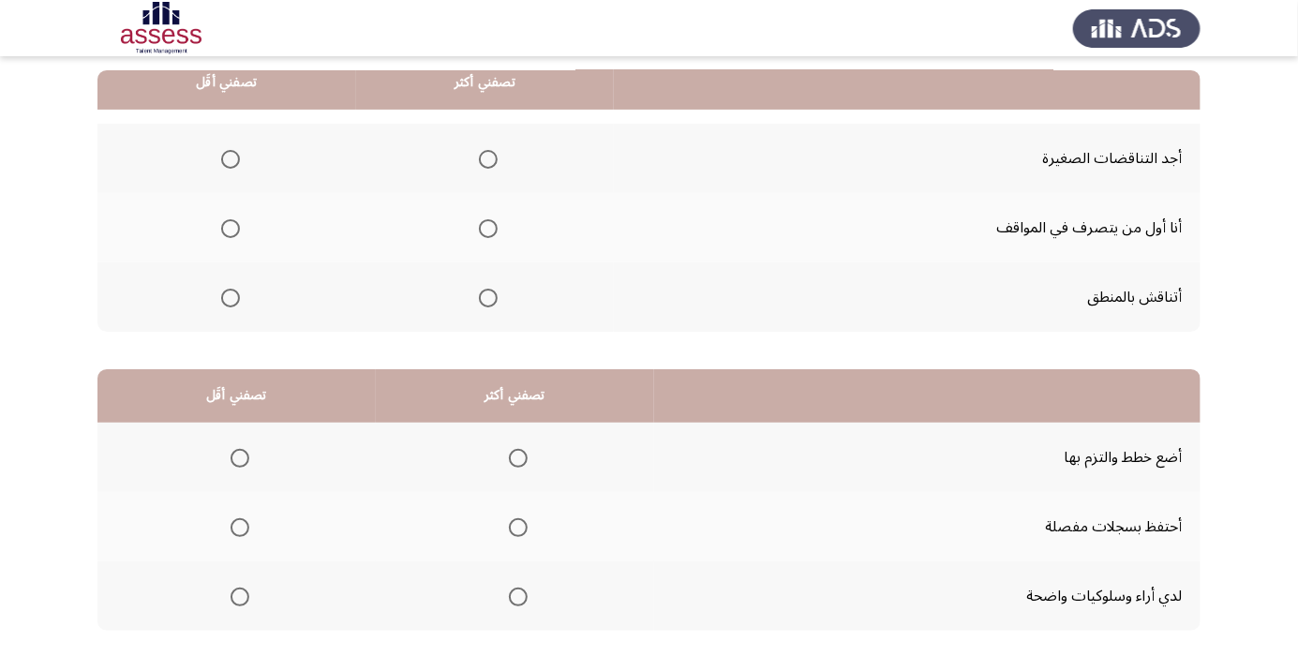
click at [488, 298] on span "Select an option" at bounding box center [488, 298] width 0 height 0
click at [486, 296] on input "Select an option" at bounding box center [488, 298] width 19 height 19
click at [510, 532] on span "Select an option" at bounding box center [518, 527] width 19 height 19
click at [510, 532] on input "Select an option" at bounding box center [518, 527] width 19 height 19
click at [515, 456] on span "Select an option" at bounding box center [518, 458] width 19 height 19
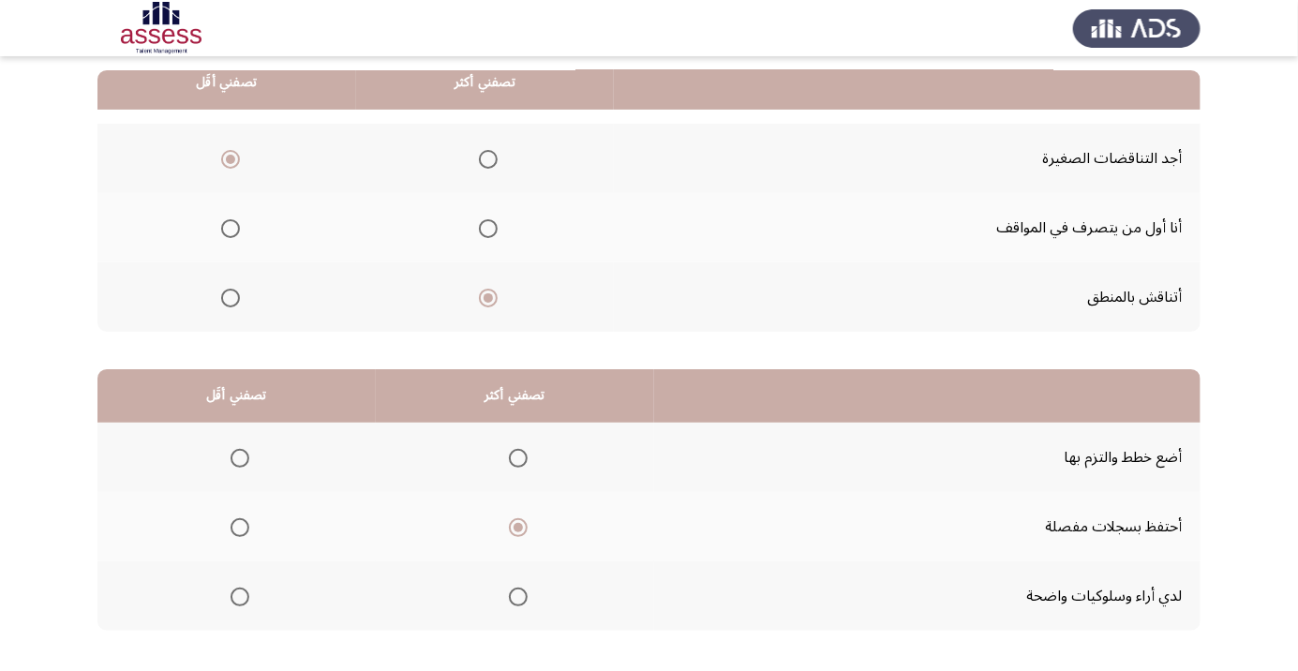
click at [515, 456] on input "Select an option" at bounding box center [518, 458] width 19 height 19
click at [240, 528] on span "Select an option" at bounding box center [240, 528] width 0 height 0
click at [239, 526] on input "Select an option" at bounding box center [240, 527] width 19 height 19
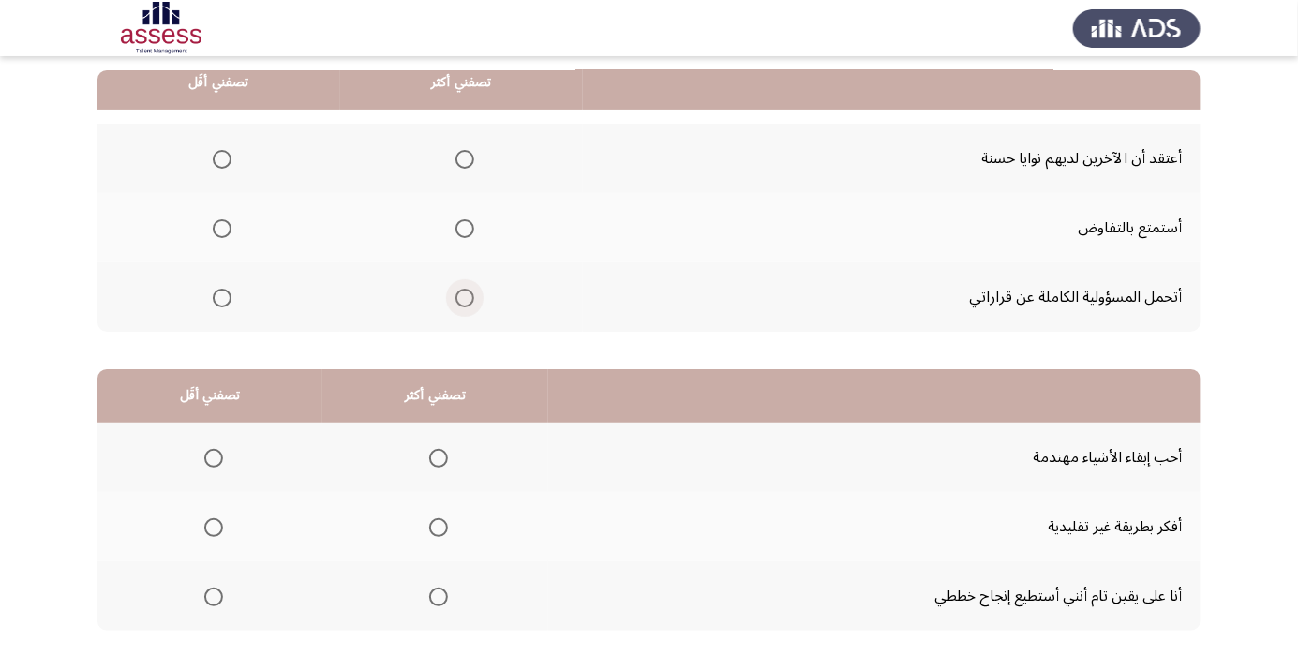
click at [456, 293] on span "Select an option" at bounding box center [465, 298] width 19 height 19
click at [456, 293] on input "Select an option" at bounding box center [465, 298] width 19 height 19
click at [222, 229] on span "Select an option" at bounding box center [222, 229] width 0 height 0
click at [221, 227] on input "Select an option" at bounding box center [222, 228] width 19 height 19
click at [465, 159] on span "Select an option" at bounding box center [465, 159] width 0 height 0
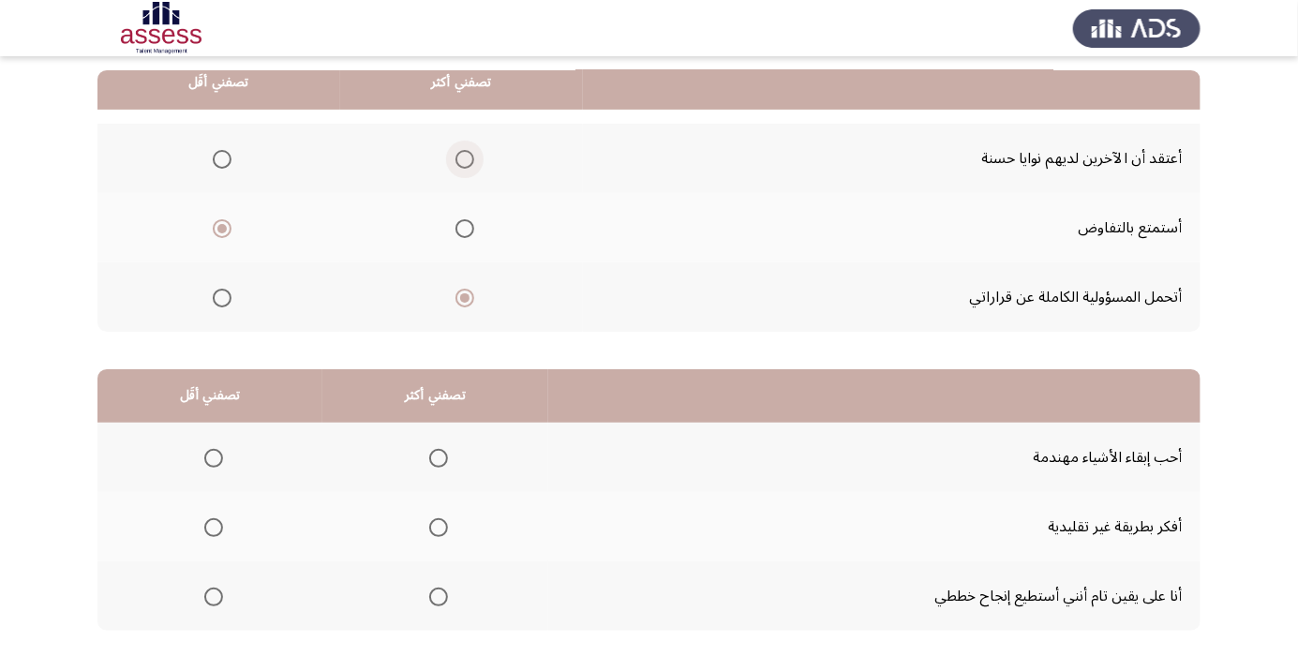
click at [463, 157] on input "Select an option" at bounding box center [465, 159] width 19 height 19
click at [429, 463] on span "Select an option" at bounding box center [438, 458] width 19 height 19
click at [429, 463] on input "Select an option" at bounding box center [438, 458] width 19 height 19
click at [212, 526] on span "Select an option" at bounding box center [213, 527] width 19 height 19
click at [212, 526] on input "Select an option" at bounding box center [213, 527] width 19 height 19
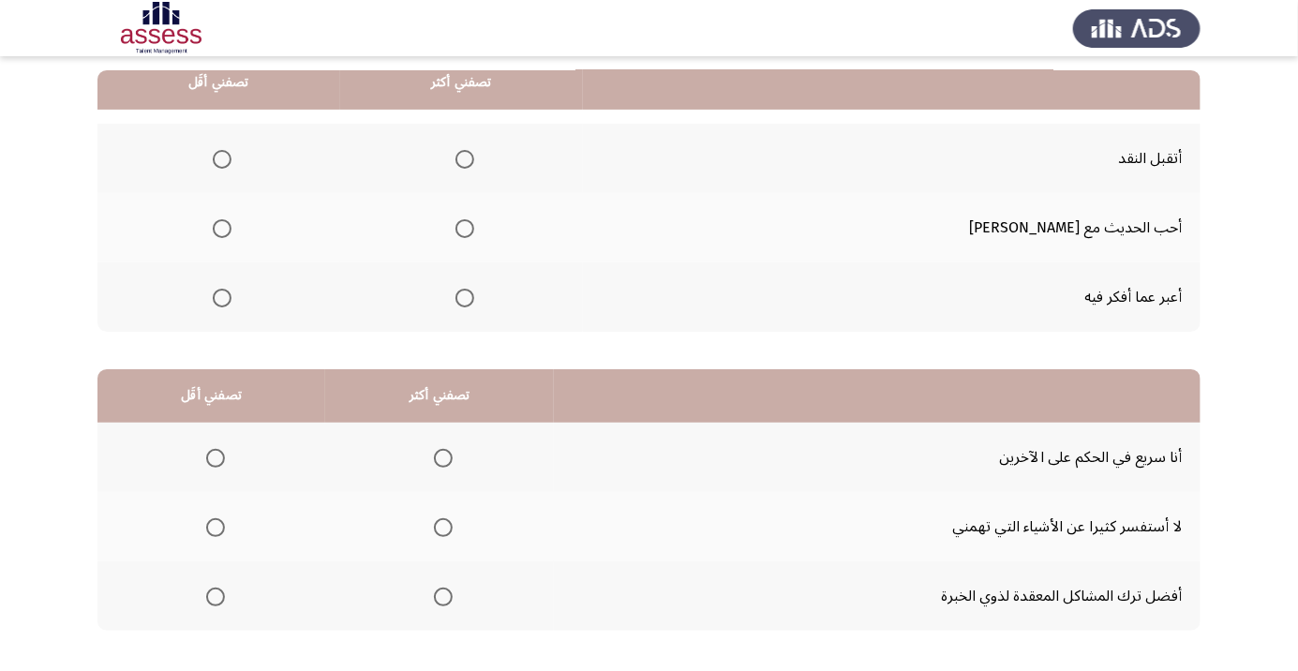
click at [465, 229] on span "Select an option" at bounding box center [465, 229] width 0 height 0
click at [474, 227] on input "Select an option" at bounding box center [465, 228] width 19 height 19
click at [222, 298] on span "Select an option" at bounding box center [222, 298] width 0 height 0
click at [232, 296] on input "Select an option" at bounding box center [222, 298] width 19 height 19
click at [206, 456] on span "Select an option" at bounding box center [215, 458] width 19 height 19
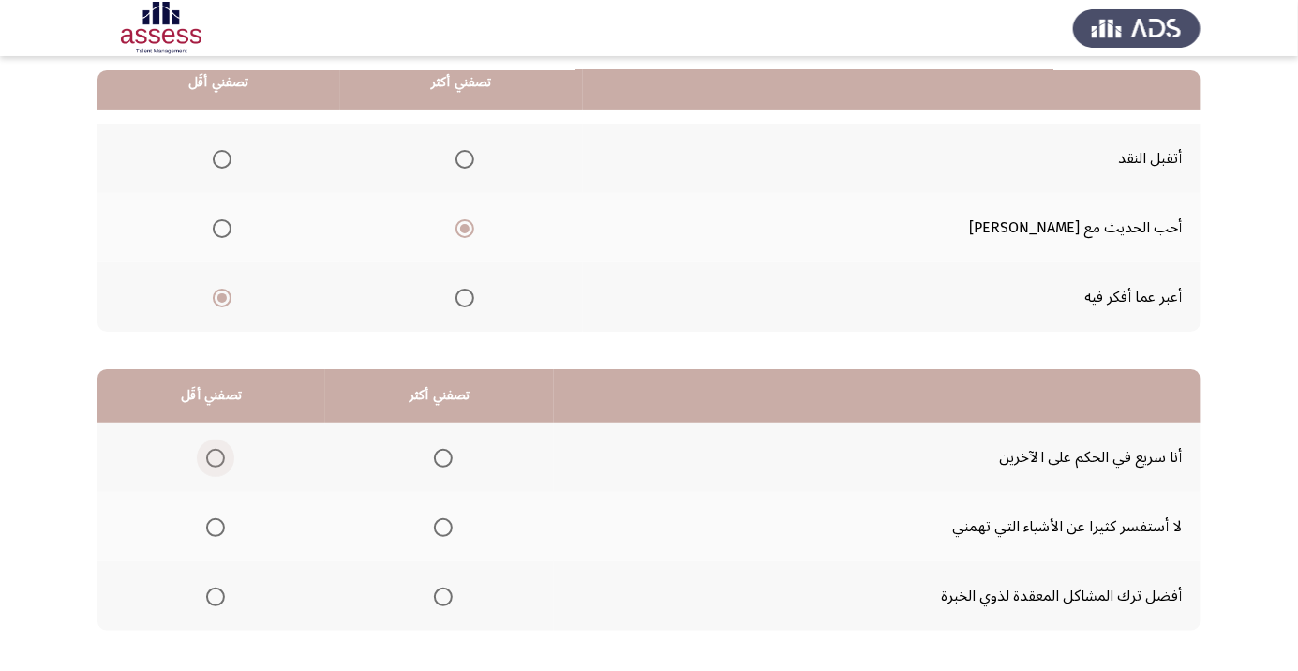
click at [206, 456] on input "Select an option" at bounding box center [215, 458] width 19 height 19
click at [436, 602] on span "Select an option" at bounding box center [443, 597] width 19 height 19
click at [436, 602] on input "Select an option" at bounding box center [443, 597] width 19 height 19
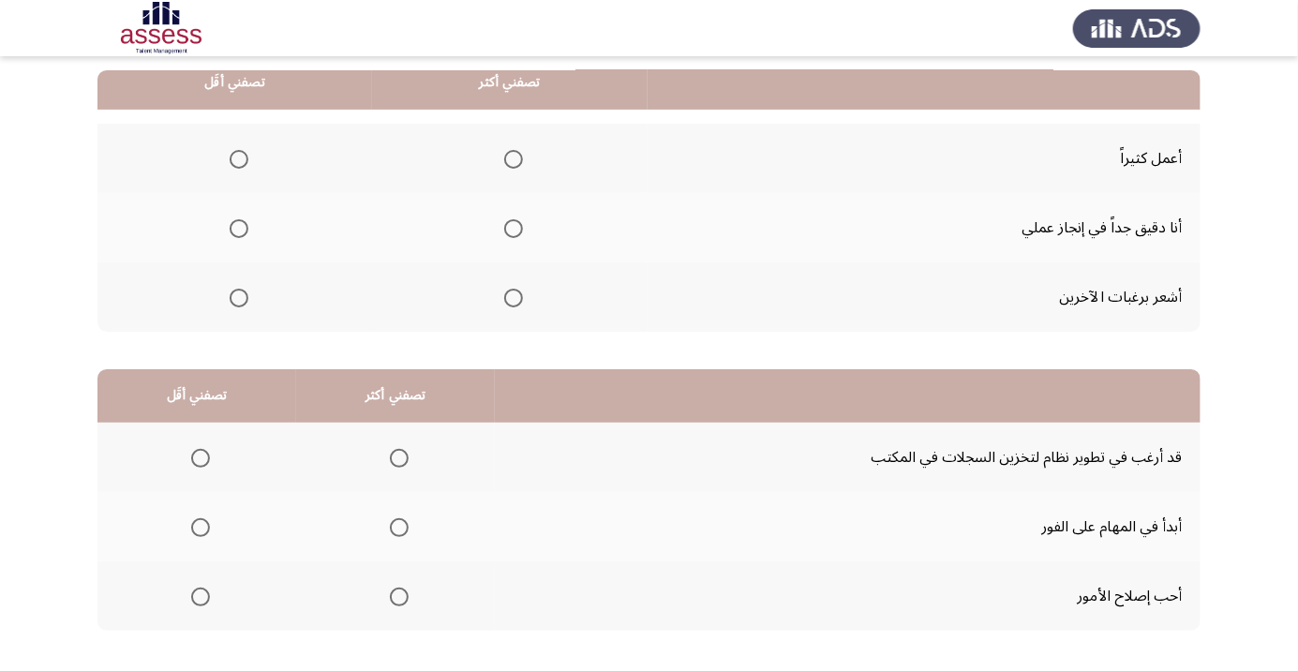
click at [515, 229] on span "Select an option" at bounding box center [513, 228] width 19 height 19
click at [515, 229] on input "Select an option" at bounding box center [513, 228] width 19 height 19
click at [247, 305] on span "Select an option" at bounding box center [239, 298] width 19 height 19
click at [247, 305] on input "Select an option" at bounding box center [239, 298] width 19 height 19
click at [239, 159] on span "Select an option" at bounding box center [239, 159] width 0 height 0
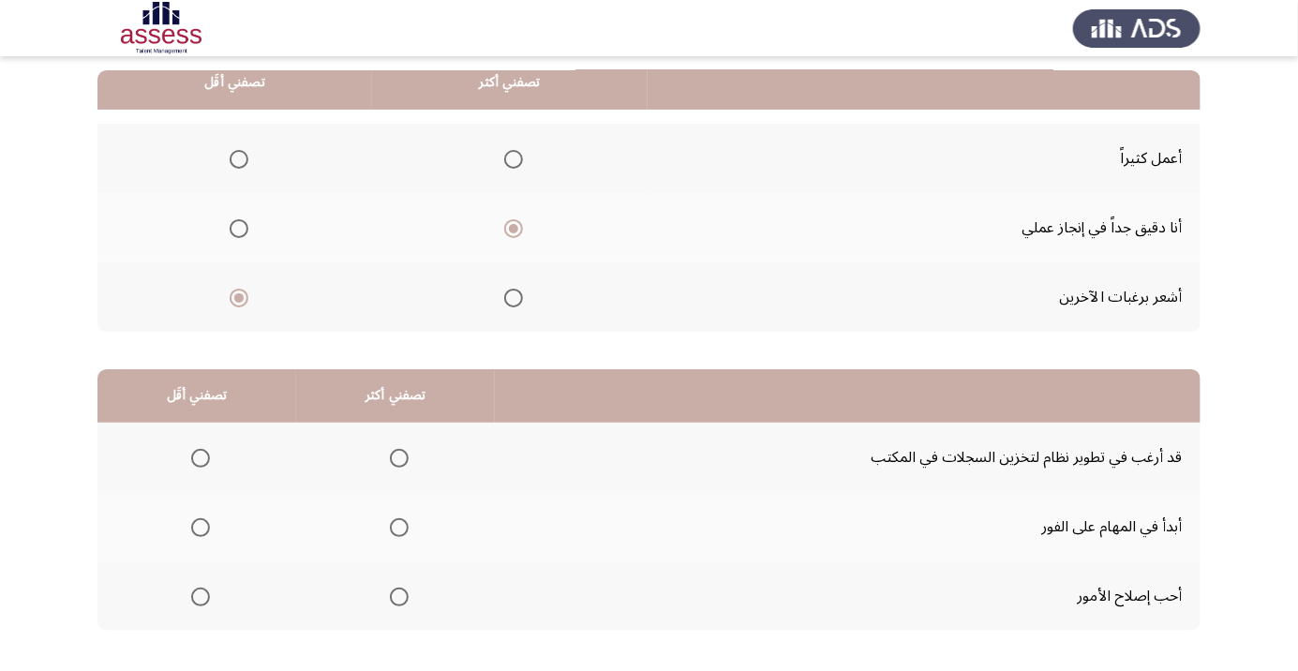
click at [237, 157] on input "Select an option" at bounding box center [239, 159] width 19 height 19
click at [239, 298] on span "Select an option" at bounding box center [239, 298] width 0 height 0
click at [237, 296] on input "Select an option" at bounding box center [239, 298] width 19 height 19
click at [395, 521] on span "Select an option" at bounding box center [399, 527] width 19 height 19
click at [395, 521] on input "Select an option" at bounding box center [399, 527] width 19 height 19
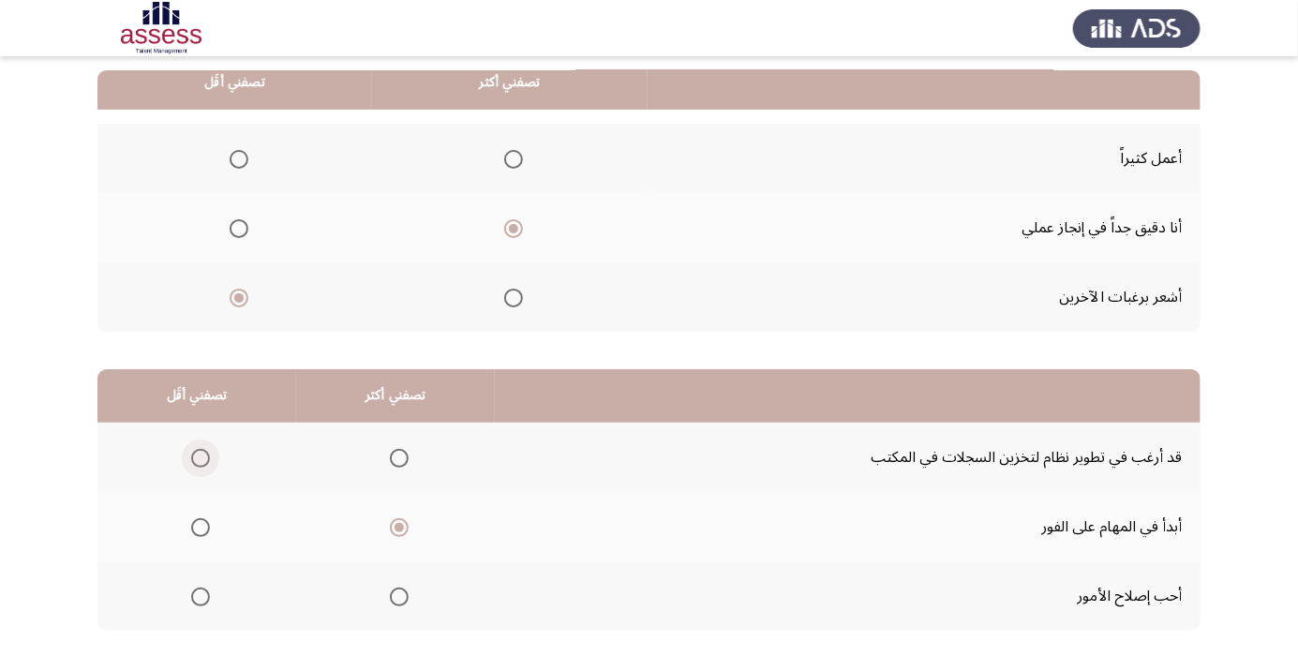
click at [201, 458] on span "Select an option" at bounding box center [201, 458] width 0 height 0
click at [199, 456] on input "Select an option" at bounding box center [200, 458] width 19 height 19
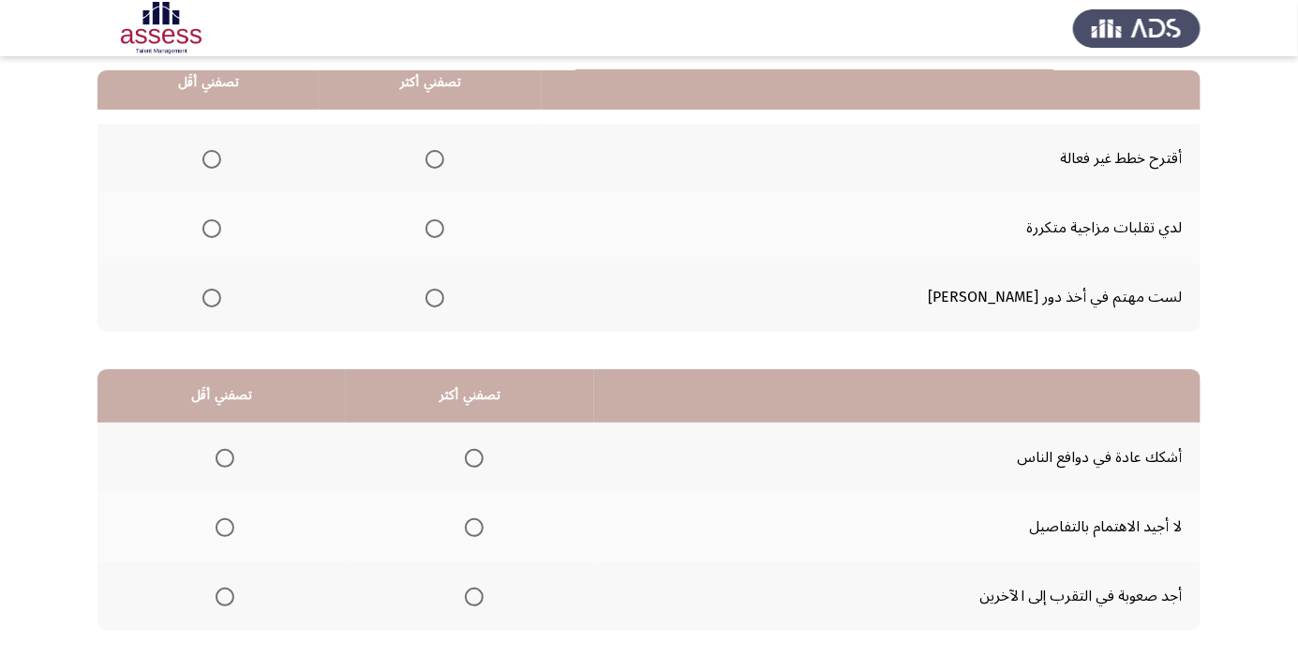
click at [212, 159] on span "Select an option" at bounding box center [212, 159] width 0 height 0
click at [221, 157] on input "Select an option" at bounding box center [211, 159] width 19 height 19
click at [444, 227] on span "Select an option" at bounding box center [435, 228] width 19 height 19
click at [444, 227] on input "Select an option" at bounding box center [435, 228] width 19 height 19
click at [221, 602] on span "Select an option" at bounding box center [225, 597] width 19 height 19
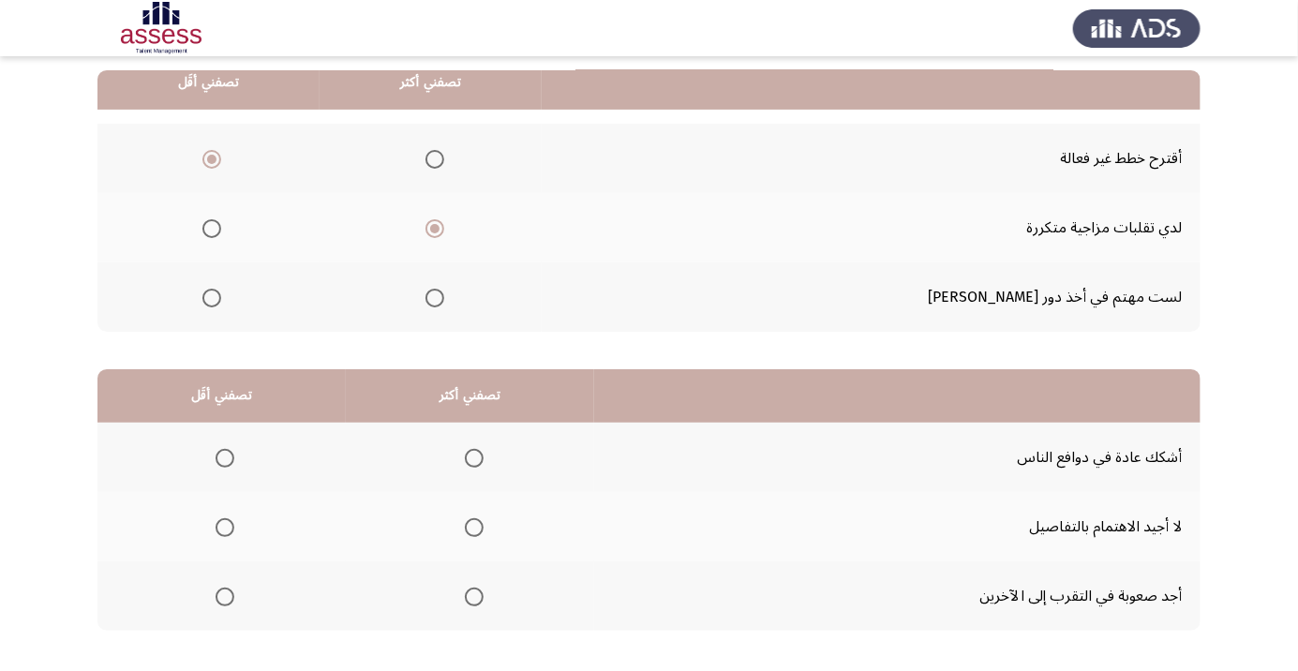
click at [221, 602] on input "Select an option" at bounding box center [225, 597] width 19 height 19
click at [473, 528] on span "Select an option" at bounding box center [473, 528] width 0 height 0
click at [471, 526] on input "Select an option" at bounding box center [474, 527] width 19 height 19
click at [470, 464] on span "Select an option" at bounding box center [474, 458] width 19 height 19
click at [470, 464] on input "Select an option" at bounding box center [474, 458] width 19 height 19
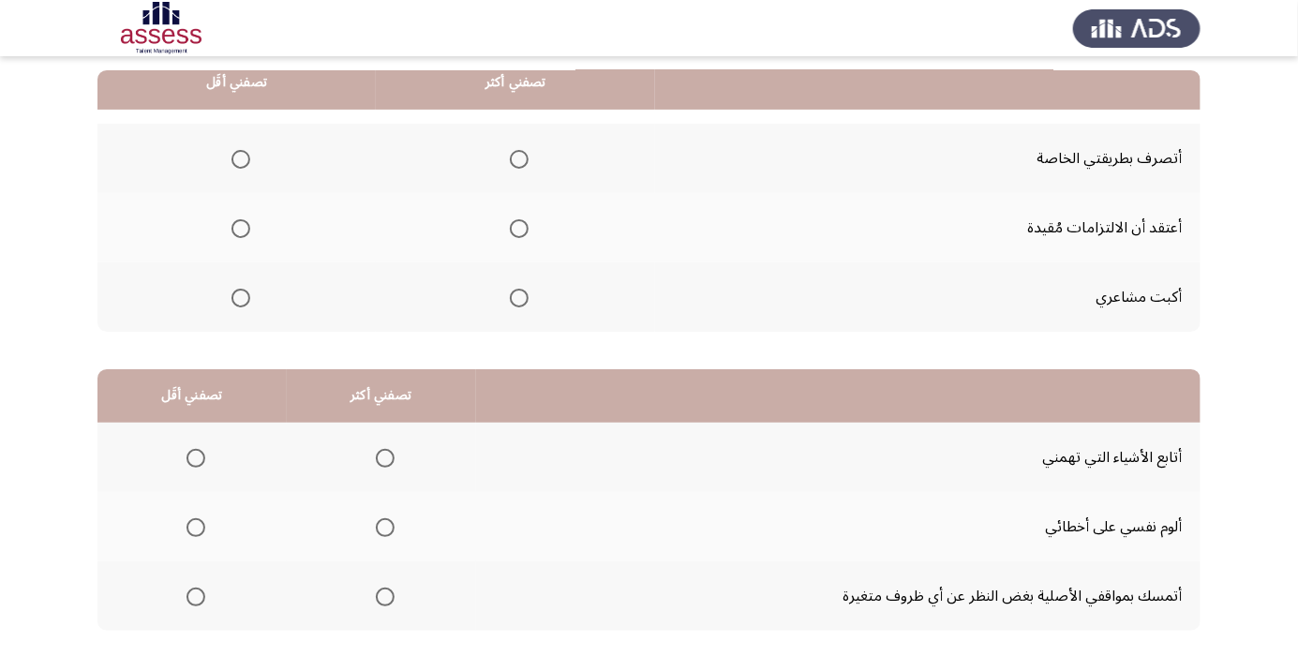
click at [240, 296] on span "Select an option" at bounding box center [241, 298] width 19 height 19
click at [240, 296] on input "Select an option" at bounding box center [241, 298] width 19 height 19
click at [515, 232] on span "Select an option" at bounding box center [519, 228] width 19 height 19
click at [515, 232] on input "Select an option" at bounding box center [519, 228] width 19 height 19
click at [384, 519] on span "Select an option" at bounding box center [385, 527] width 19 height 19
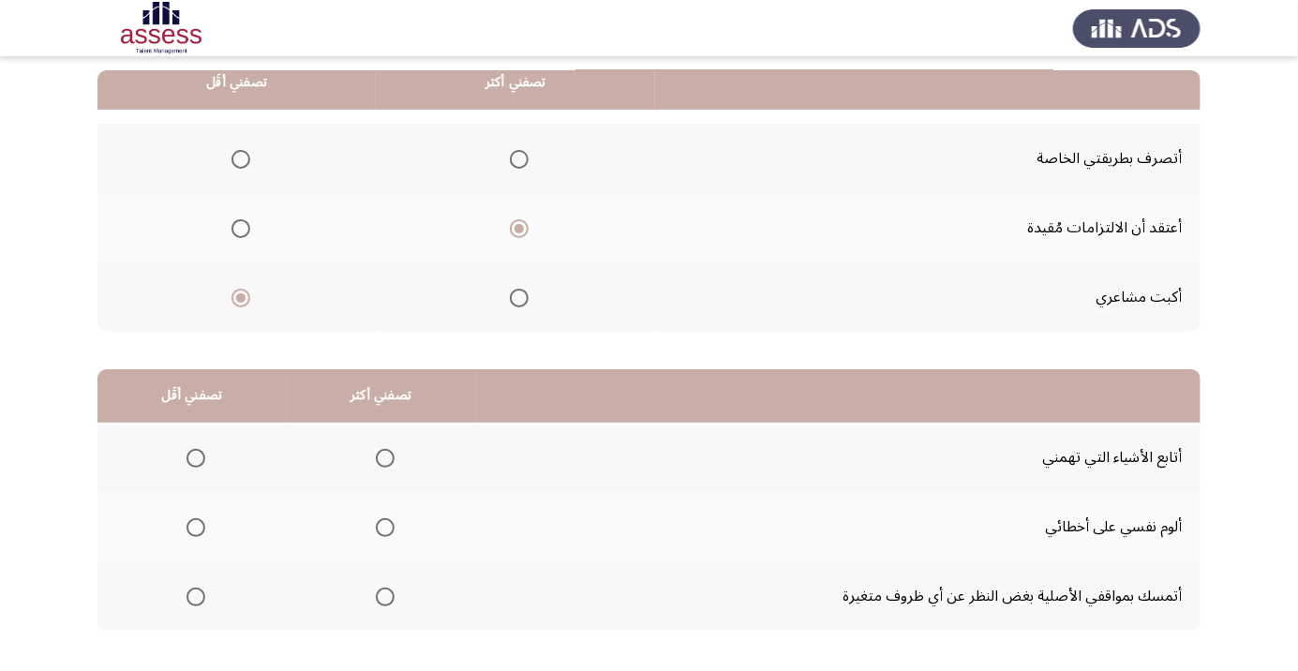
click at [384, 519] on input "Select an option" at bounding box center [385, 527] width 19 height 19
click at [201, 615] on th at bounding box center [191, 595] width 189 height 69
click at [196, 597] on span "Select an option" at bounding box center [196, 597] width 0 height 0
click at [195, 595] on input "Select an option" at bounding box center [196, 597] width 19 height 19
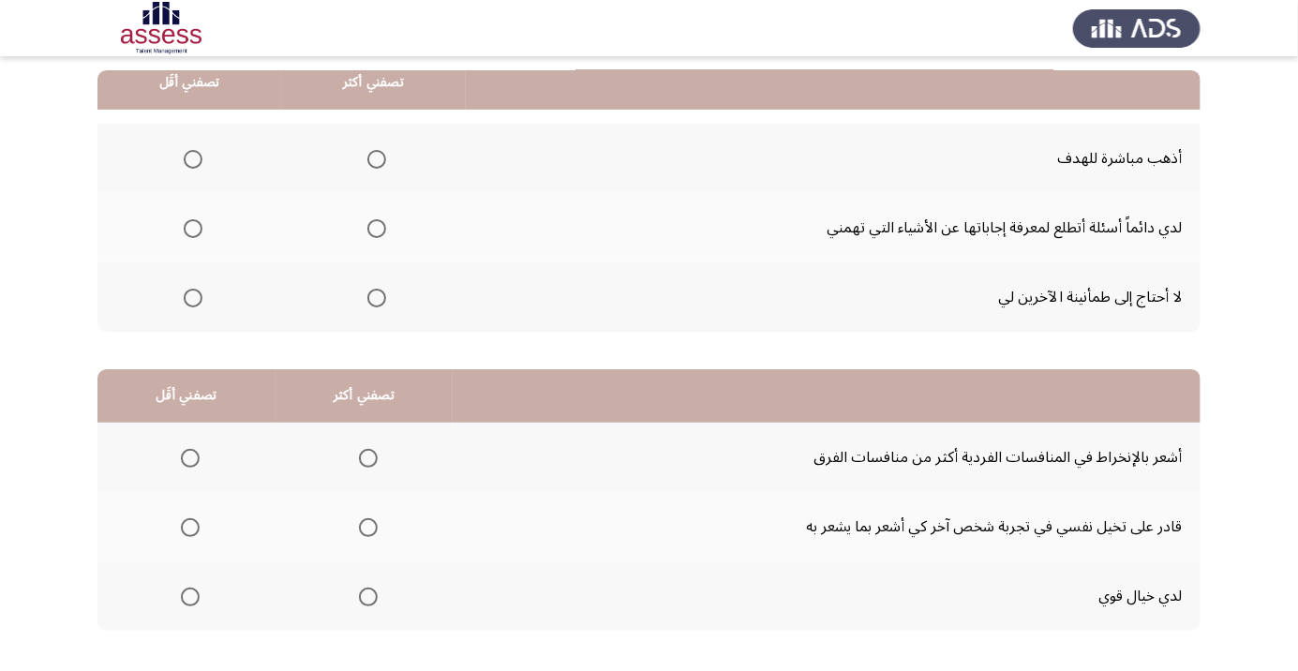
click at [377, 159] on span "Select an option" at bounding box center [377, 159] width 0 height 0
click at [375, 157] on input "Select an option" at bounding box center [376, 159] width 19 height 19
click at [361, 555] on th at bounding box center [365, 526] width 178 height 69
click at [366, 532] on span "Select an option" at bounding box center [368, 527] width 19 height 19
click at [366, 532] on input "Select an option" at bounding box center [368, 527] width 19 height 19
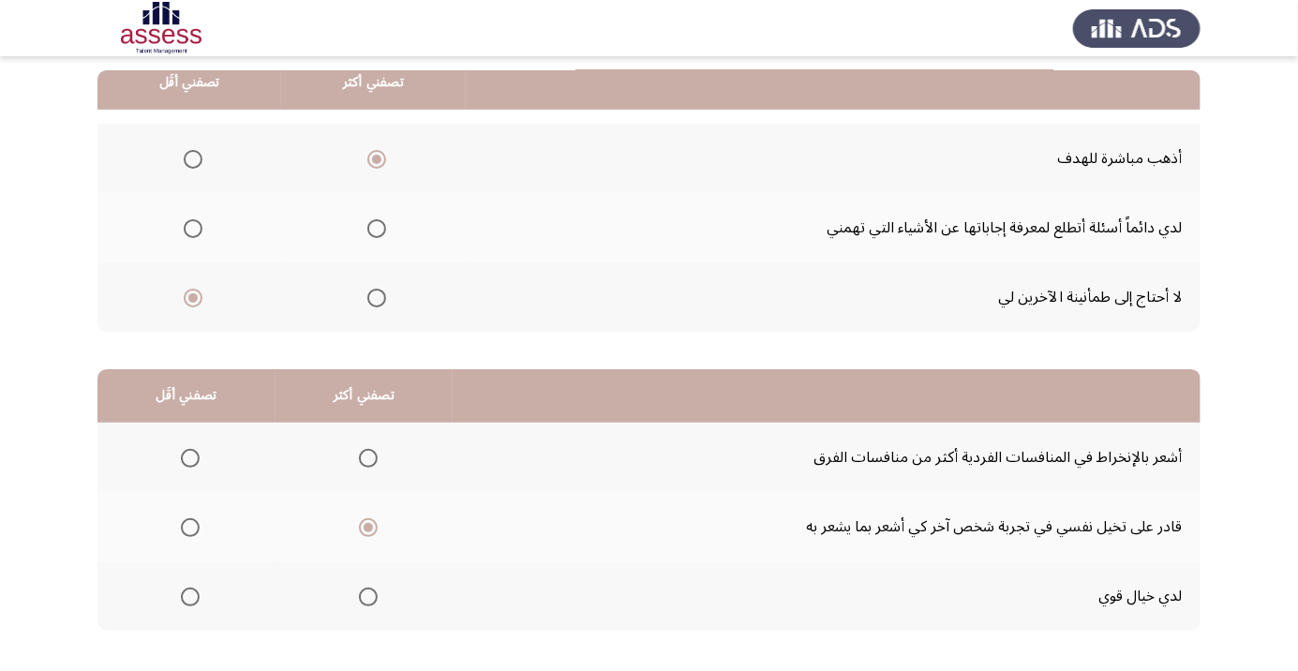
click at [190, 458] on span "Select an option" at bounding box center [190, 458] width 0 height 0
click at [188, 456] on input "Select an option" at bounding box center [190, 458] width 19 height 19
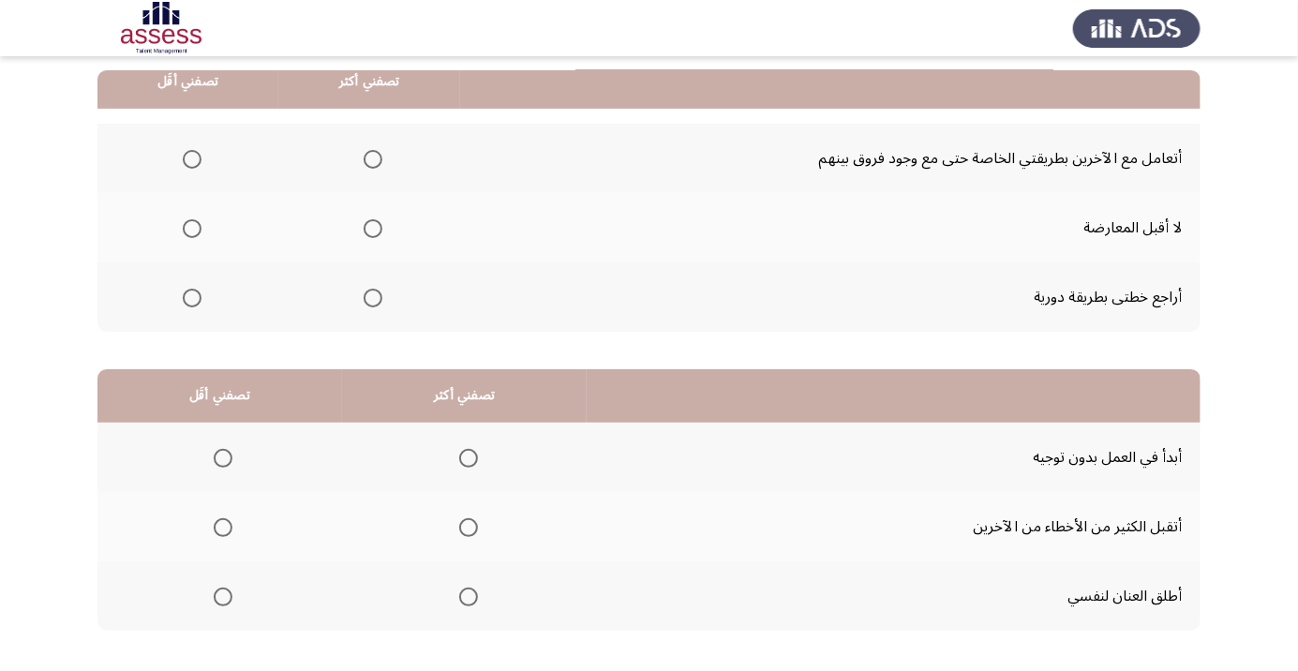
scroll to position [183, 0]
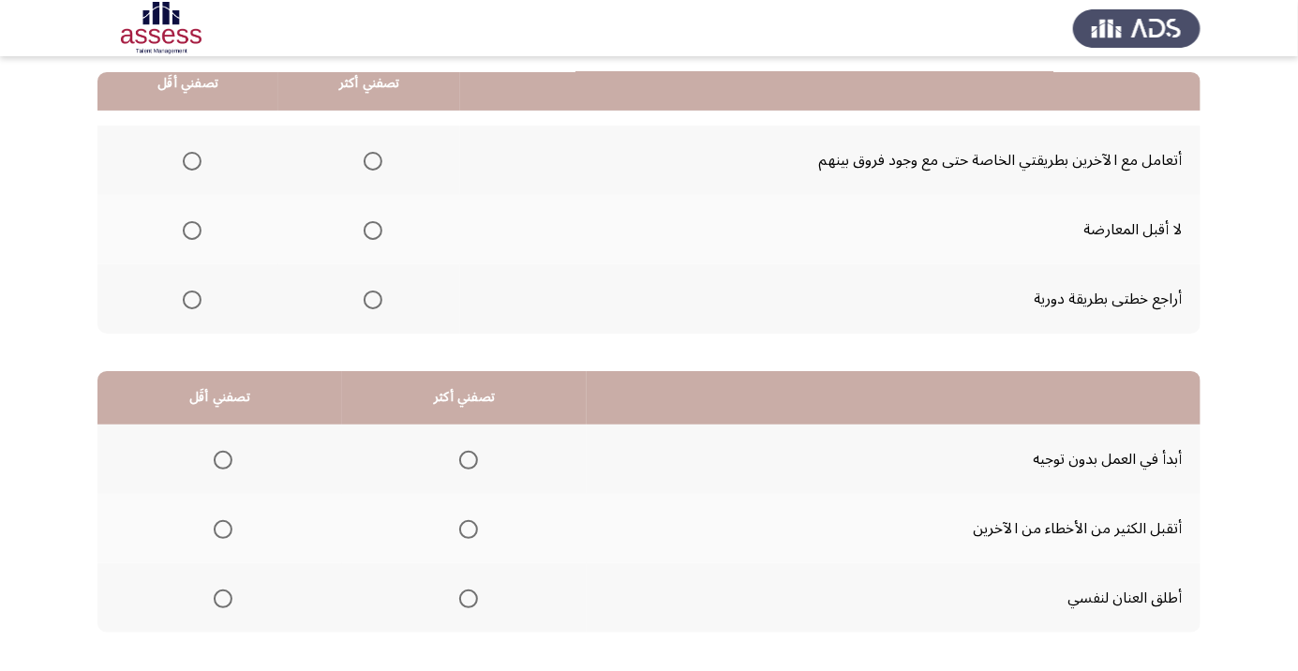
click at [372, 159] on span "Select an option" at bounding box center [373, 161] width 19 height 19
click at [372, 159] on input "Select an option" at bounding box center [373, 161] width 19 height 19
click at [192, 300] on span "Select an option" at bounding box center [192, 300] width 0 height 0
click at [191, 298] on input "Select an option" at bounding box center [192, 300] width 19 height 19
click at [188, 235] on span "Select an option" at bounding box center [192, 230] width 19 height 19
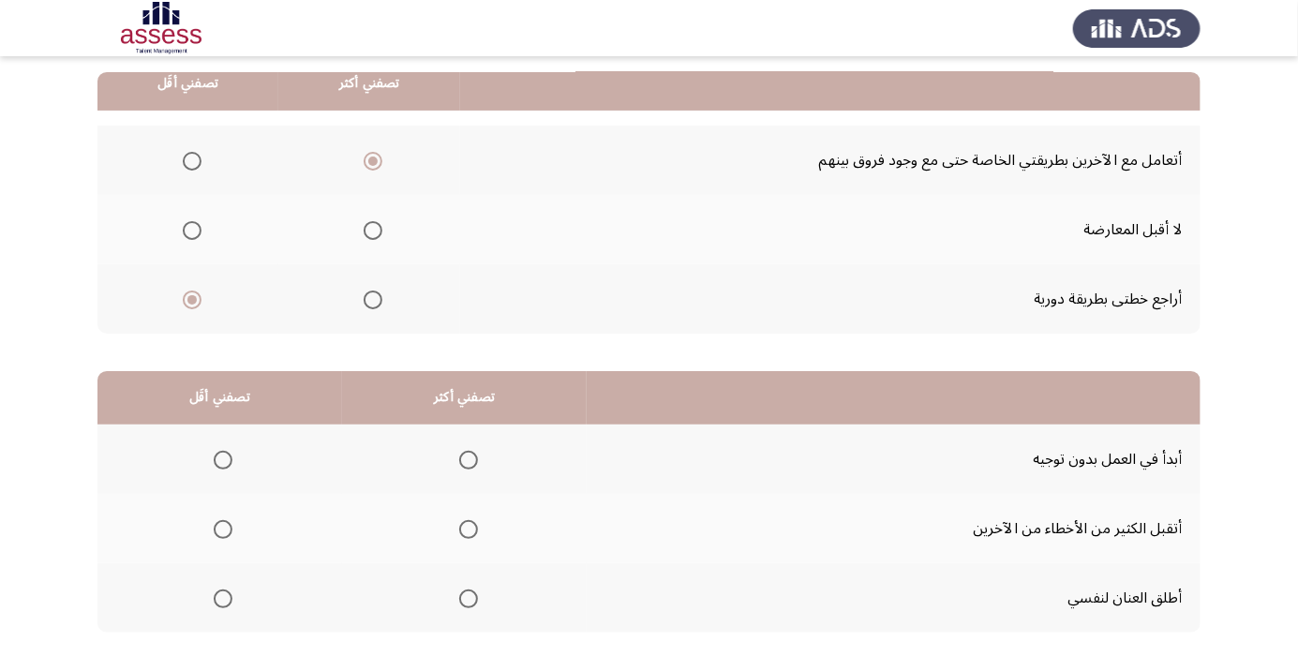
click at [188, 235] on input "Select an option" at bounding box center [192, 230] width 19 height 19
click at [462, 532] on span "Select an option" at bounding box center [468, 529] width 19 height 19
click at [462, 532] on input "Select an option" at bounding box center [468, 529] width 19 height 19
click at [223, 460] on span "Select an option" at bounding box center [223, 460] width 0 height 0
click at [222, 457] on input "Select an option" at bounding box center [223, 460] width 19 height 19
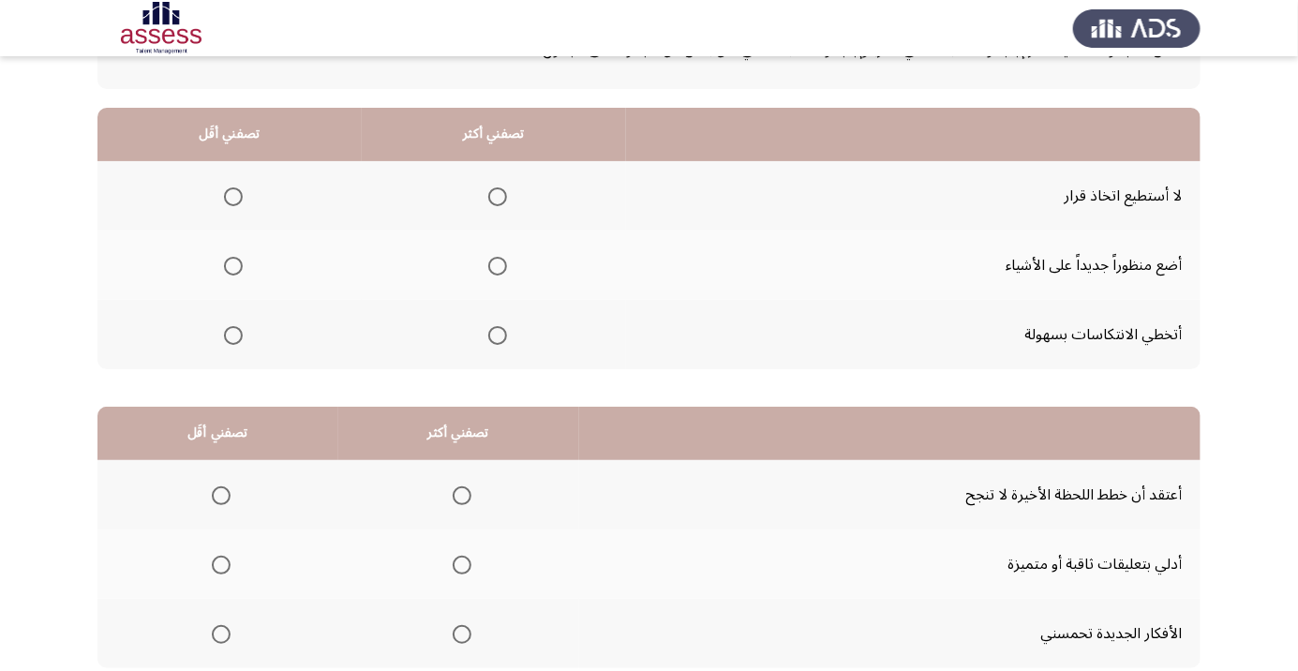
scroll to position [185, 0]
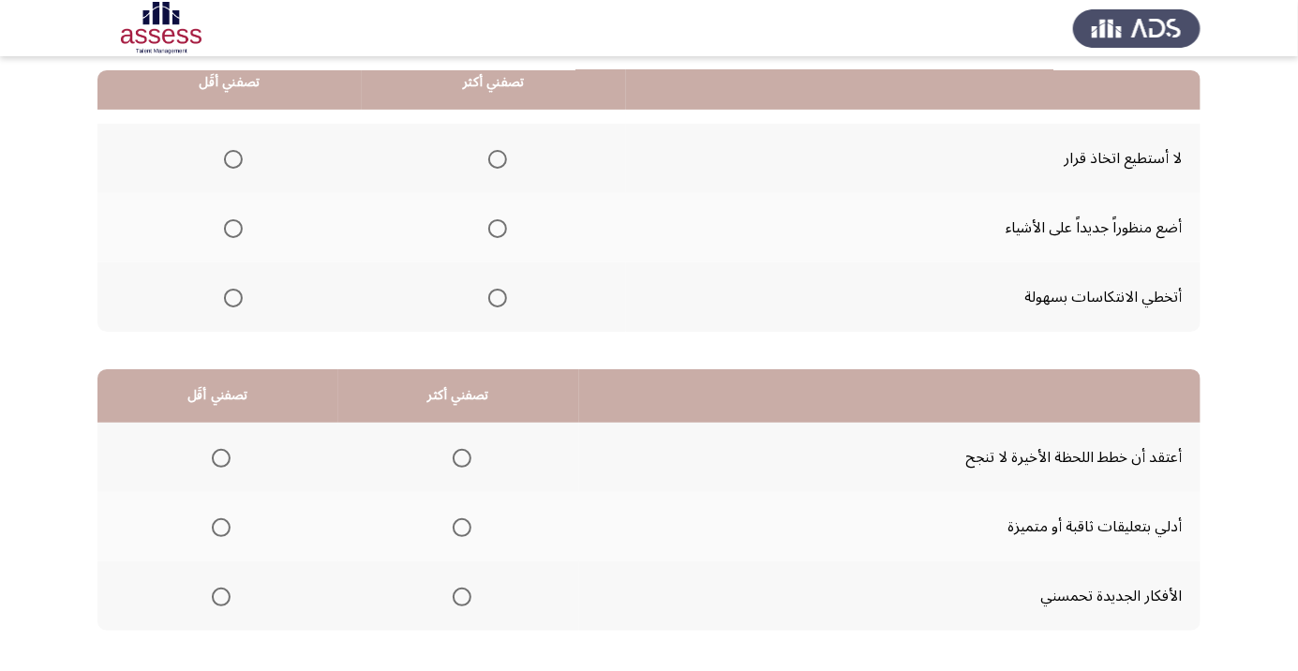
click at [233, 159] on span "Select an option" at bounding box center [233, 159] width 0 height 0
click at [232, 157] on input "Select an option" at bounding box center [233, 159] width 19 height 19
click at [498, 229] on span "Select an option" at bounding box center [498, 229] width 0 height 0
click at [493, 227] on input "Select an option" at bounding box center [497, 228] width 19 height 19
click at [462, 597] on span "Select an option" at bounding box center [462, 597] width 0 height 0
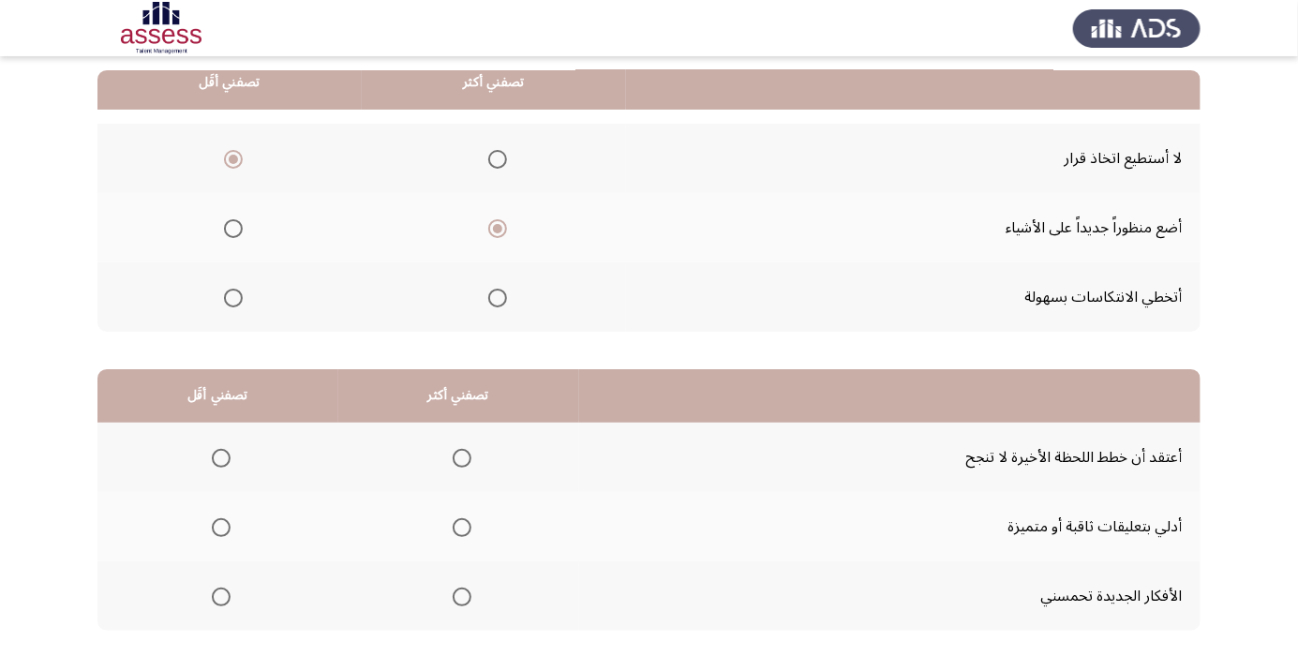
click at [457, 595] on input "Select an option" at bounding box center [462, 597] width 19 height 19
click at [221, 458] on span "Select an option" at bounding box center [221, 458] width 0 height 0
click at [219, 456] on input "Select an option" at bounding box center [221, 458] width 19 height 19
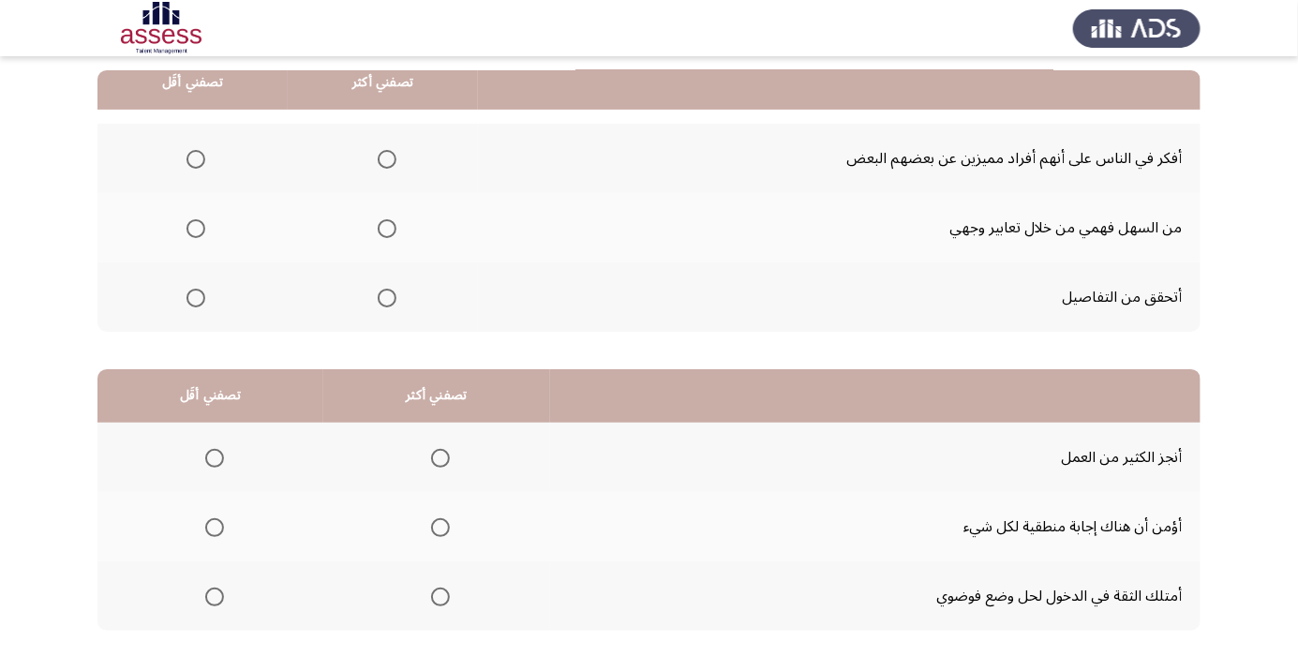
click at [382, 164] on span "Select an option" at bounding box center [387, 159] width 19 height 19
click at [382, 164] on input "Select an option" at bounding box center [387, 159] width 19 height 19
click at [197, 249] on th at bounding box center [192, 227] width 190 height 69
click at [195, 227] on span "Select an option" at bounding box center [196, 228] width 19 height 19
click at [195, 227] on input "Select an option" at bounding box center [196, 228] width 19 height 19
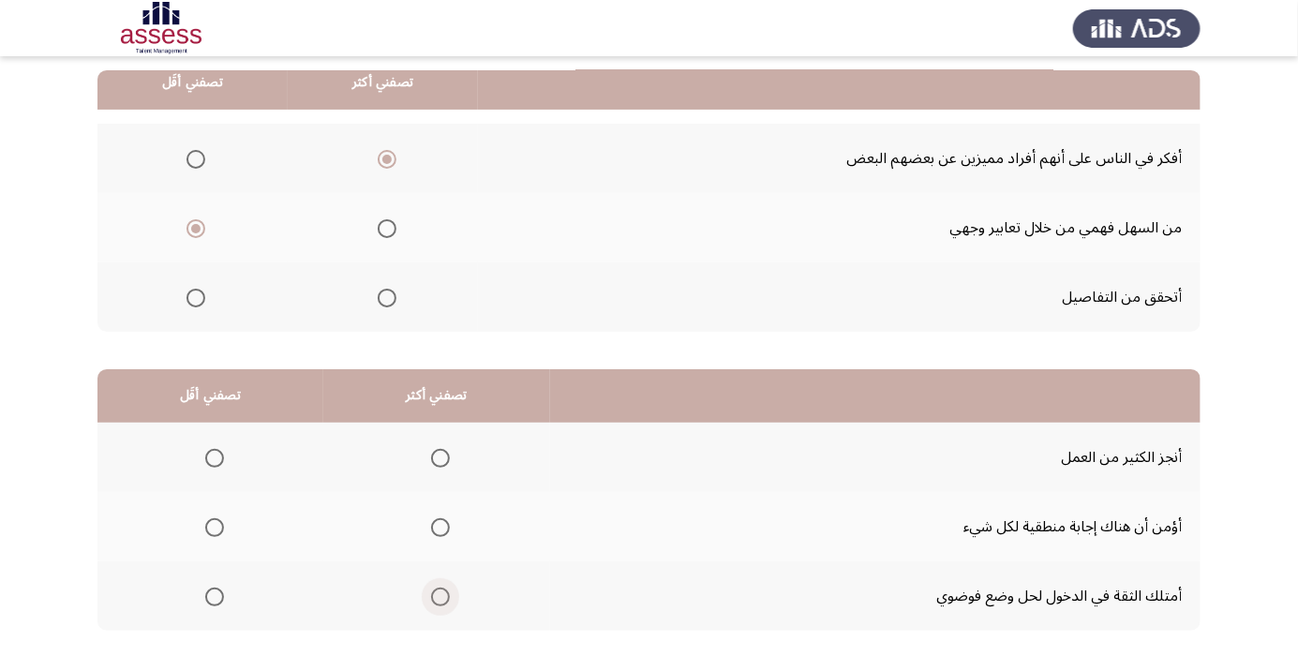
click at [441, 597] on span "Select an option" at bounding box center [441, 597] width 0 height 0
click at [437, 595] on input "Select an option" at bounding box center [440, 597] width 19 height 19
click at [200, 525] on label "Select an option" at bounding box center [211, 527] width 26 height 19
click at [205, 525] on input "Select an option" at bounding box center [214, 527] width 19 height 19
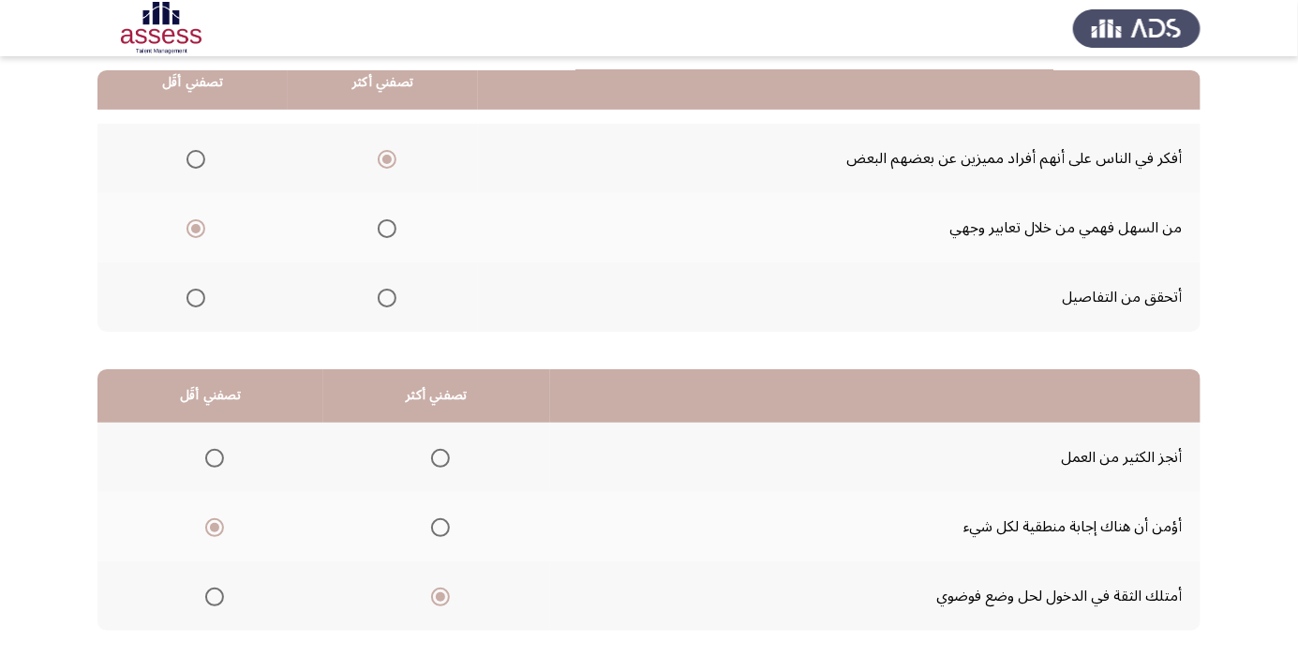
scroll to position [0, 0]
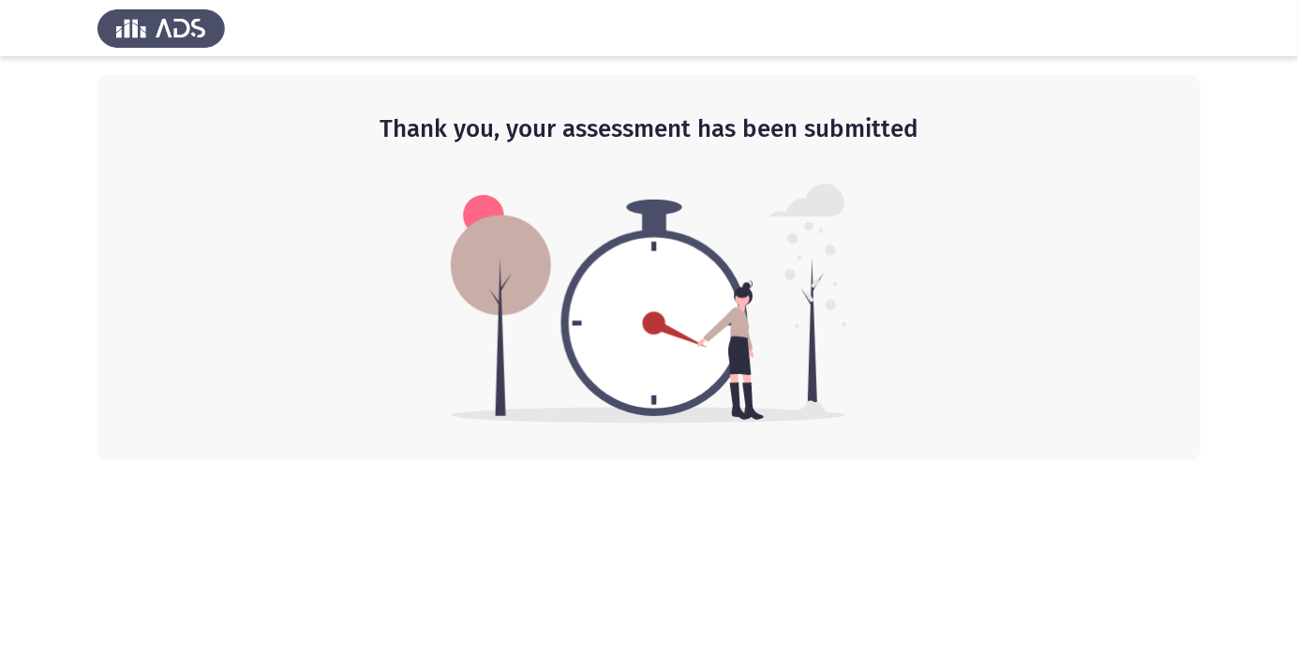
click at [382, 16] on div at bounding box center [649, 28] width 1298 height 56
